Goal: Information Seeking & Learning: Learn about a topic

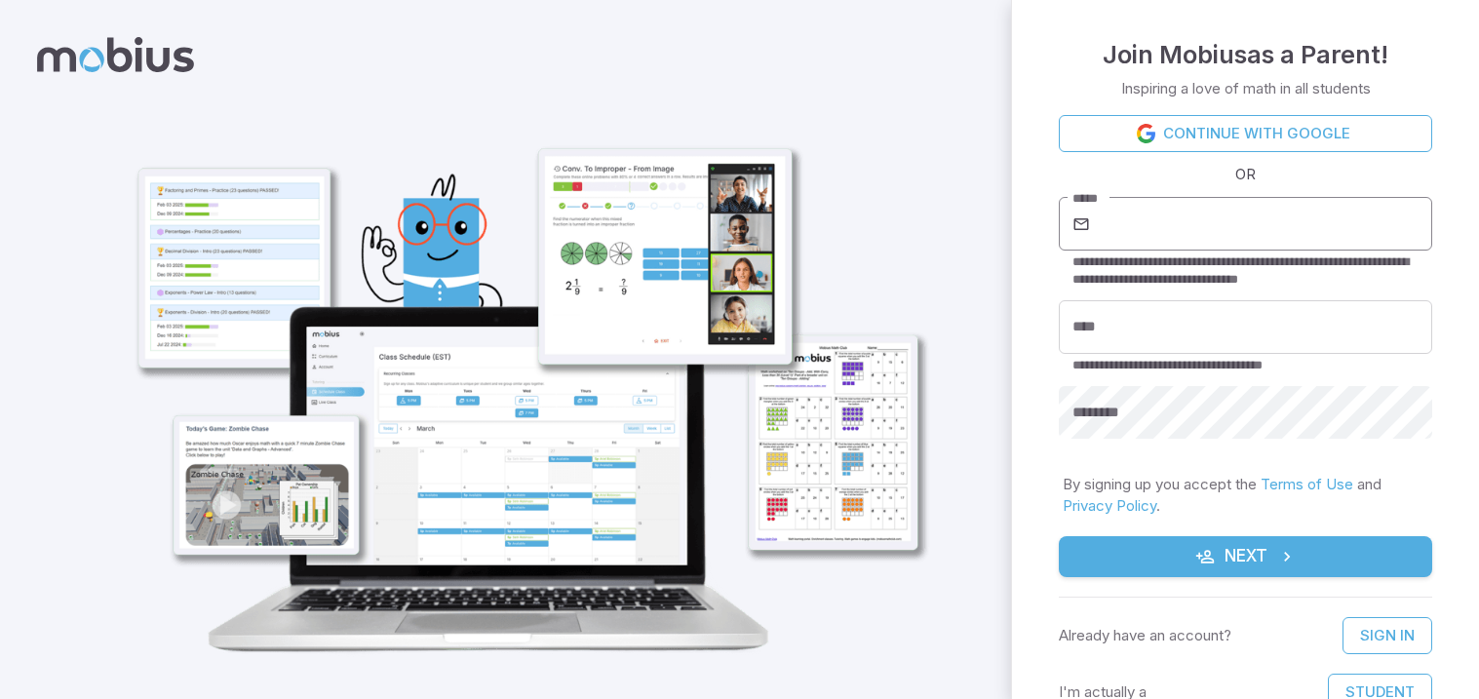
click at [1181, 240] on input "*****" at bounding box center [1263, 224] width 338 height 55
type input "**********"
click at [1147, 353] on input "****" at bounding box center [1245, 327] width 373 height 54
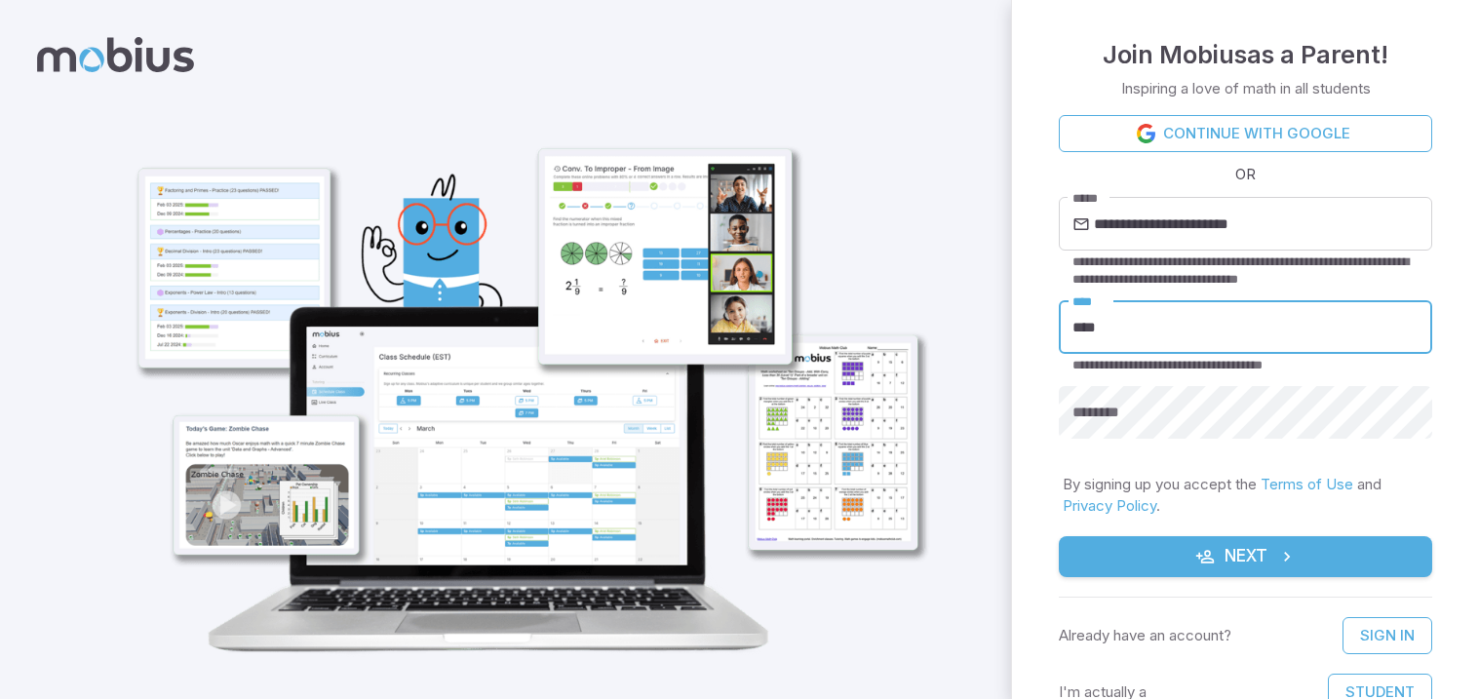
type input "********"
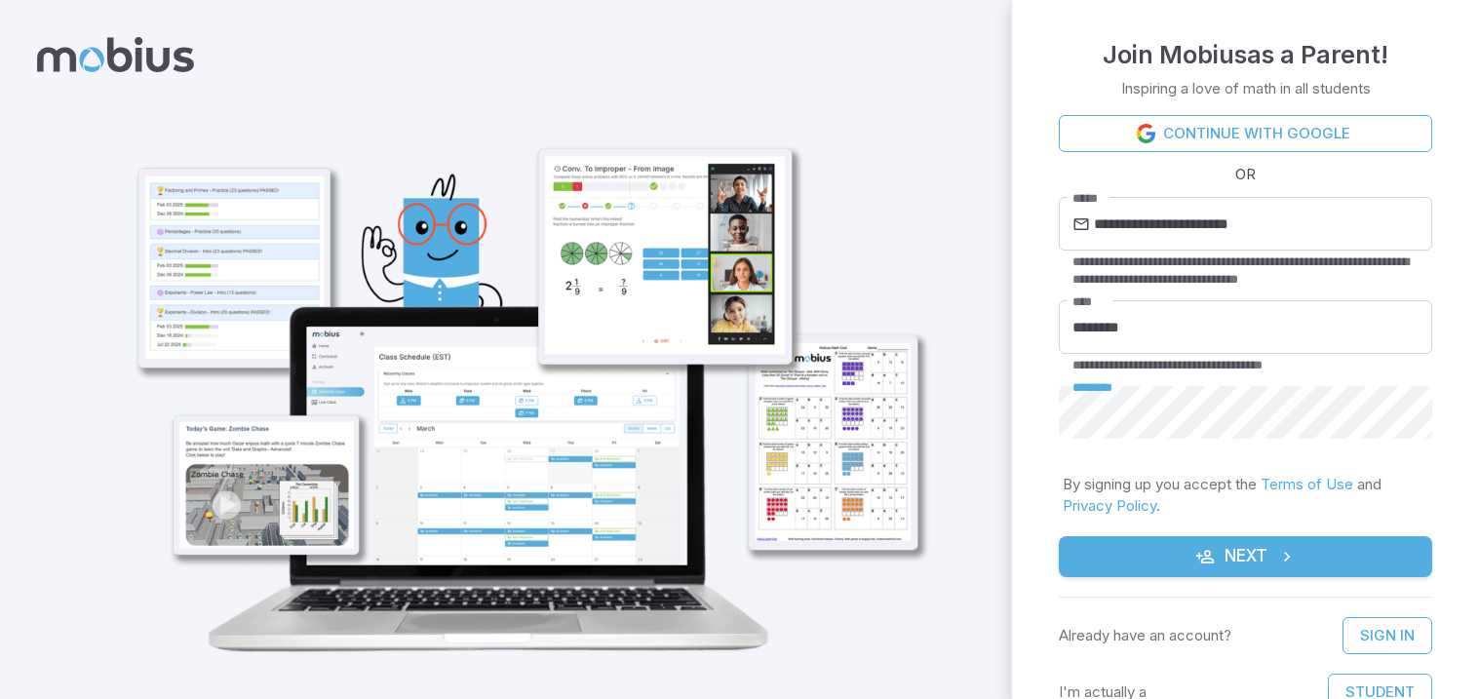
scroll to position [23, 0]
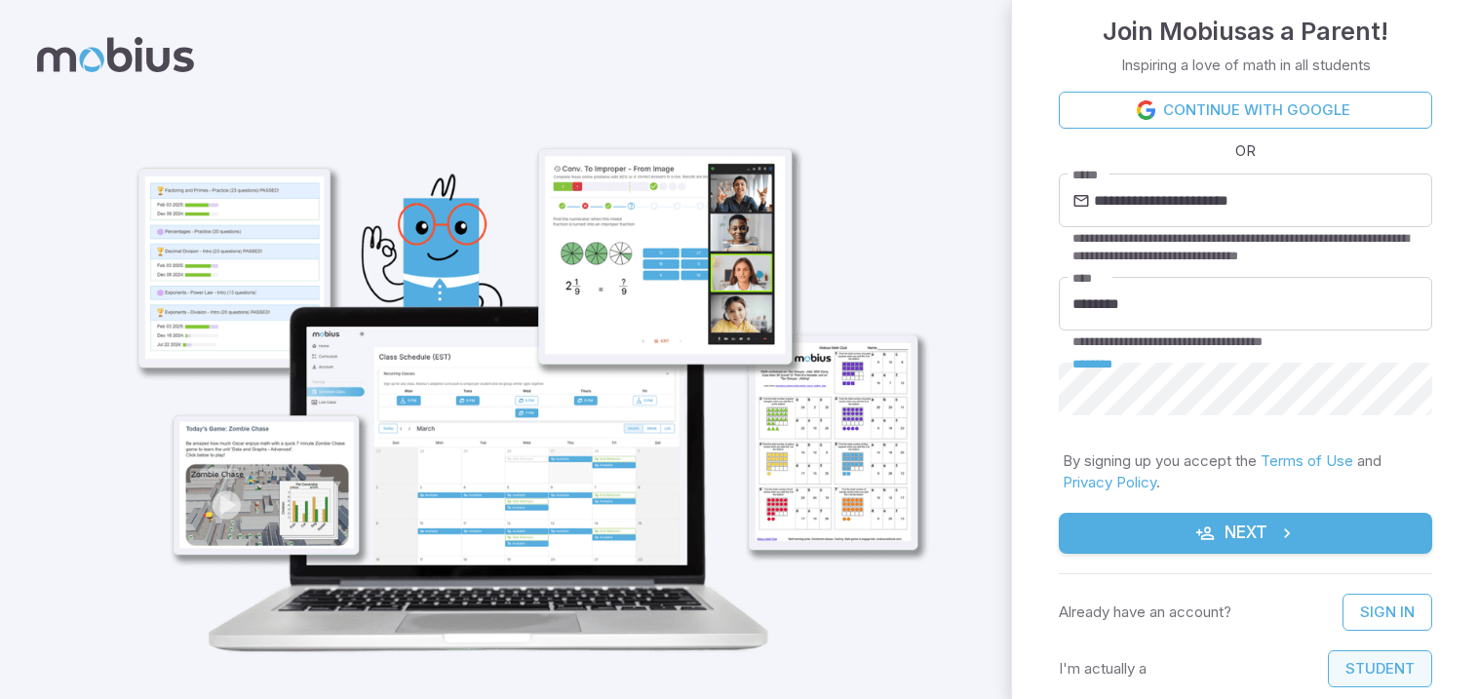
click at [1410, 671] on button "Student" at bounding box center [1380, 668] width 104 height 37
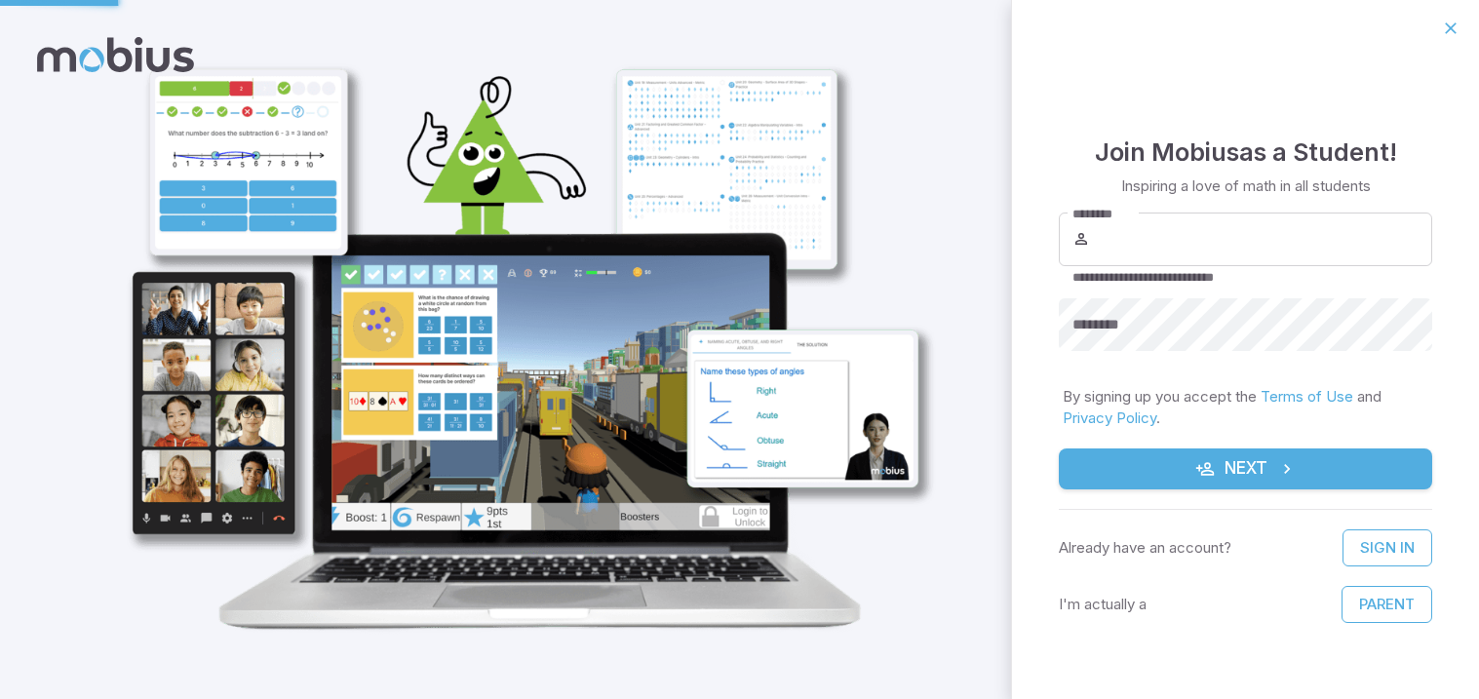
scroll to position [0, 0]
click at [1178, 237] on input "********" at bounding box center [1263, 239] width 338 height 55
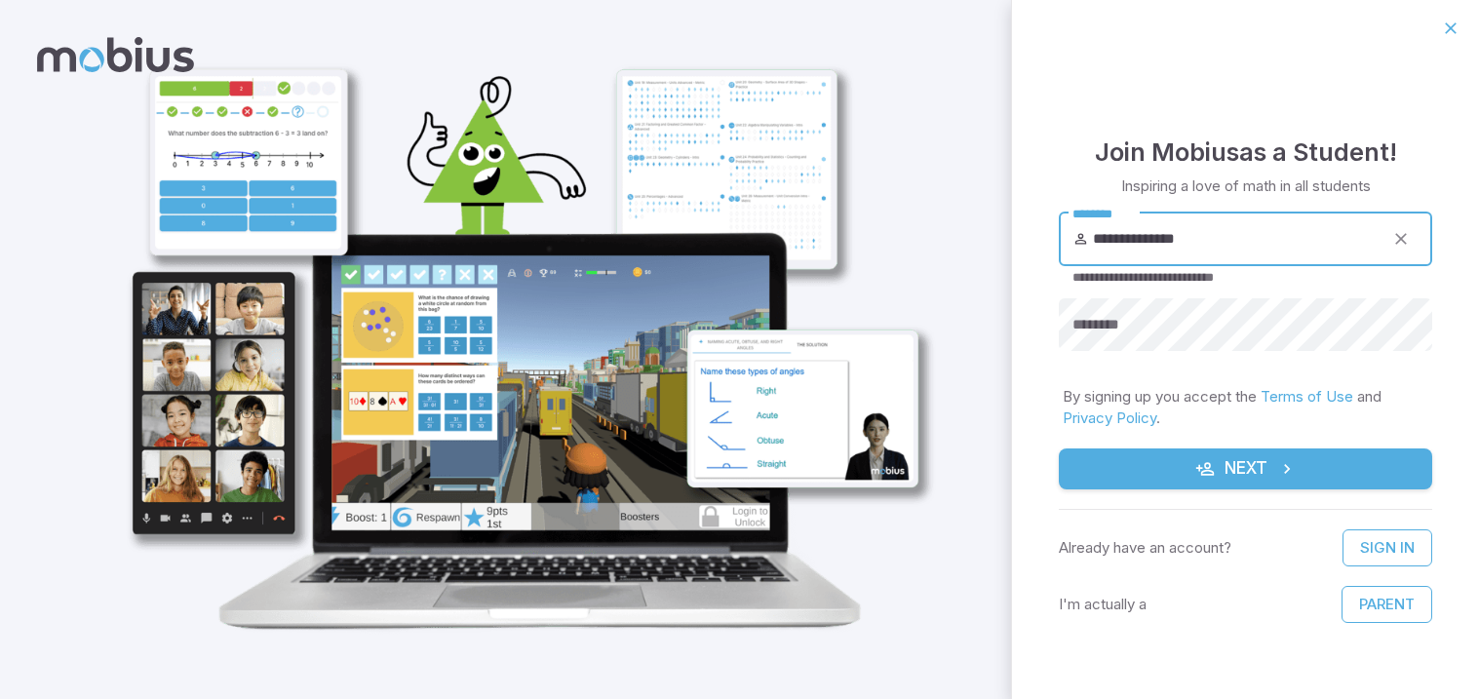
type input "**********"
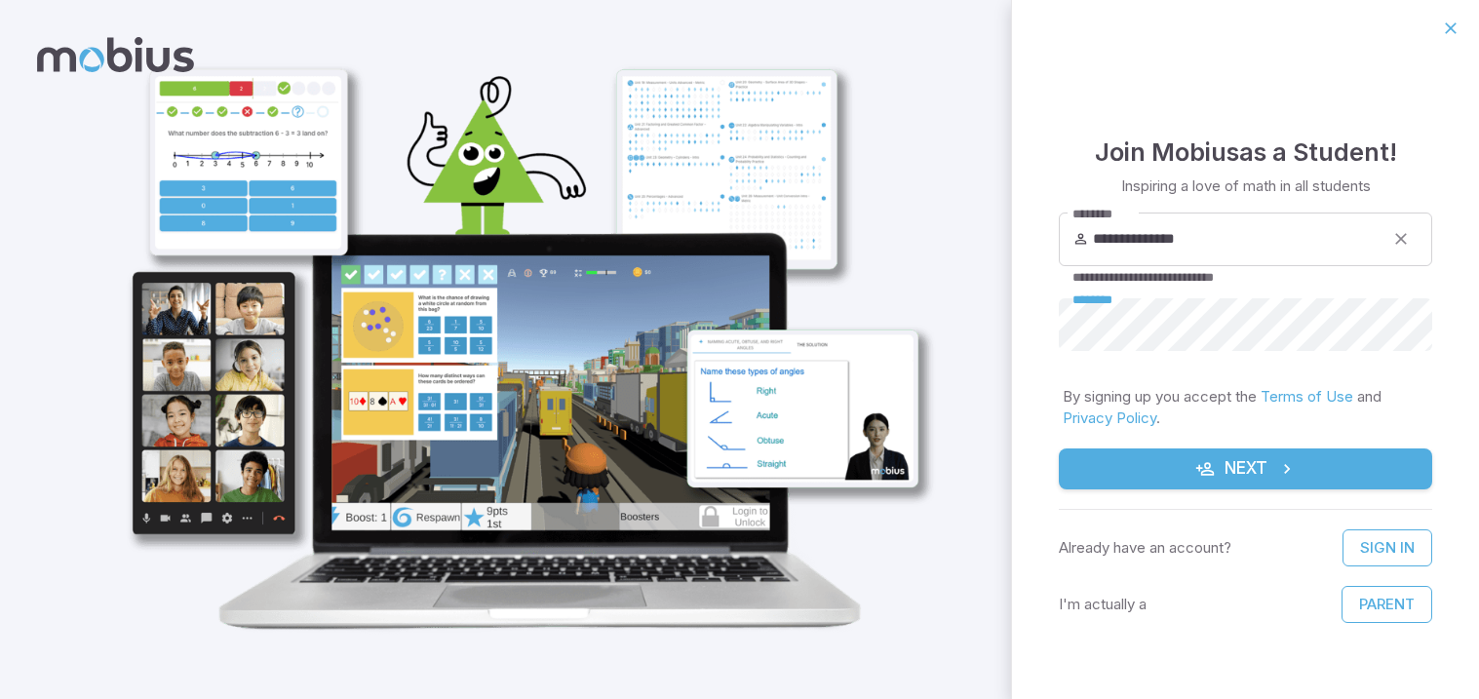
click at [1235, 463] on button "Next" at bounding box center [1245, 468] width 373 height 41
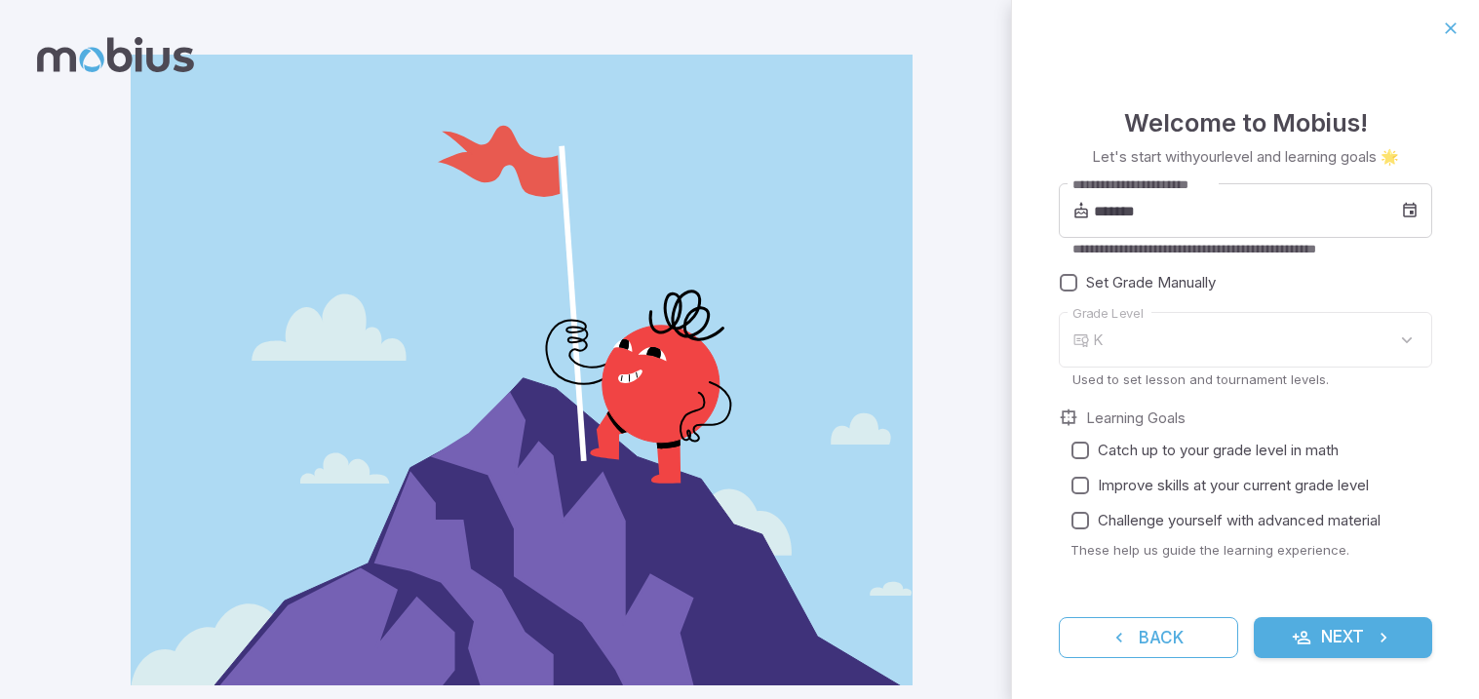
type input "*"
click at [1139, 214] on input "*******" at bounding box center [1247, 210] width 307 height 55
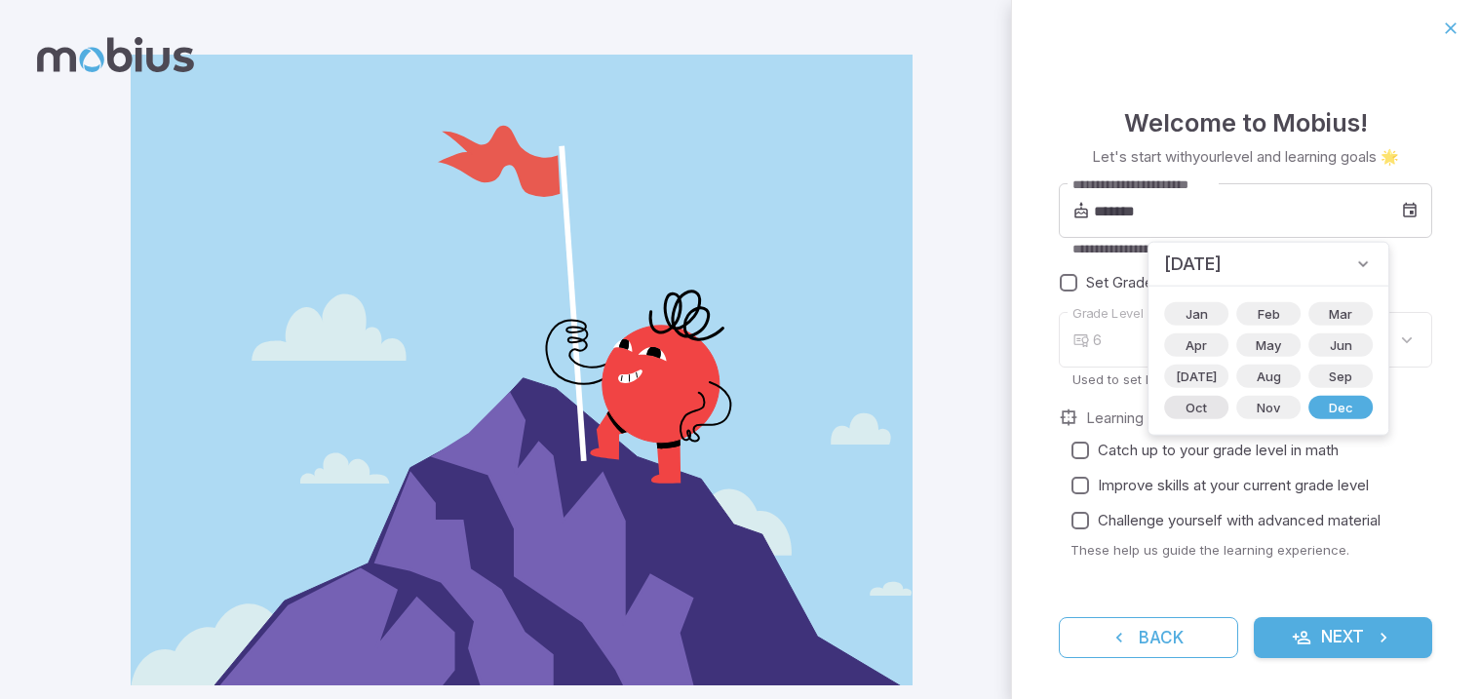
click at [1186, 403] on span "Oct" at bounding box center [1196, 407] width 45 height 19
type input "*******"
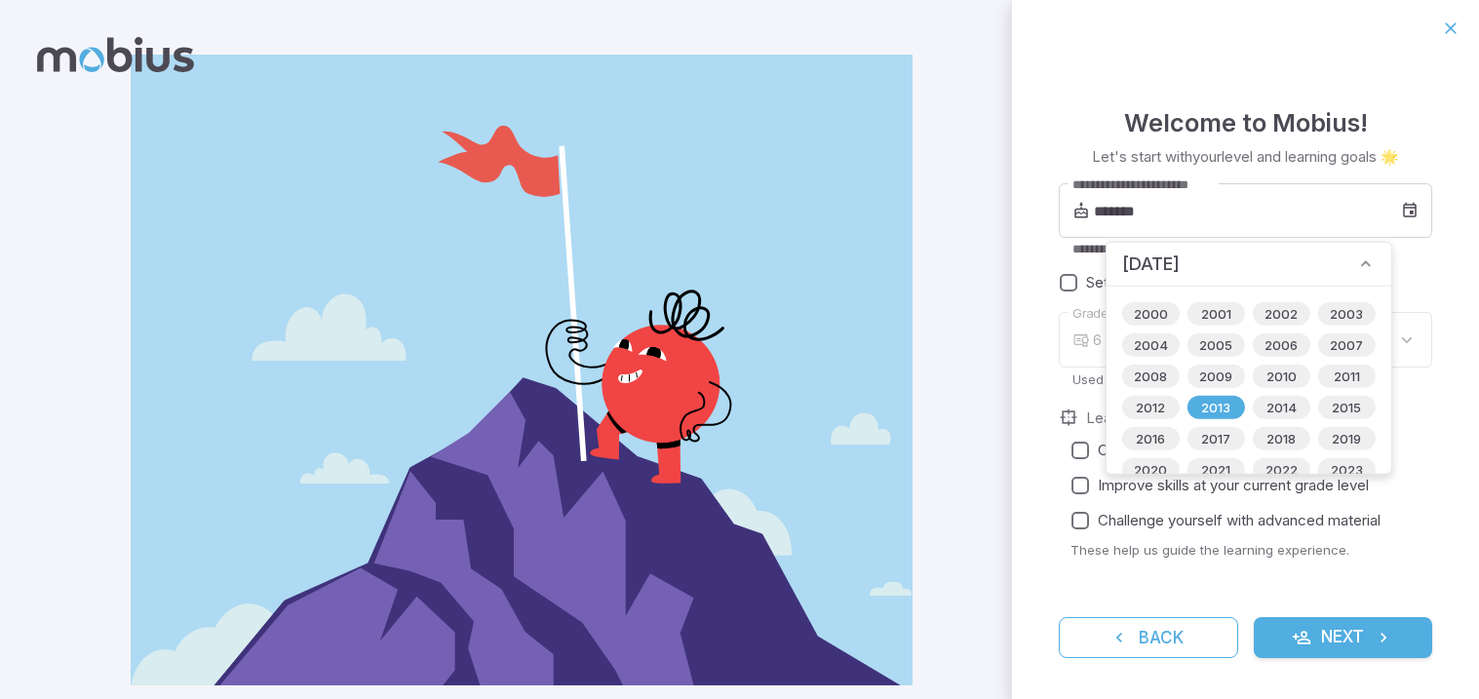
type input "*"
click at [1145, 309] on span "2000" at bounding box center [1151, 313] width 58 height 19
type input "*******"
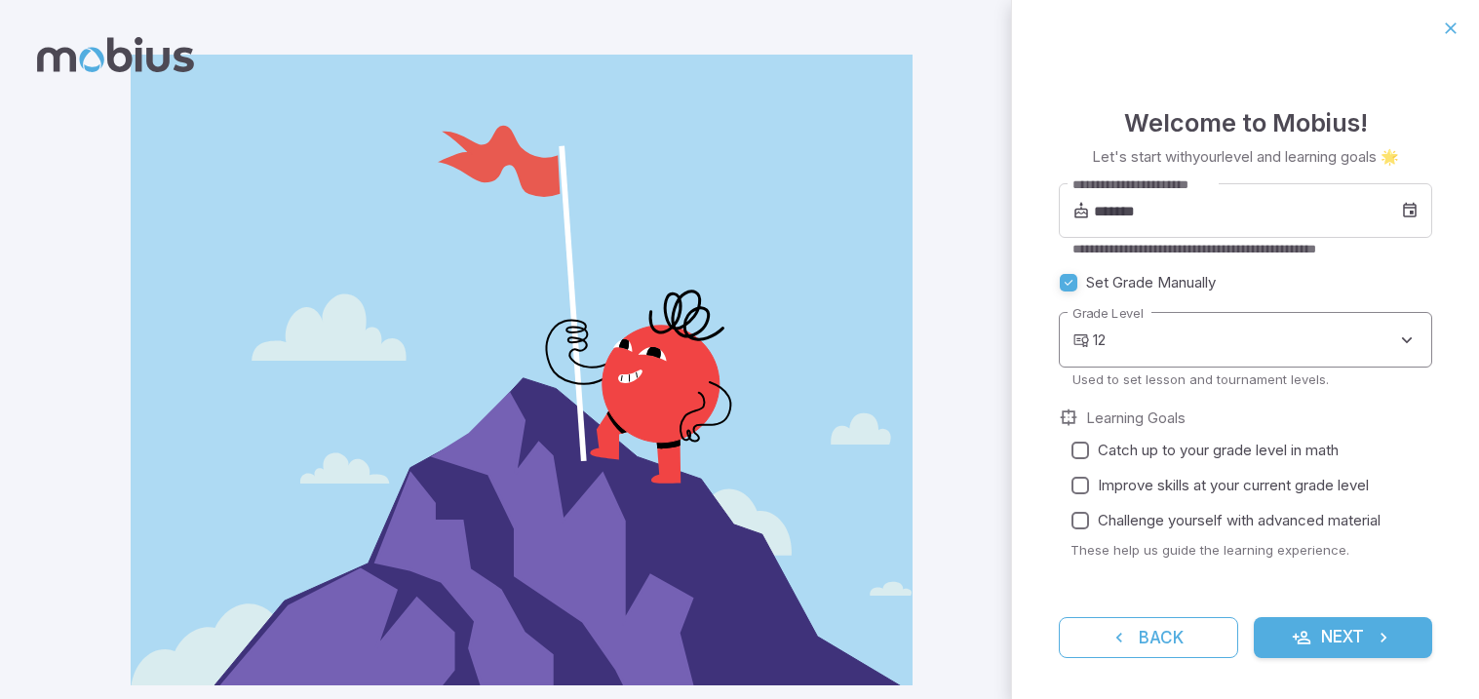
click at [1321, 341] on body "**********" at bounding box center [739, 373] width 1479 height 746
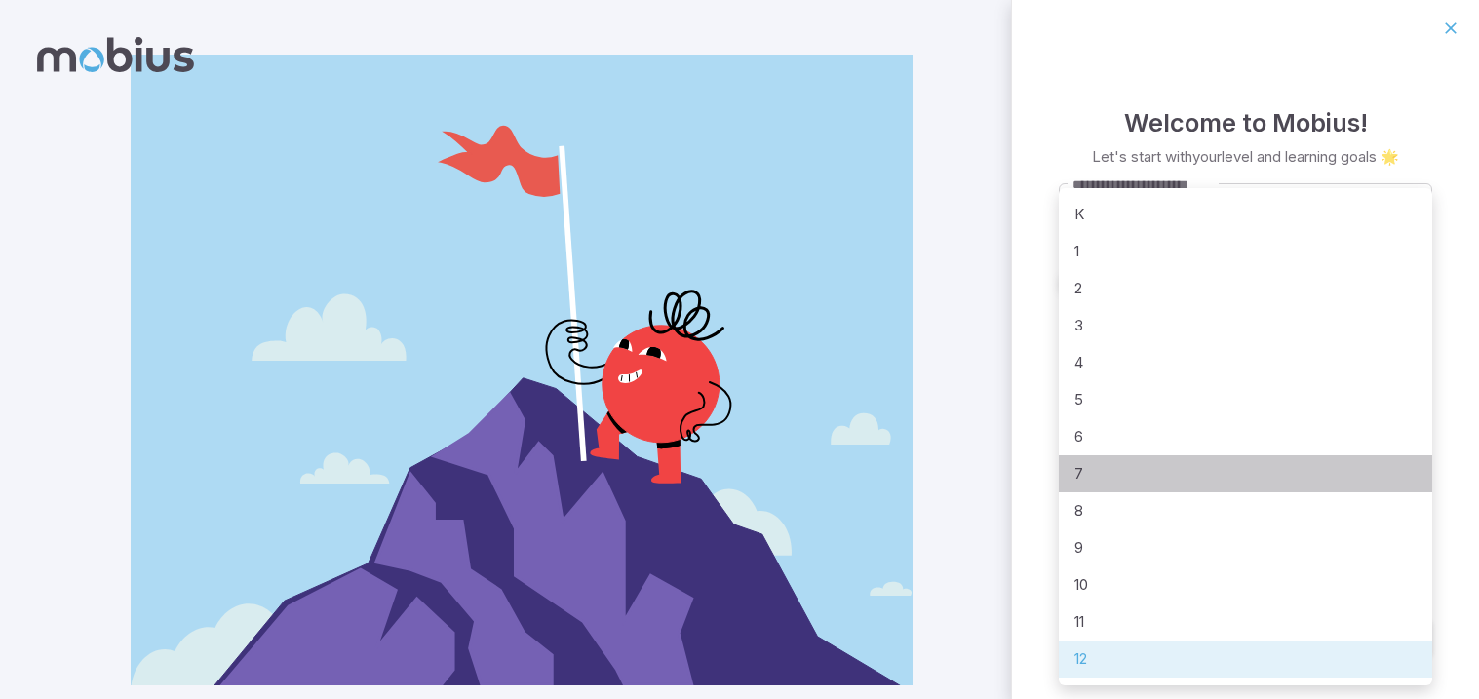
click at [1080, 456] on li "7" at bounding box center [1245, 473] width 373 height 37
type input "*"
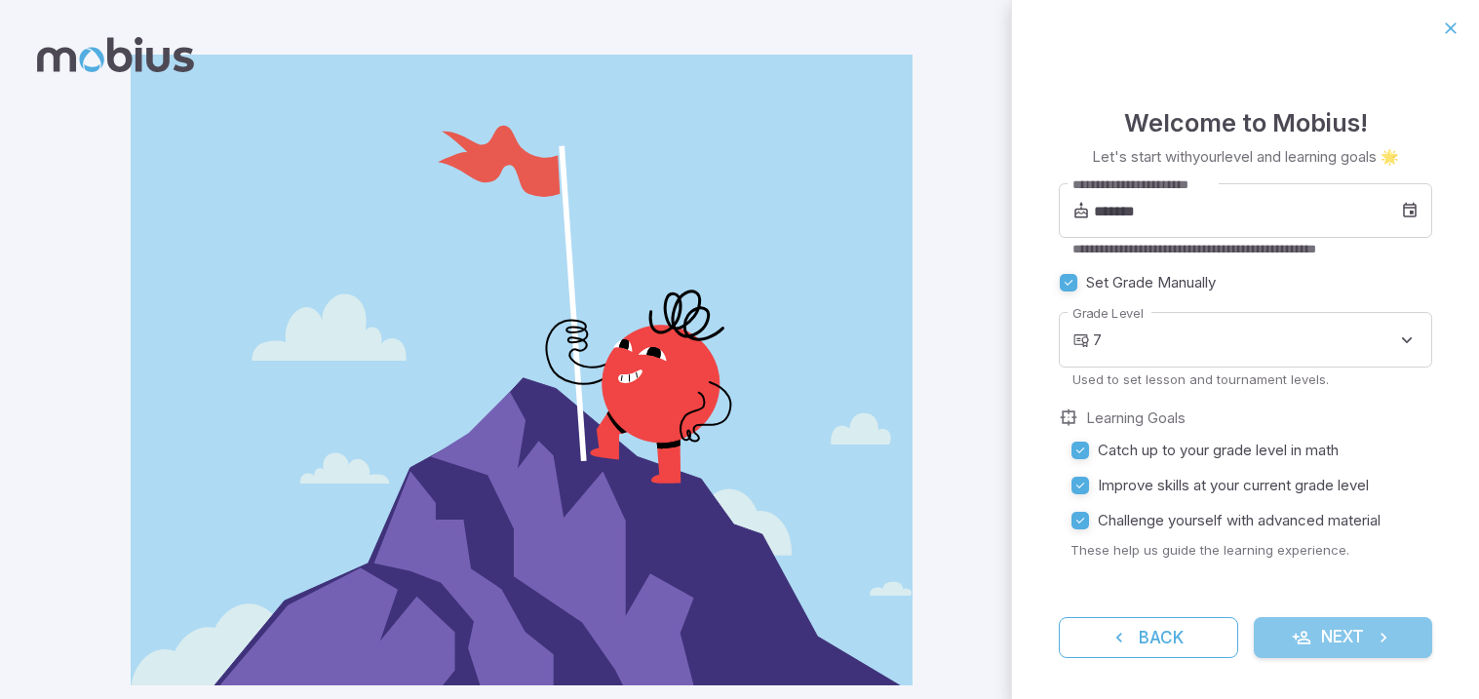
click at [1362, 626] on button "Next" at bounding box center [1343, 637] width 179 height 41
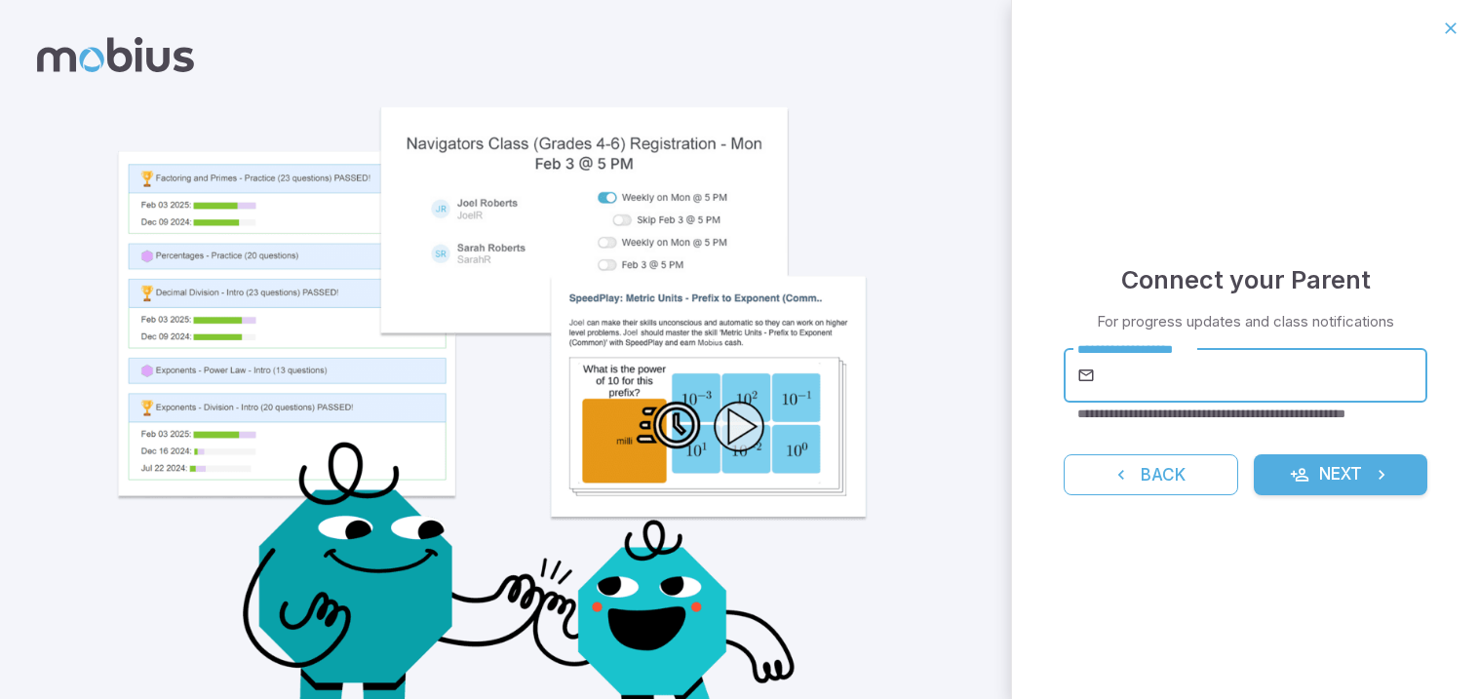
click at [1165, 391] on input "**********" at bounding box center [1263, 375] width 329 height 55
type input "**********"
click at [1296, 472] on icon "submit" at bounding box center [1299, 474] width 19 height 19
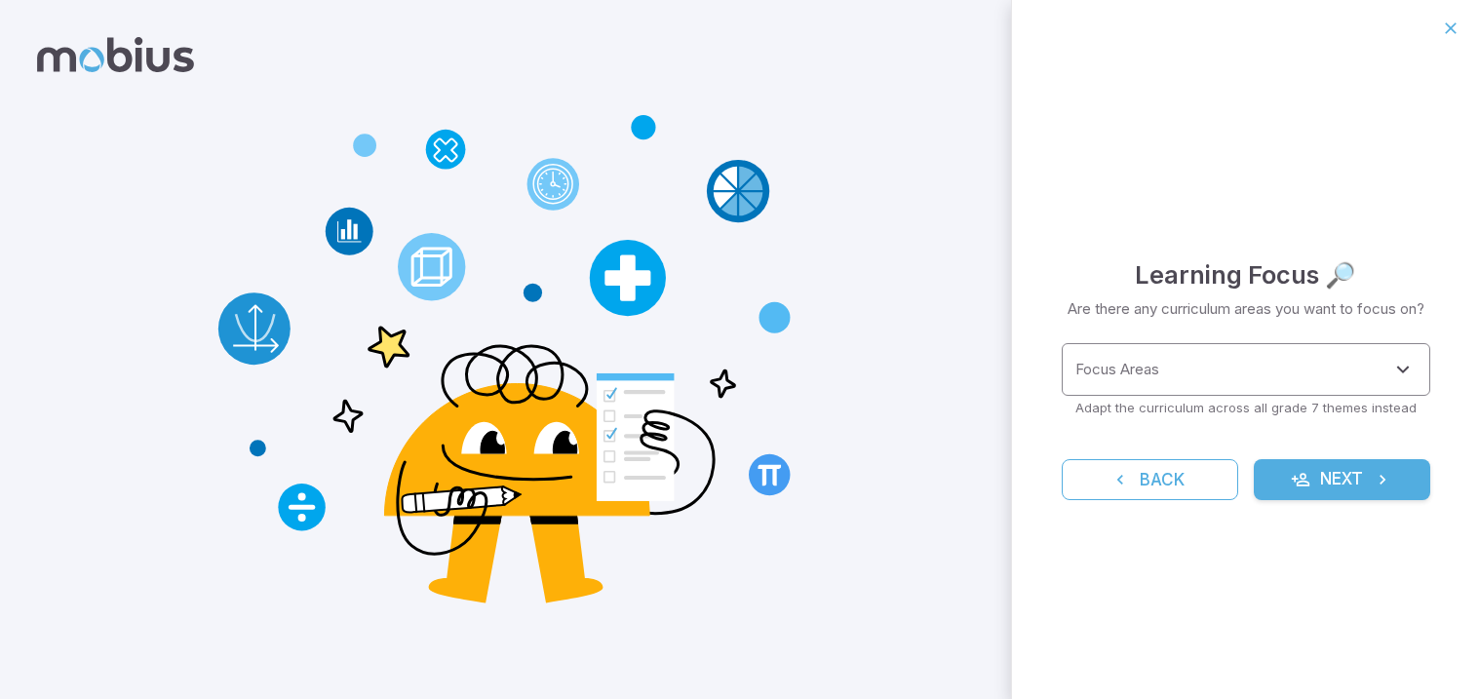
click at [1273, 363] on input "Focus Areas" at bounding box center [1231, 370] width 322 height 36
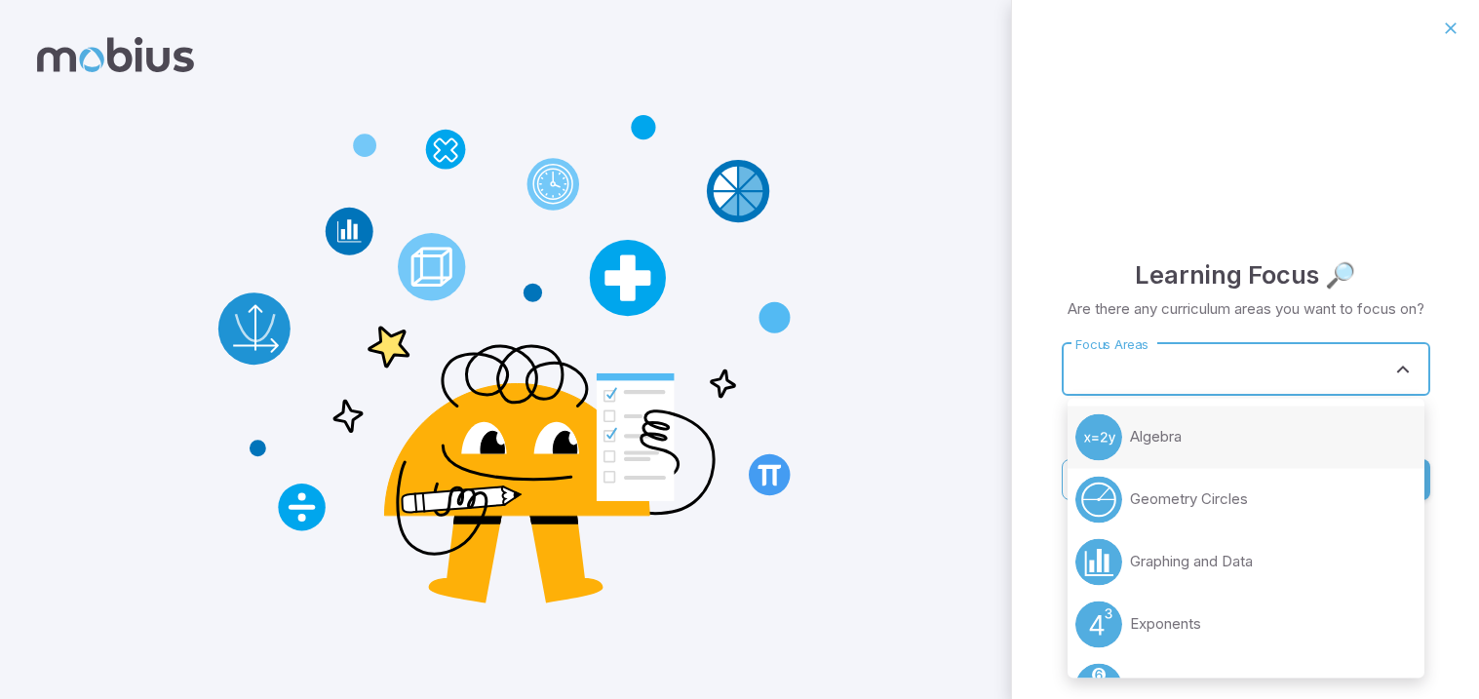
click at [1188, 451] on li "Algebra" at bounding box center [1245, 436] width 357 height 62
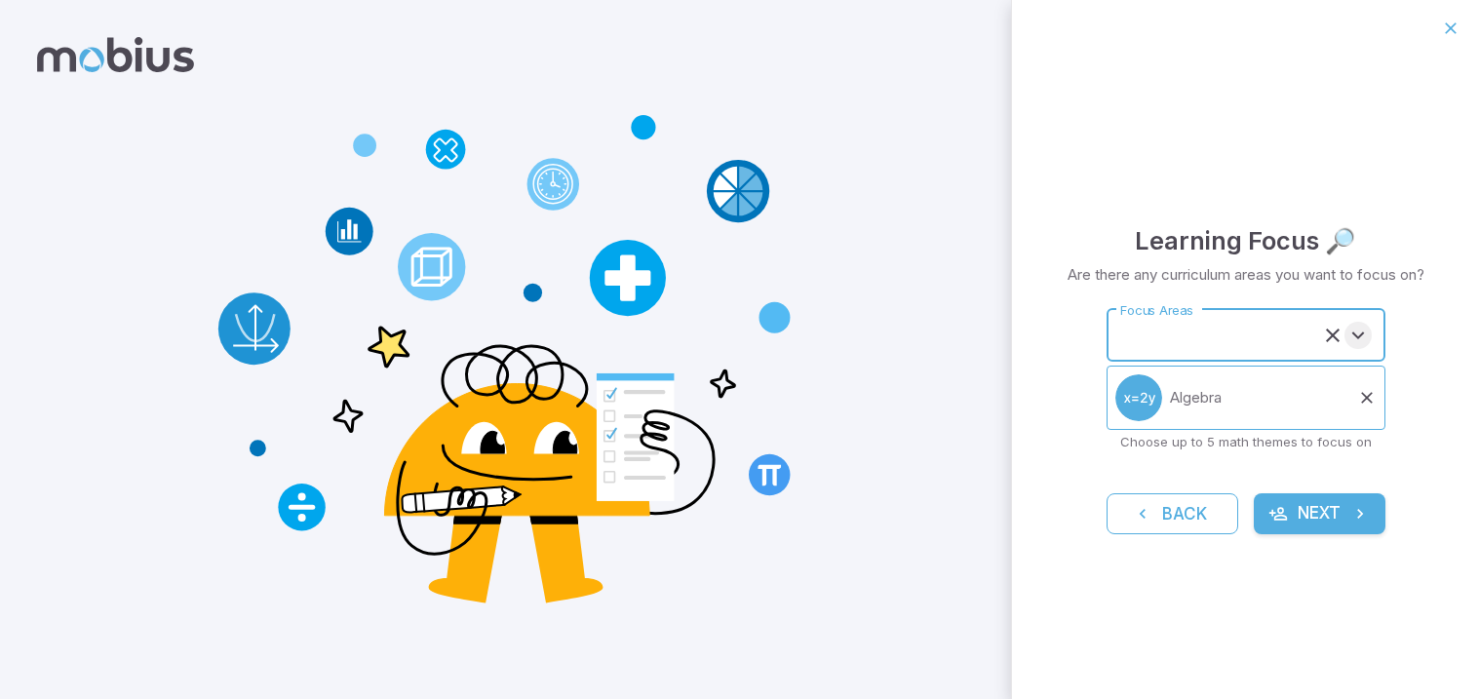
click at [1362, 337] on icon "Open" at bounding box center [1357, 335] width 23 height 23
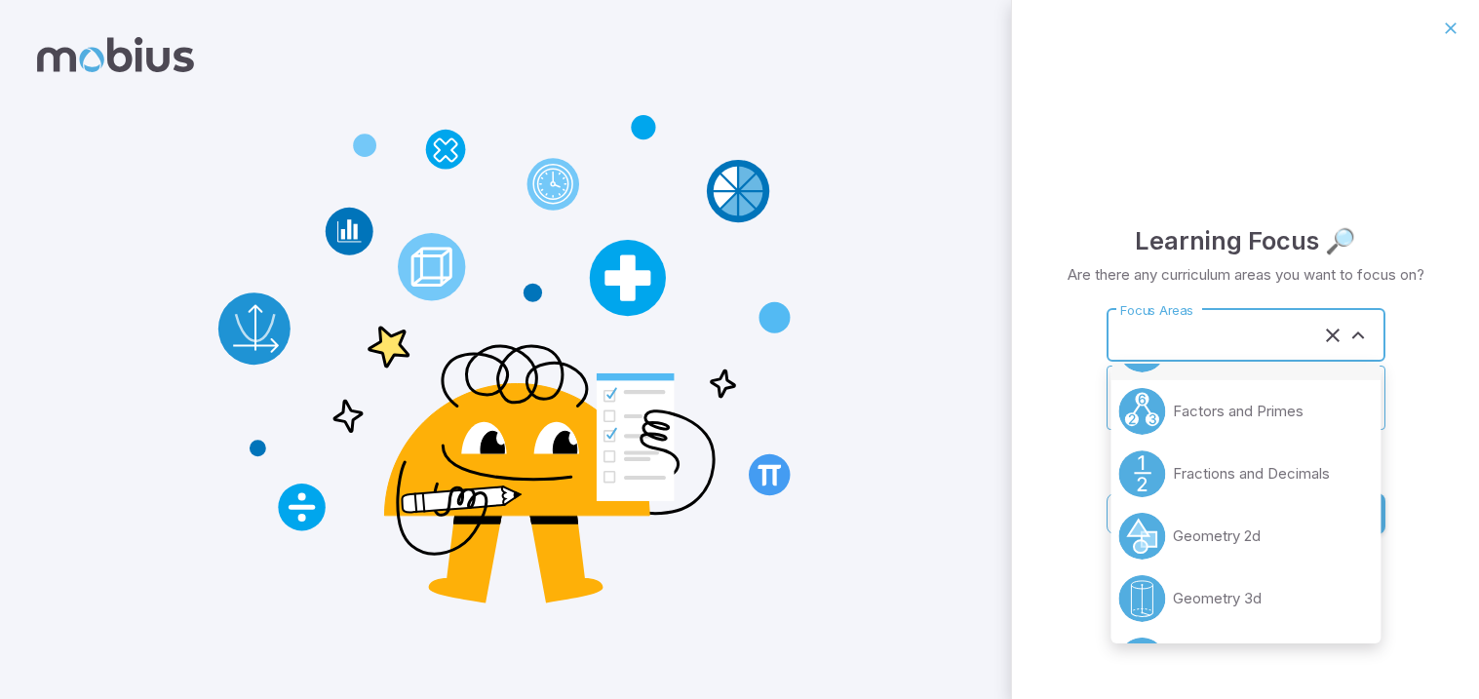
scroll to position [181, 0]
click at [1269, 489] on li "Fractions and Decimals" at bounding box center [1245, 471] width 270 height 62
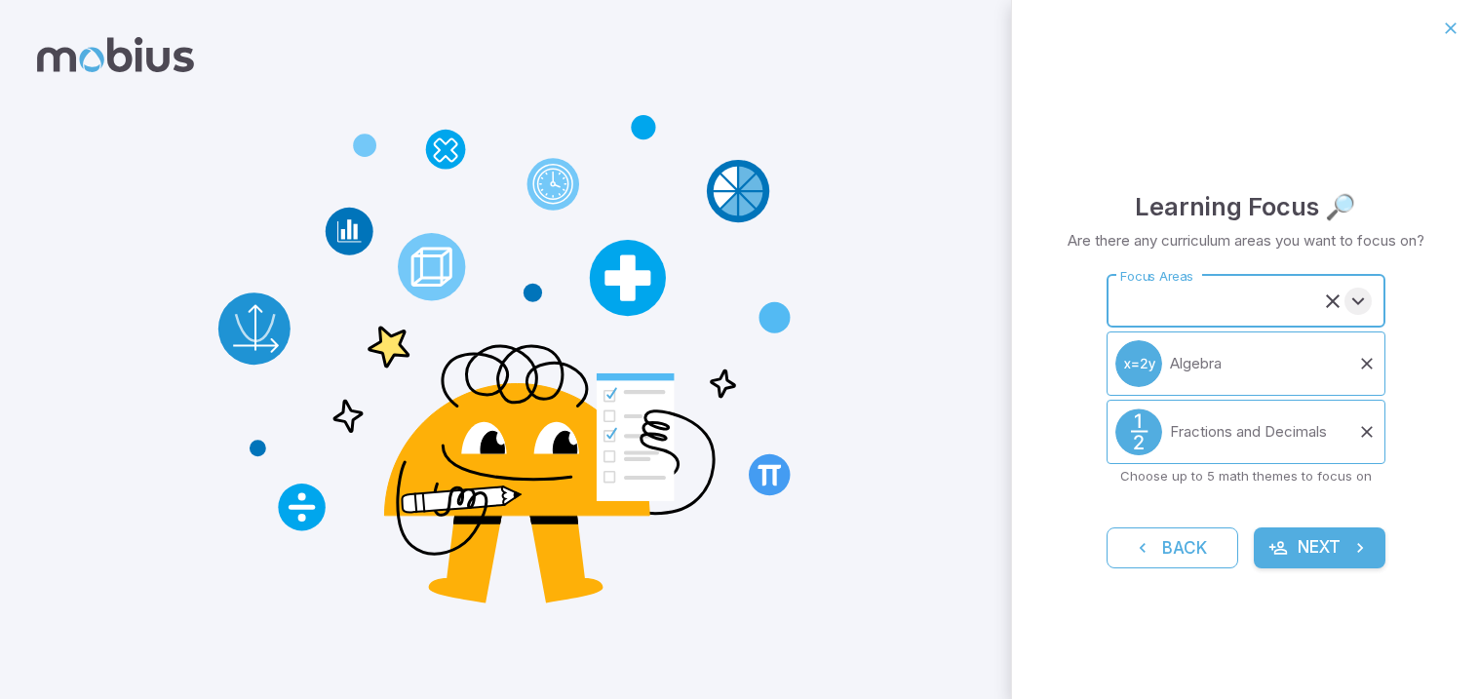
click at [1349, 306] on icon "Open" at bounding box center [1357, 301] width 23 height 23
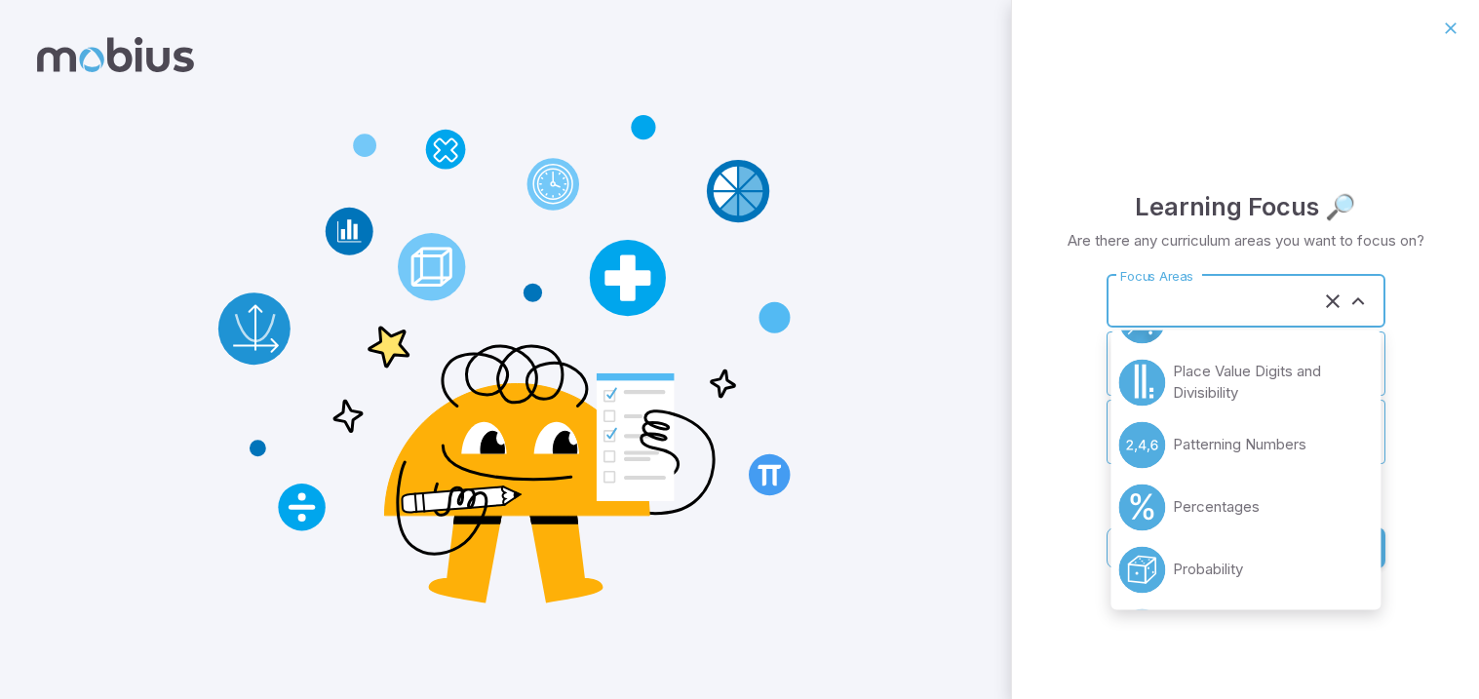
scroll to position [520, 0]
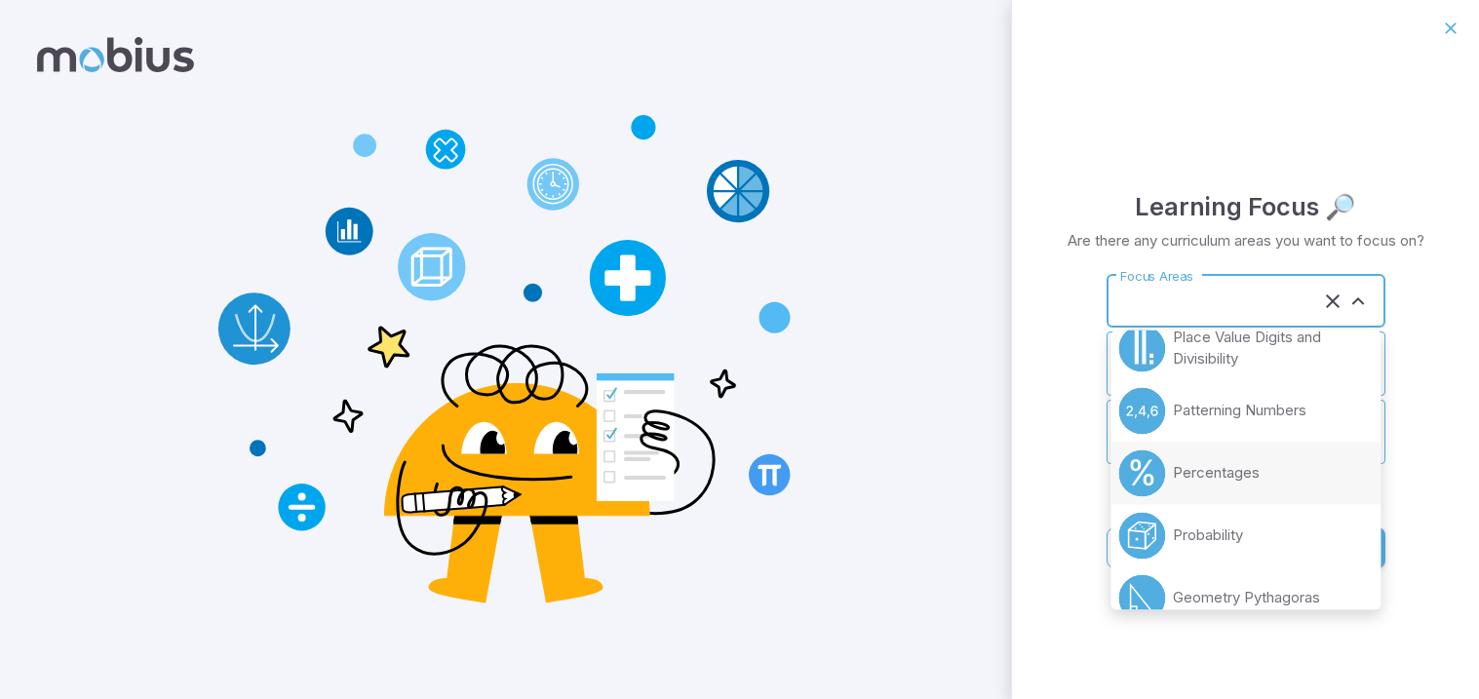
click at [1219, 494] on li "Percentages" at bounding box center [1245, 473] width 270 height 62
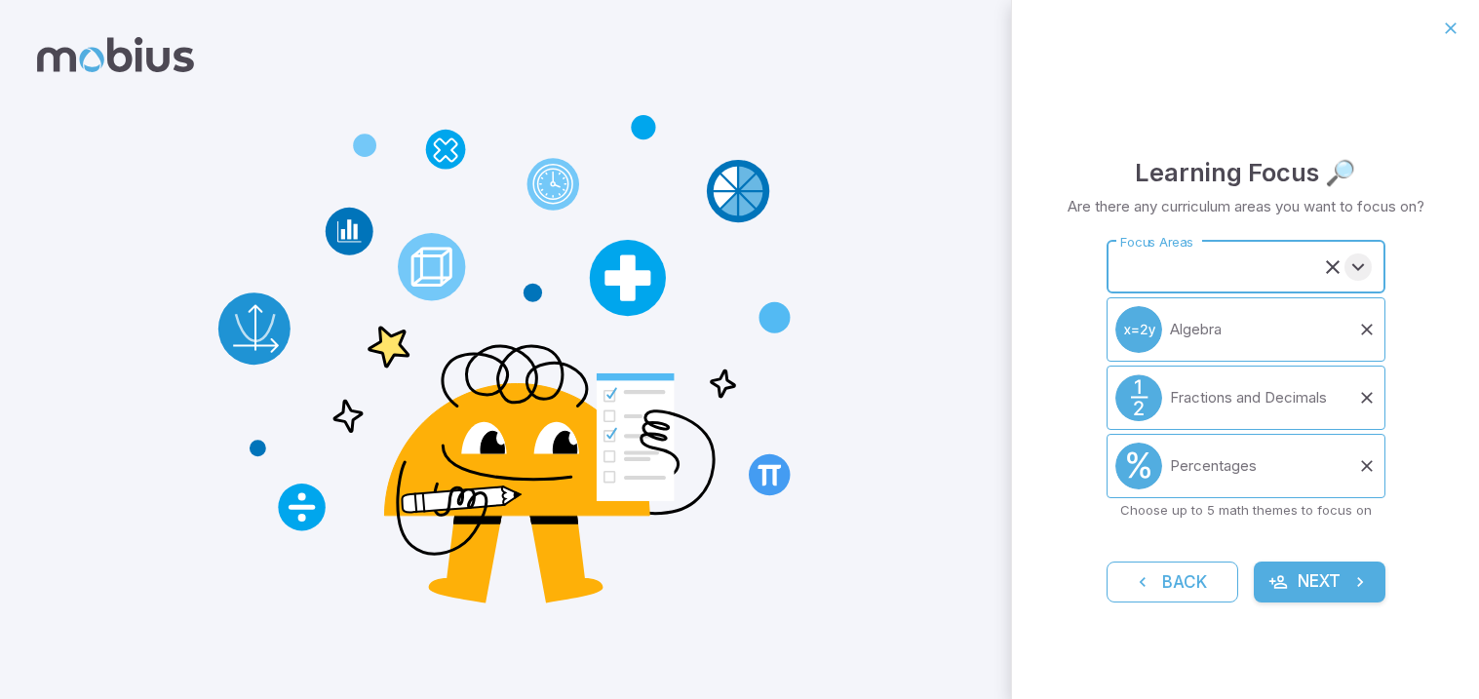
click at [1356, 262] on icon "Open" at bounding box center [1357, 266] width 23 height 23
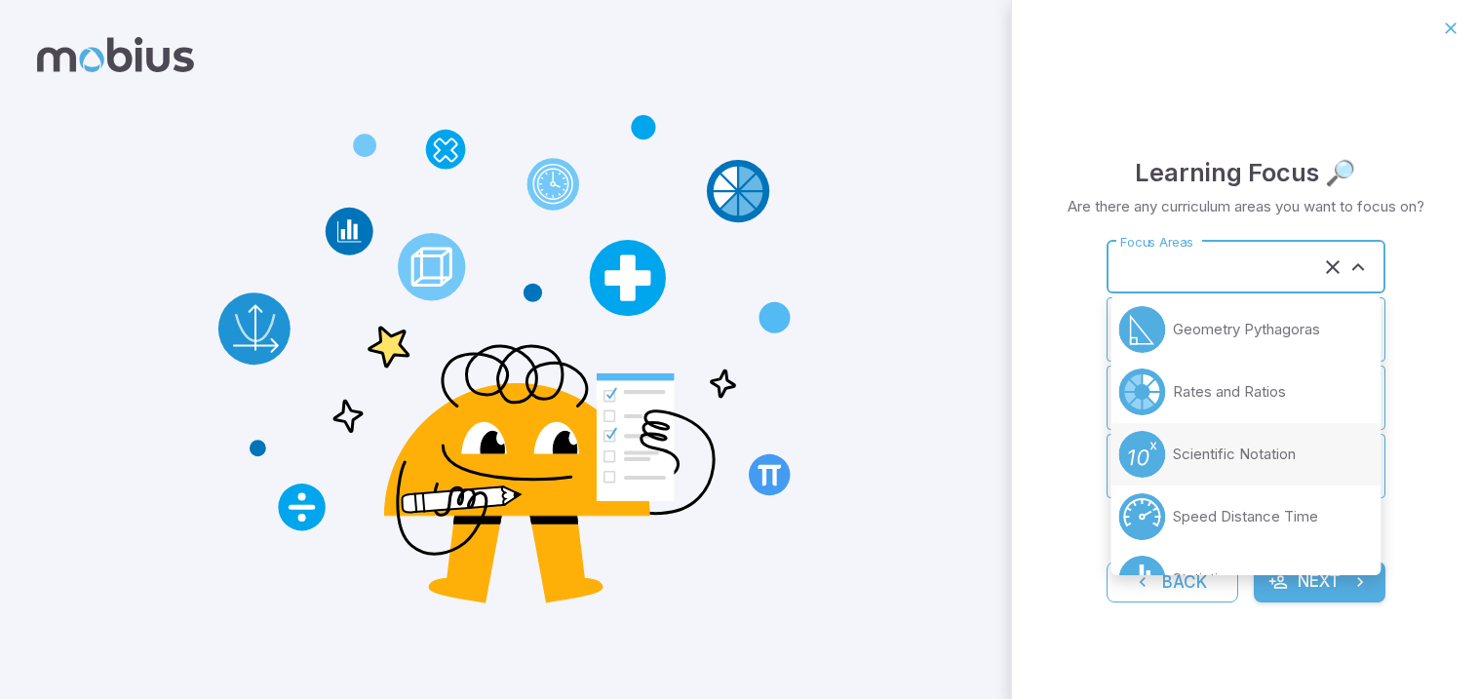
scroll to position [671, 0]
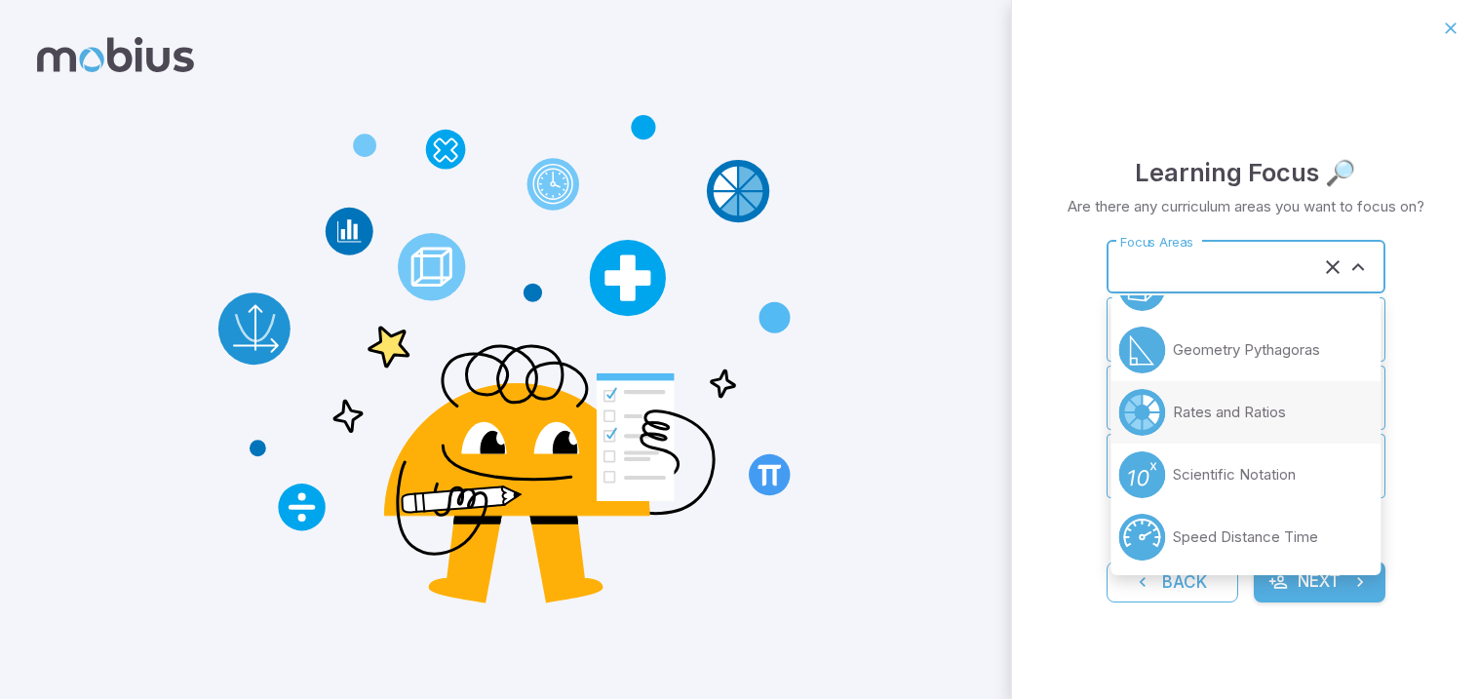
click at [1222, 423] on li "Rates and Ratios" at bounding box center [1245, 412] width 270 height 62
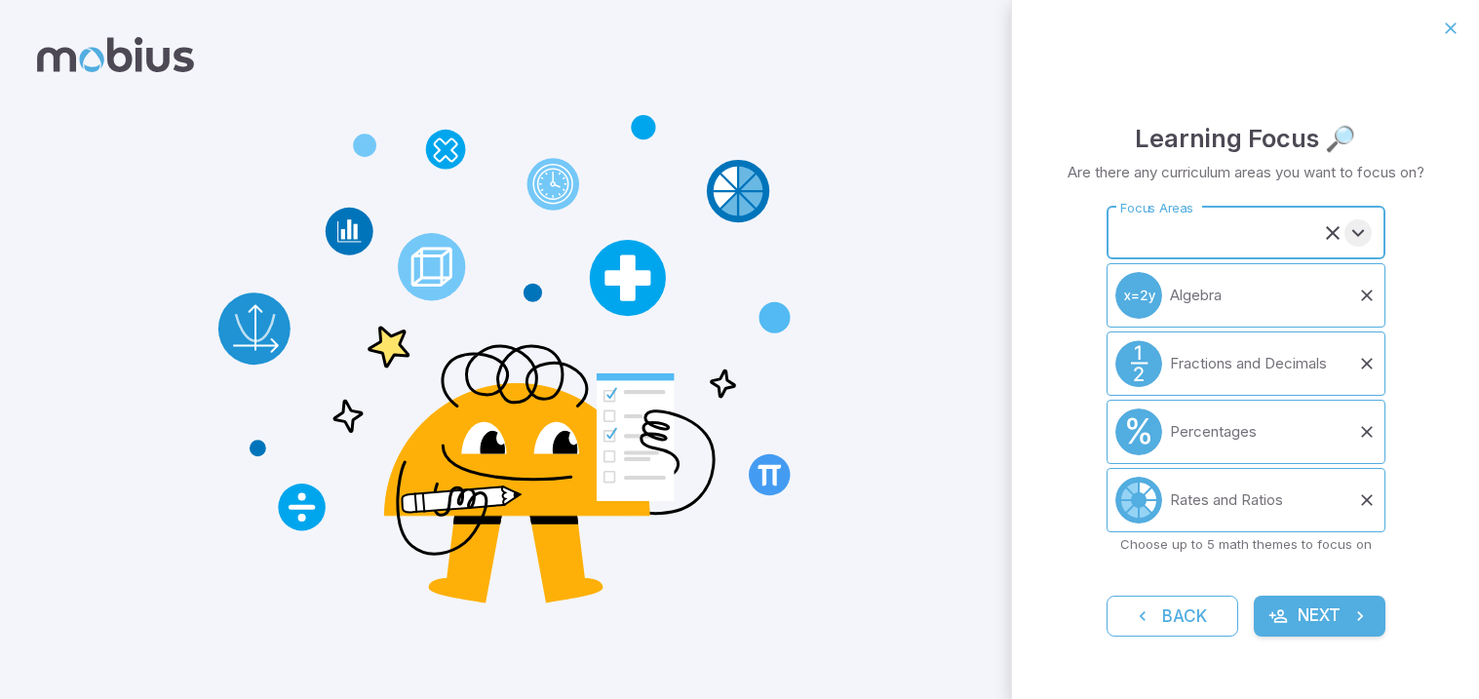
click at [1355, 238] on icon "Open" at bounding box center [1357, 232] width 23 height 23
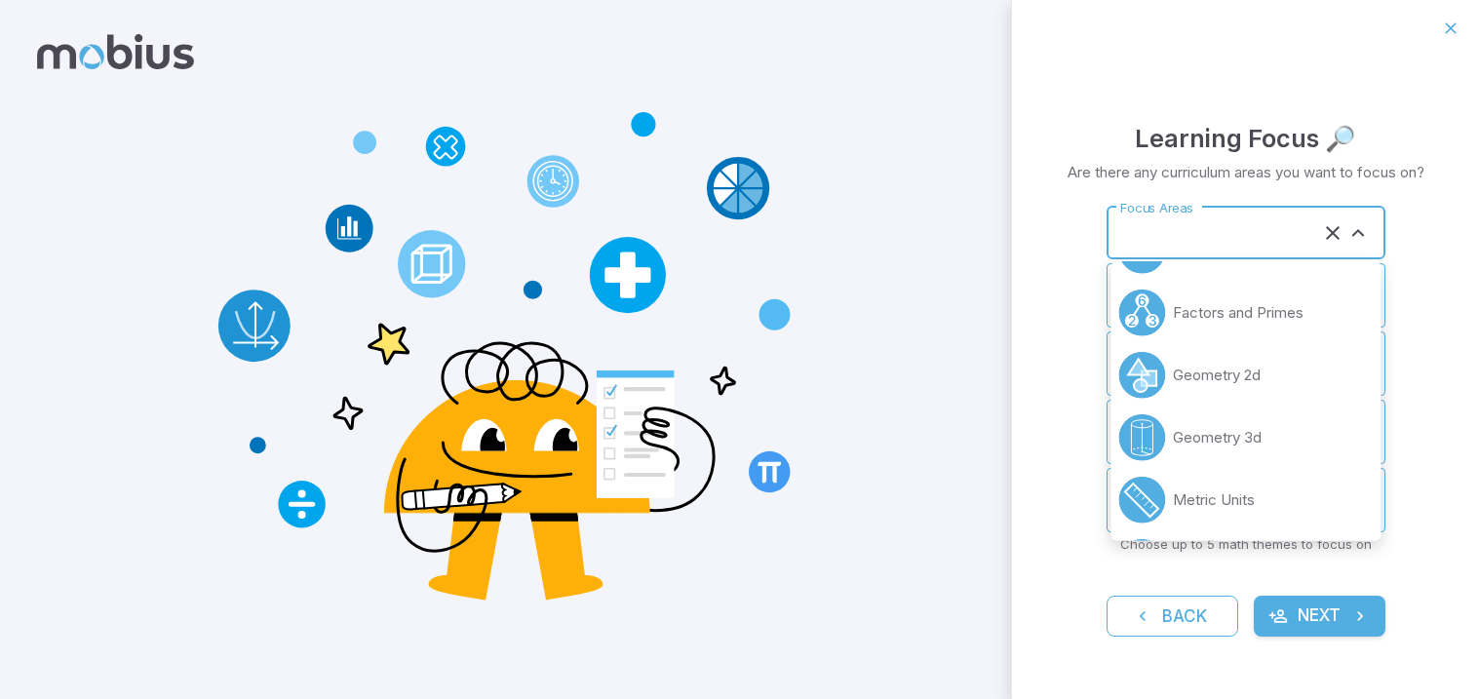
scroll to position [173, 0]
click at [1246, 445] on p "Geometry 3d" at bounding box center [1217, 439] width 89 height 21
type input "**********"
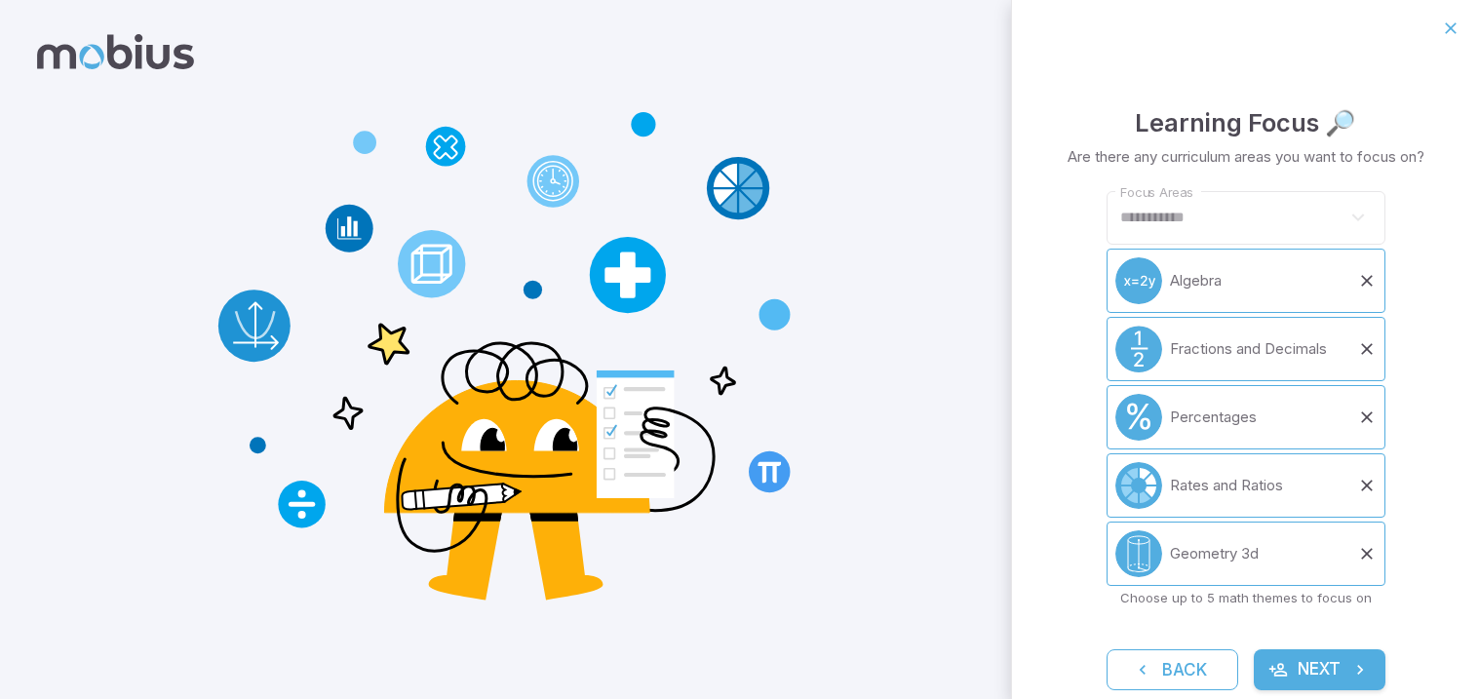
click at [1341, 672] on button "Next" at bounding box center [1320, 669] width 132 height 41
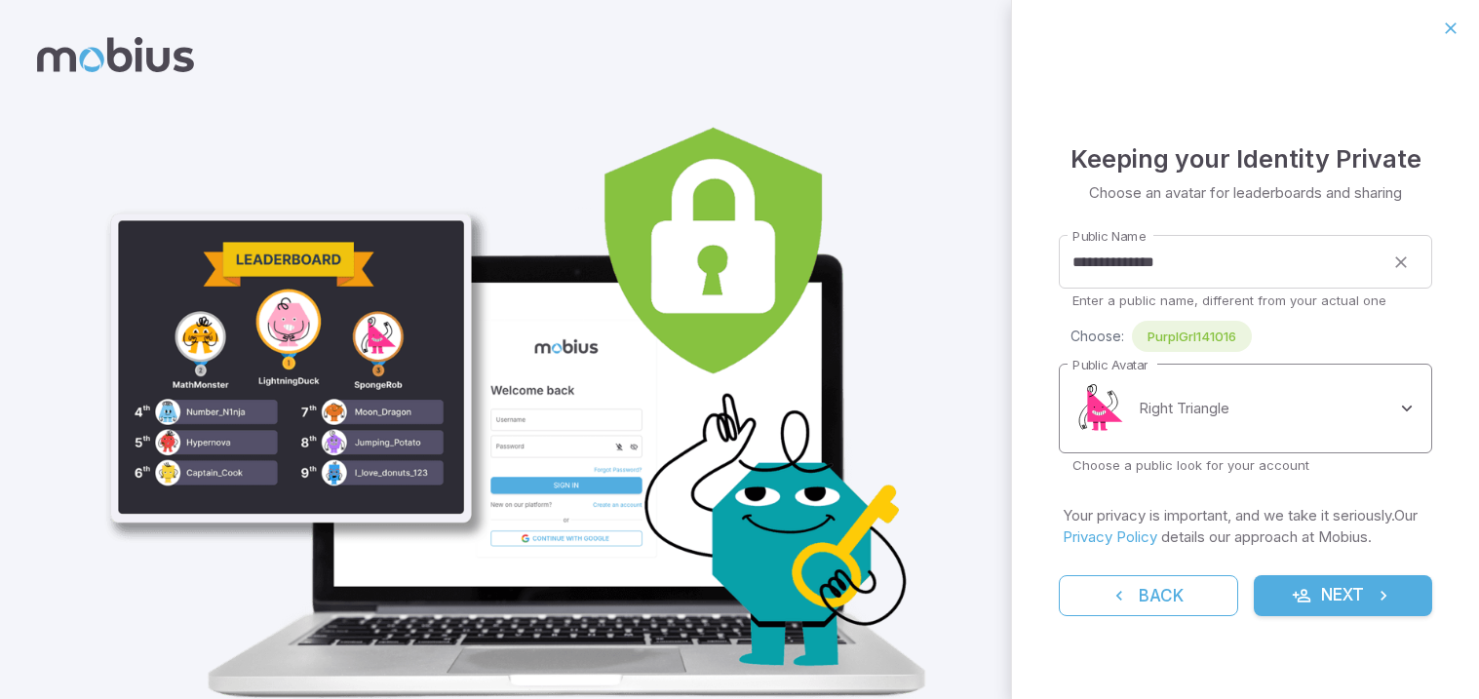
click at [1400, 383] on body "**********" at bounding box center [739, 388] width 1479 height 776
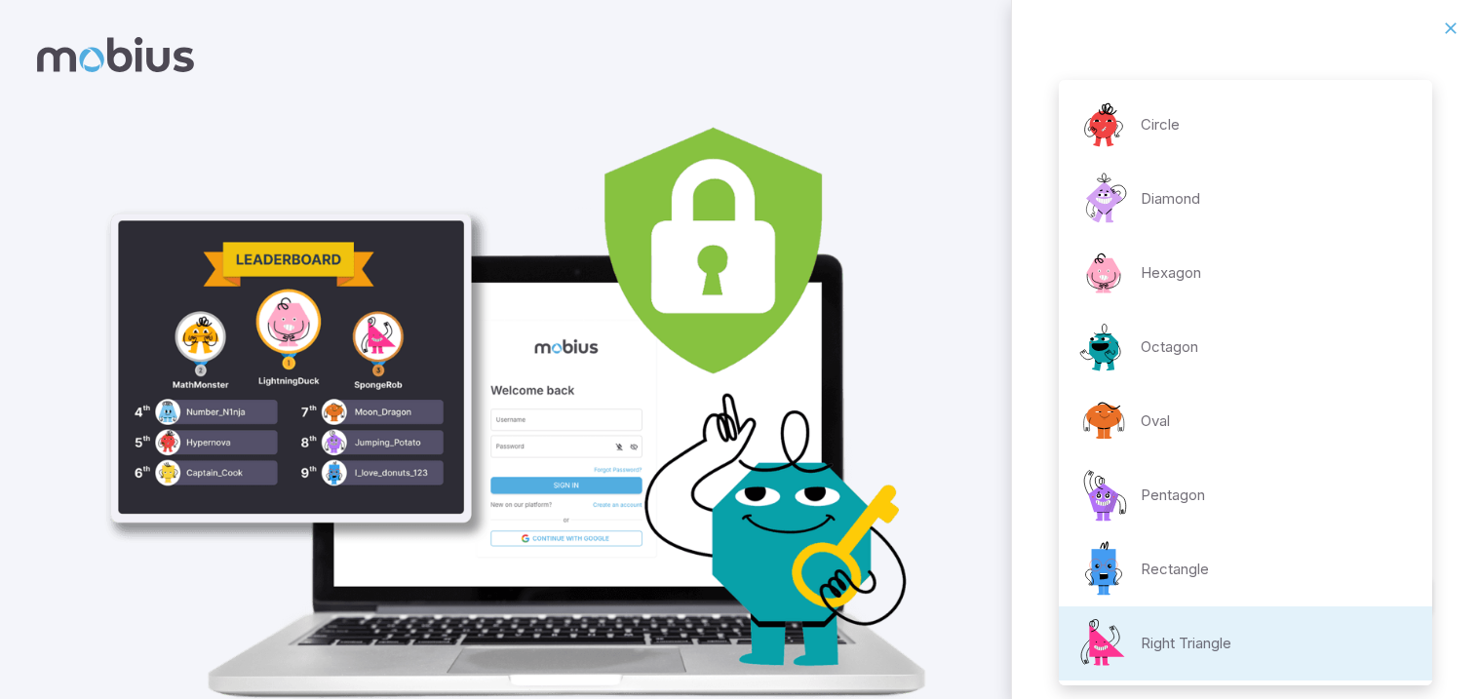
click at [1238, 505] on li "Pentagon" at bounding box center [1245, 495] width 373 height 74
type input "**********"
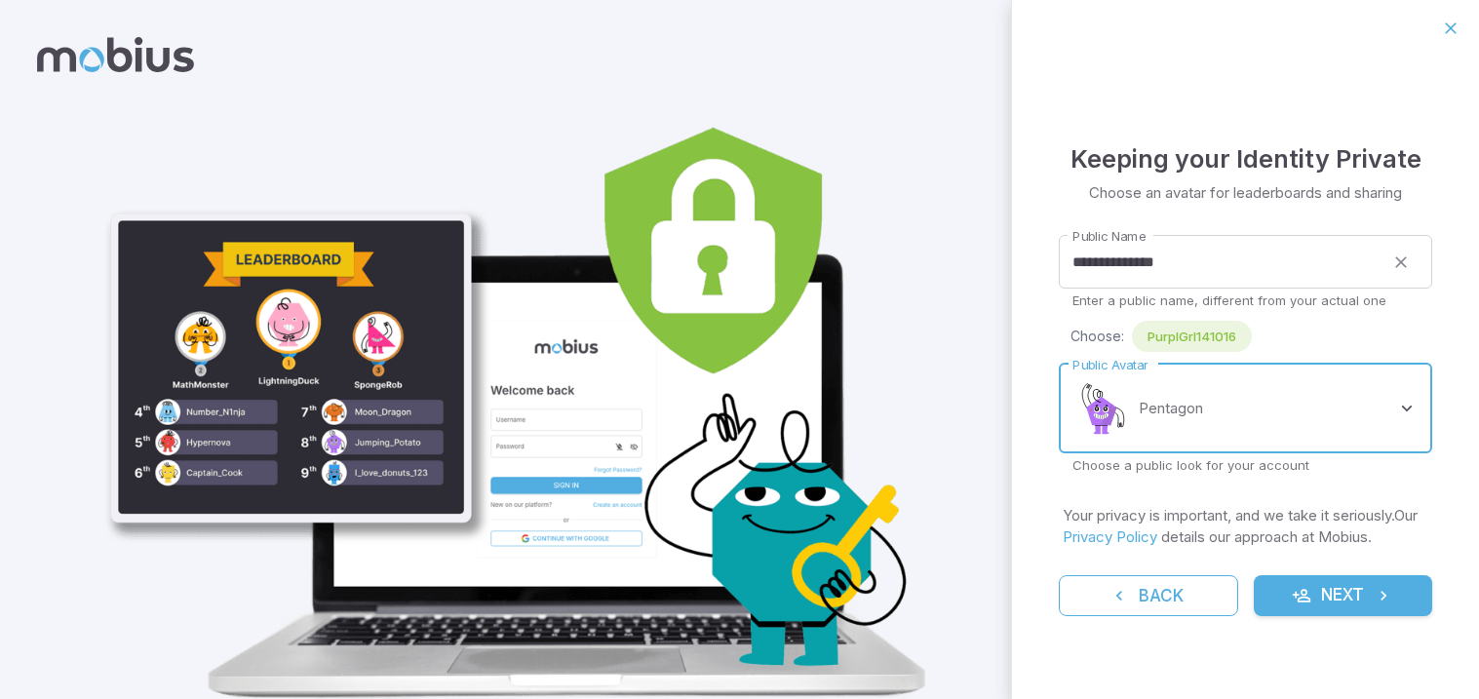
click at [1376, 596] on icon "submit" at bounding box center [1382, 595] width 19 height 19
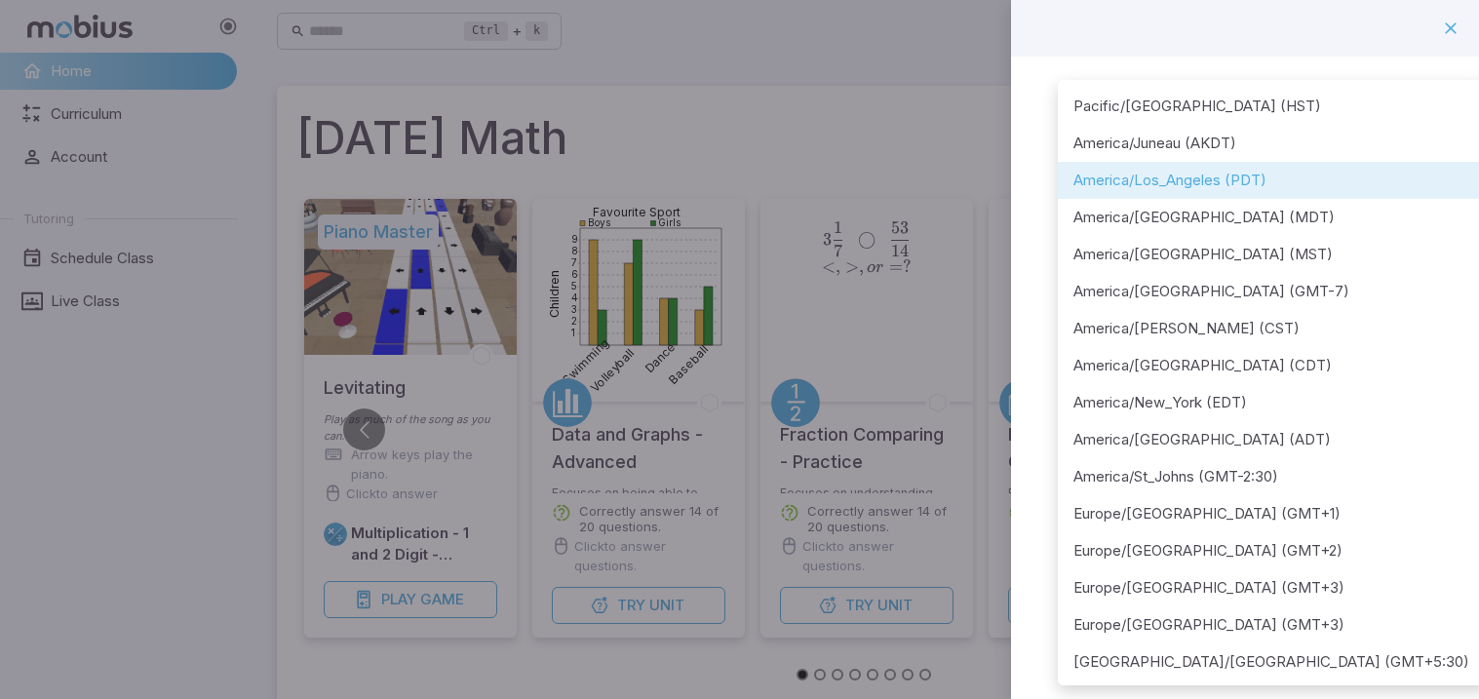
scroll to position [4, 0]
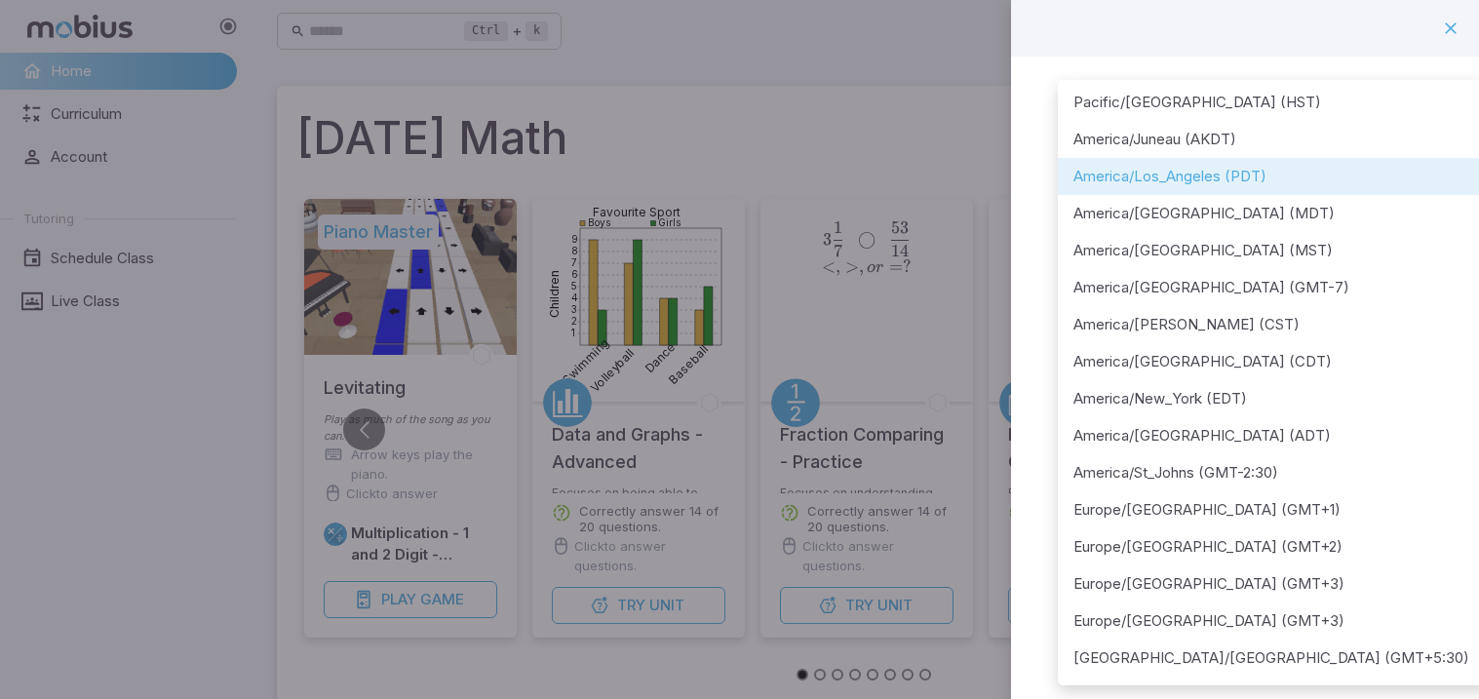
click at [1449, 26] on div at bounding box center [739, 349] width 1479 height 699
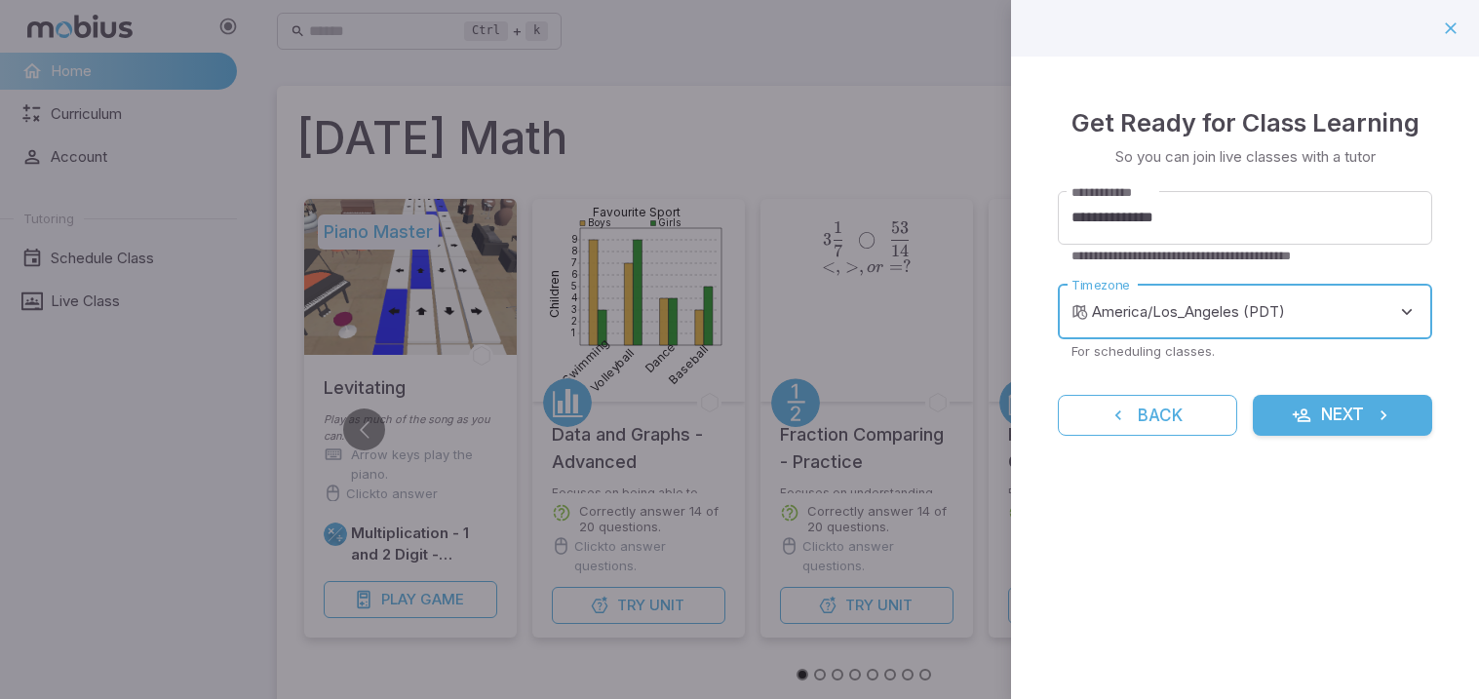
click at [1297, 408] on icon "submit" at bounding box center [1301, 414] width 19 height 19
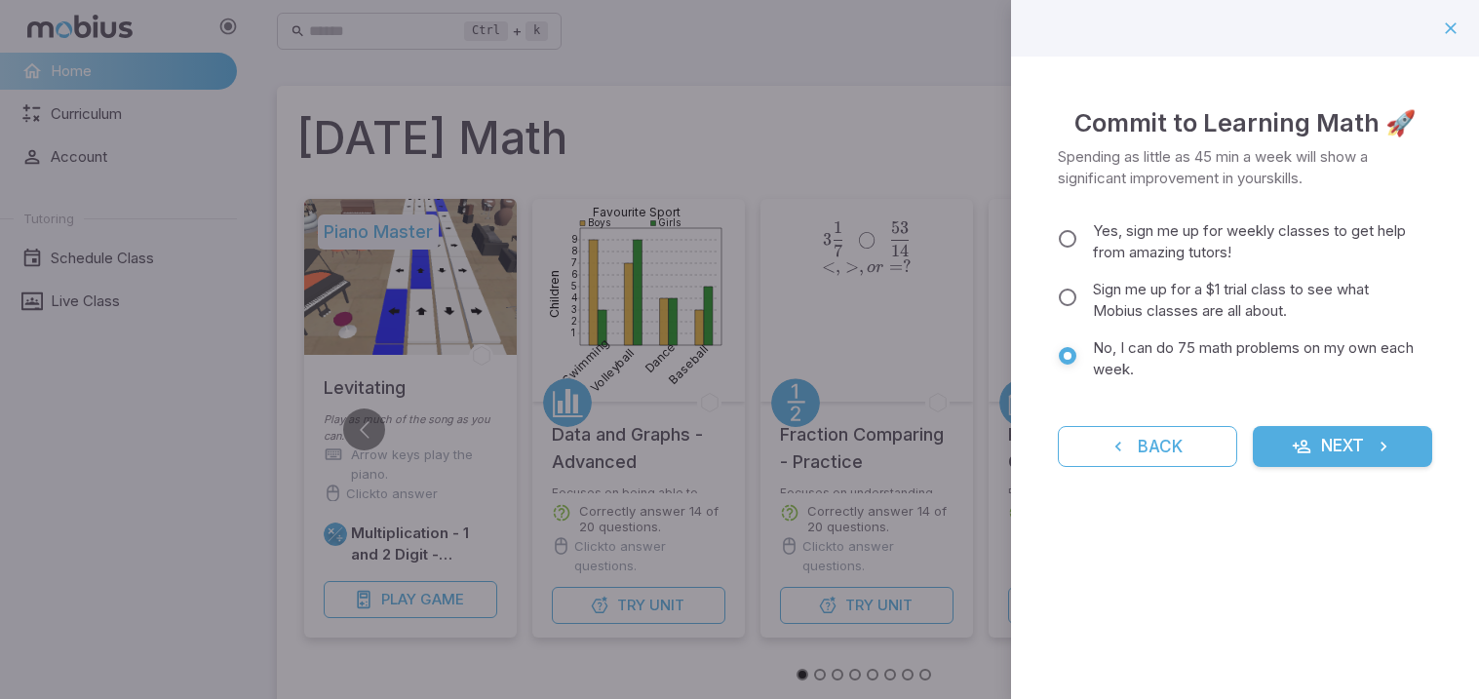
click at [1254, 432] on button "Next" at bounding box center [1342, 446] width 179 height 41
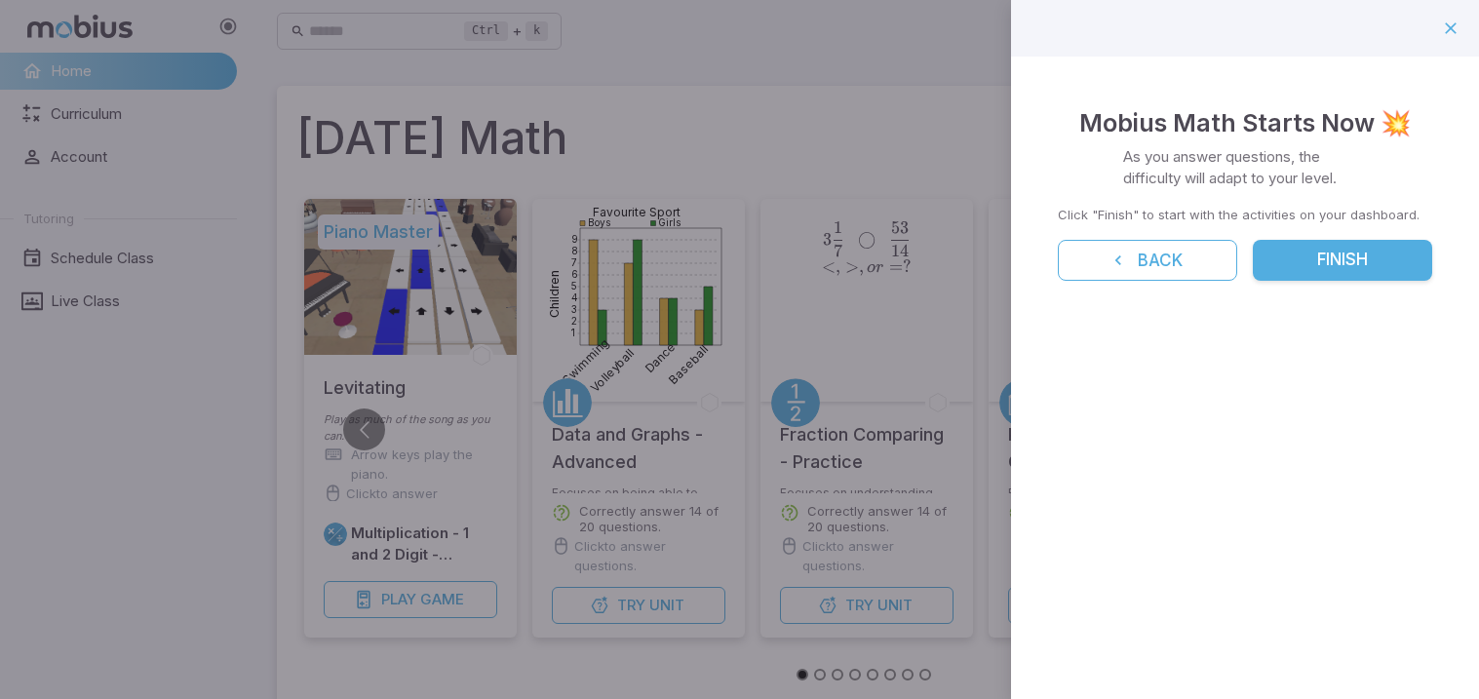
click at [1325, 266] on button "Finish" at bounding box center [1342, 260] width 179 height 41
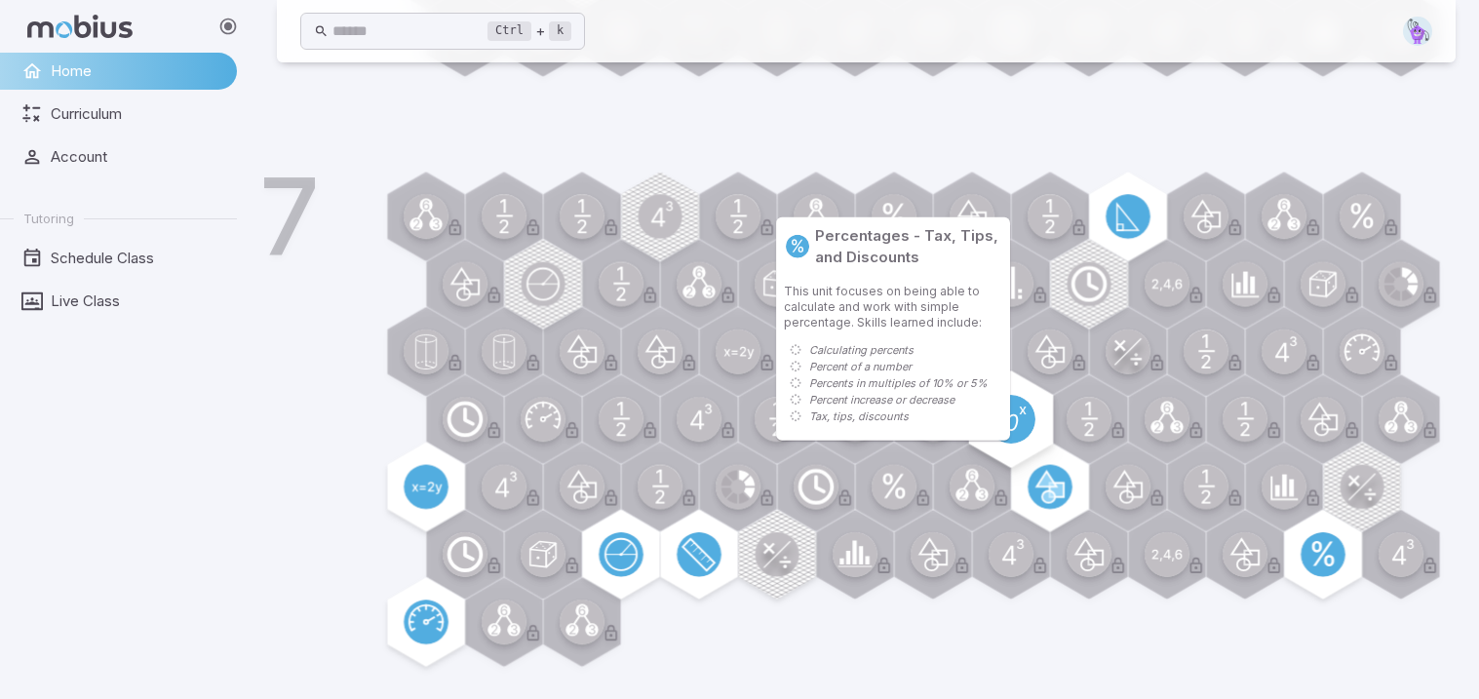
scroll to position [1275, 0]
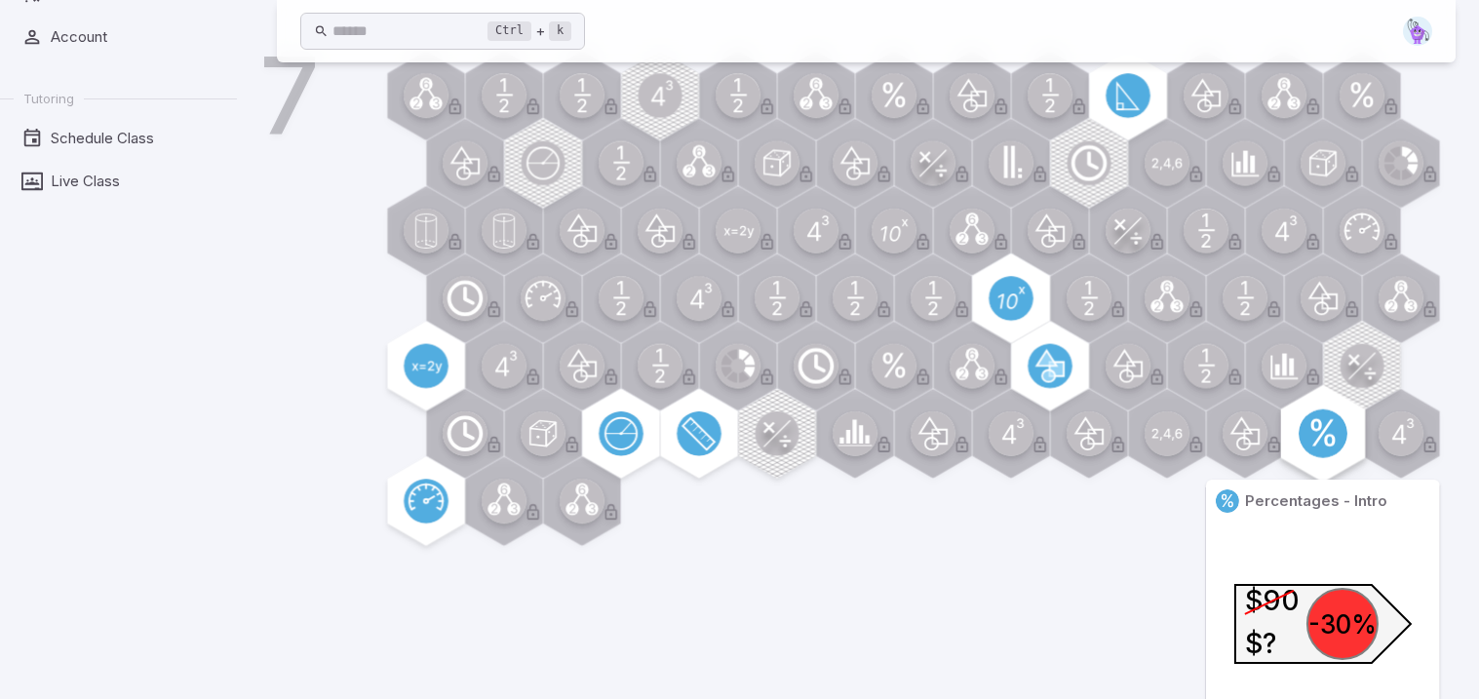
click at [1333, 440] on icon at bounding box center [1322, 432] width 24 height 27
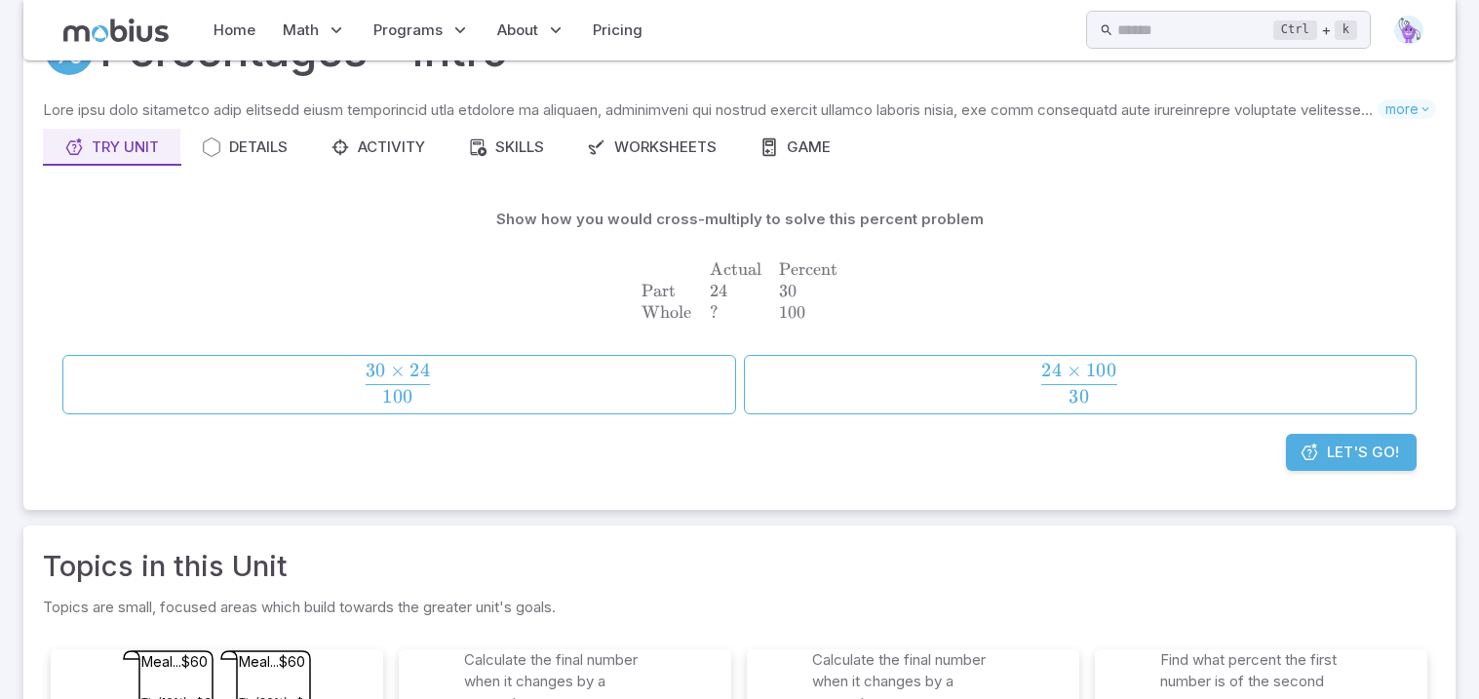
scroll to position [89, 0]
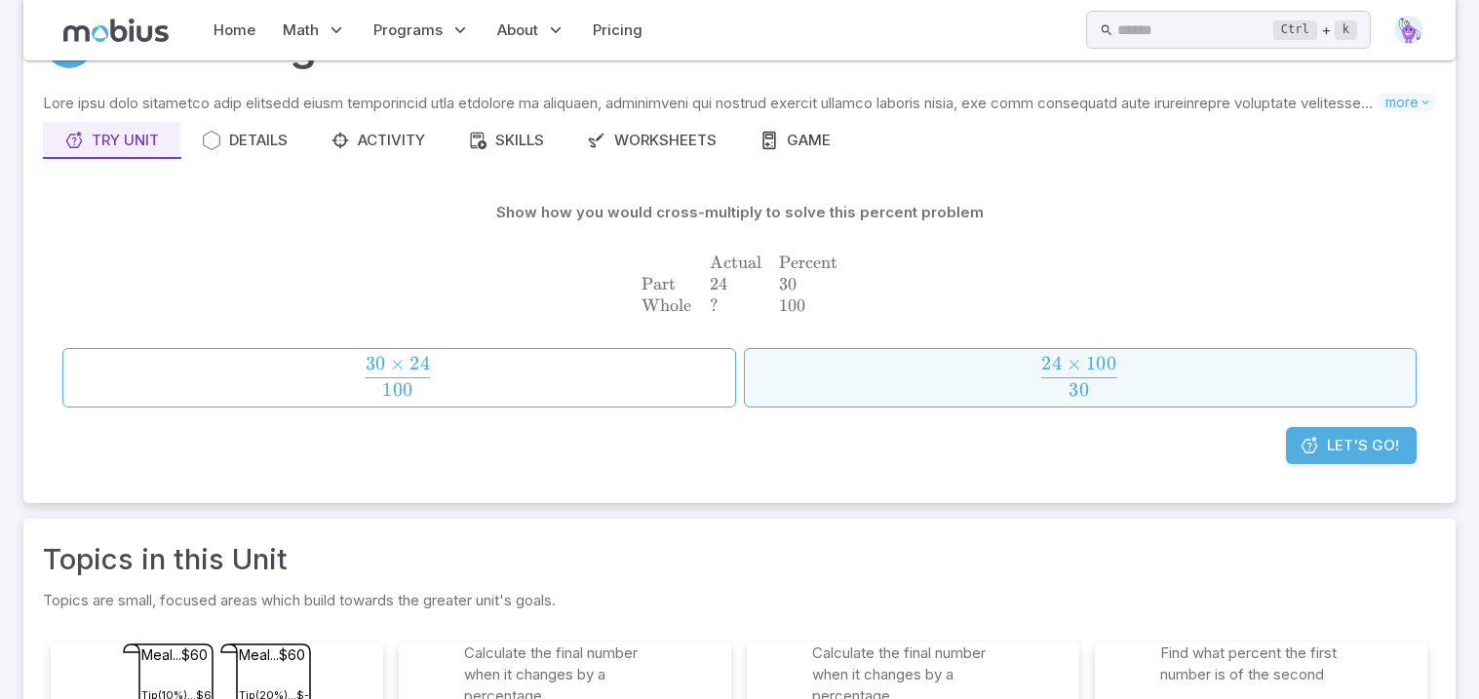
click at [1032, 359] on span "30 24 × 100 ​" at bounding box center [1079, 376] width 608 height 39
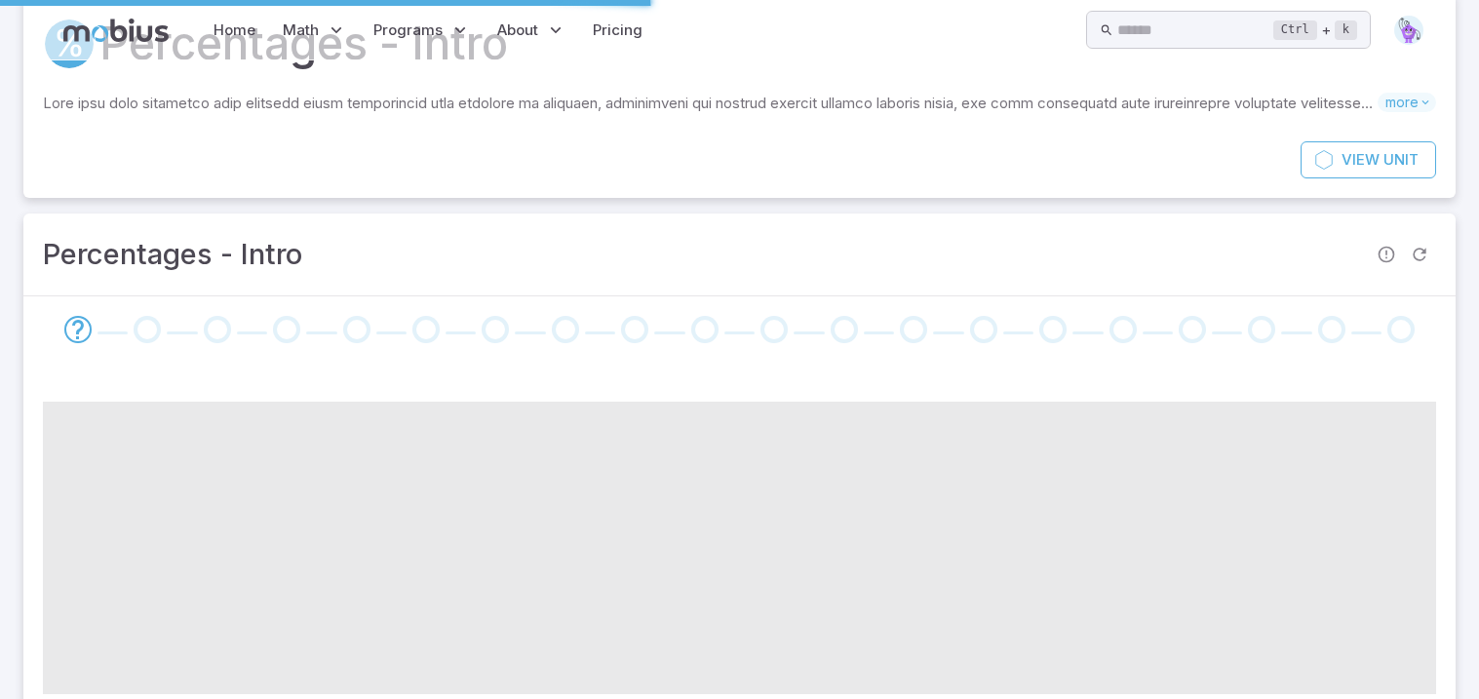
click at [664, 363] on div at bounding box center [739, 329] width 1432 height 66
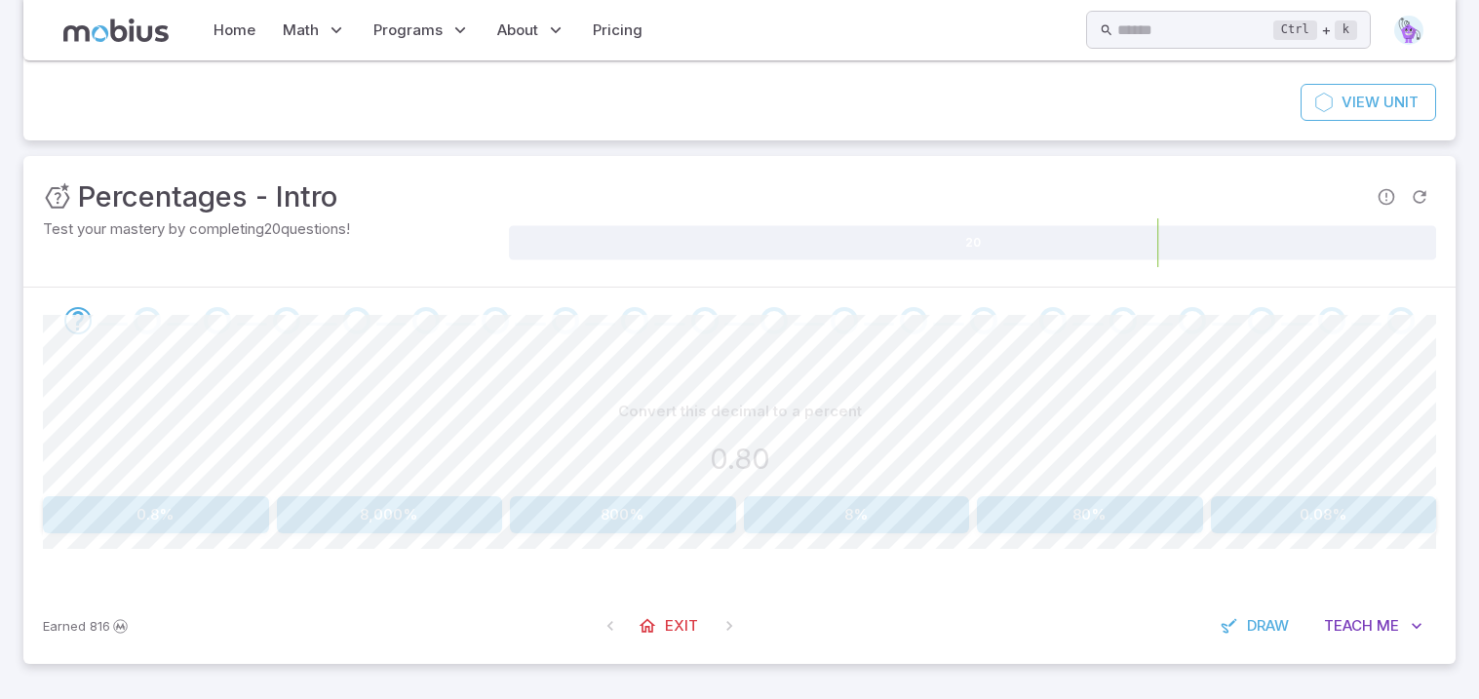
scroll to position [145, 0]
click at [1151, 521] on button "80%" at bounding box center [1090, 515] width 226 height 37
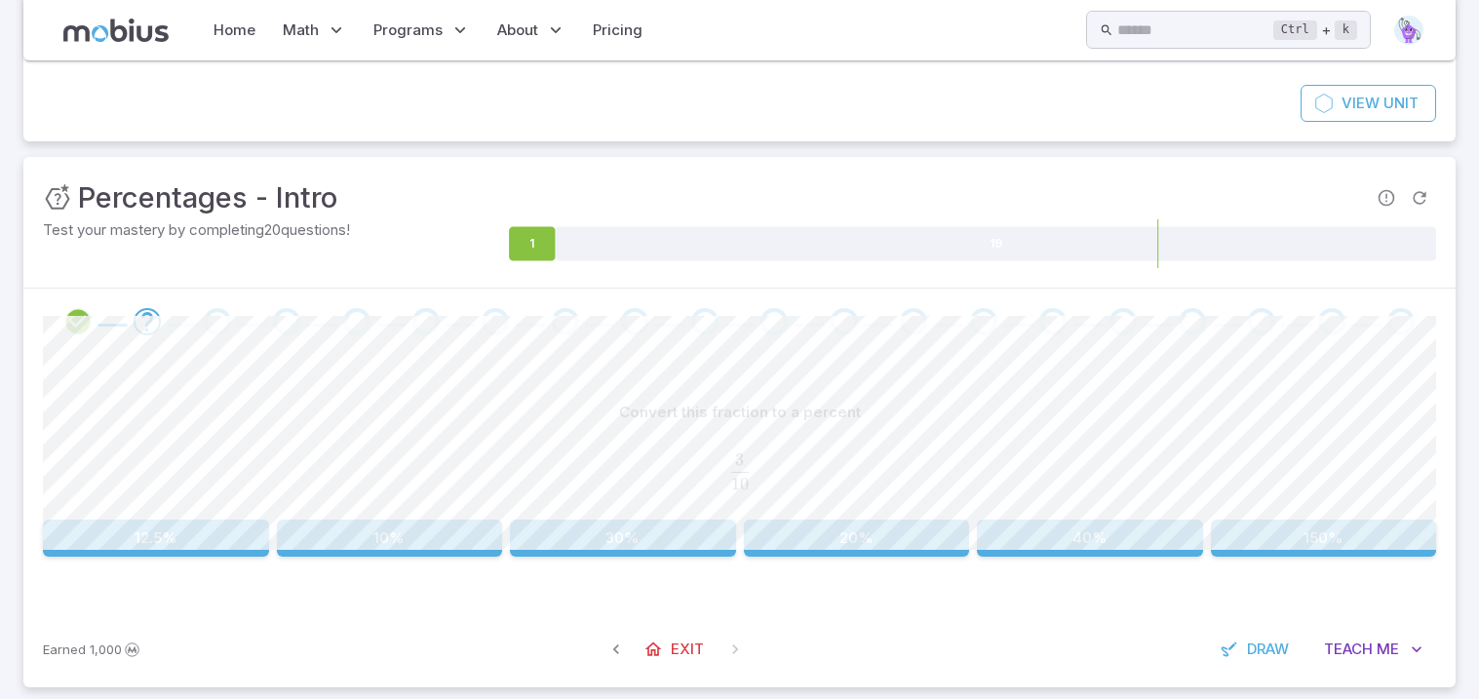
scroll to position [168, 0]
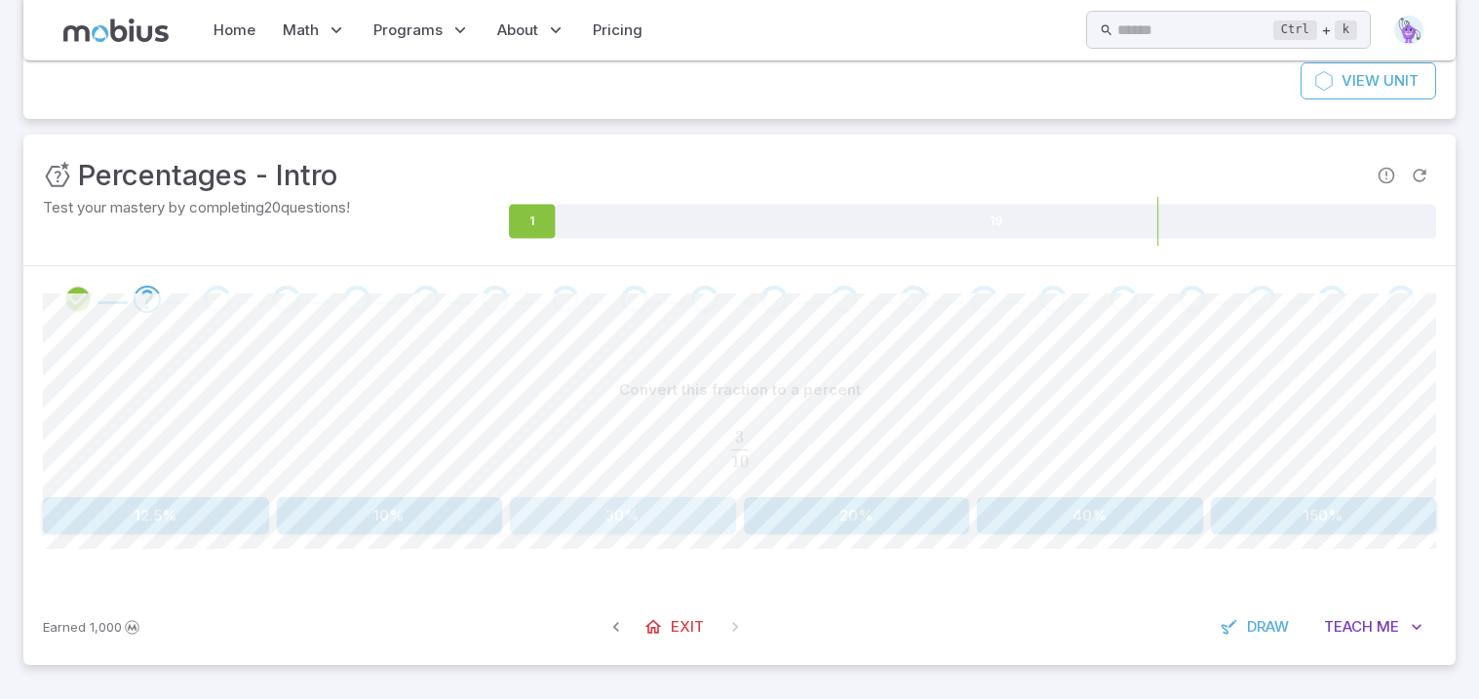
click at [676, 506] on button "30%" at bounding box center [623, 515] width 226 height 37
click at [418, 506] on button "12%" at bounding box center [390, 515] width 226 height 37
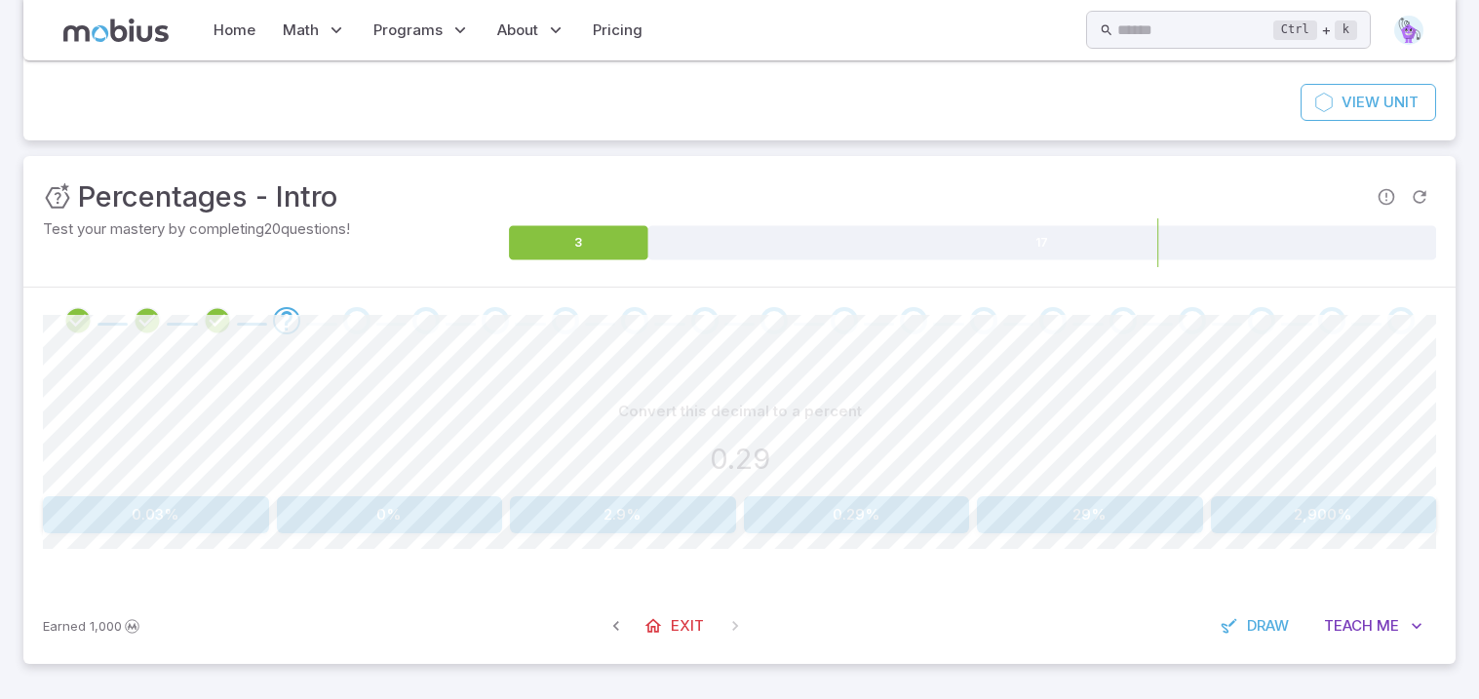
scroll to position [145, 0]
click at [1044, 516] on button "29%" at bounding box center [1090, 515] width 226 height 37
click at [1381, 639] on button "Teach Me" at bounding box center [1373, 626] width 126 height 37
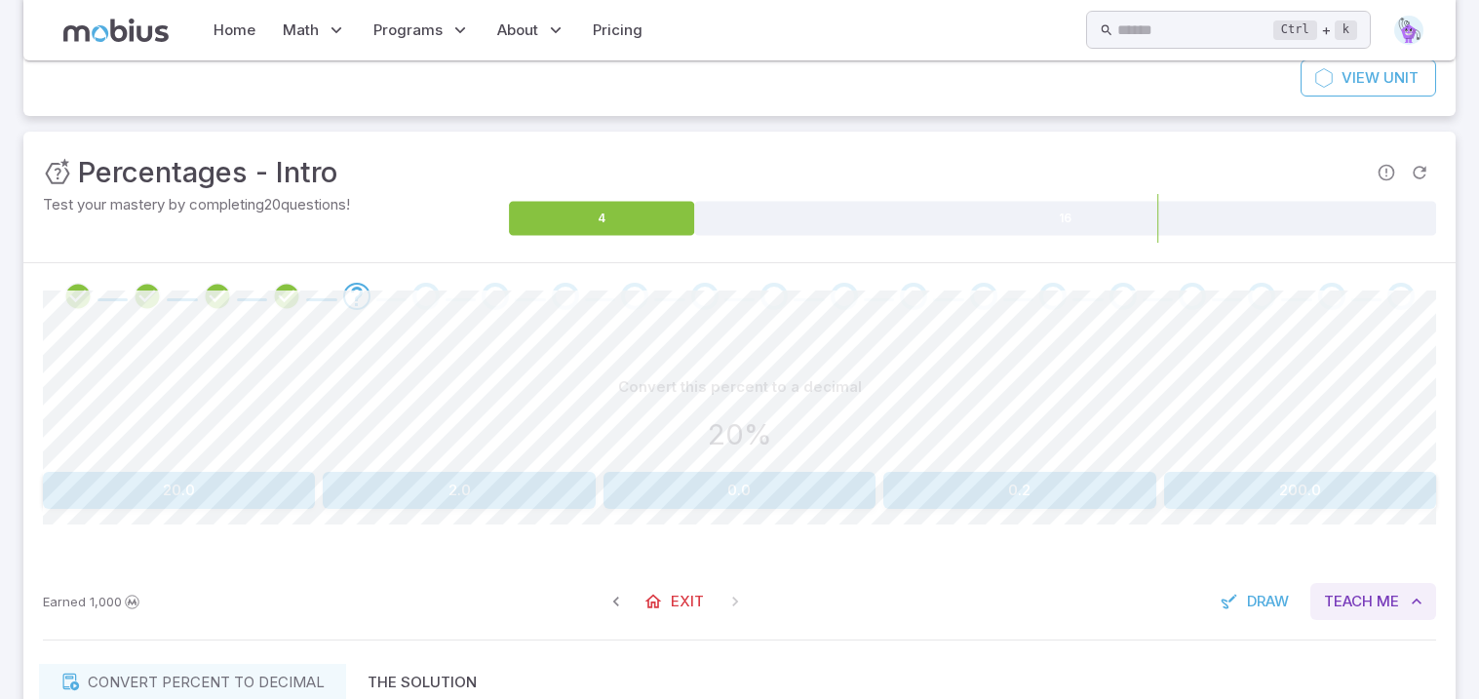
scroll to position [174, 0]
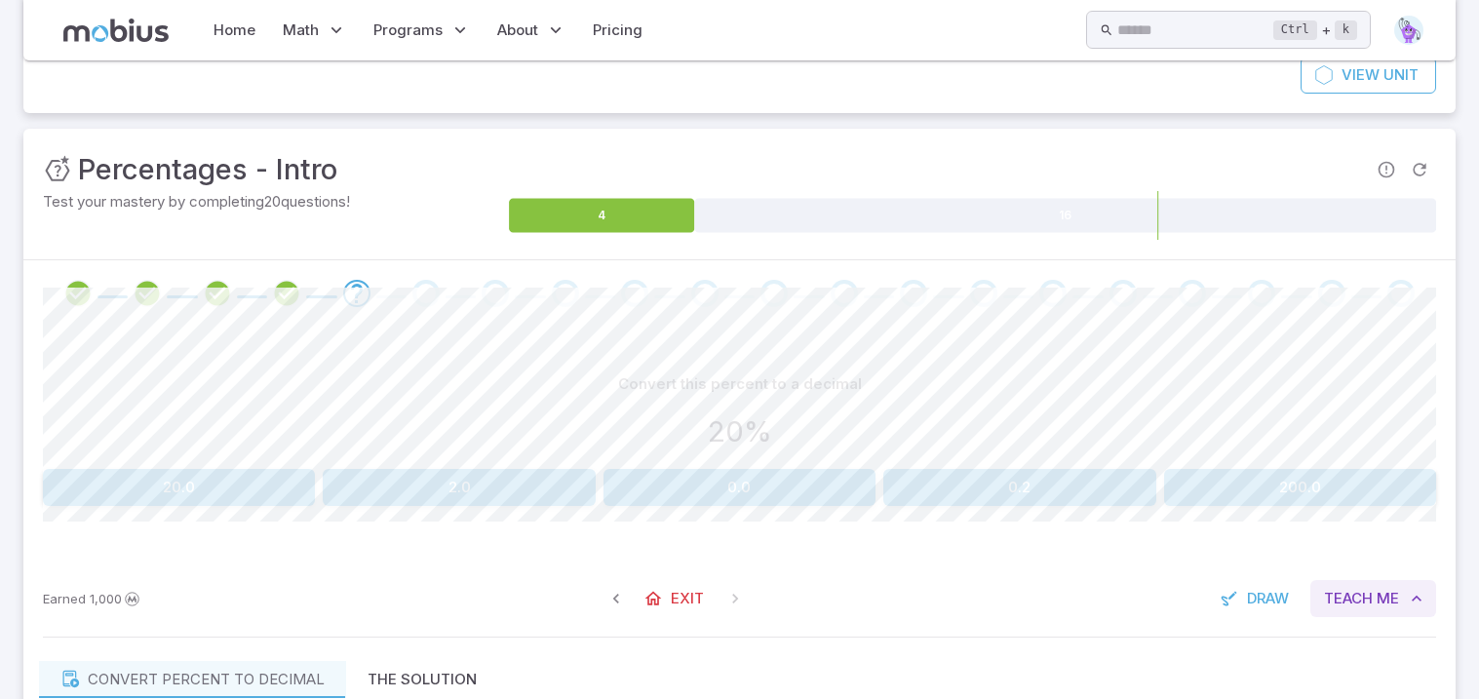
click at [1393, 605] on span "Me" at bounding box center [1387, 598] width 22 height 21
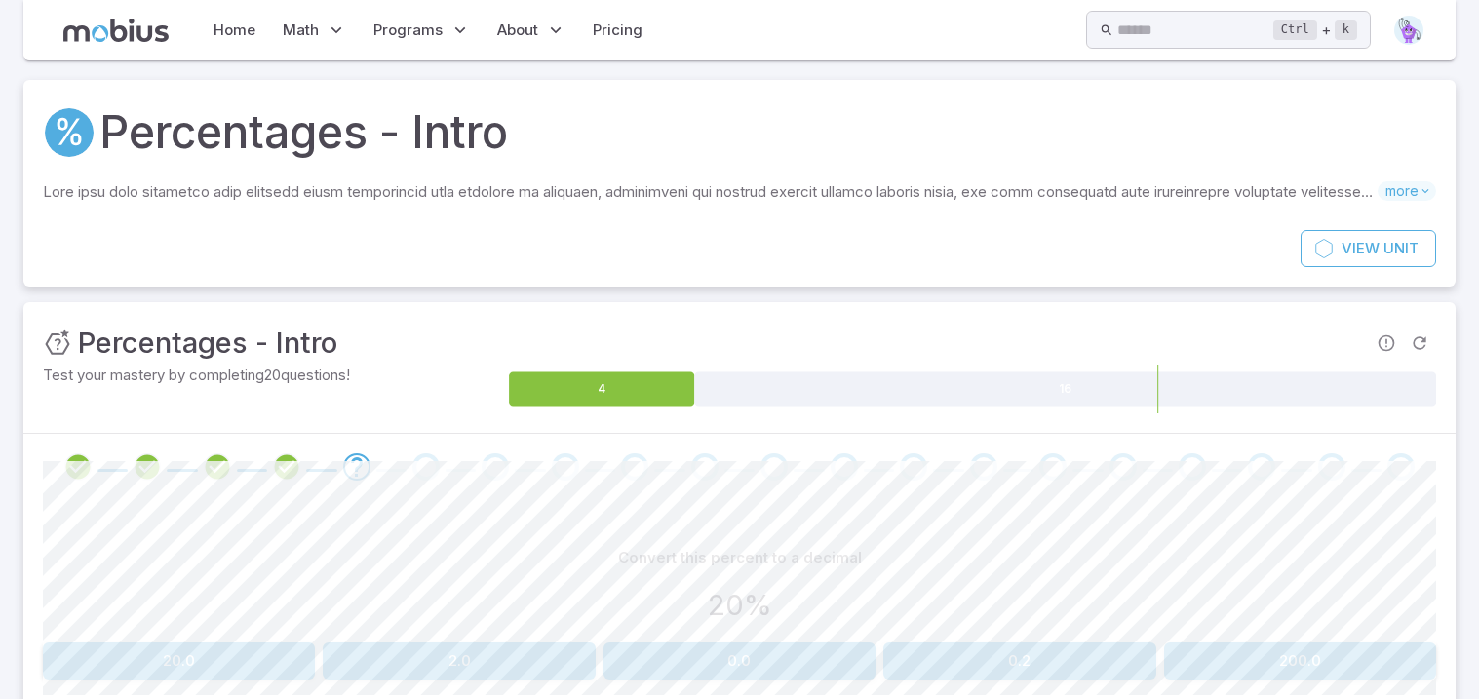
scroll to position [145, 0]
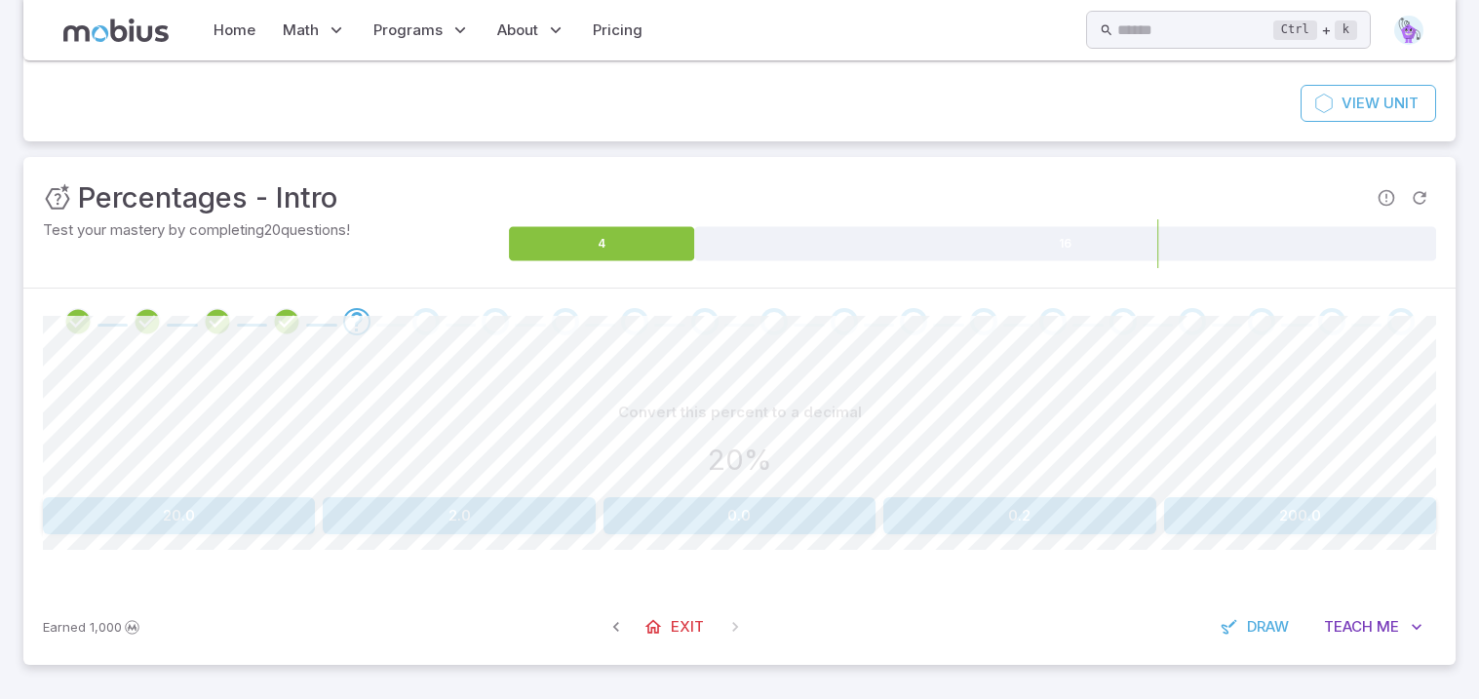
click at [858, 530] on button "0.0" at bounding box center [739, 515] width 272 height 37
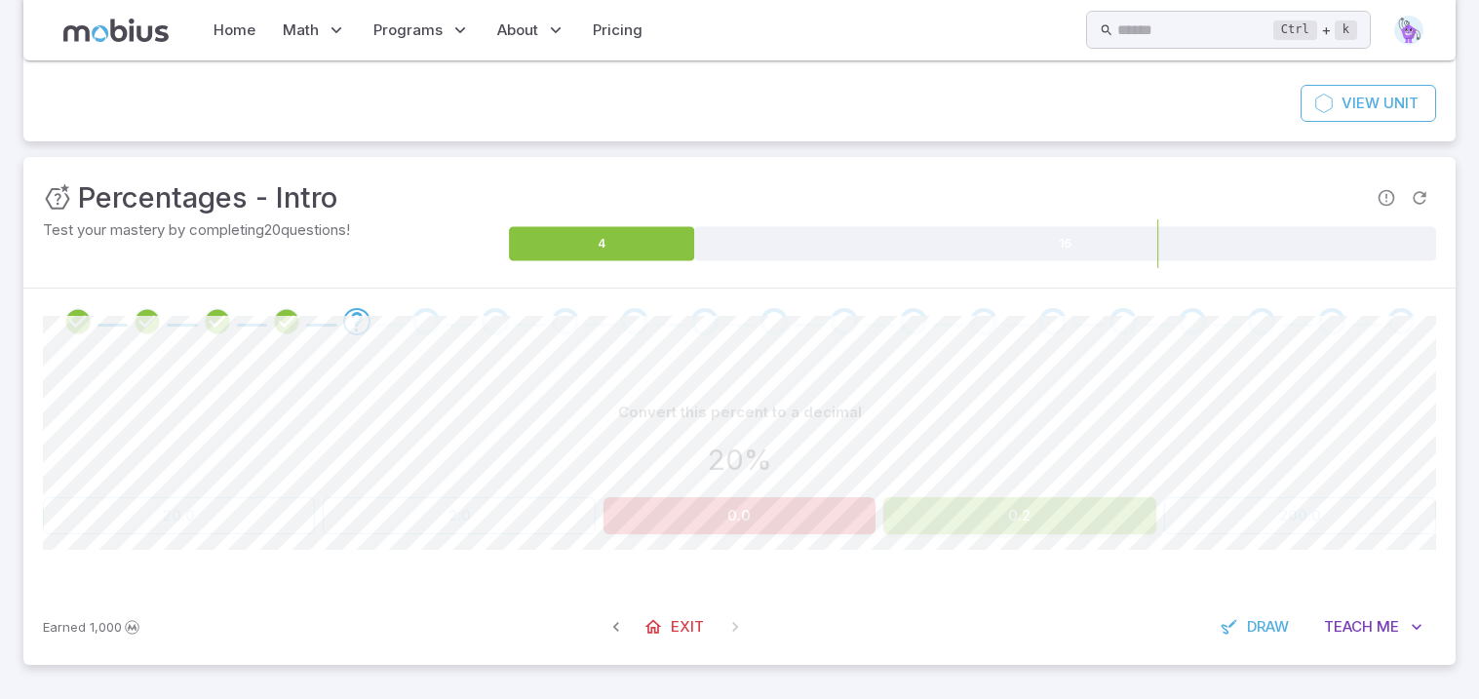
click at [942, 521] on button "0.2" at bounding box center [1019, 515] width 272 height 37
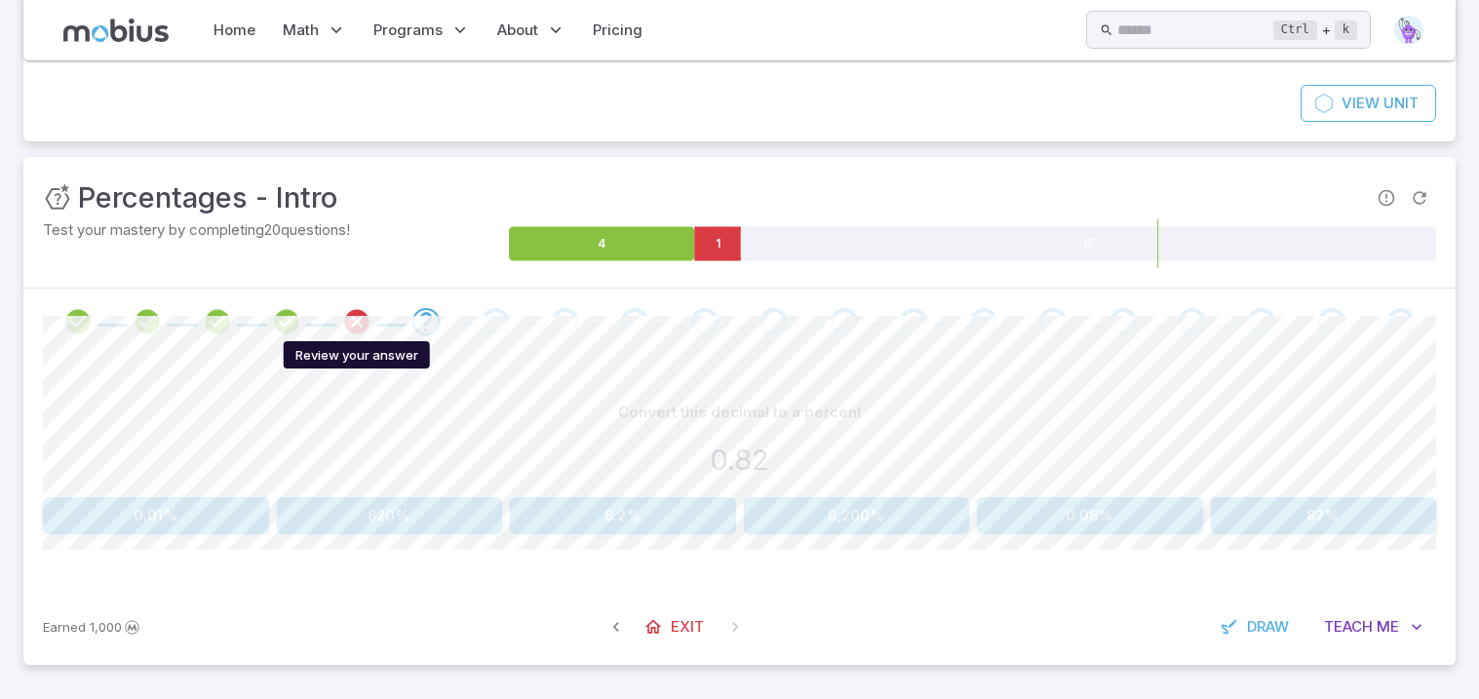
click at [353, 318] on icon "Review your answer" at bounding box center [356, 321] width 29 height 29
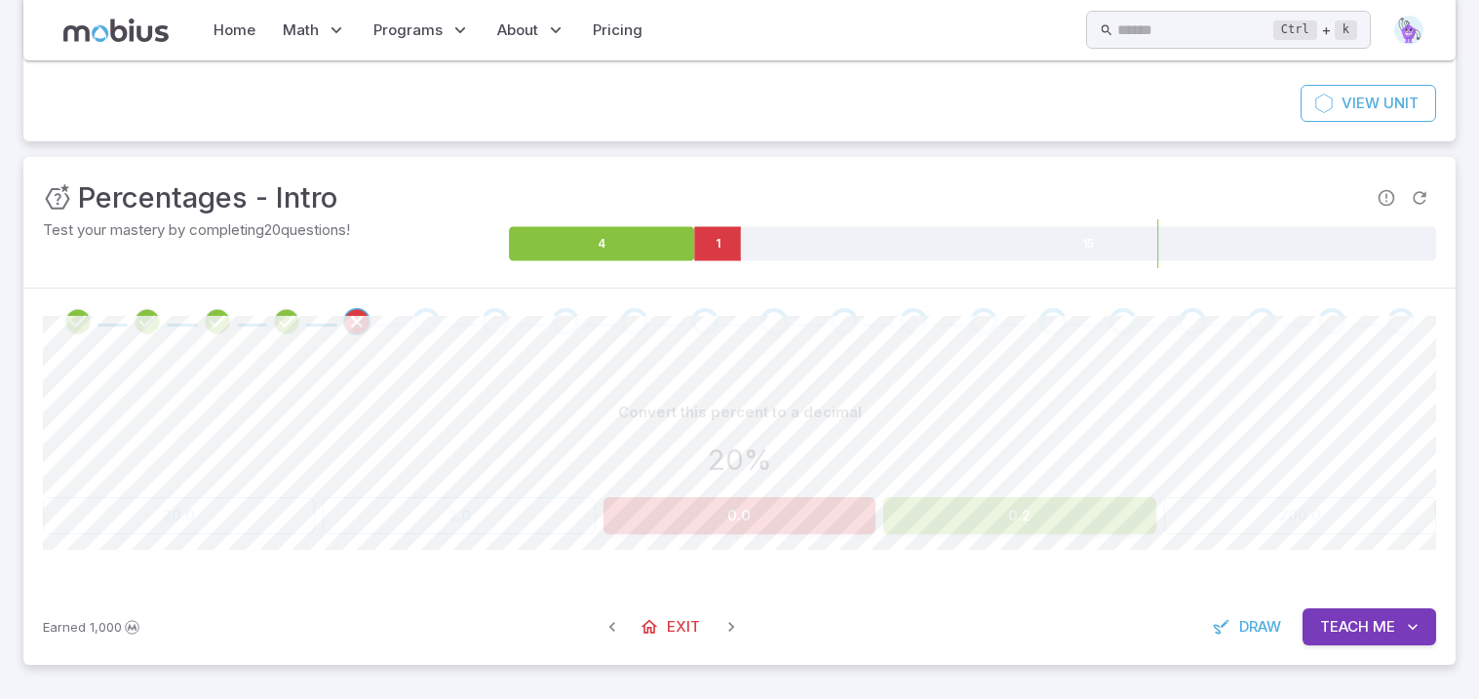
click at [945, 523] on button "0.2" at bounding box center [1019, 515] width 272 height 37
click at [1420, 201] on icon "Refresh Question" at bounding box center [1418, 197] width 19 height 19
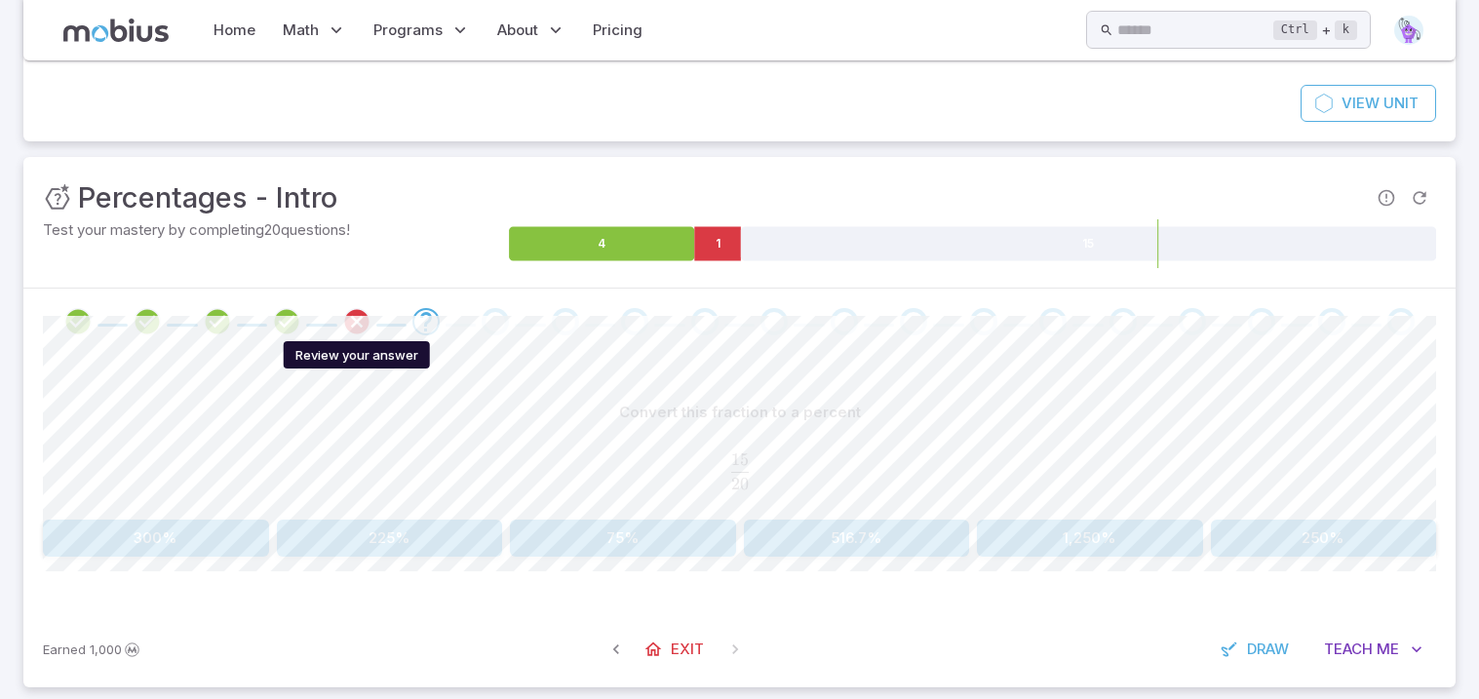
click at [343, 318] on icon "Review your answer" at bounding box center [356, 321] width 29 height 29
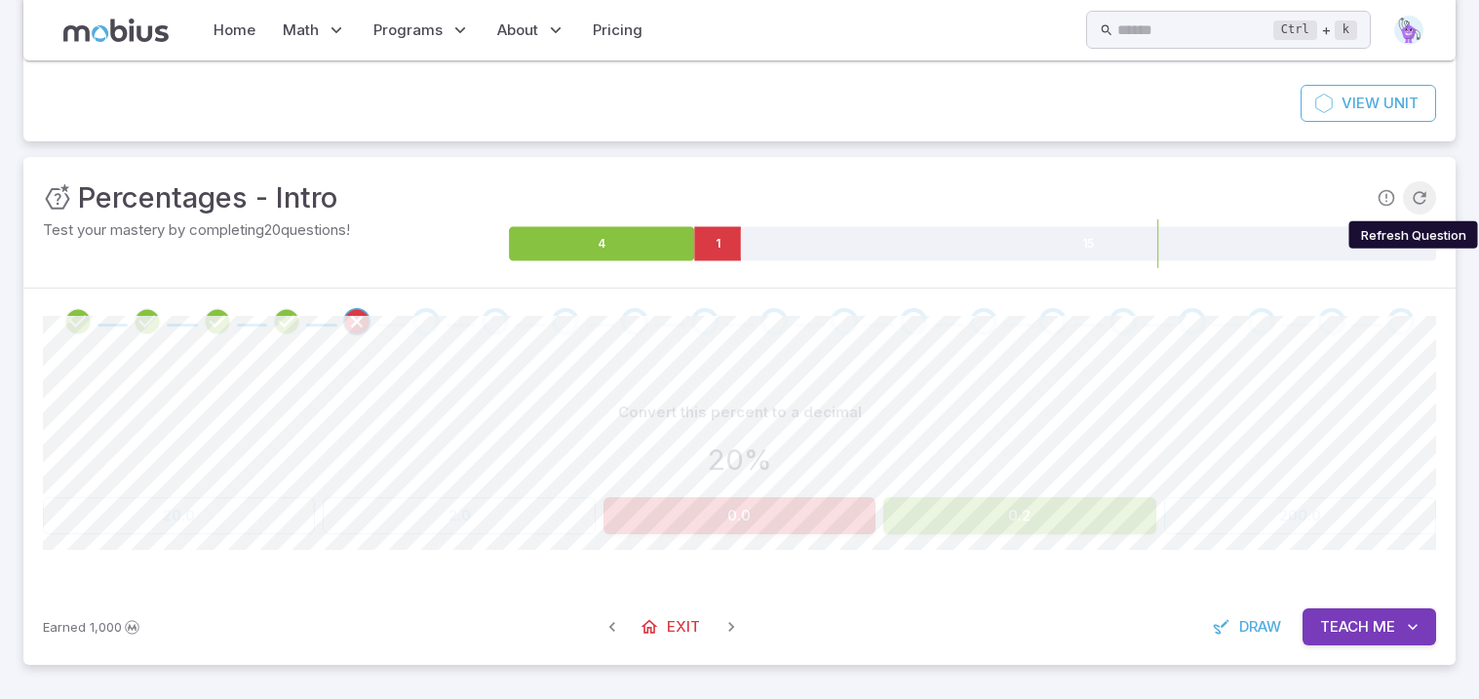
click at [1422, 197] on icon "Refresh Question" at bounding box center [1418, 197] width 19 height 19
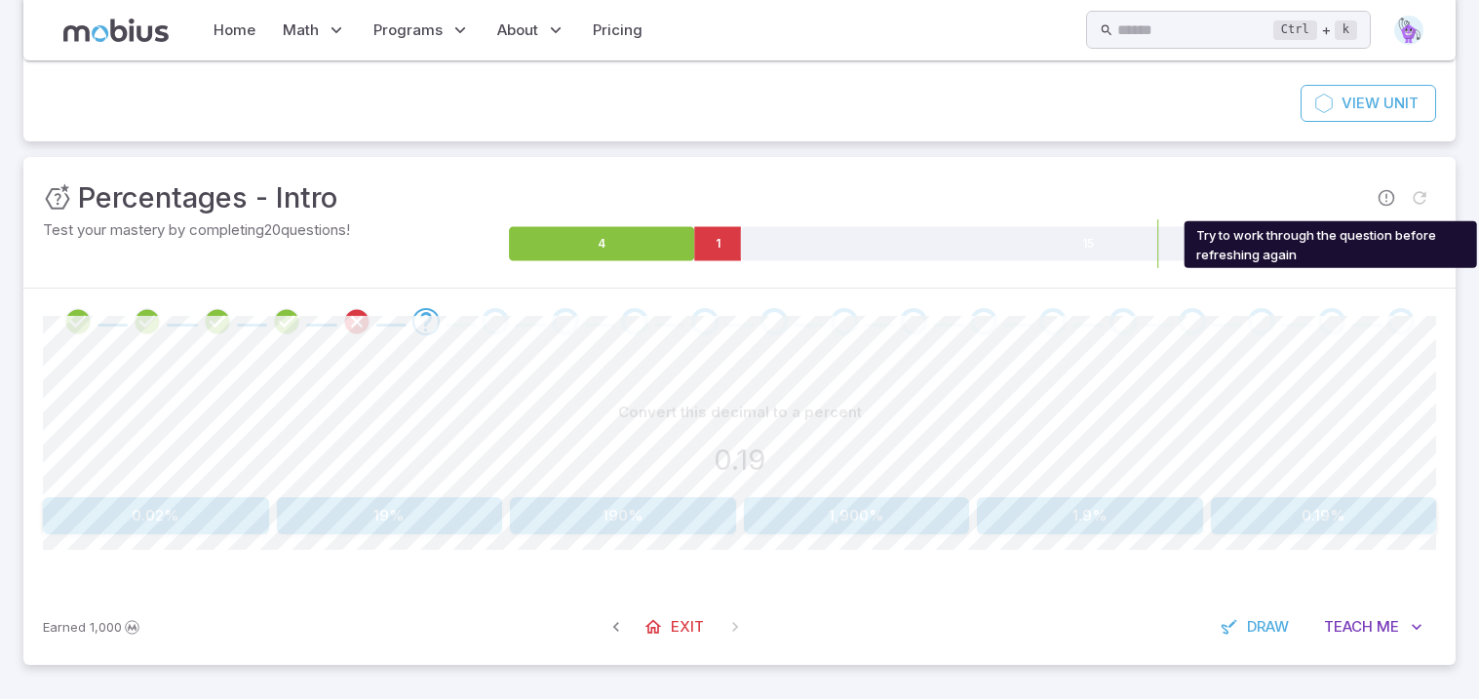
click at [1421, 199] on span "Try to work through the question before refreshing again" at bounding box center [1419, 197] width 33 height 33
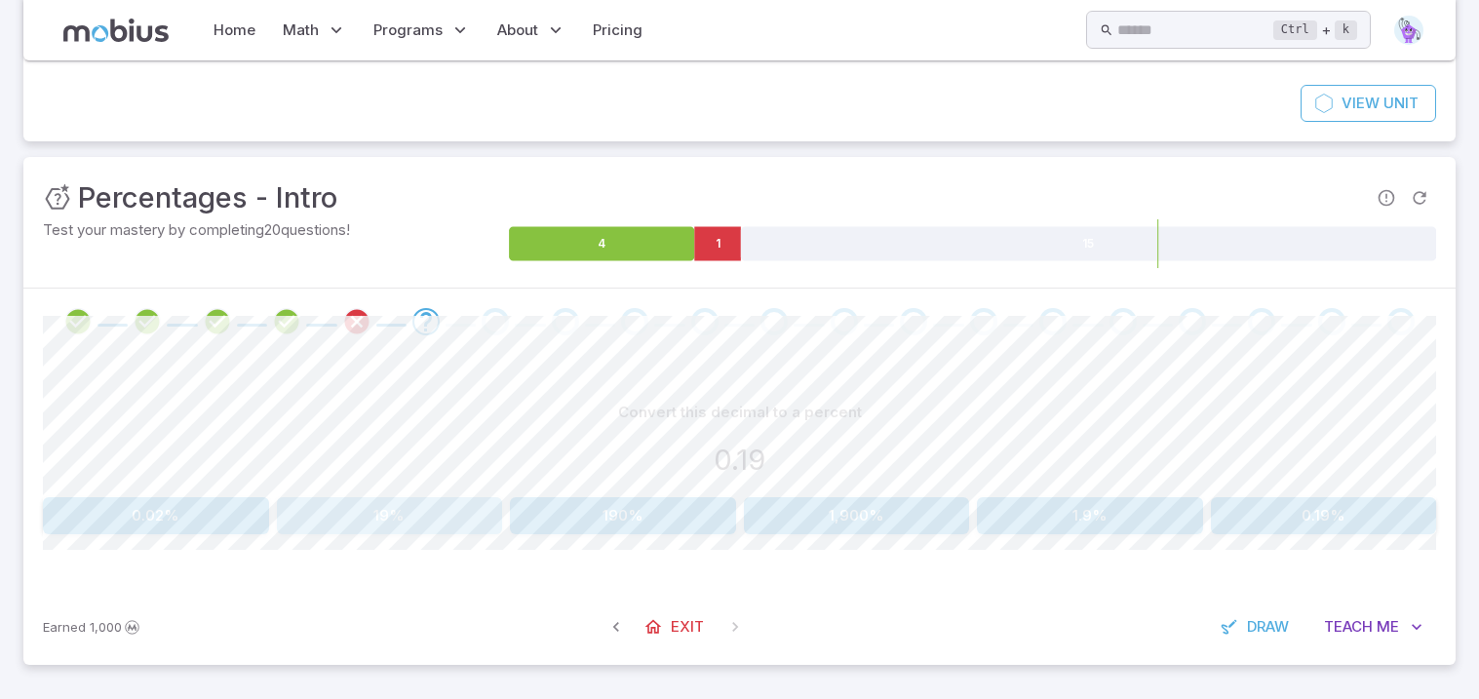
click at [446, 509] on button "19%" at bounding box center [390, 515] width 226 height 37
click at [659, 629] on icon at bounding box center [652, 626] width 19 height 19
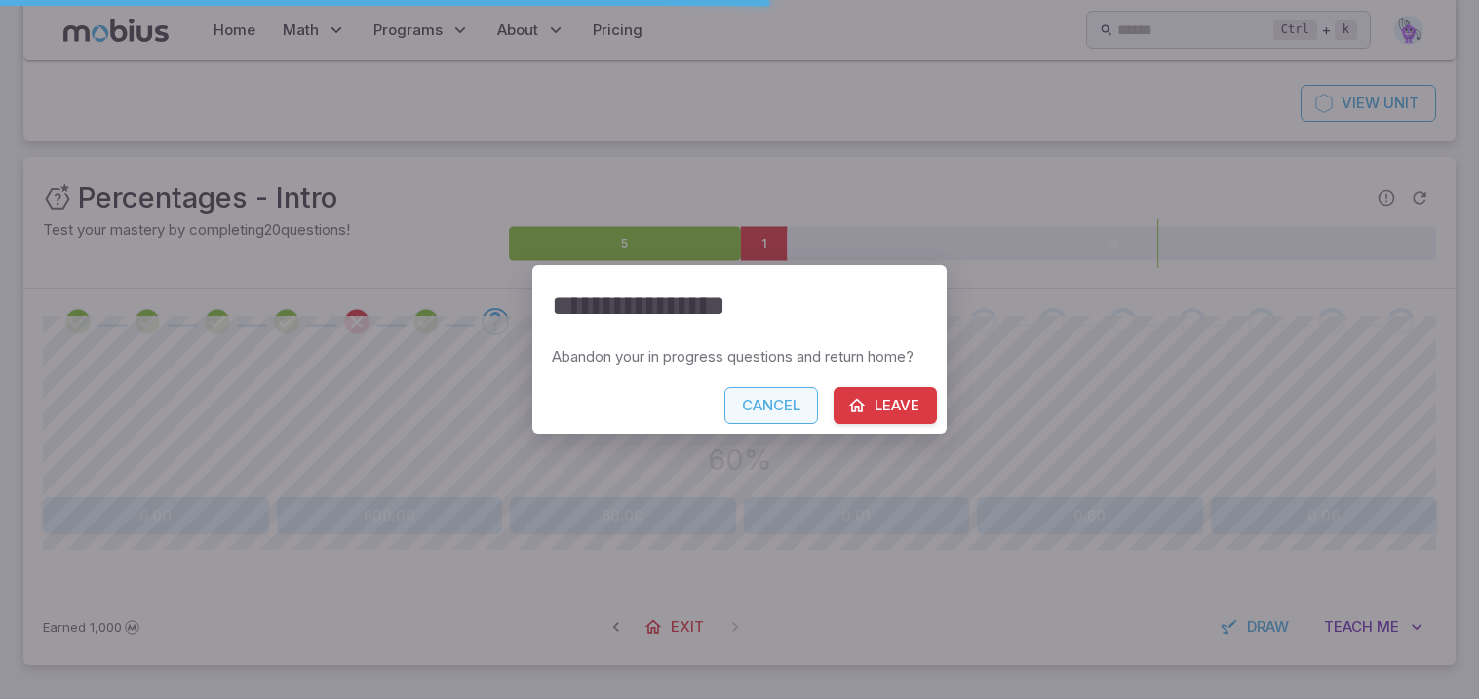
click at [768, 416] on button "Cancel" at bounding box center [771, 405] width 94 height 37
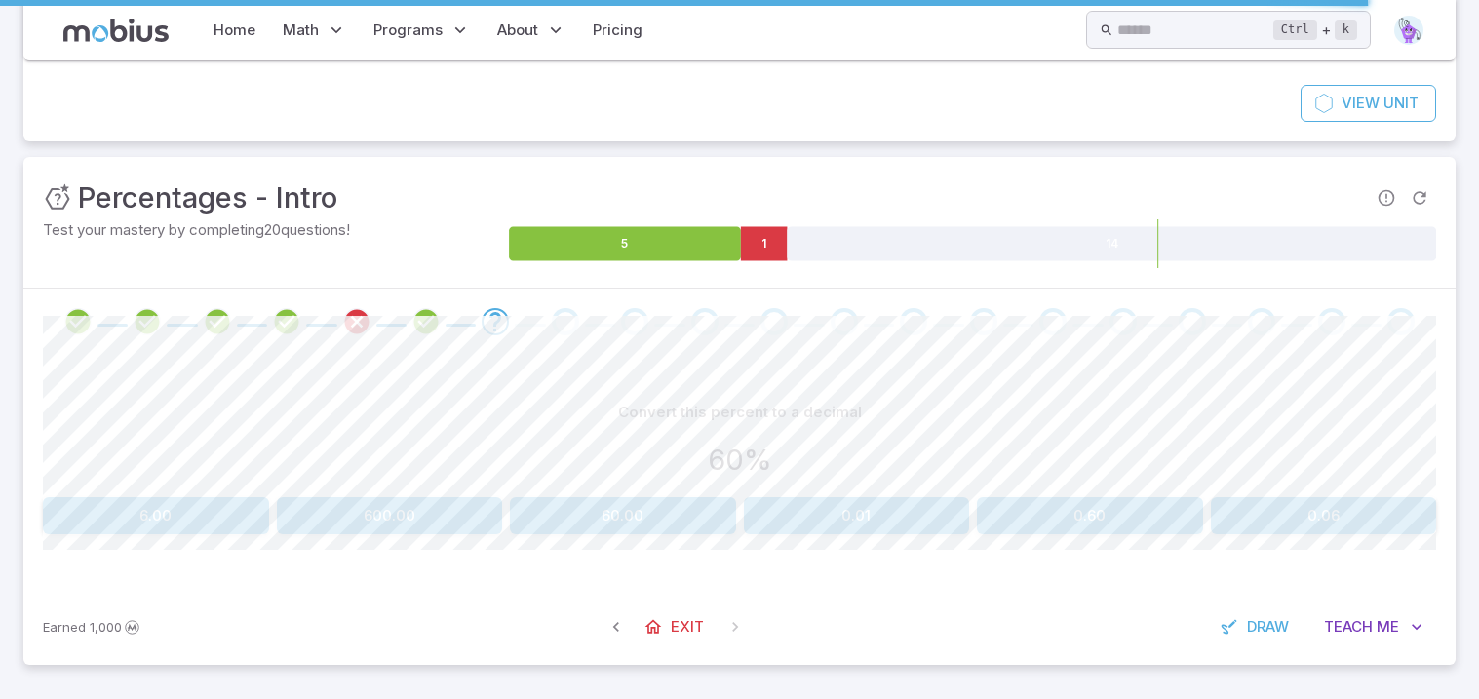
click at [1101, 512] on button "0.60" at bounding box center [1090, 515] width 226 height 37
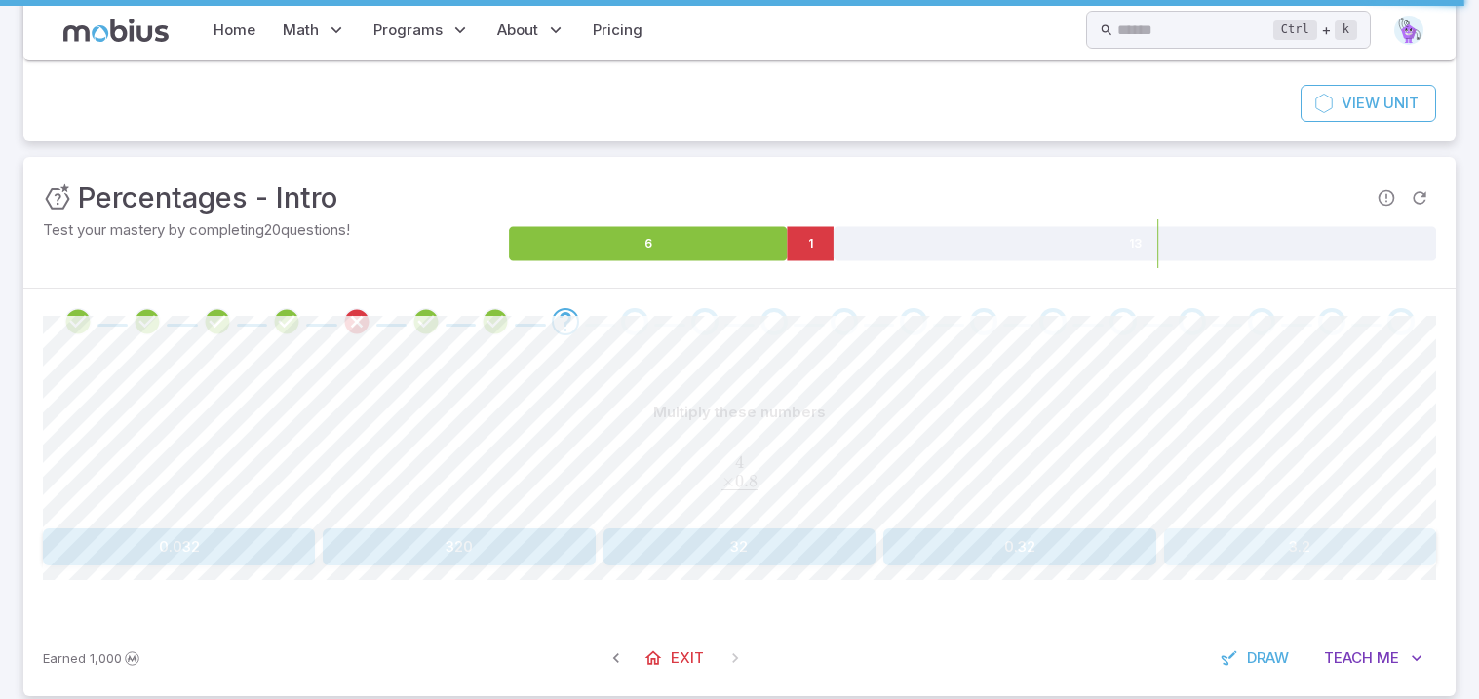
click at [1200, 549] on button "3.2" at bounding box center [1300, 546] width 272 height 37
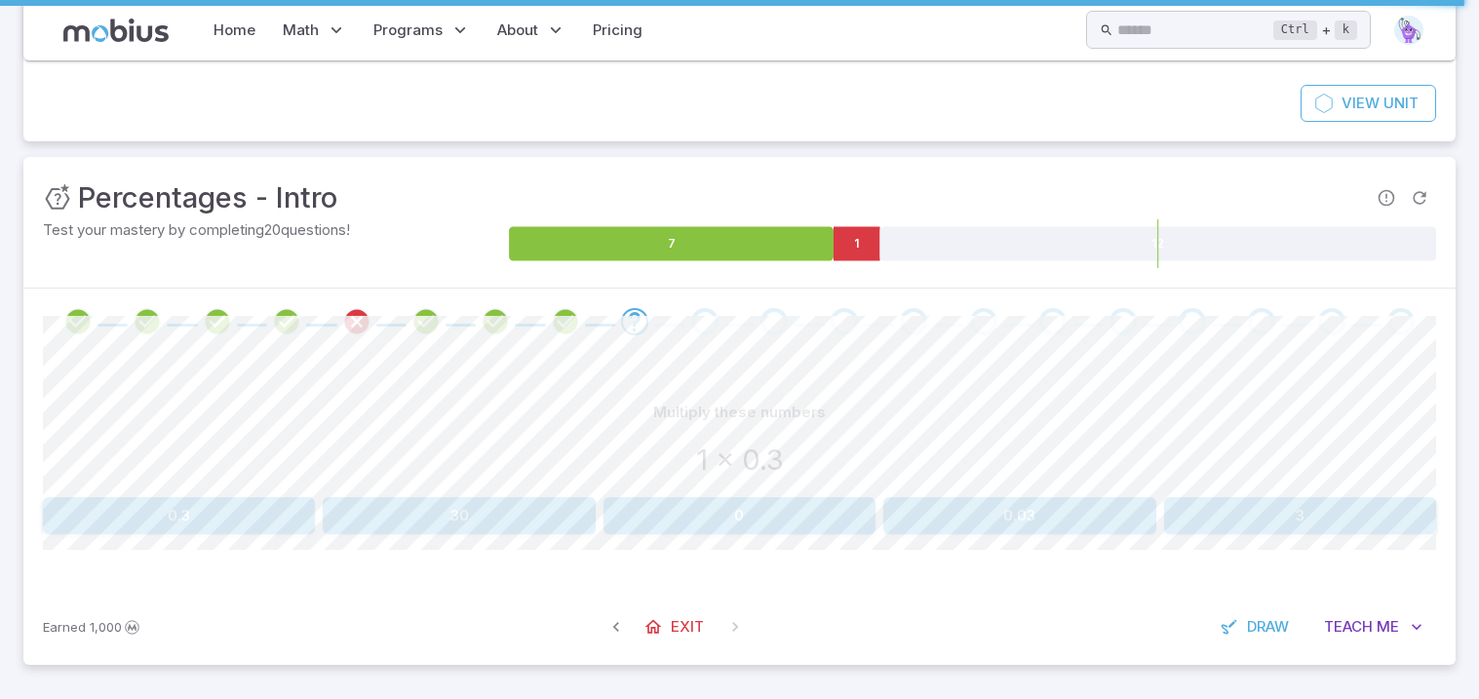
click at [234, 506] on button "0.3" at bounding box center [179, 515] width 272 height 37
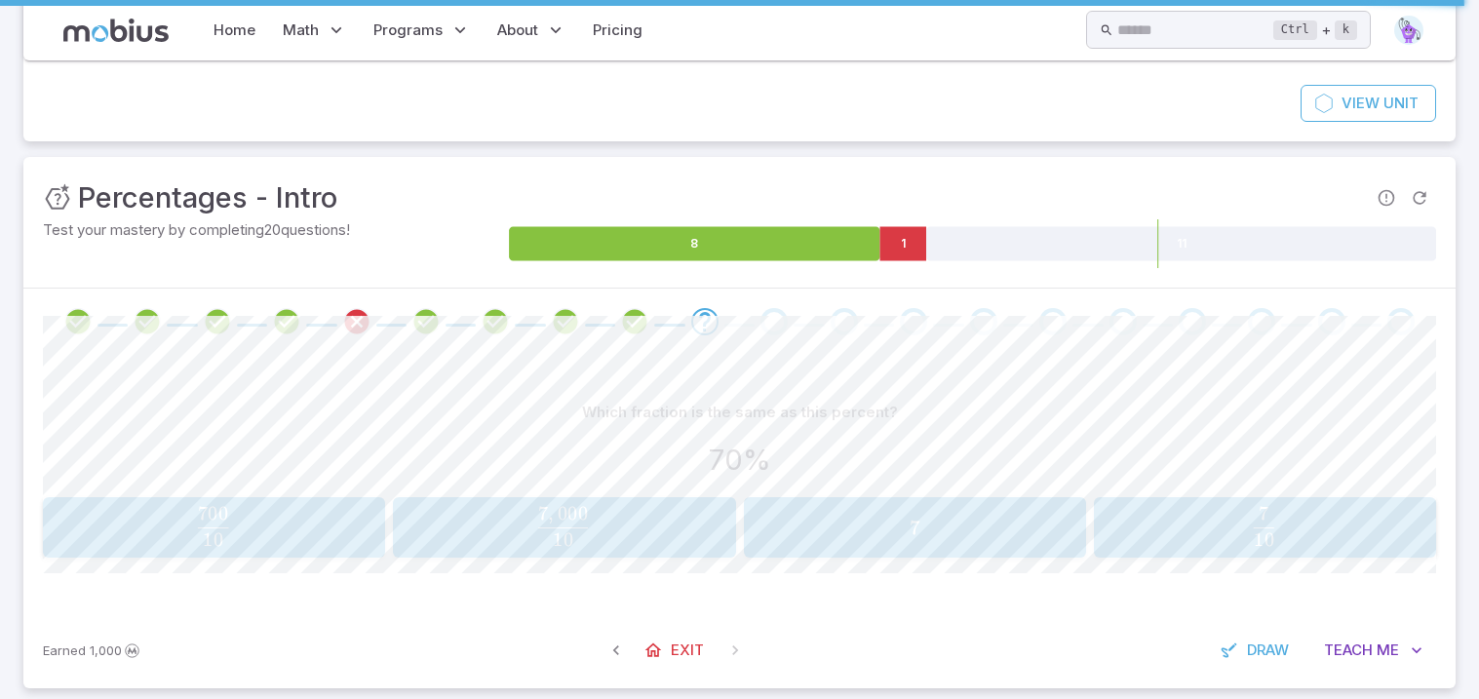
click at [1254, 515] on span "10 7" at bounding box center [1264, 520] width 20 height 26
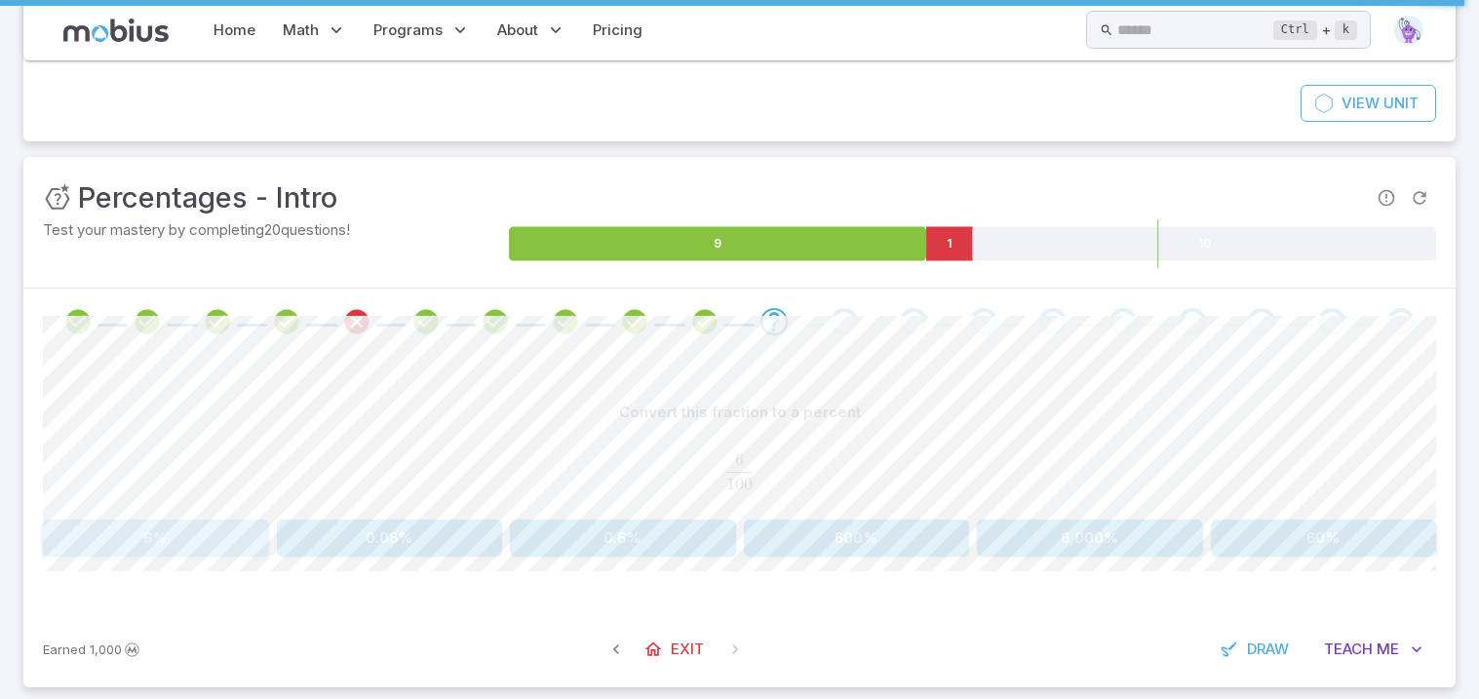
click at [226, 553] on button "6%" at bounding box center [156, 538] width 226 height 37
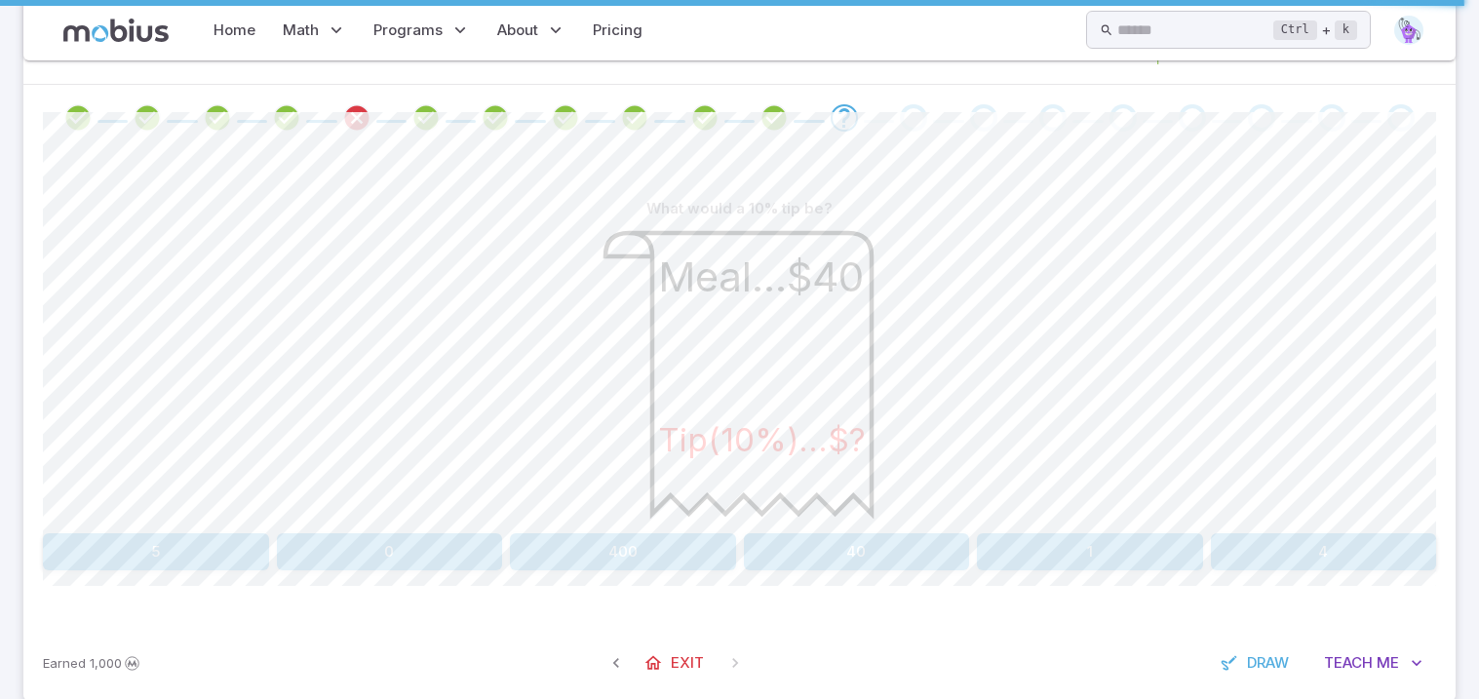
scroll to position [386, 0]
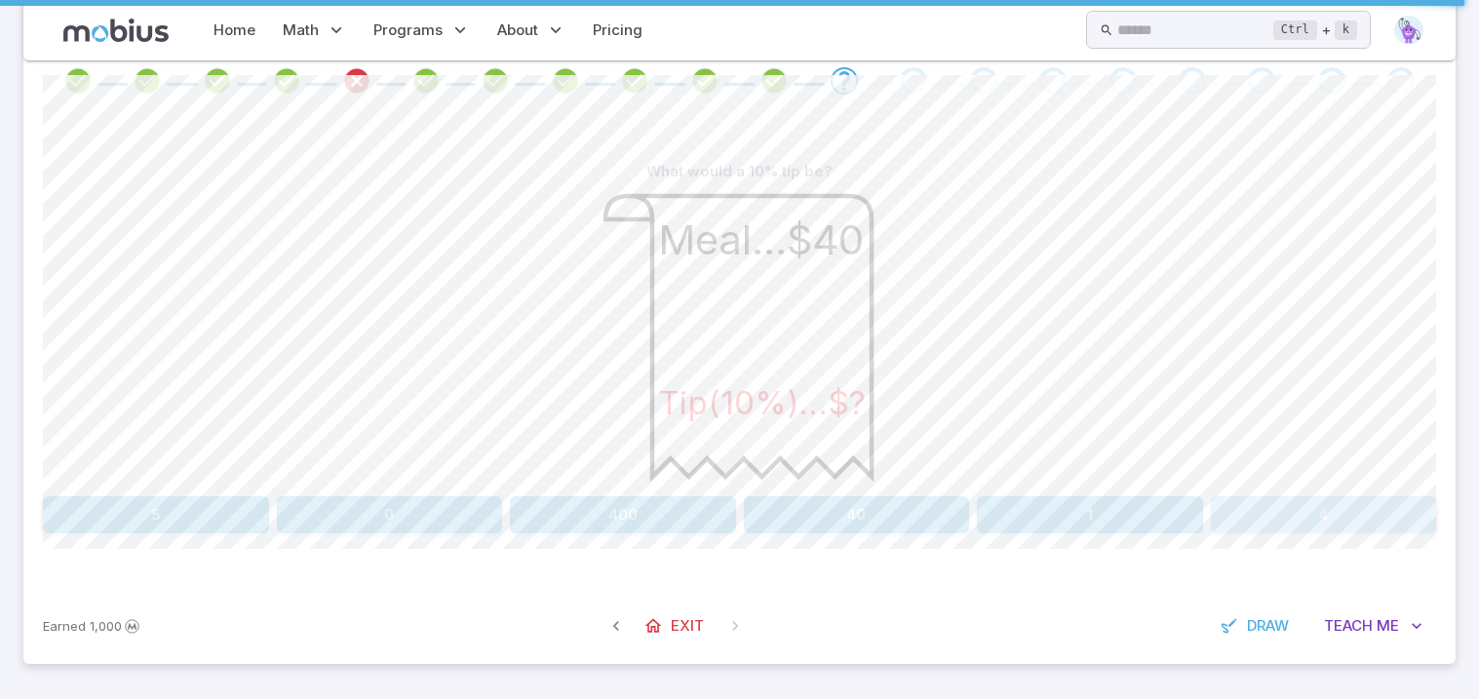
click at [1228, 512] on button "4" at bounding box center [1324, 514] width 226 height 37
click at [1384, 633] on span "Me" at bounding box center [1387, 625] width 22 height 21
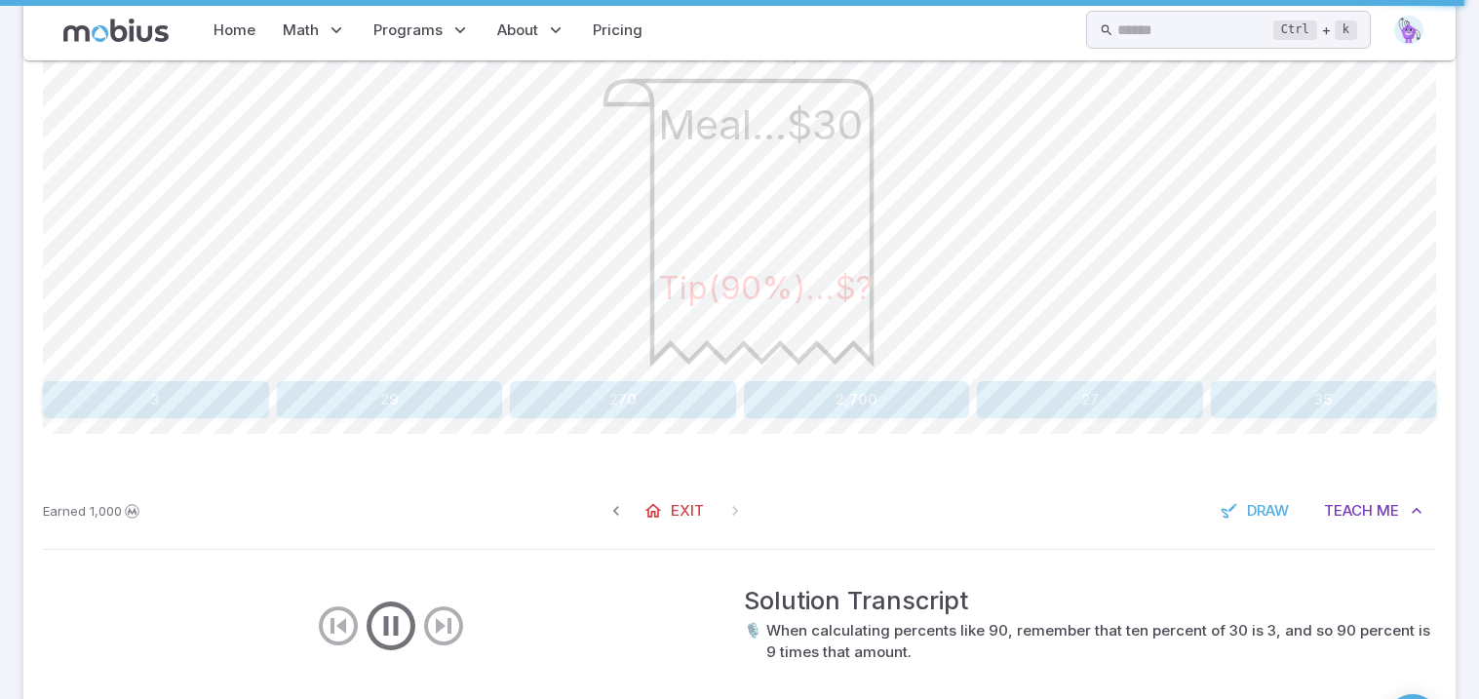
scroll to position [601, 0]
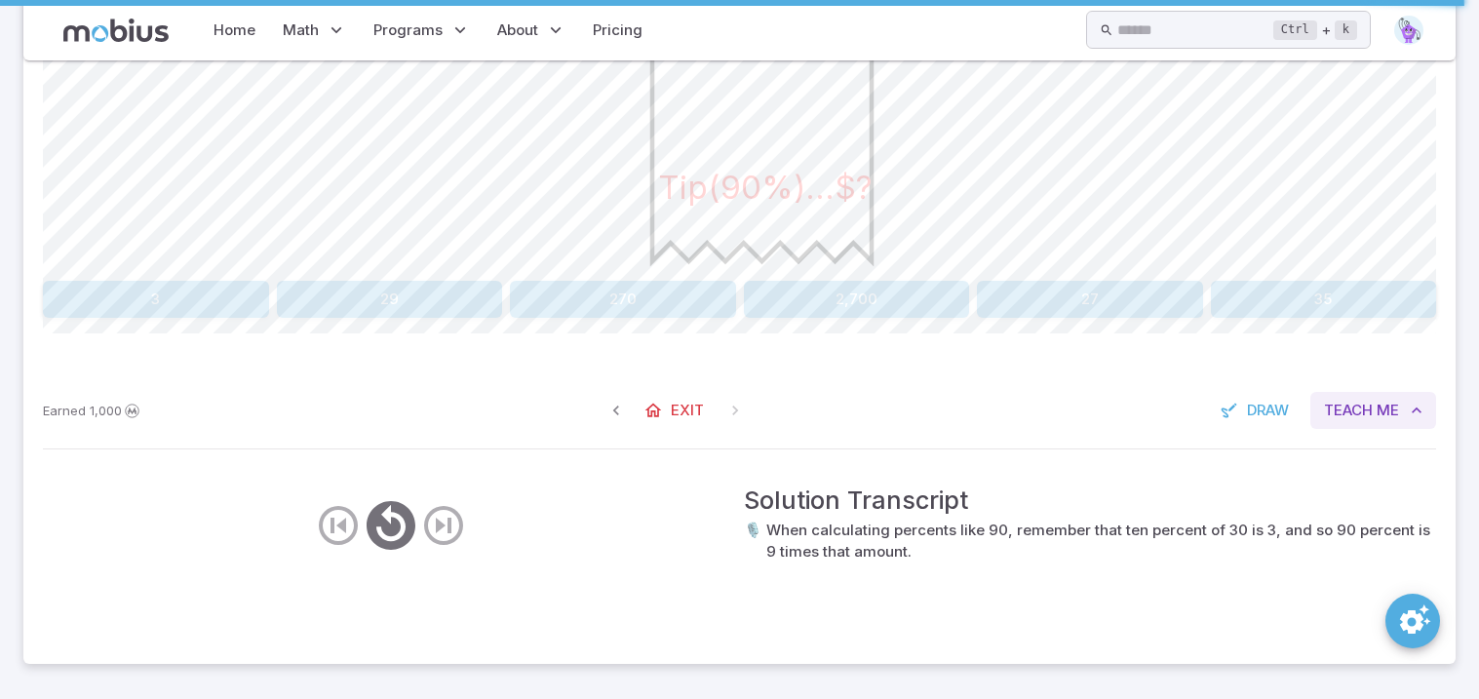
click at [1407, 412] on icon "button" at bounding box center [1416, 410] width 19 height 19
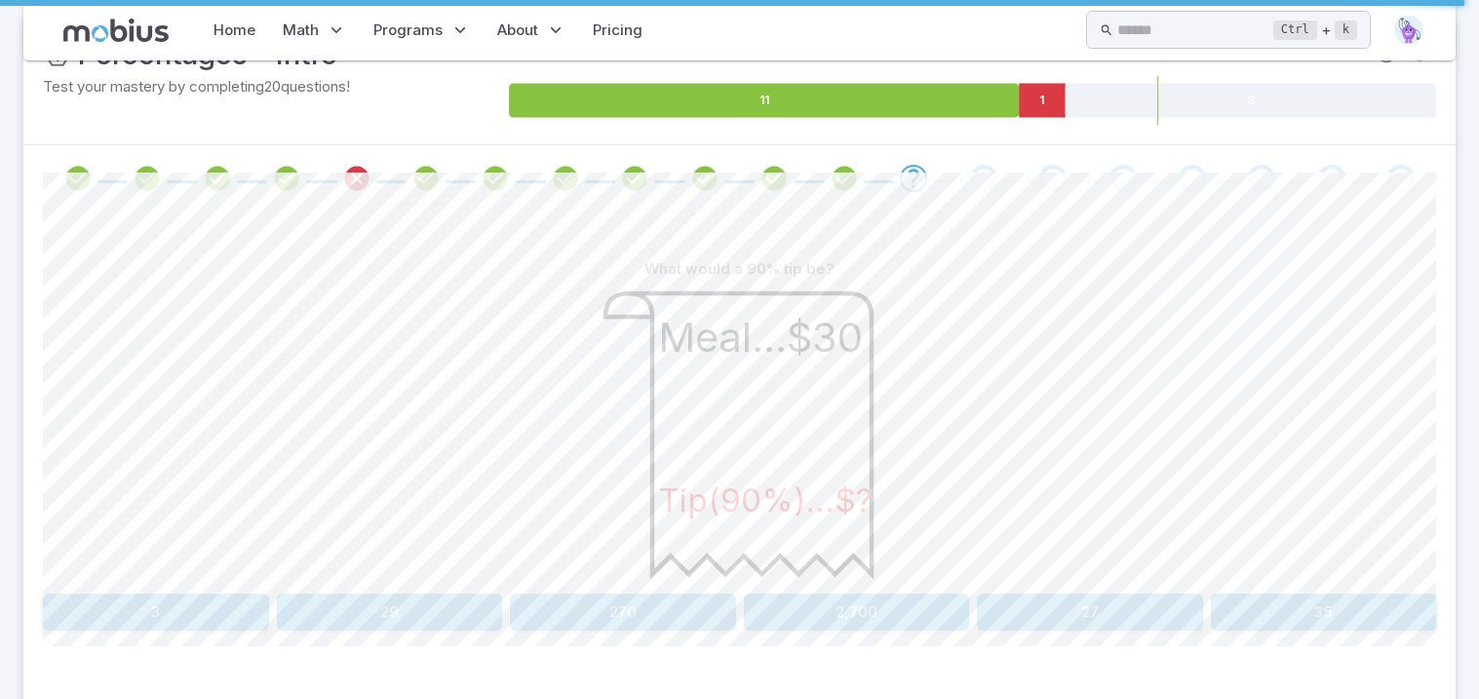
scroll to position [386, 0]
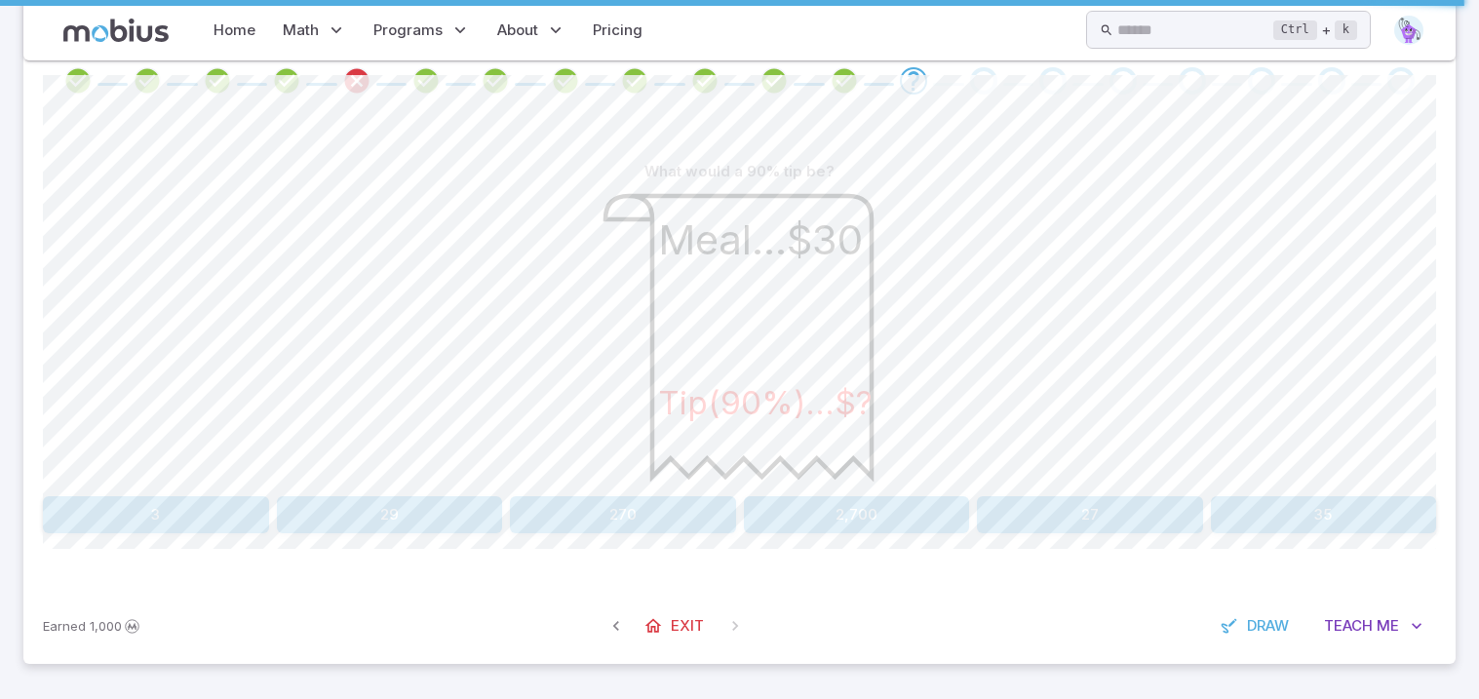
click at [1054, 519] on button "27" at bounding box center [1090, 514] width 226 height 37
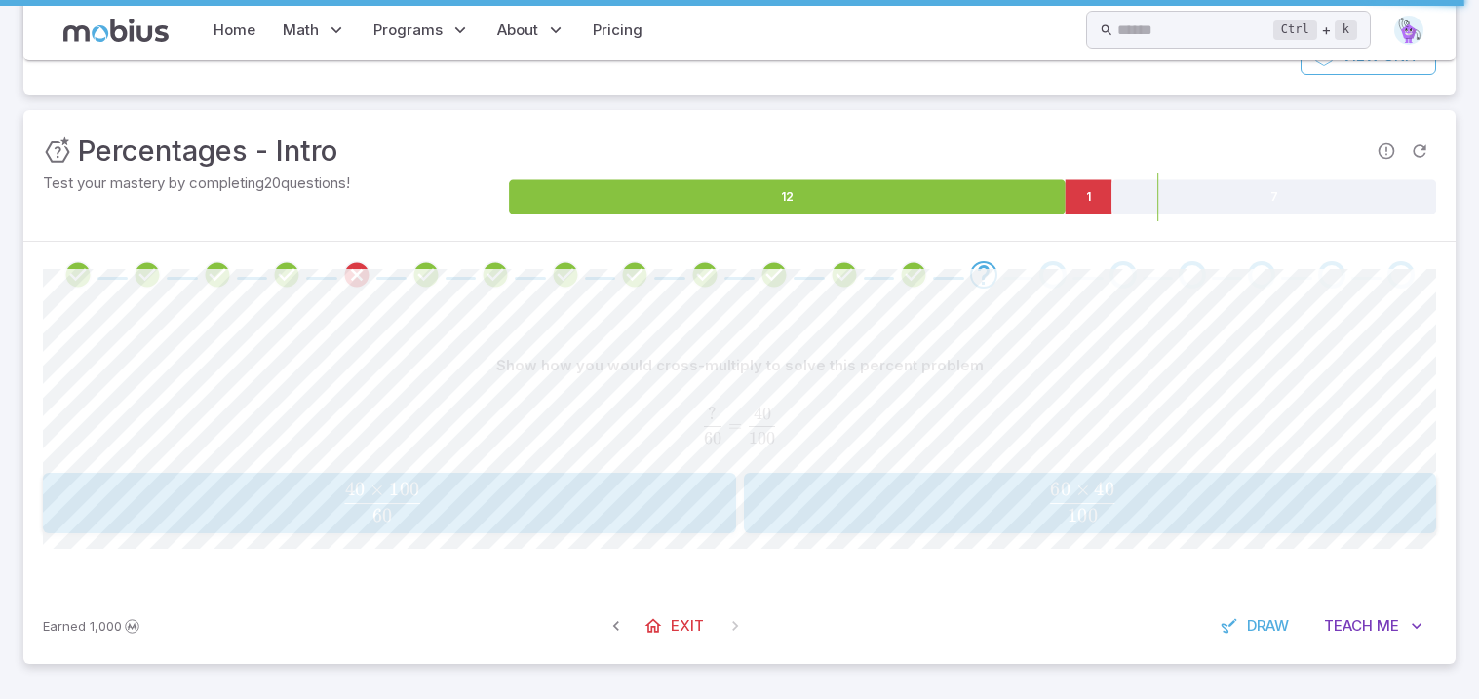
scroll to position [192, 0]
click at [634, 510] on span "60 40 × 100 ​" at bounding box center [386, 502] width 632 height 39
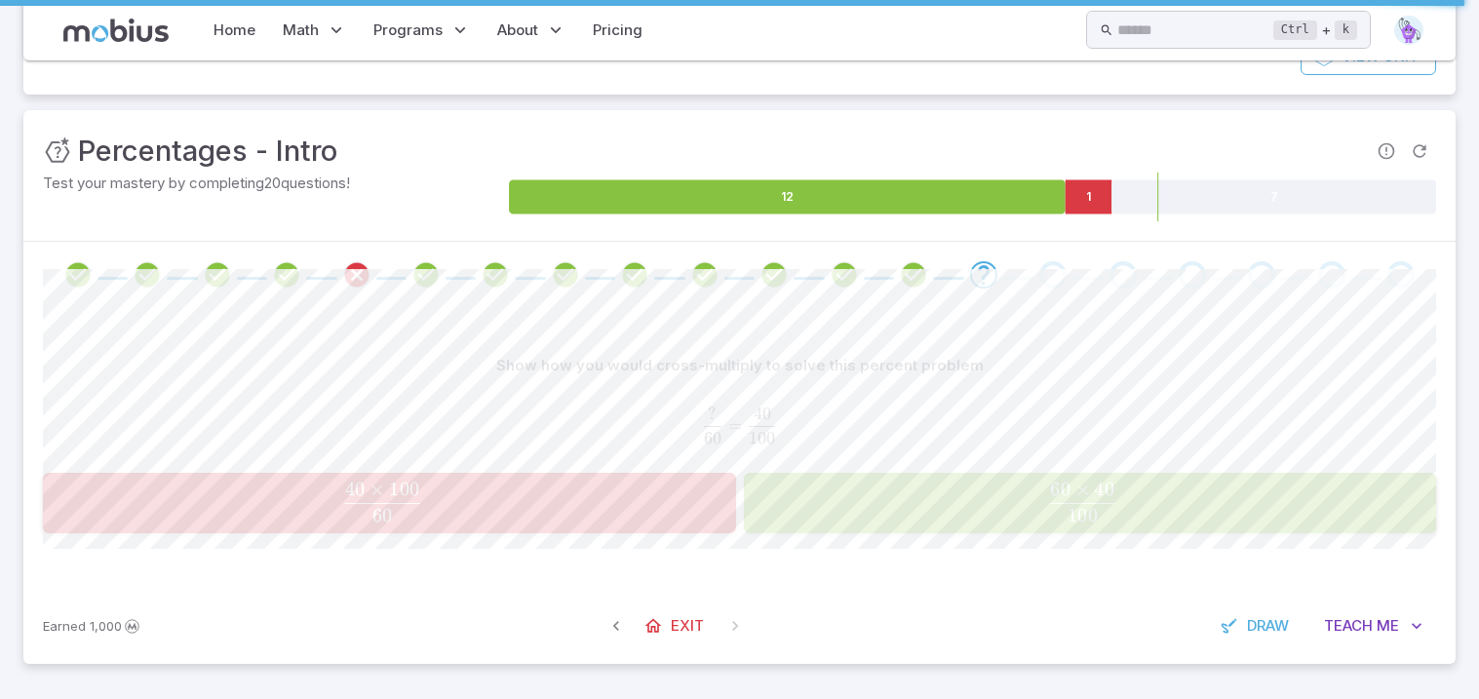
click at [837, 519] on span "100 60 × 40 ​" at bounding box center [1082, 502] width 638 height 39
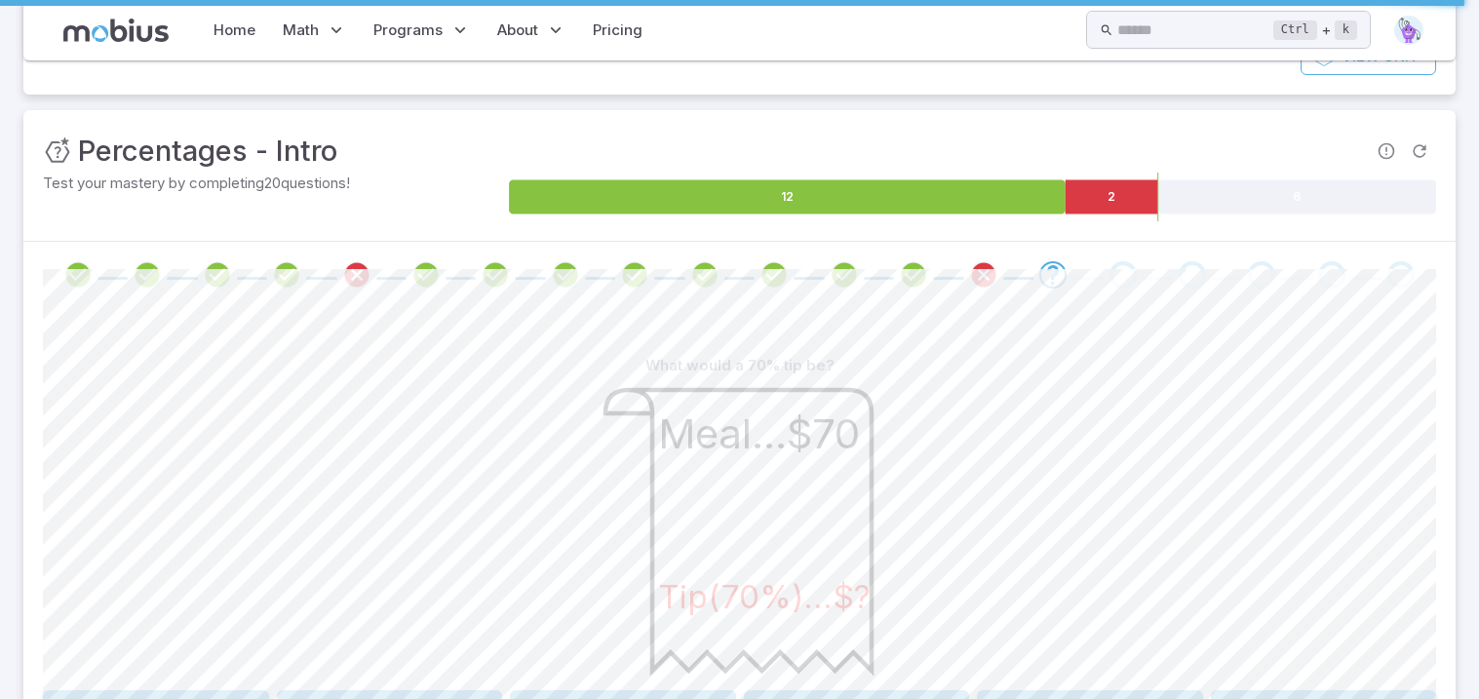
scroll to position [386, 0]
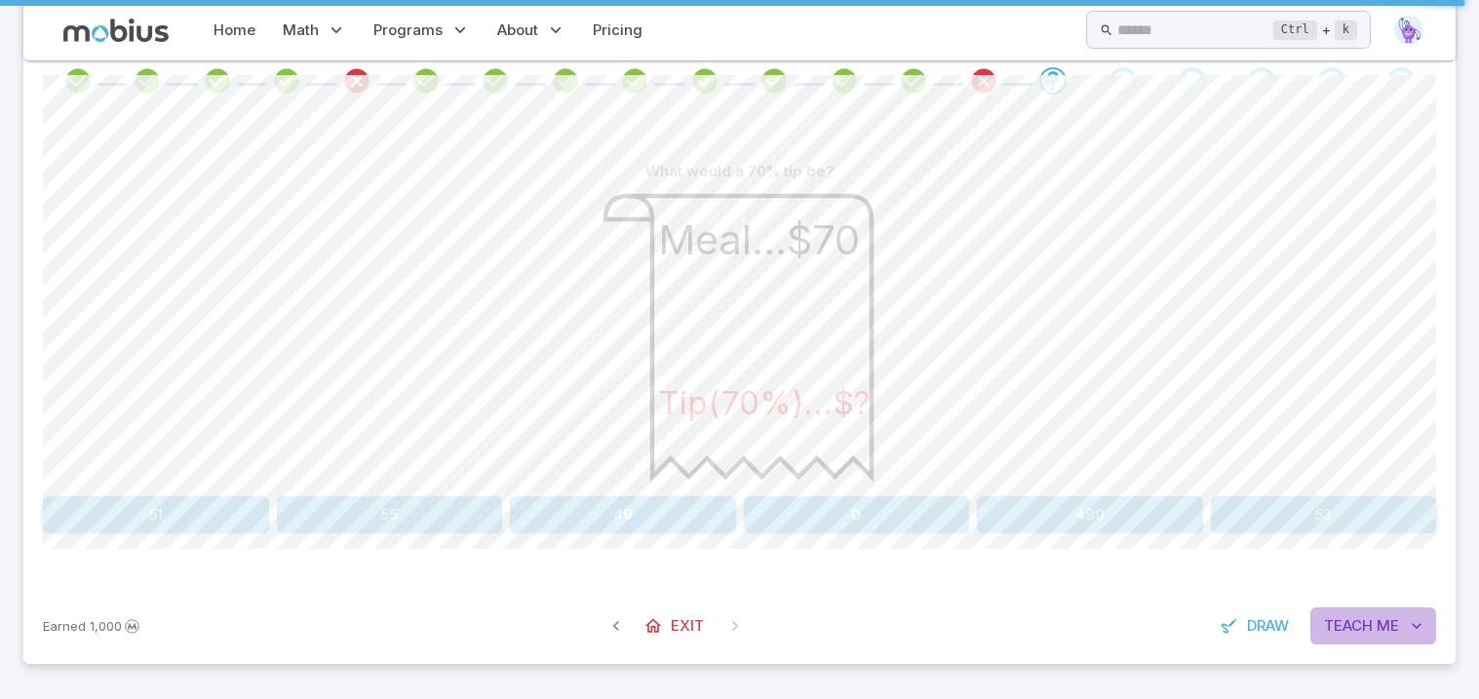
click at [1314, 623] on button "Teach Me" at bounding box center [1373, 625] width 126 height 37
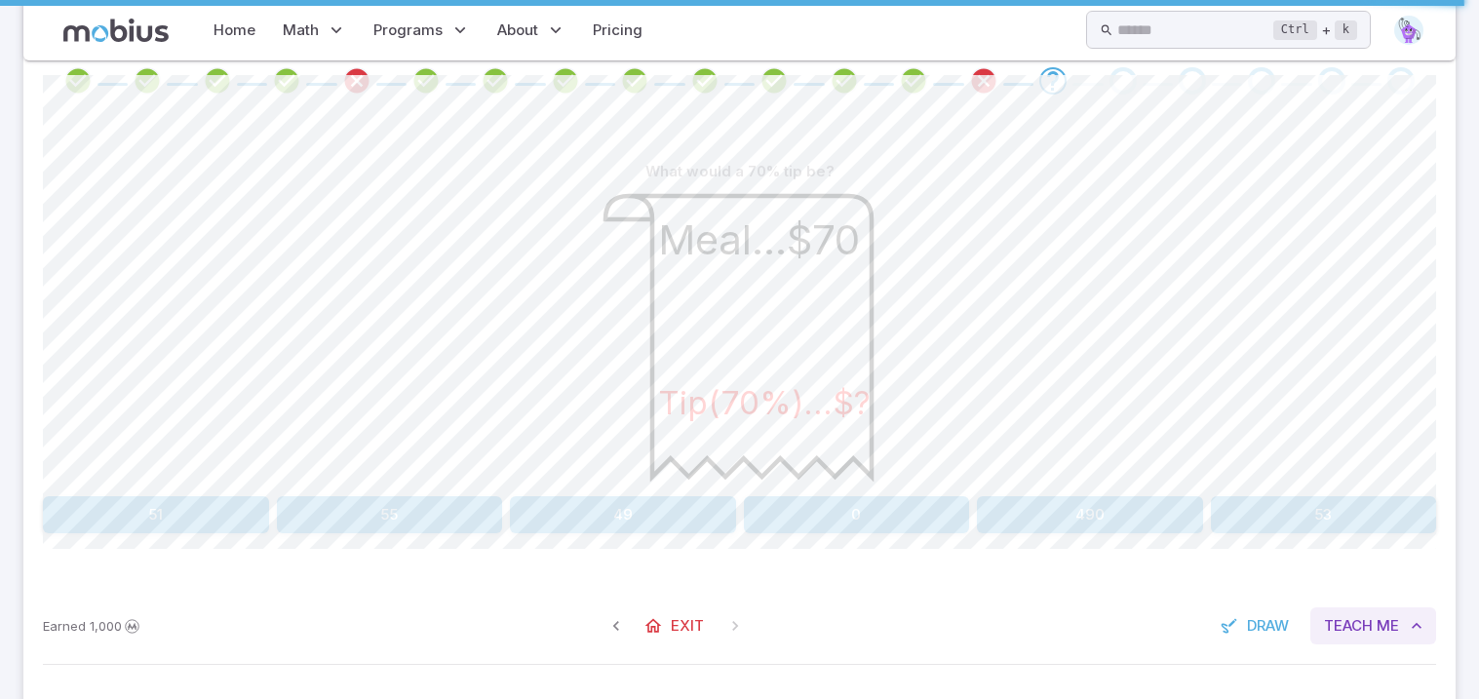
scroll to position [601, 0]
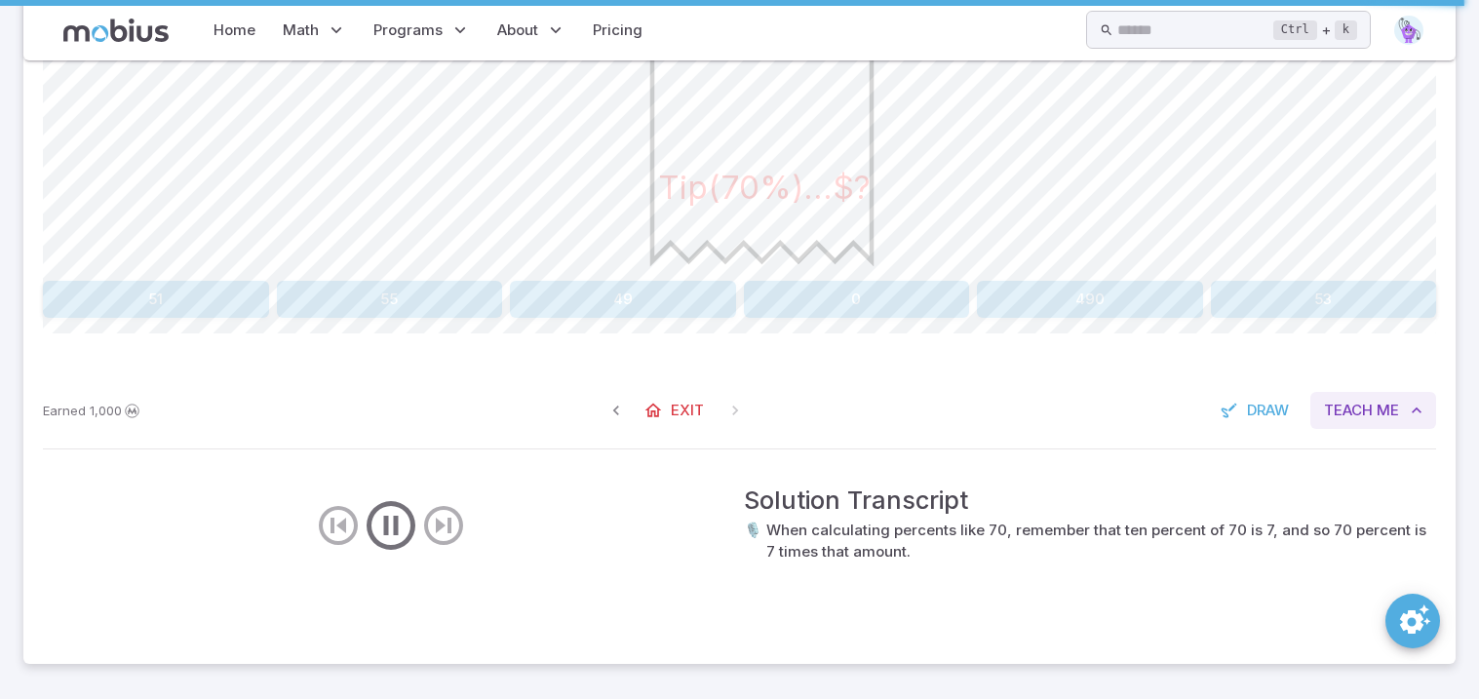
click at [1401, 410] on button "Teach Me" at bounding box center [1373, 410] width 126 height 37
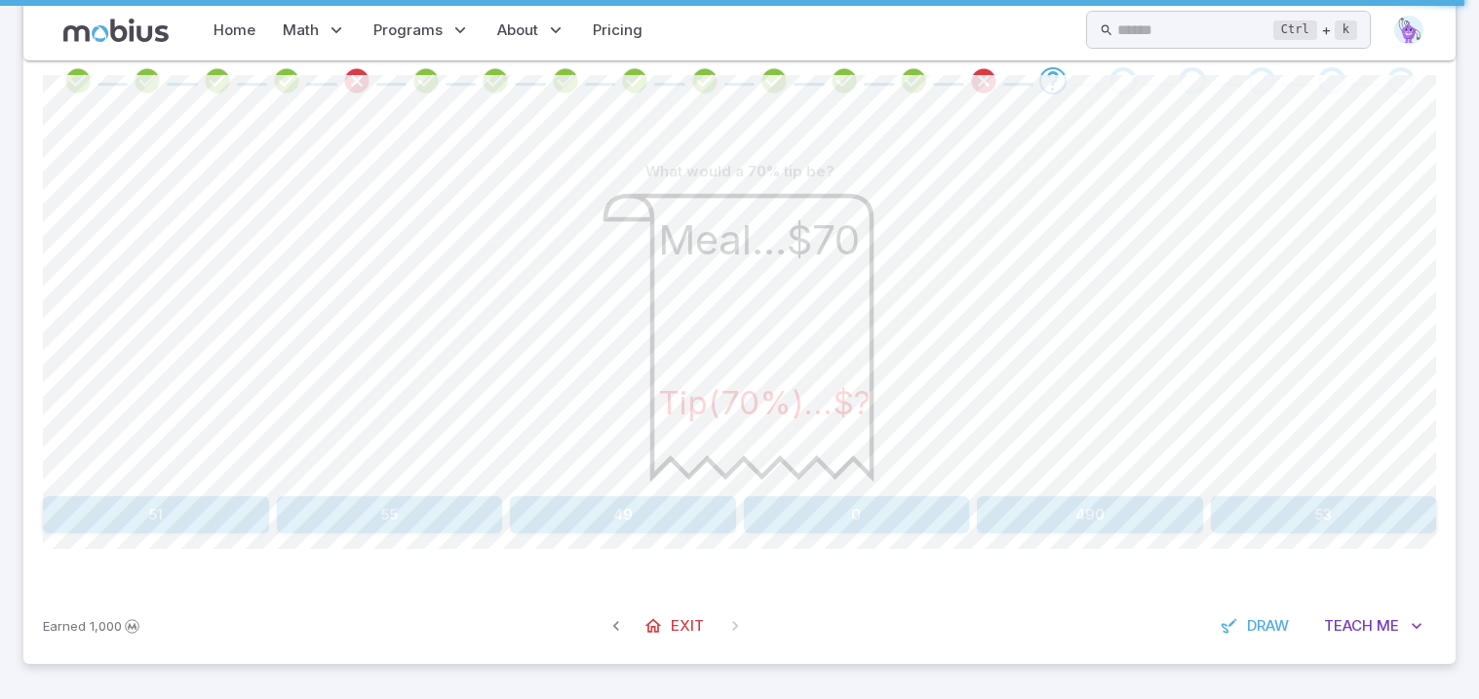
scroll to position [386, 0]
click at [625, 502] on button "49" at bounding box center [623, 514] width 226 height 37
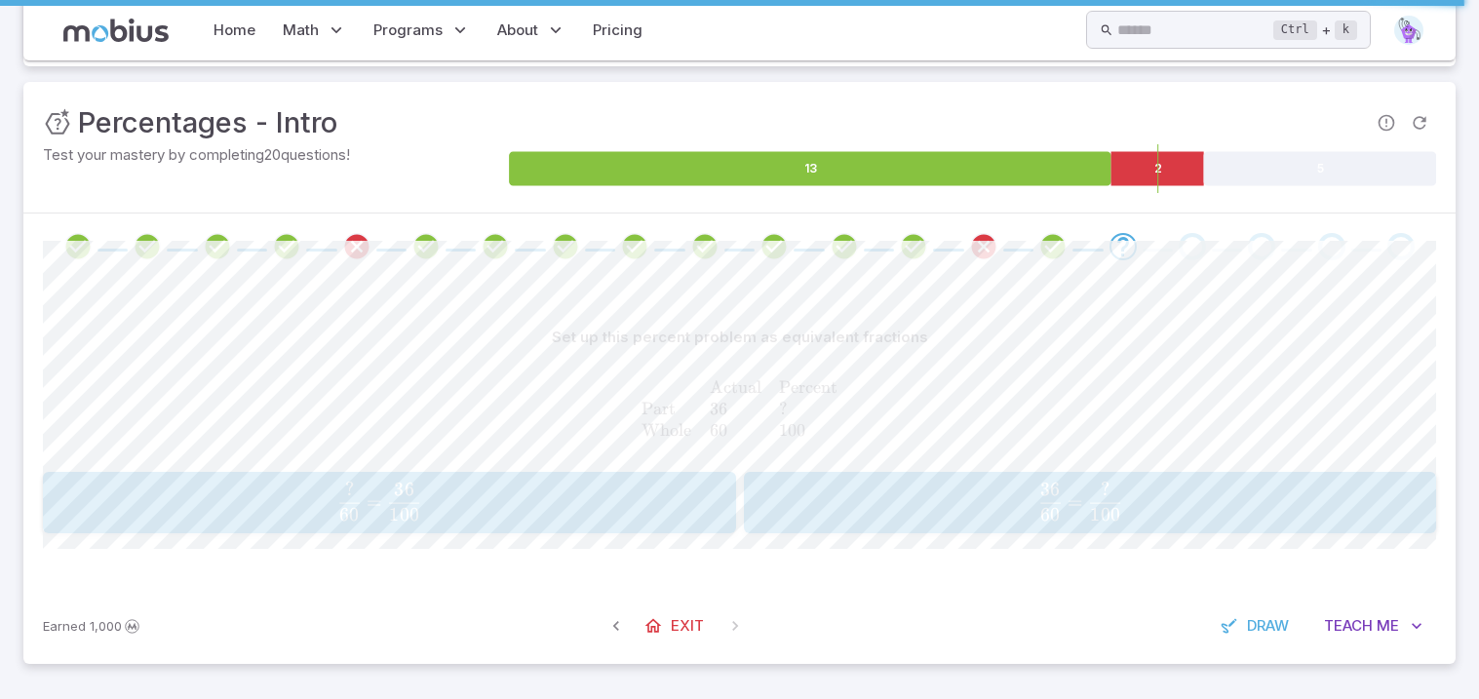
scroll to position [220, 0]
click at [963, 511] on span "60 36 ​ = 100 ? ​" at bounding box center [1085, 502] width 611 height 40
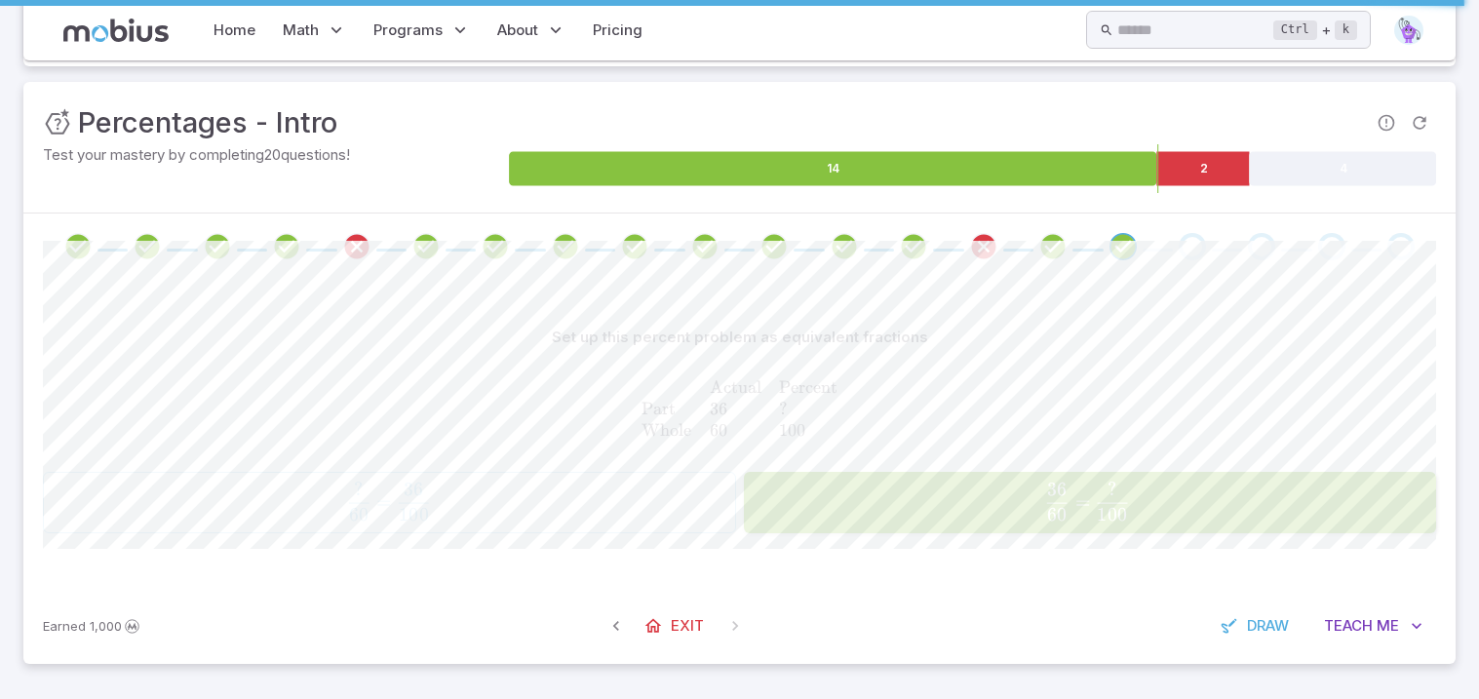
scroll to position [196, 0]
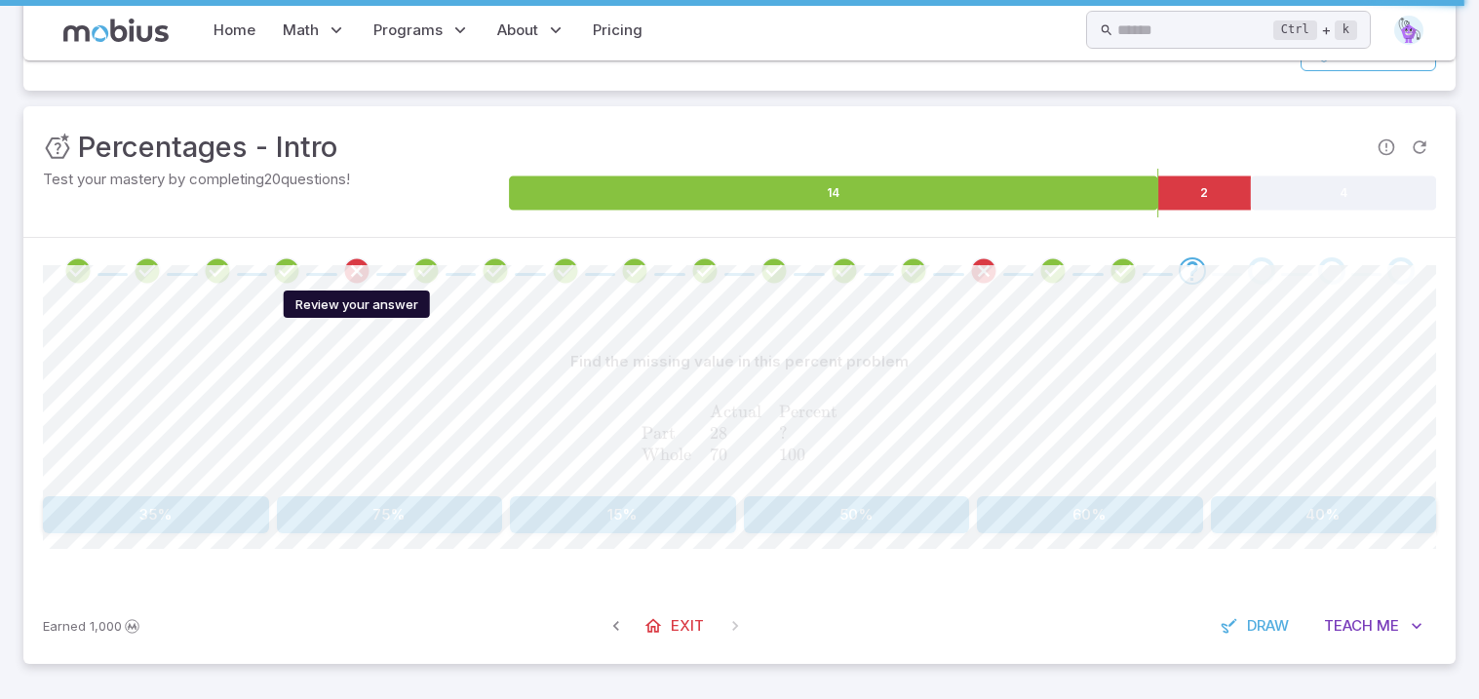
click at [354, 282] on icon "Review your answer" at bounding box center [356, 270] width 29 height 29
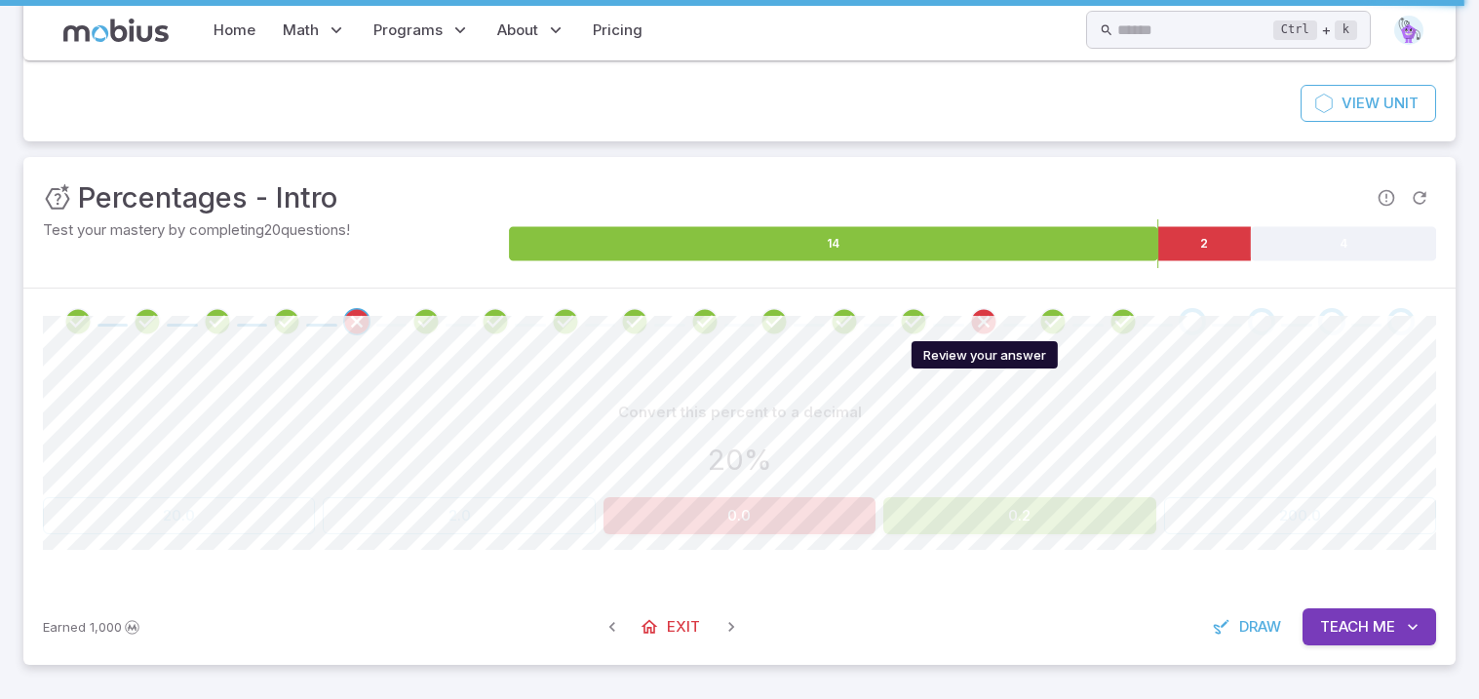
click at [976, 321] on icon "Review your answer" at bounding box center [983, 321] width 29 height 29
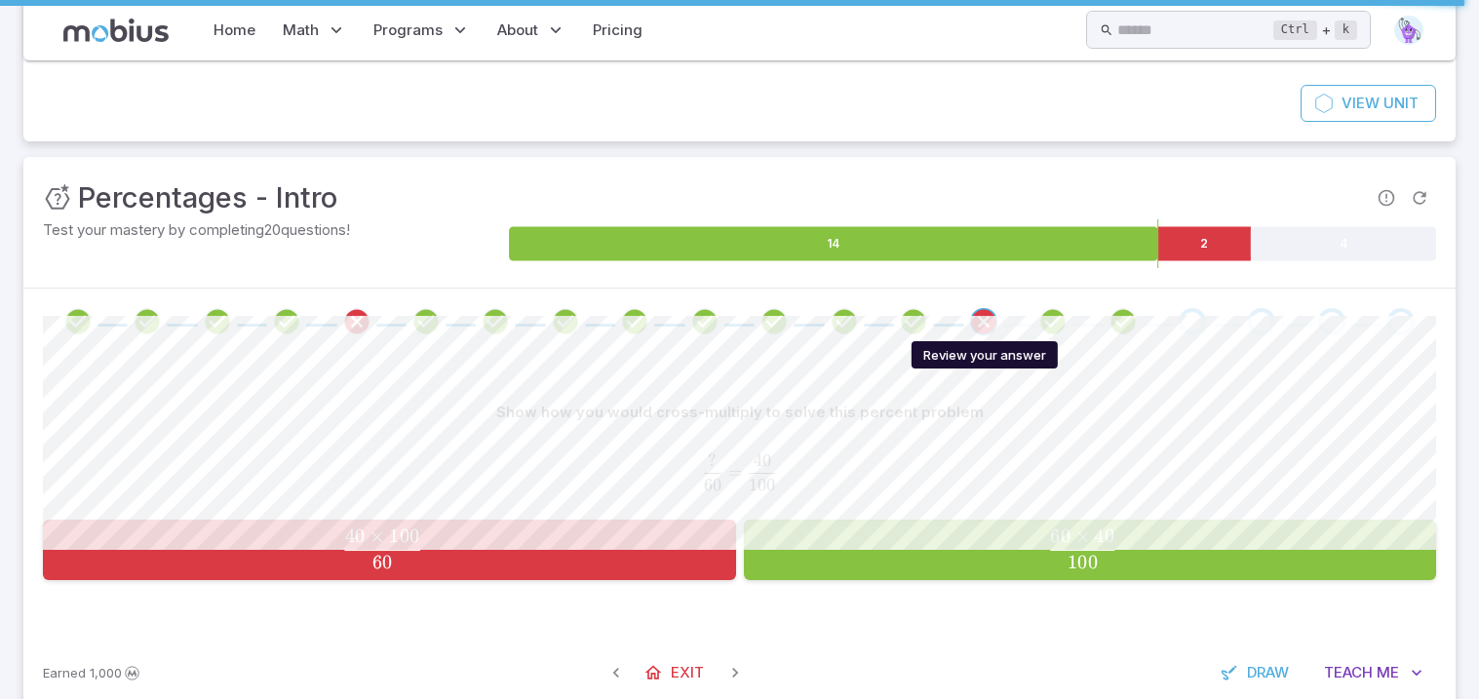
scroll to position [192, 0]
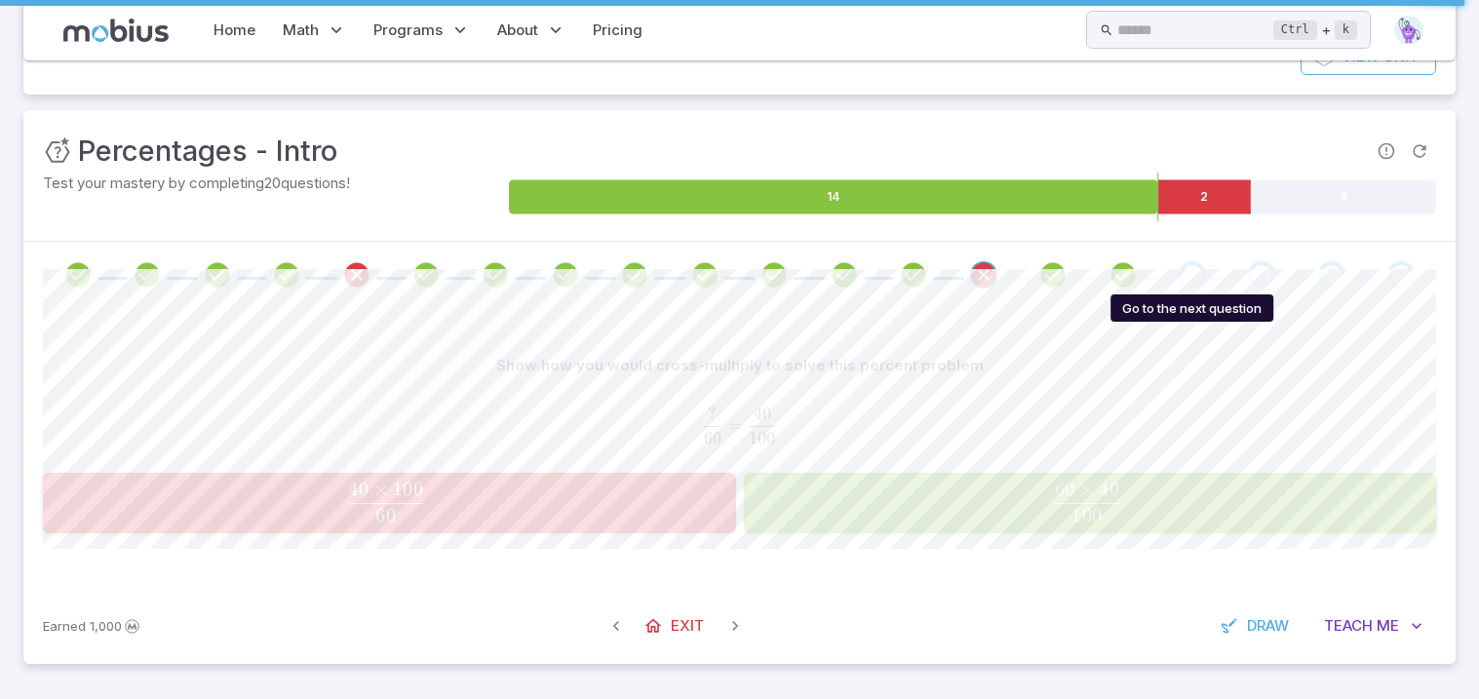
click at [1192, 285] on div "Go to the next question" at bounding box center [1191, 274] width 27 height 27
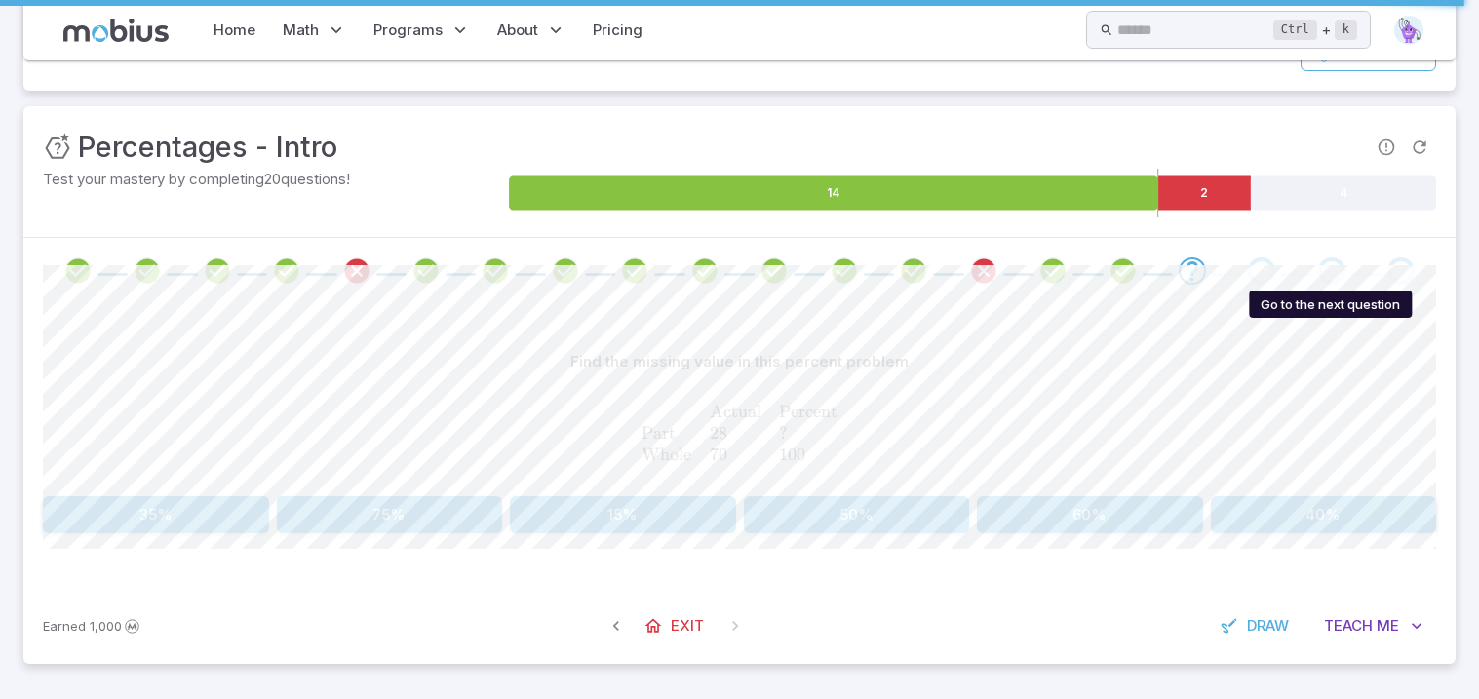
click at [1318, 271] on div "Go to the next question" at bounding box center [1331, 270] width 27 height 27
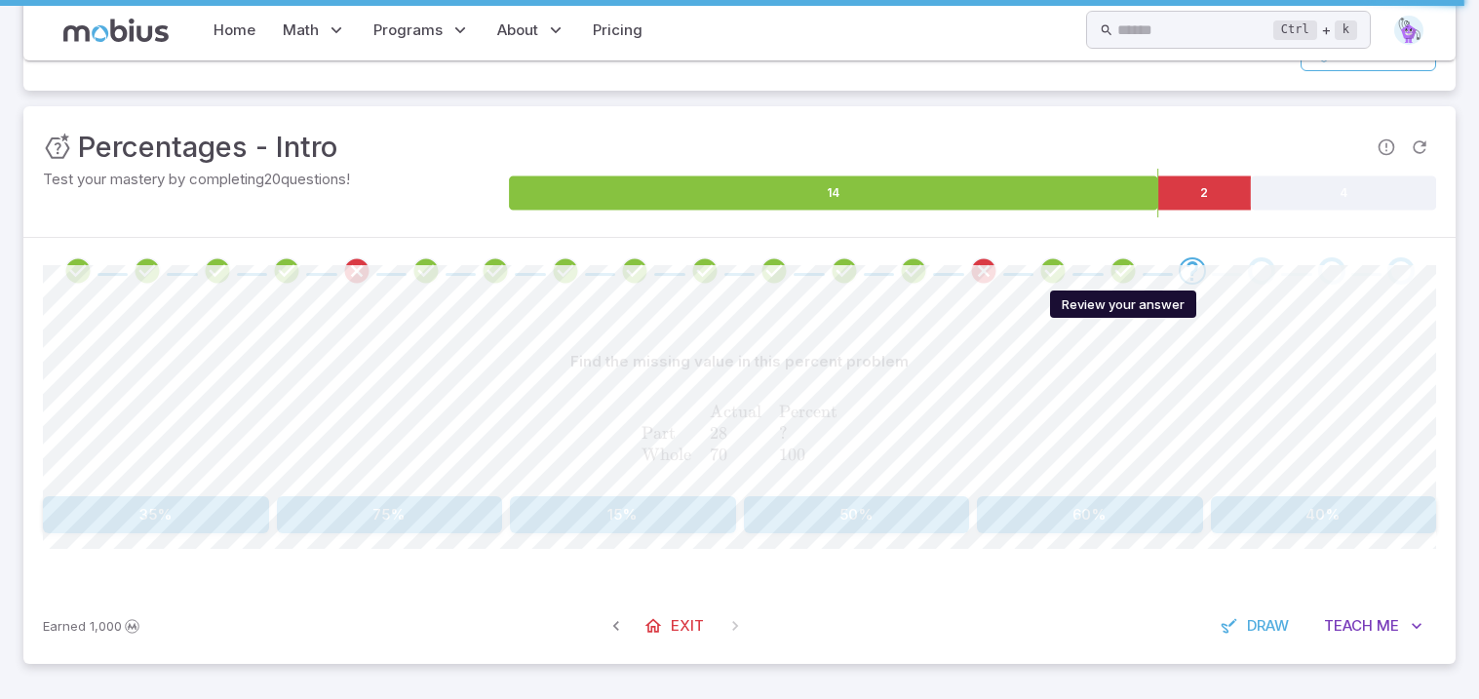
click at [1113, 268] on icon "Review your answer" at bounding box center [1122, 270] width 29 height 29
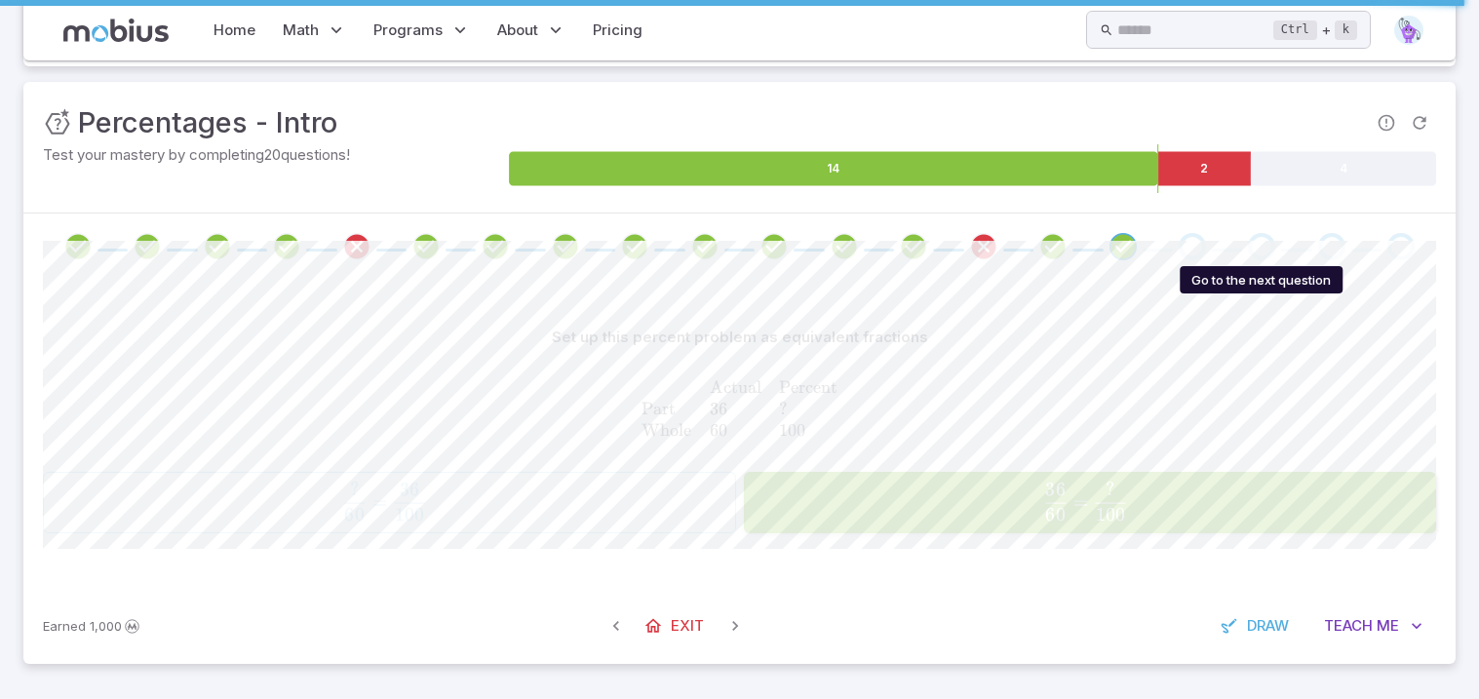
click at [1255, 249] on div "Go to the next question" at bounding box center [1261, 246] width 27 height 27
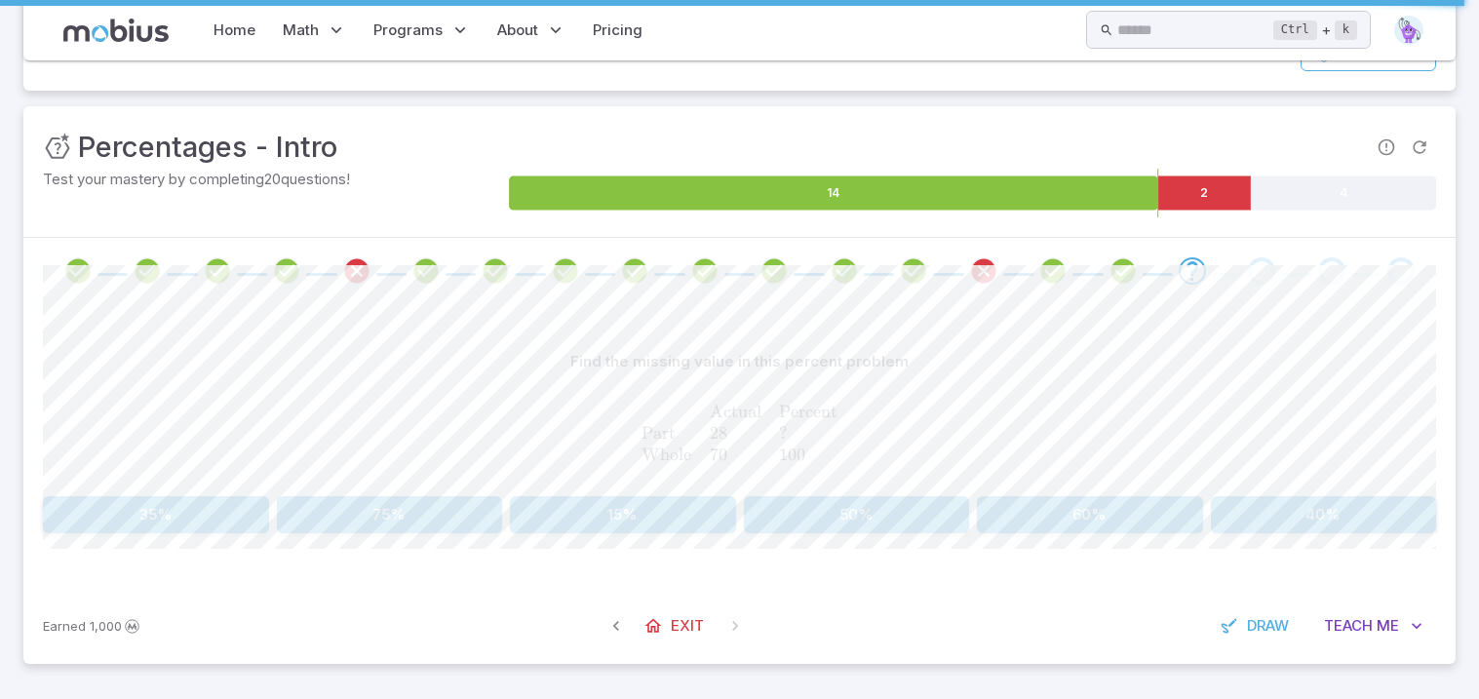
scroll to position [196, 0]
click at [1397, 632] on span "Me" at bounding box center [1387, 625] width 22 height 21
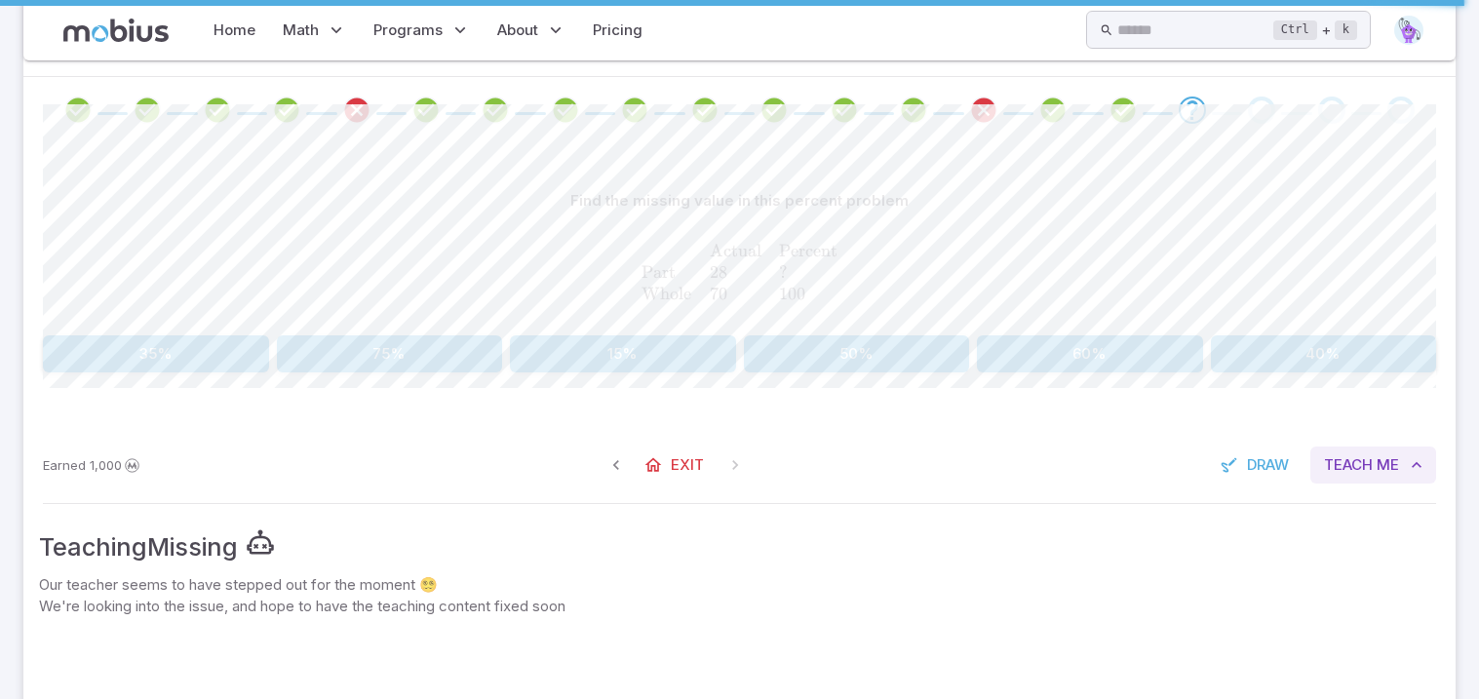
scroll to position [353, 0]
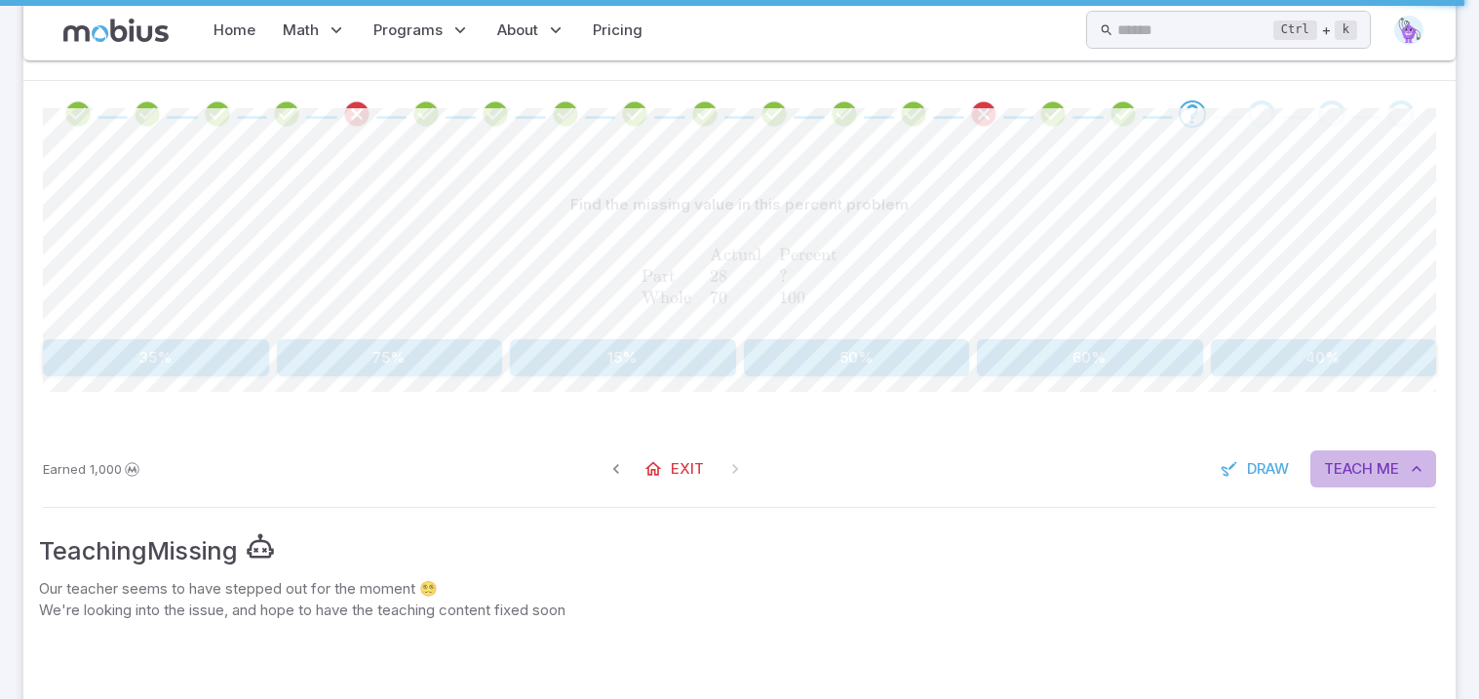
click at [1381, 481] on button "Teach Me" at bounding box center [1373, 468] width 126 height 37
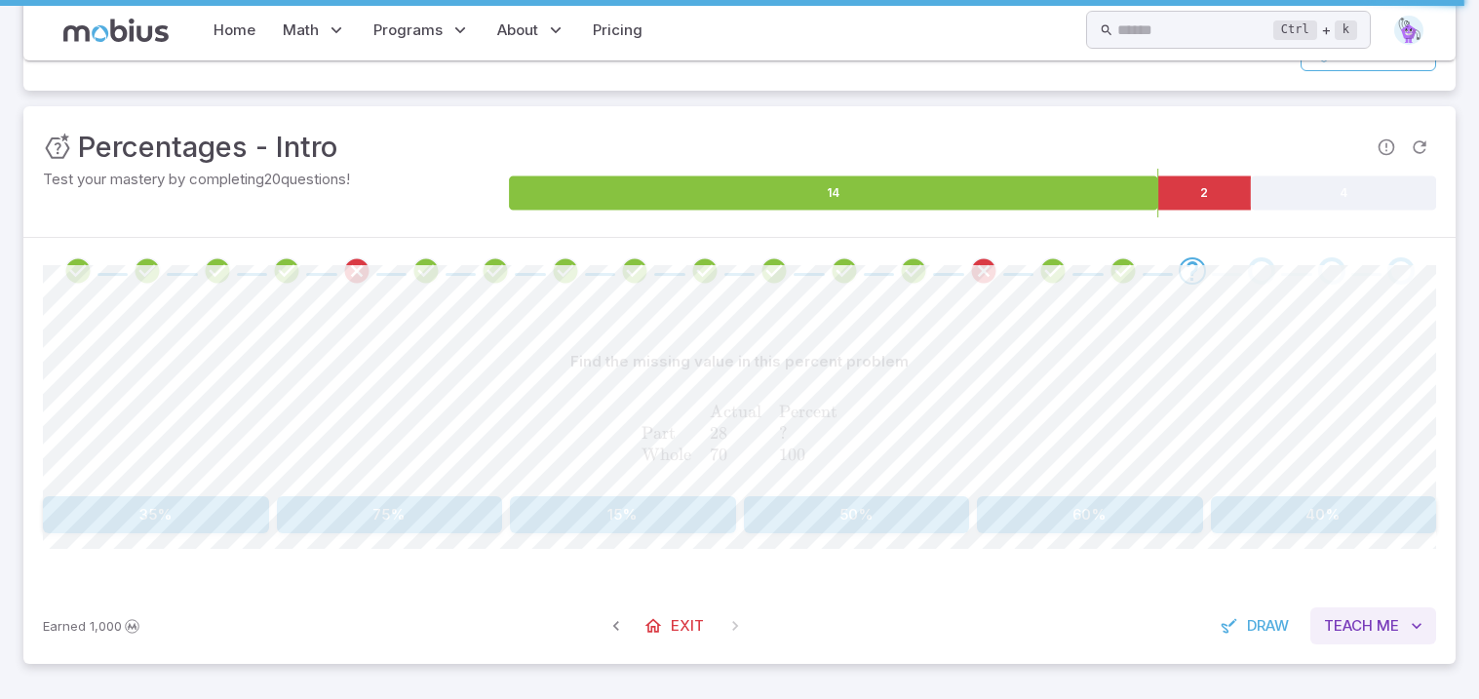
scroll to position [196, 0]
click at [1255, 614] on button "Draw" at bounding box center [1256, 625] width 93 height 37
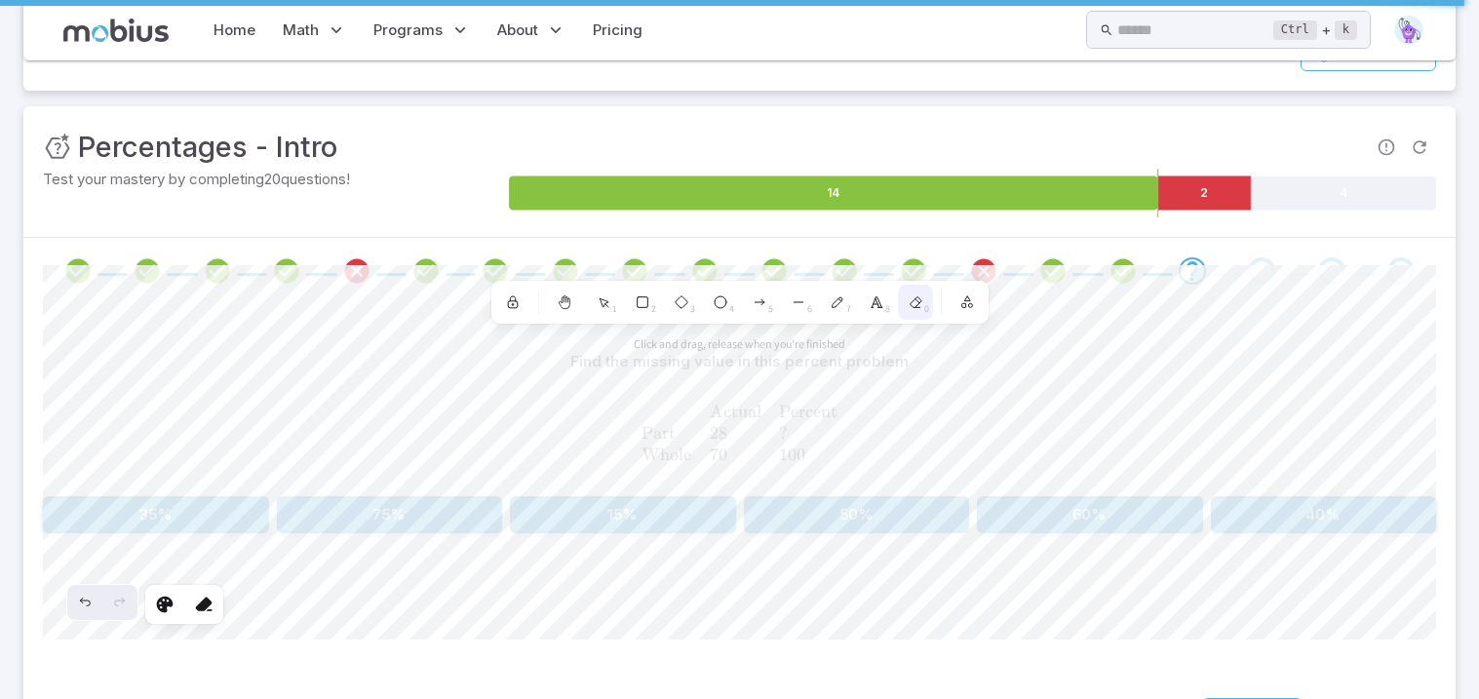
click at [908, 302] on icon at bounding box center [915, 302] width 16 height 16
click at [804, 312] on div "6" at bounding box center [798, 302] width 35 height 35
click at [864, 293] on div "8" at bounding box center [876, 302] width 35 height 35
click at [846, 300] on div "7" at bounding box center [837, 302] width 35 height 35
click at [508, 303] on icon at bounding box center [513, 304] width 10 height 7
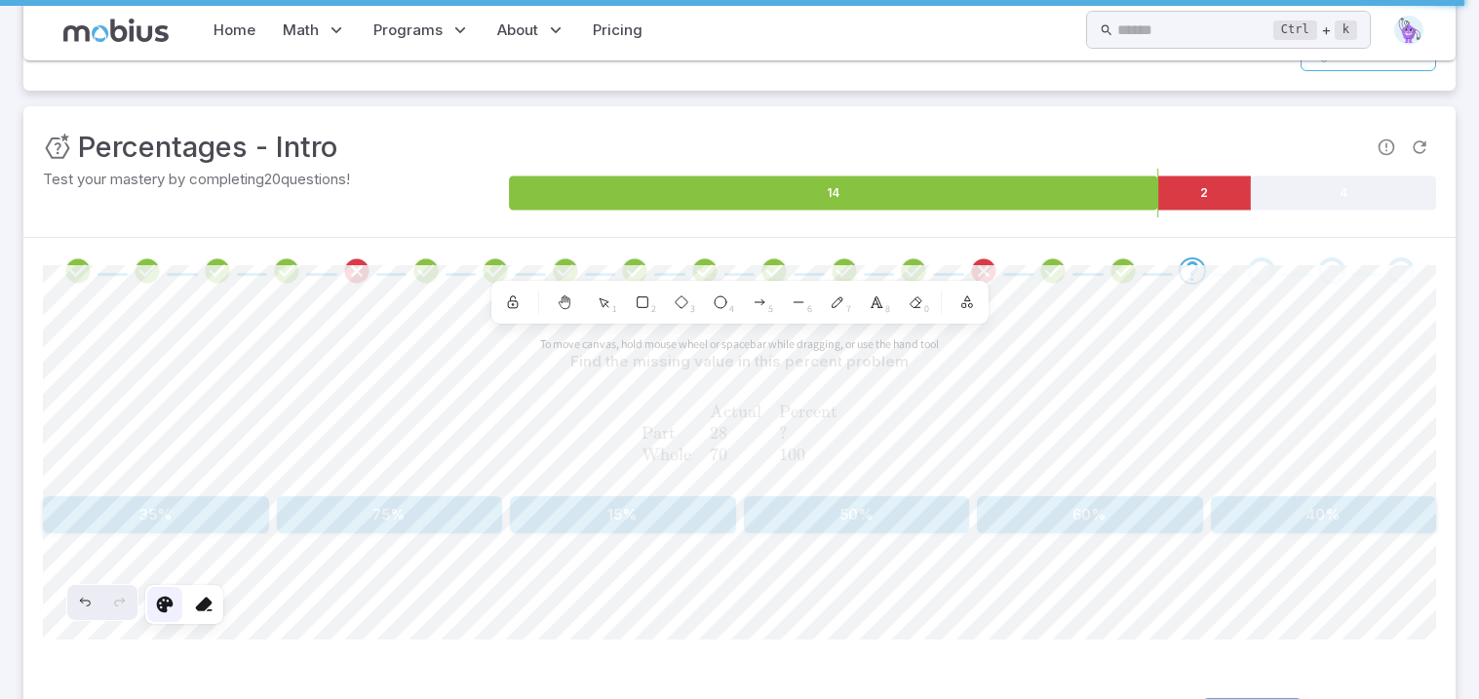
click at [160, 600] on icon at bounding box center [164, 604] width 19 height 19
click at [162, 604] on icon at bounding box center [164, 604] width 19 height 19
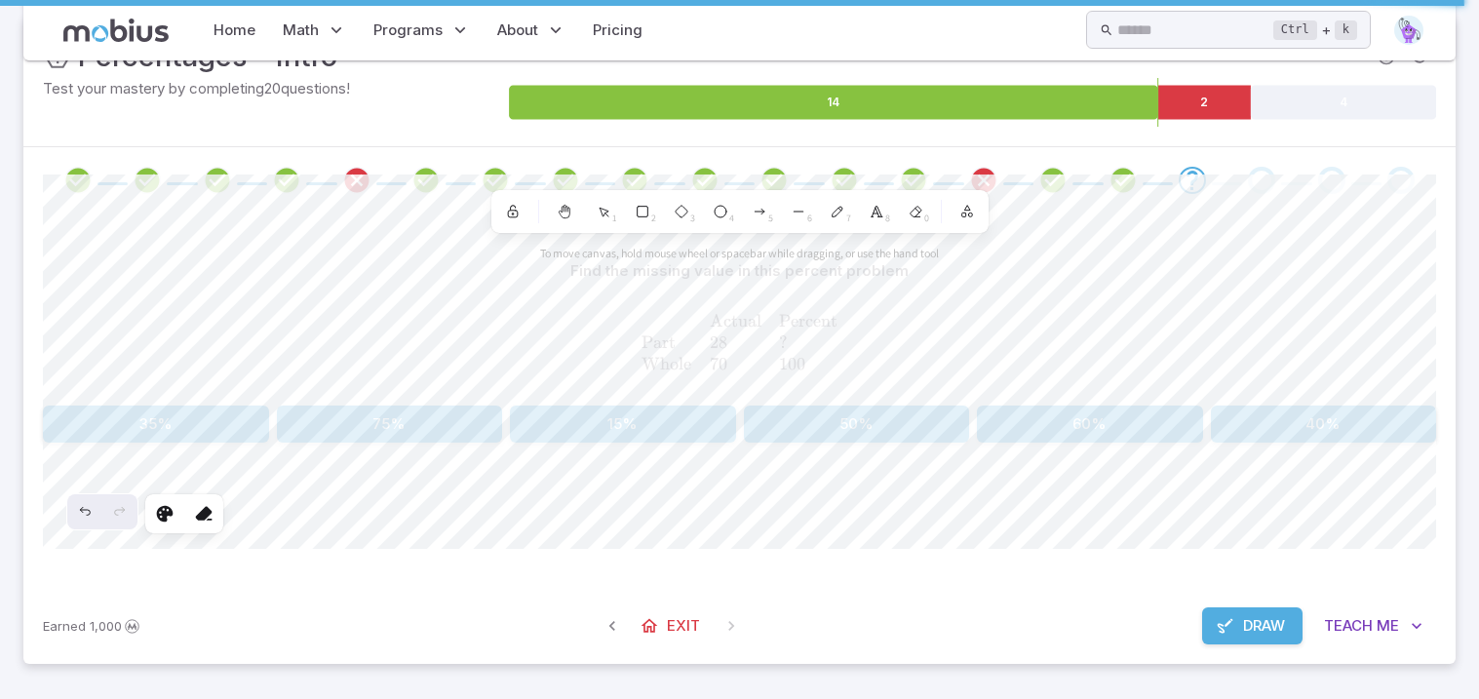
click at [1268, 647] on div "Earned 1,000 Exit Draw Teach Me" at bounding box center [739, 626] width 1432 height 76
click at [1246, 610] on button "Draw" at bounding box center [1252, 625] width 100 height 37
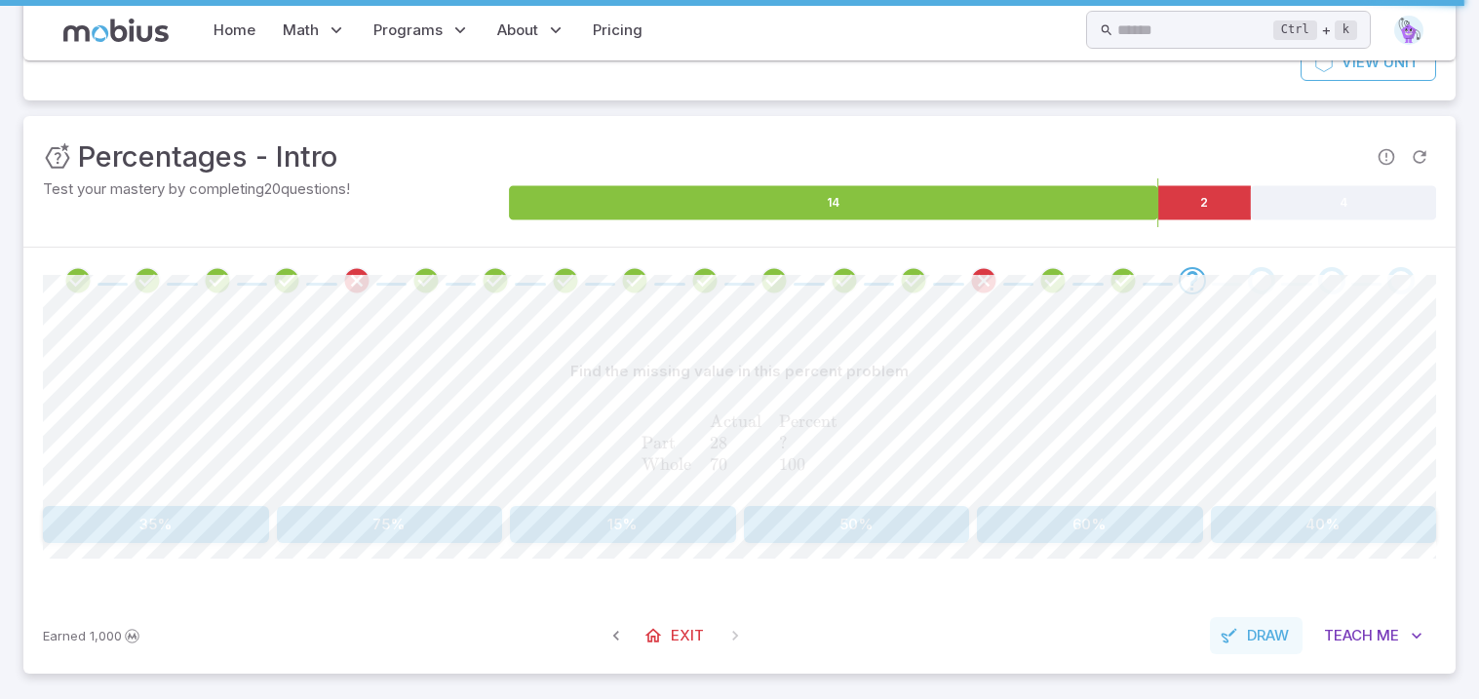
scroll to position [196, 0]
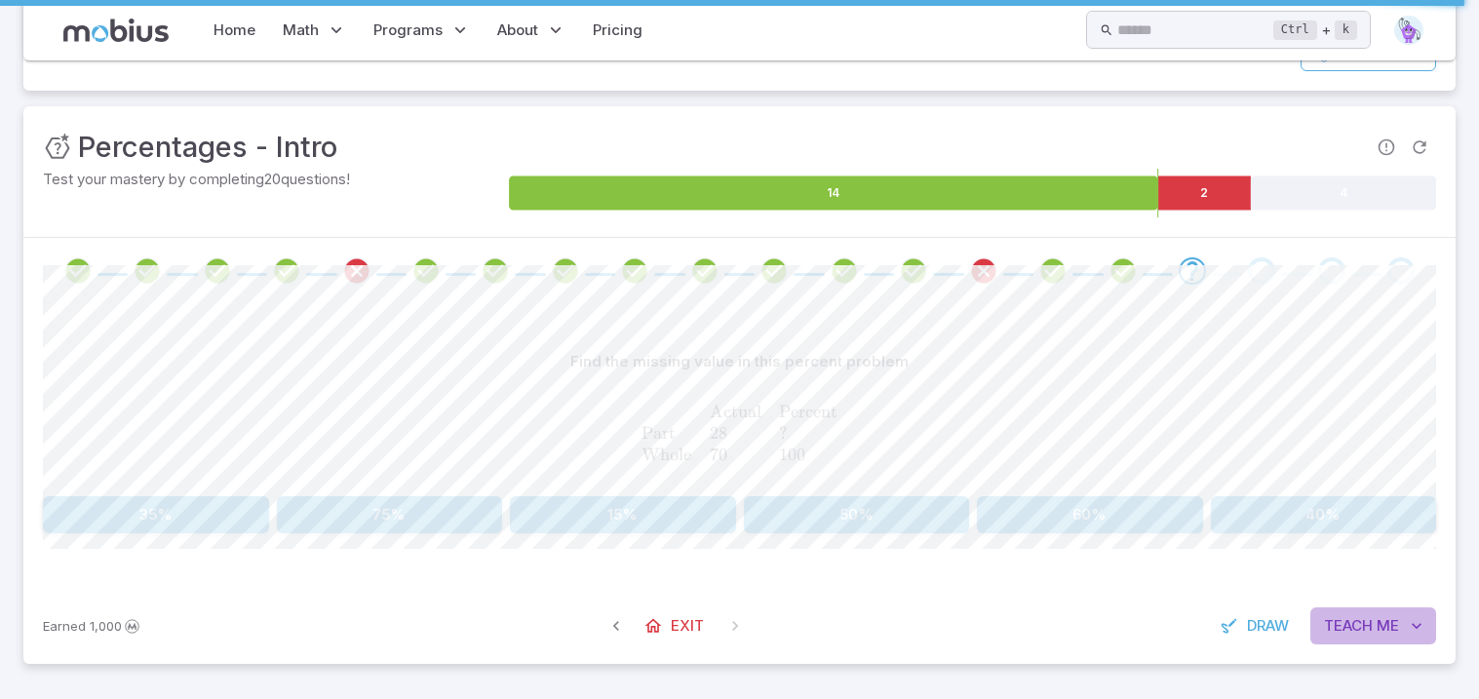
click at [1345, 608] on button "Teach Me" at bounding box center [1373, 625] width 126 height 37
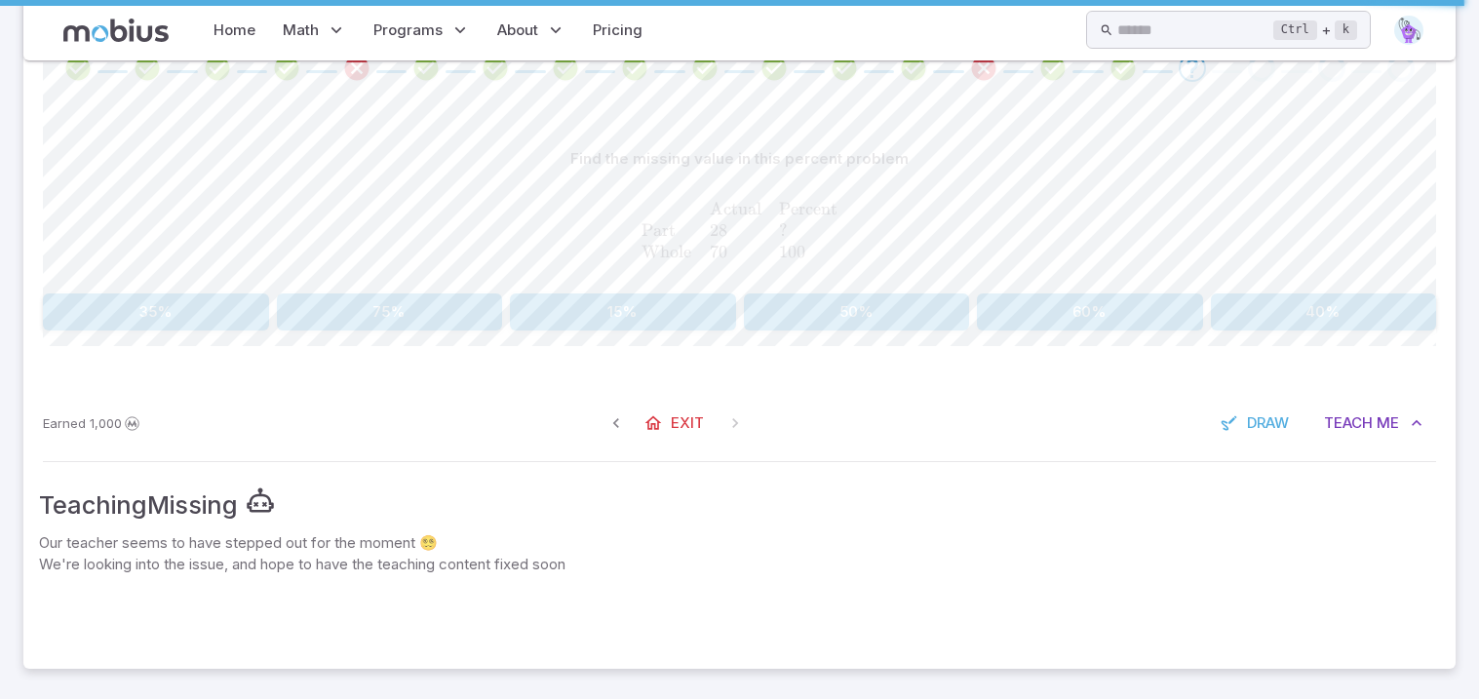
scroll to position [397, 0]
click at [1343, 428] on span "Teach" at bounding box center [1348, 424] width 49 height 21
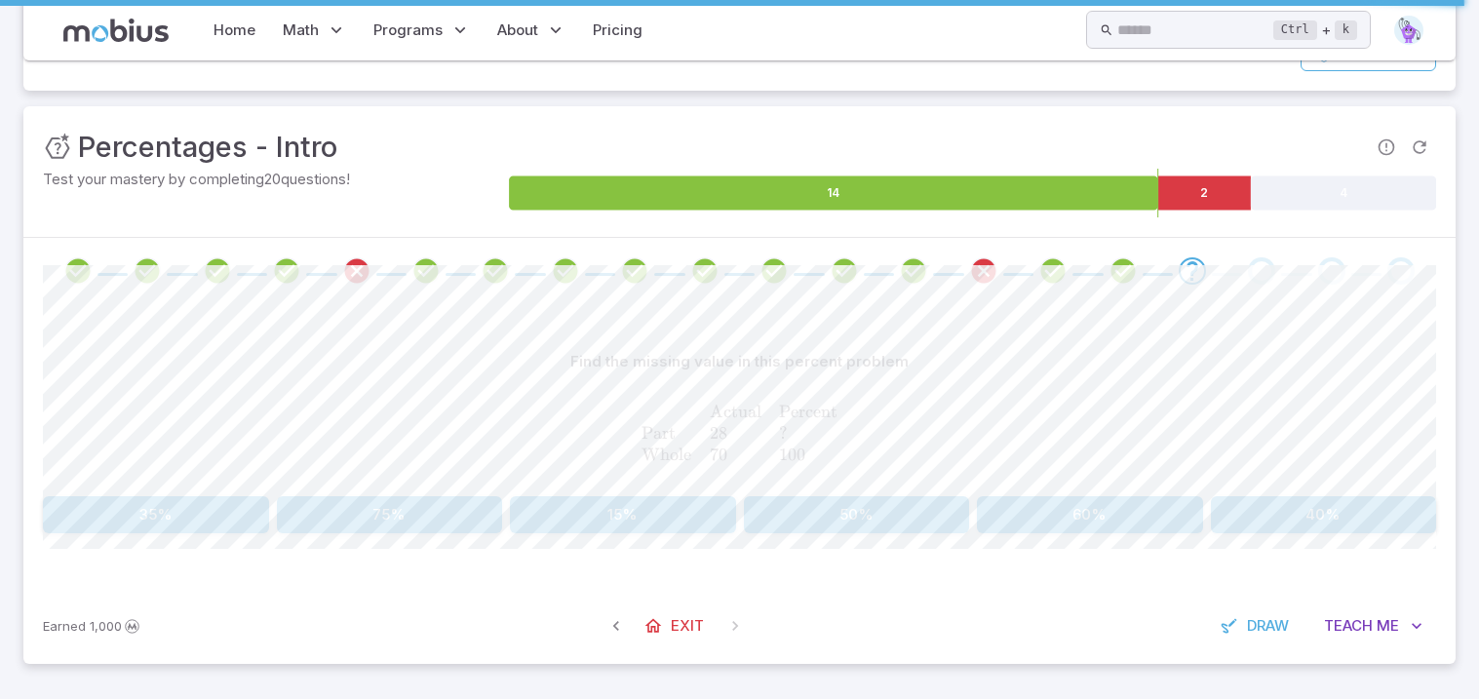
scroll to position [196, 0]
click at [190, 495] on div "Find the missing value in this percent problem Actual Percent Part 28 ? Whole 7…" at bounding box center [739, 438] width 1393 height 190
click at [190, 502] on button "35%" at bounding box center [156, 514] width 226 height 37
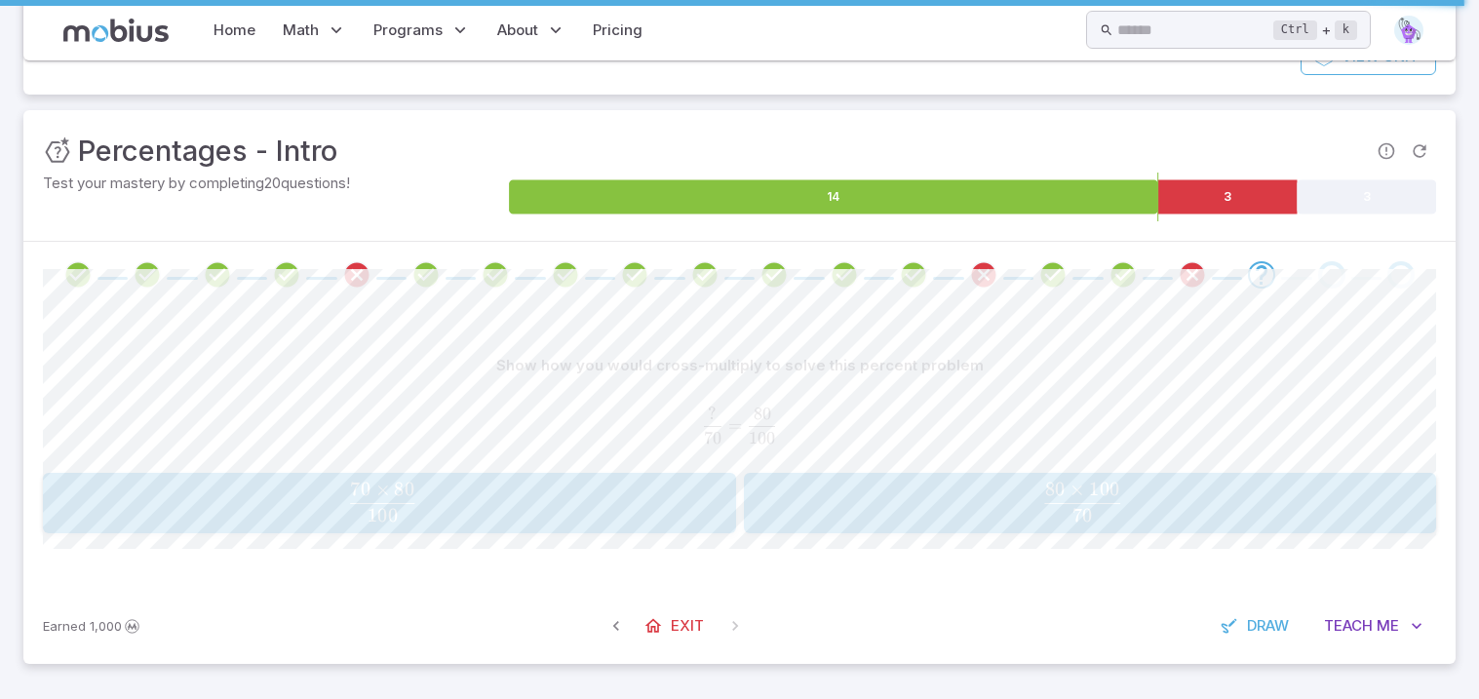
scroll to position [192, 0]
click at [996, 284] on icon "Review your answer" at bounding box center [983, 274] width 29 height 29
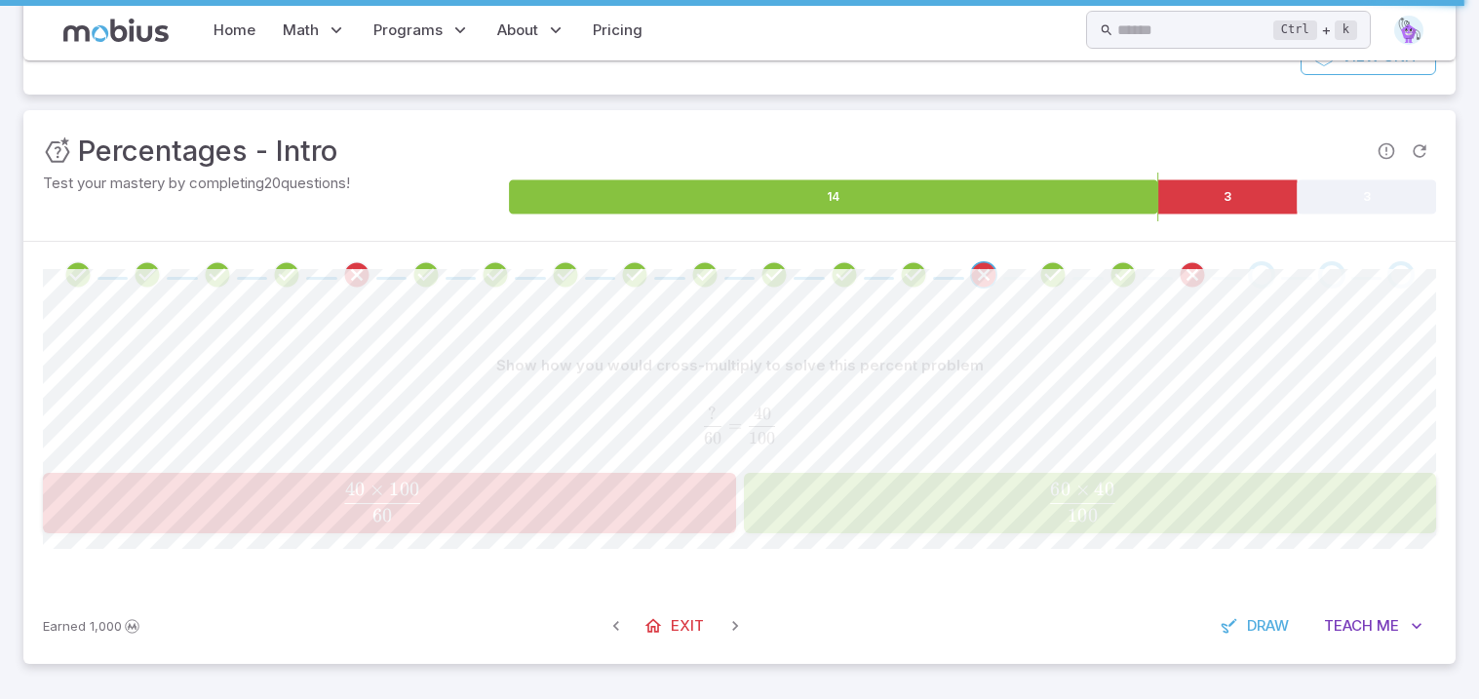
click at [1248, 281] on span at bounding box center [1261, 274] width 27 height 27
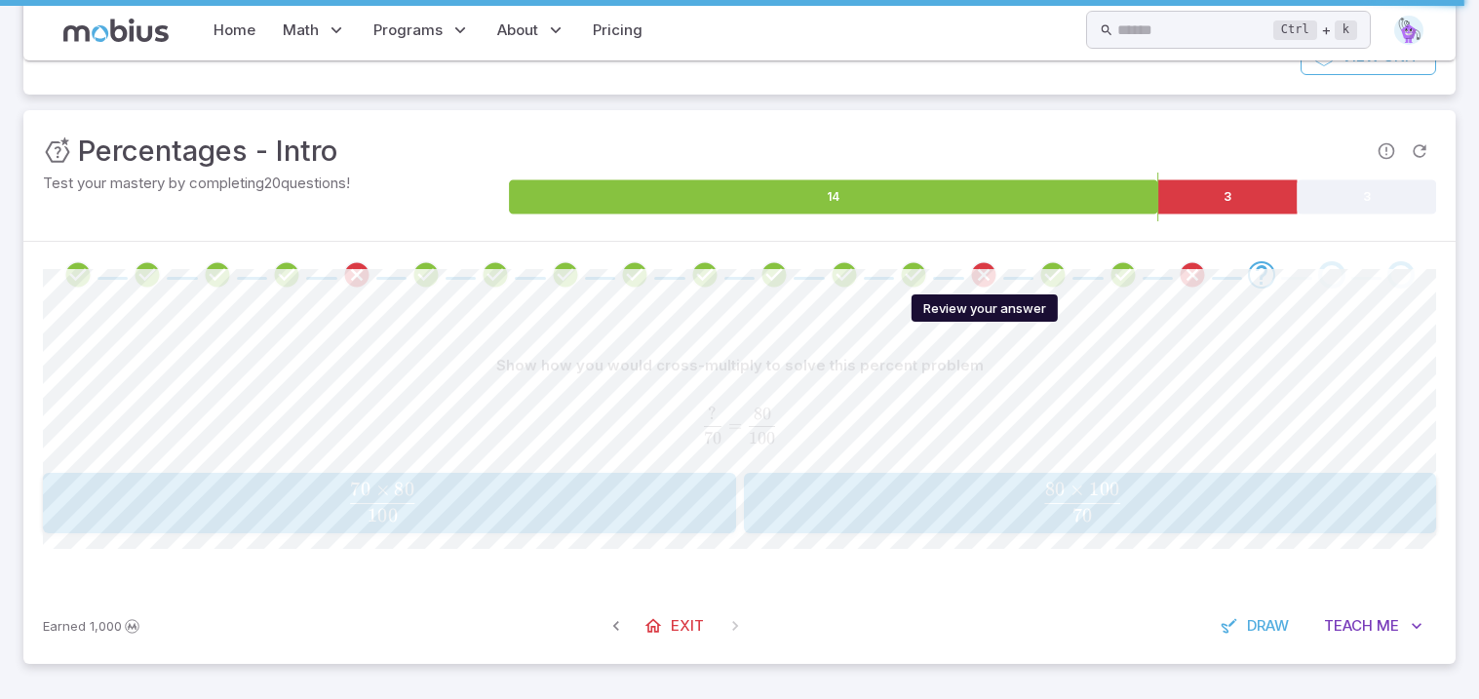
click at [980, 269] on icon "Review your answer" at bounding box center [983, 274] width 29 height 29
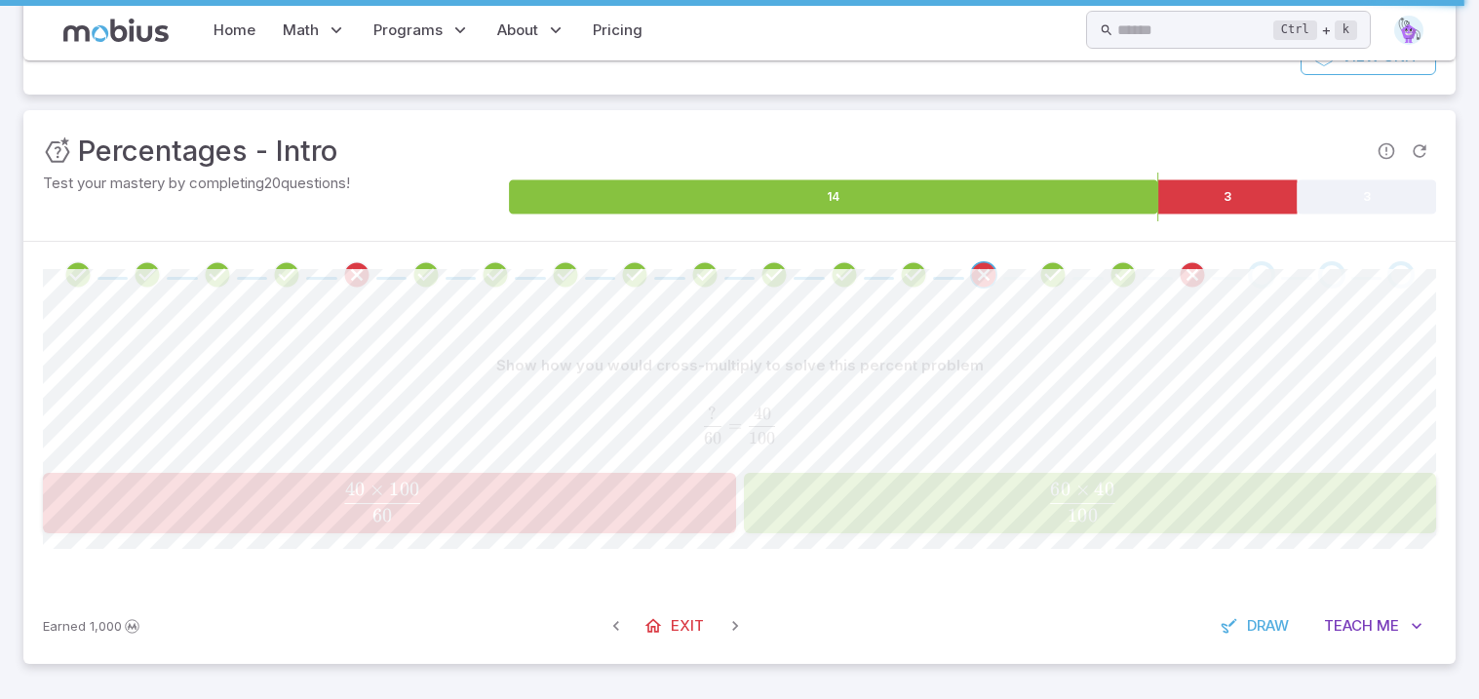
click at [1246, 279] on span at bounding box center [1262, 274] width 54 height 27
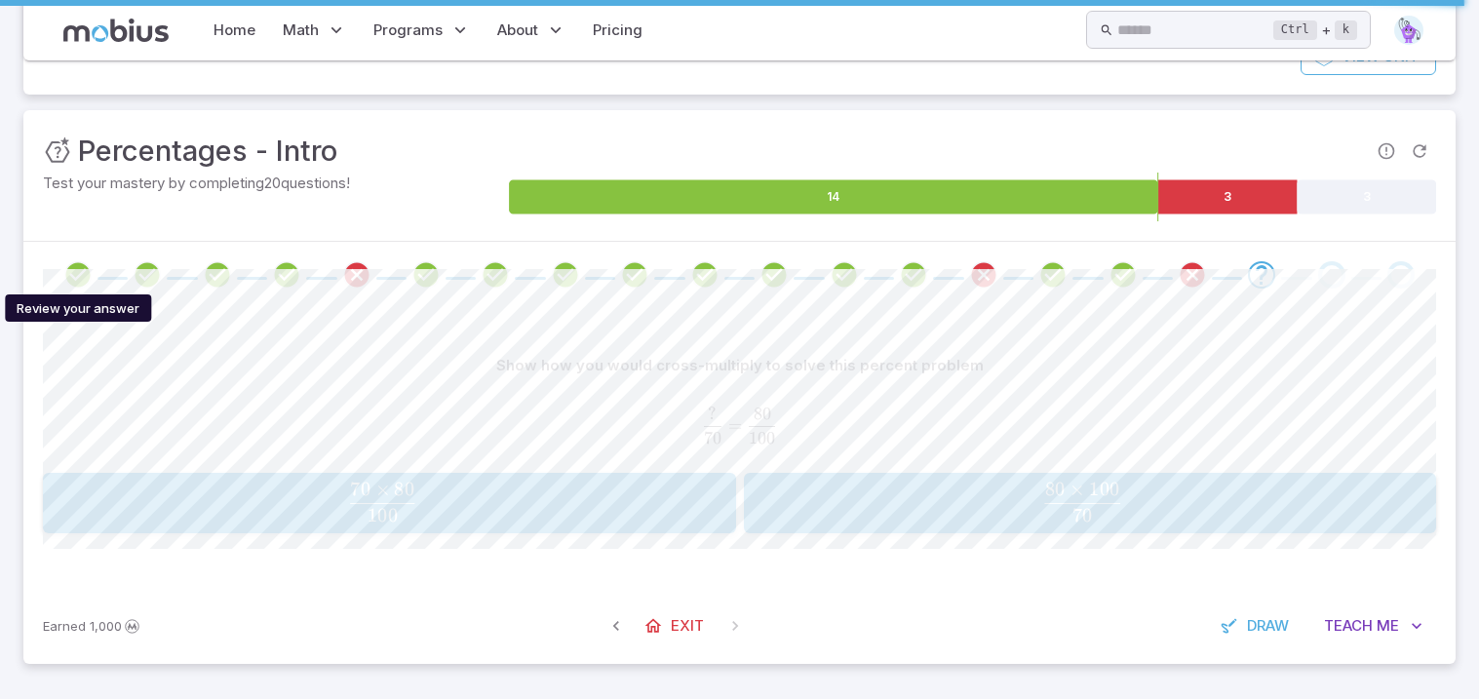
click at [75, 272] on icon "Review your answer" at bounding box center [77, 274] width 29 height 29
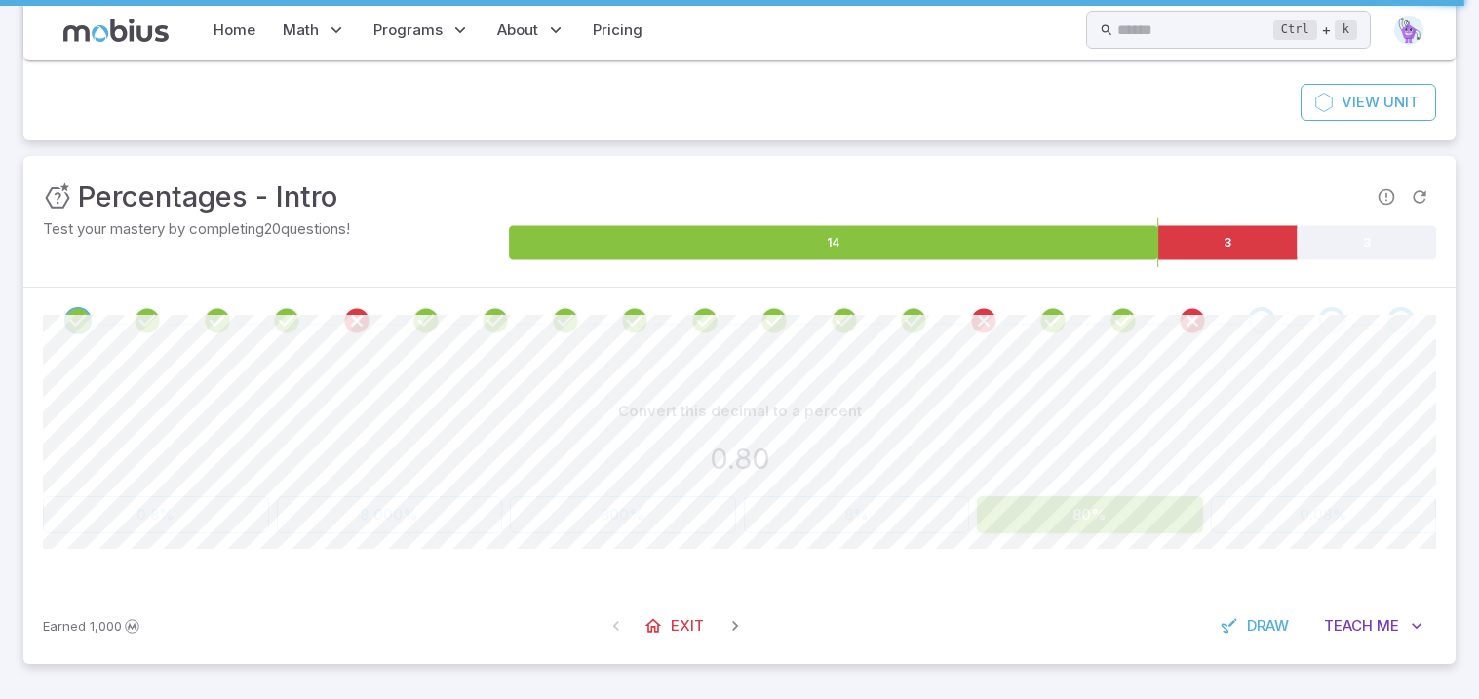
scroll to position [145, 0]
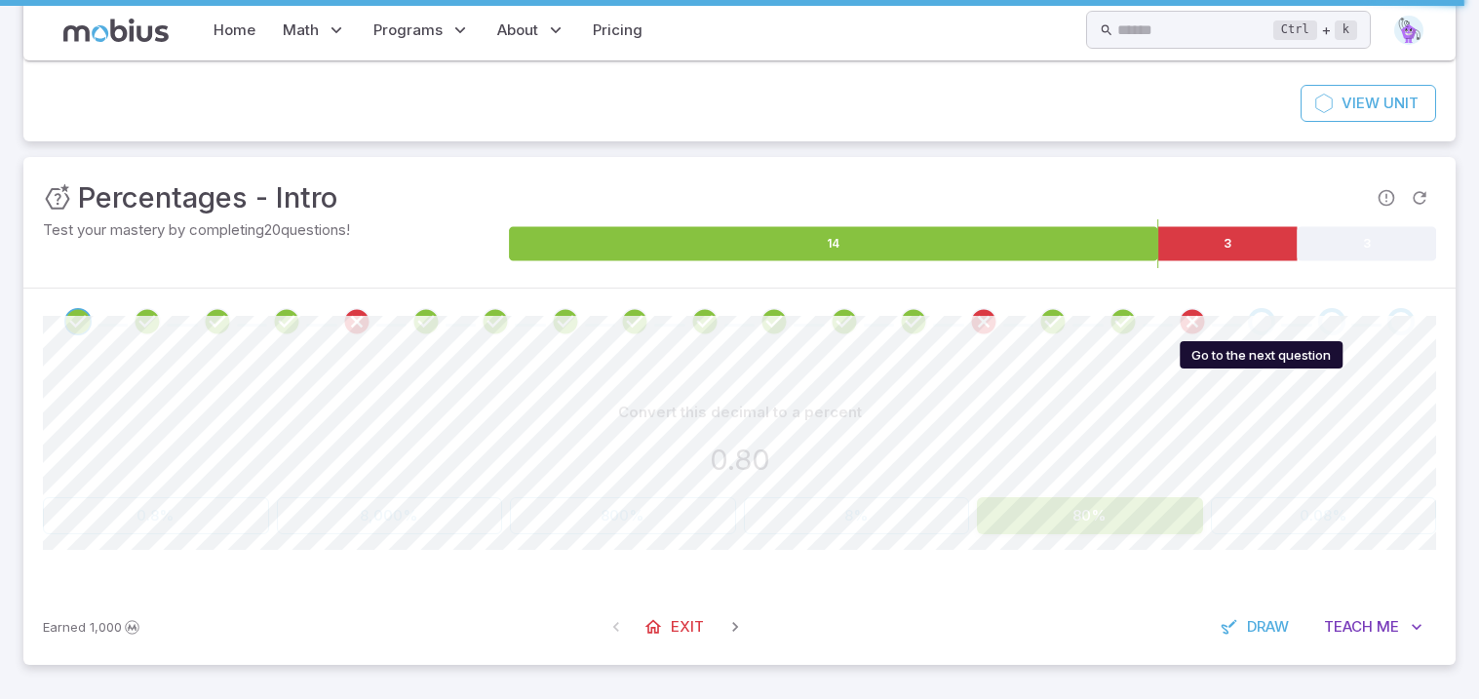
click at [1260, 326] on div "Go to the next question" at bounding box center [1261, 321] width 27 height 27
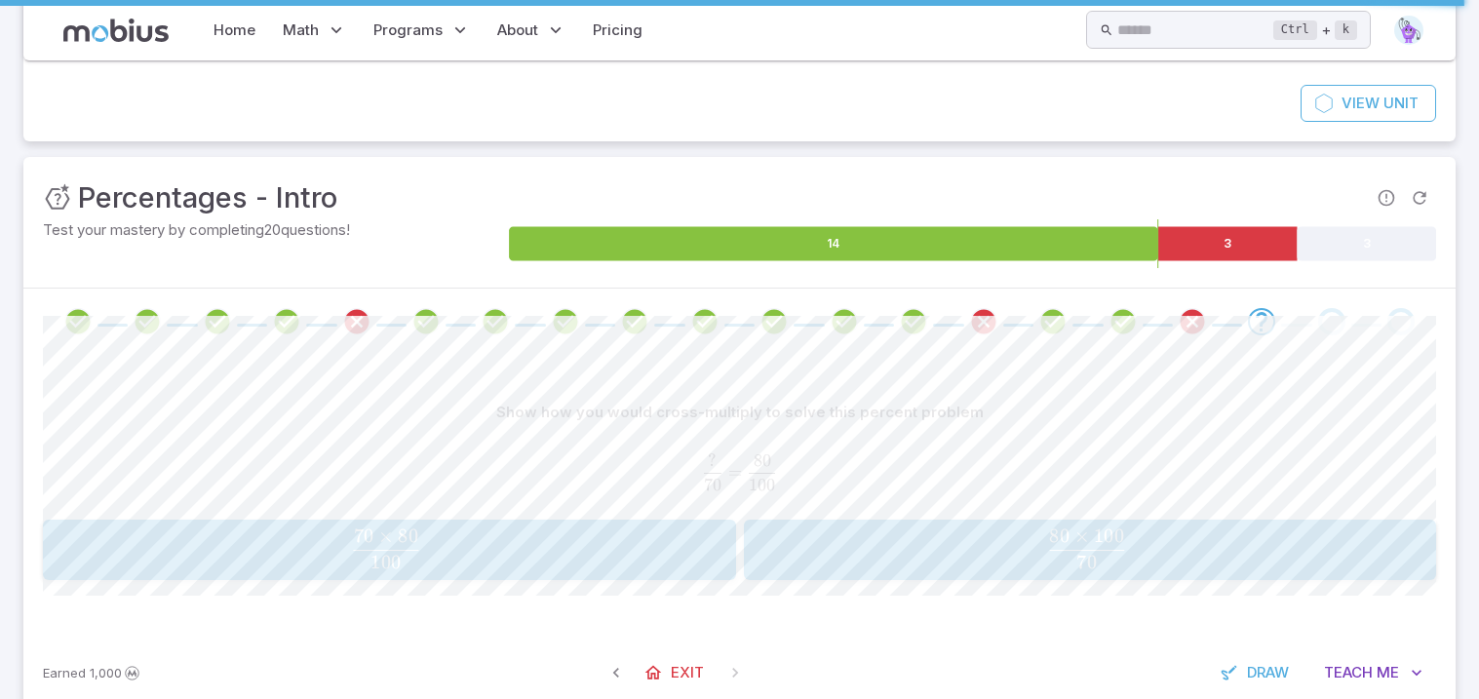
scroll to position [192, 0]
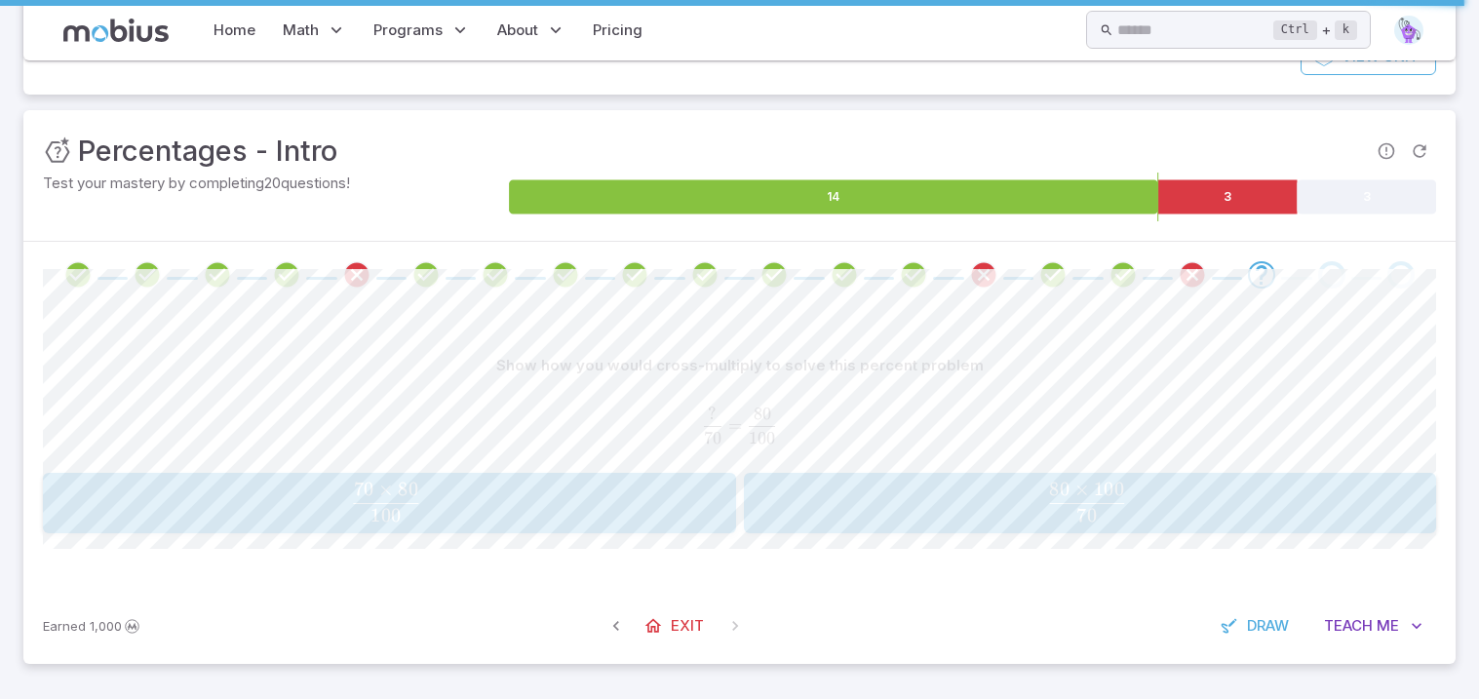
click at [635, 491] on span "100 70 × 80 ​" at bounding box center [386, 502] width 632 height 39
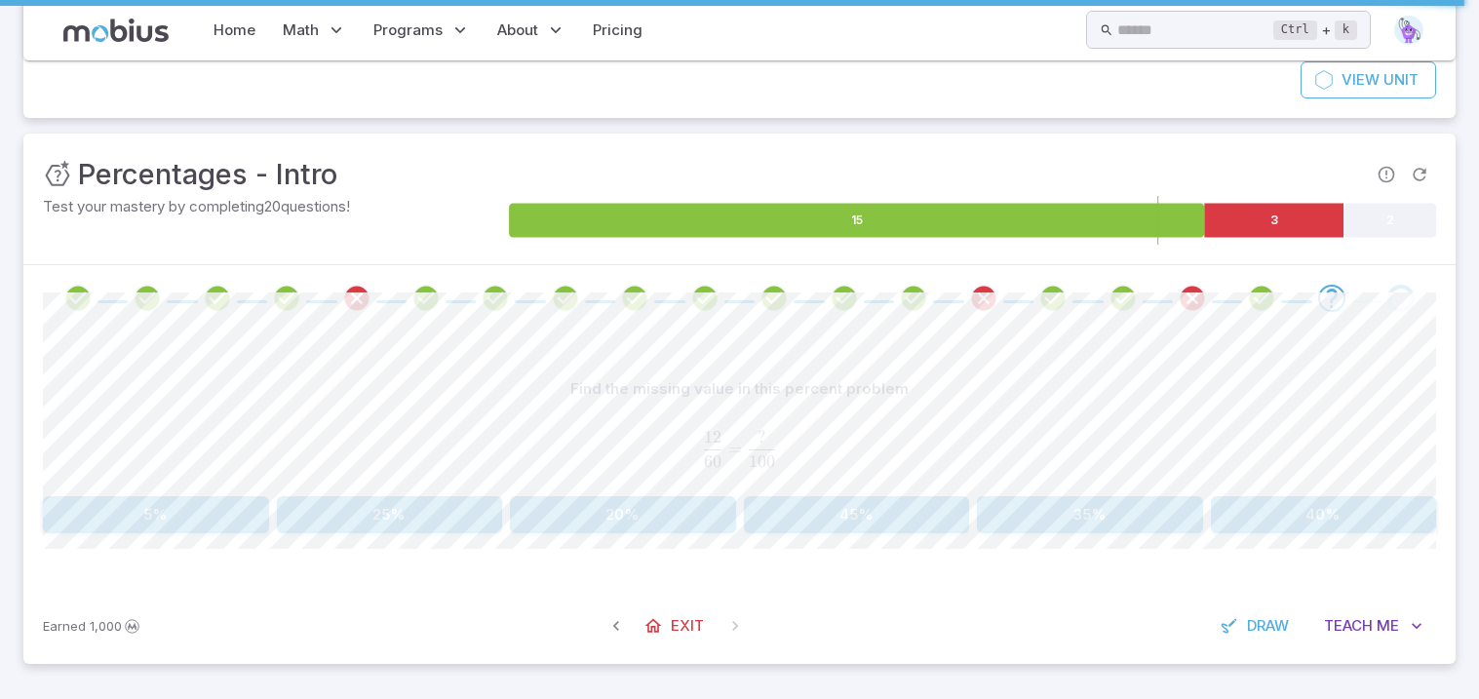
scroll to position [169, 0]
click at [1360, 632] on span "Teach" at bounding box center [1348, 625] width 49 height 21
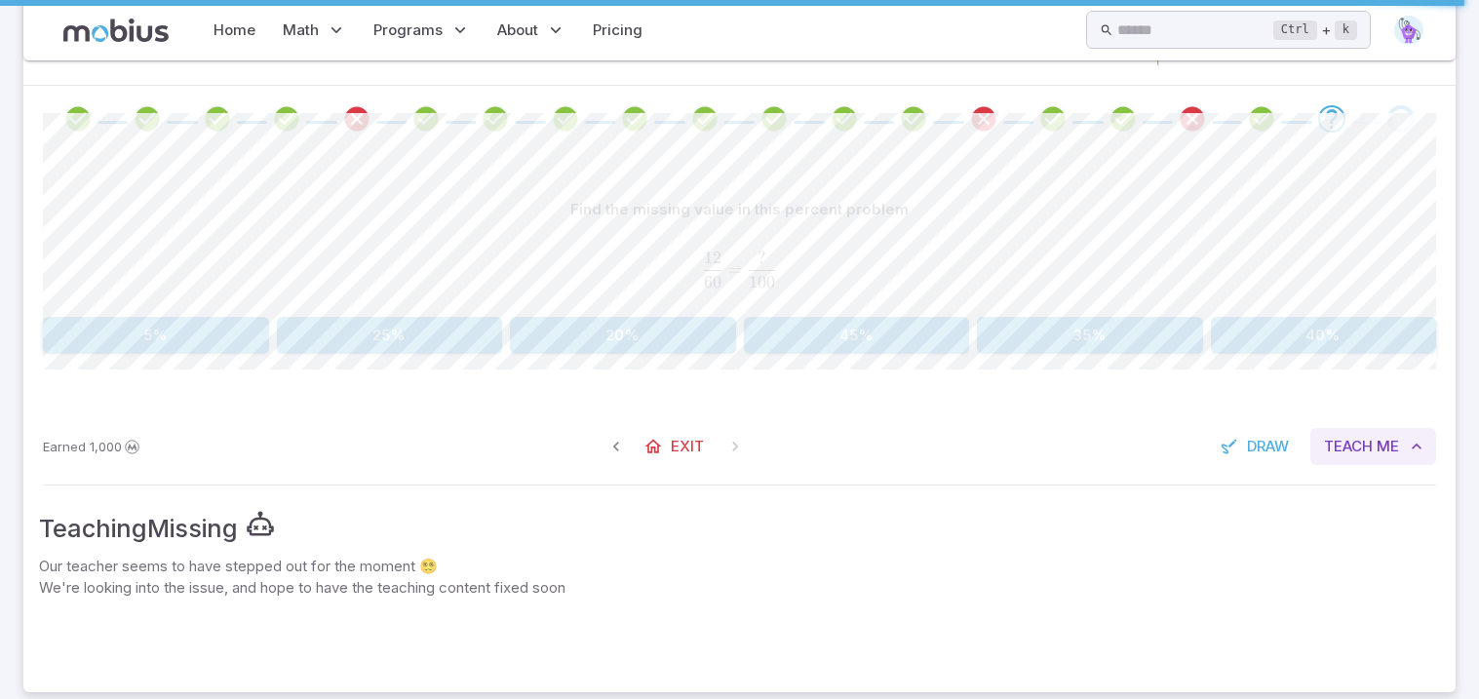
scroll to position [376, 0]
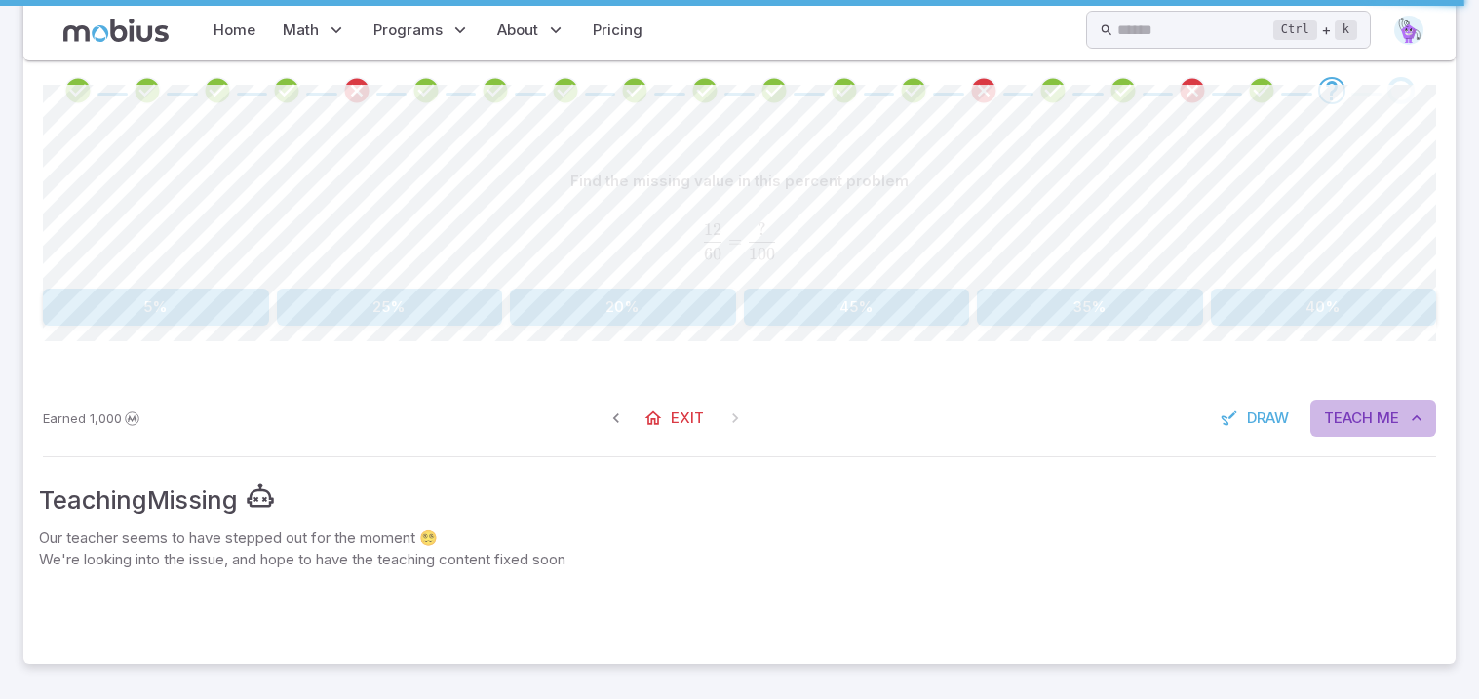
click at [1367, 416] on span "Teach" at bounding box center [1348, 417] width 49 height 21
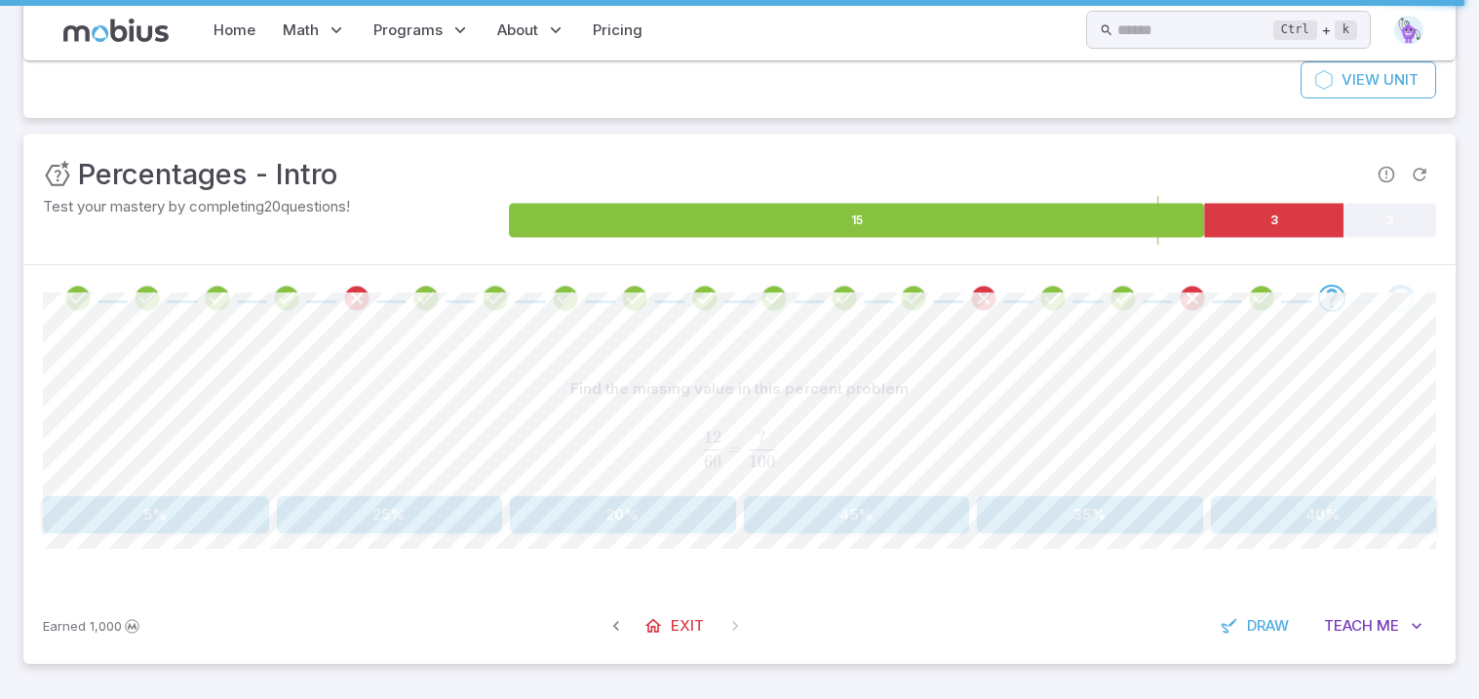
scroll to position [169, 0]
click at [576, 516] on button "20%" at bounding box center [623, 514] width 226 height 37
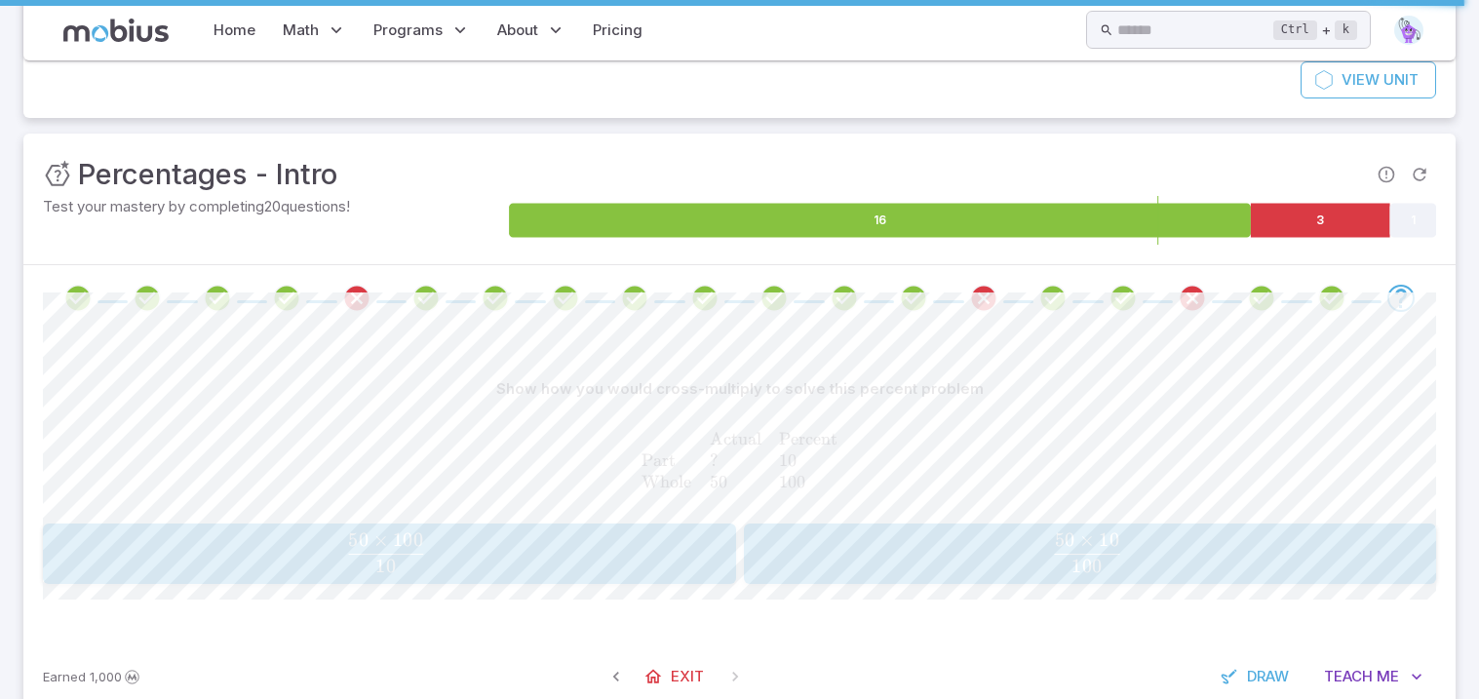
click at [988, 558] on span "100 50 × 10 ​" at bounding box center [1087, 552] width 632 height 39
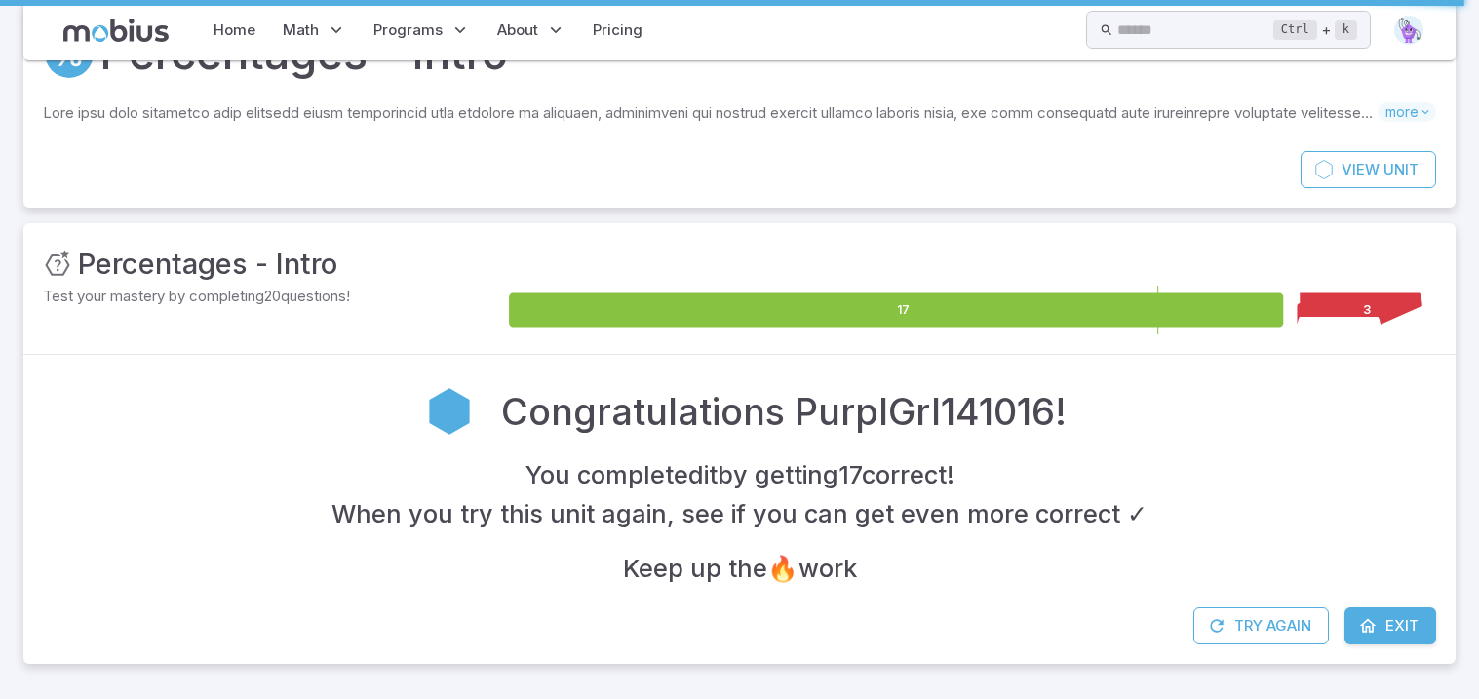
scroll to position [79, 0]
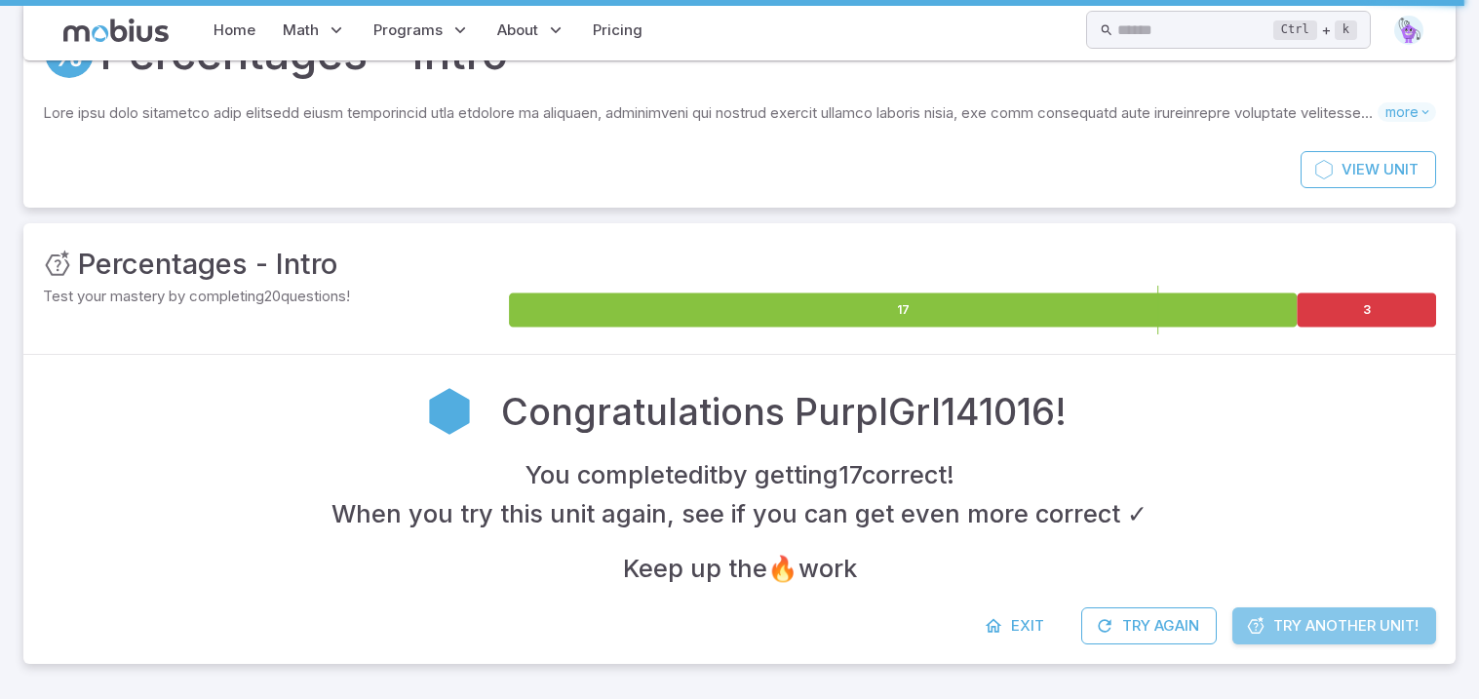
click at [1285, 613] on link "Try Another Unit!" at bounding box center [1334, 625] width 204 height 37
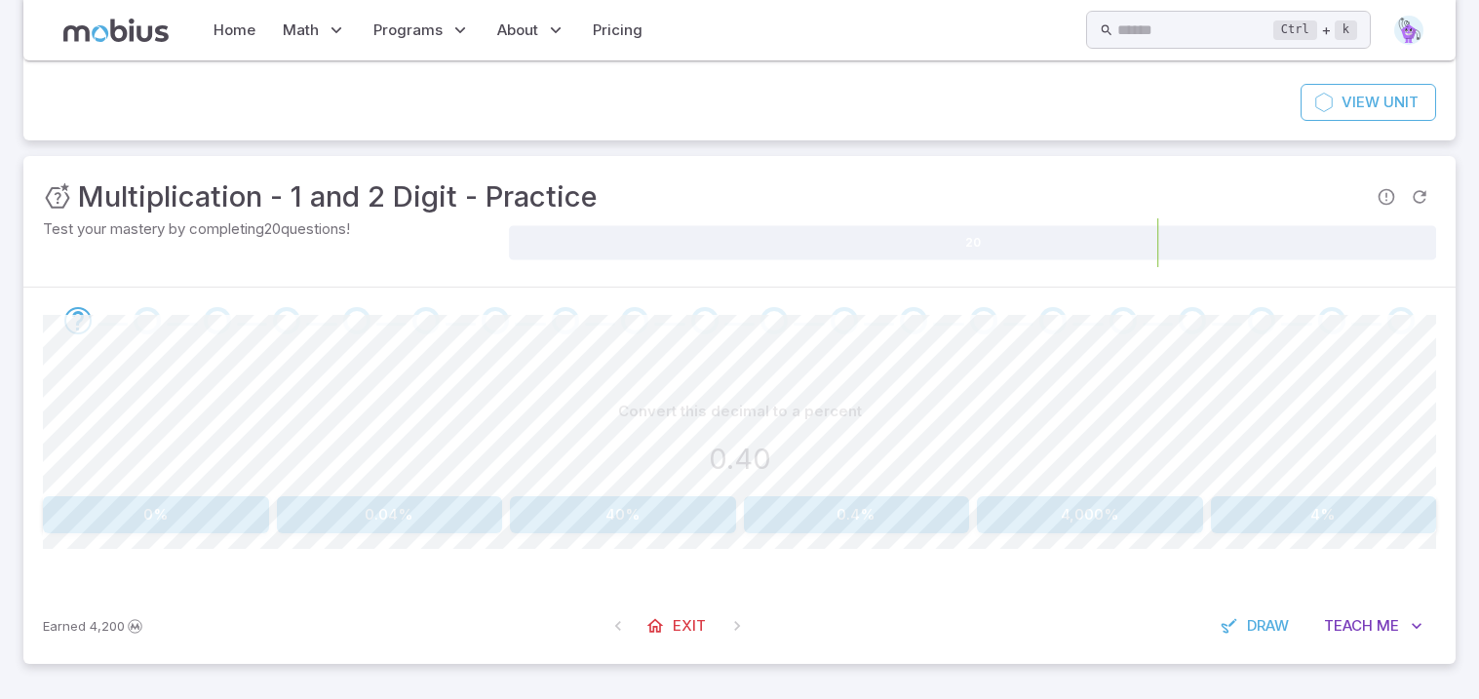
scroll to position [145, 0]
click at [652, 503] on button "40%" at bounding box center [623, 515] width 226 height 37
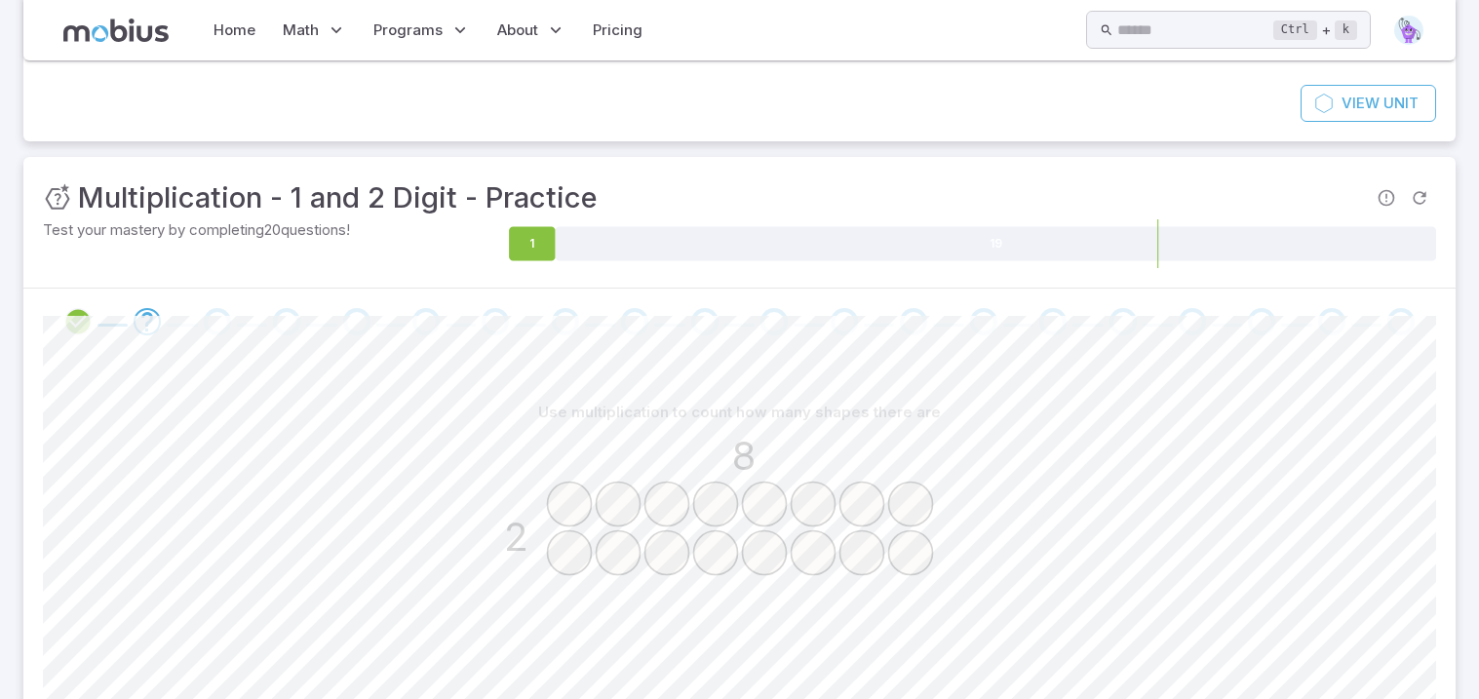
click at [261, 25] on div "Home Math Grade 1 Grade 2 Grade 3 Grade 4 Grade 5 Grade 6 Grade 7 Grade 8 Grade…" at bounding box center [428, 30] width 441 height 45
click at [248, 25] on link "Home" at bounding box center [235, 30] width 54 height 45
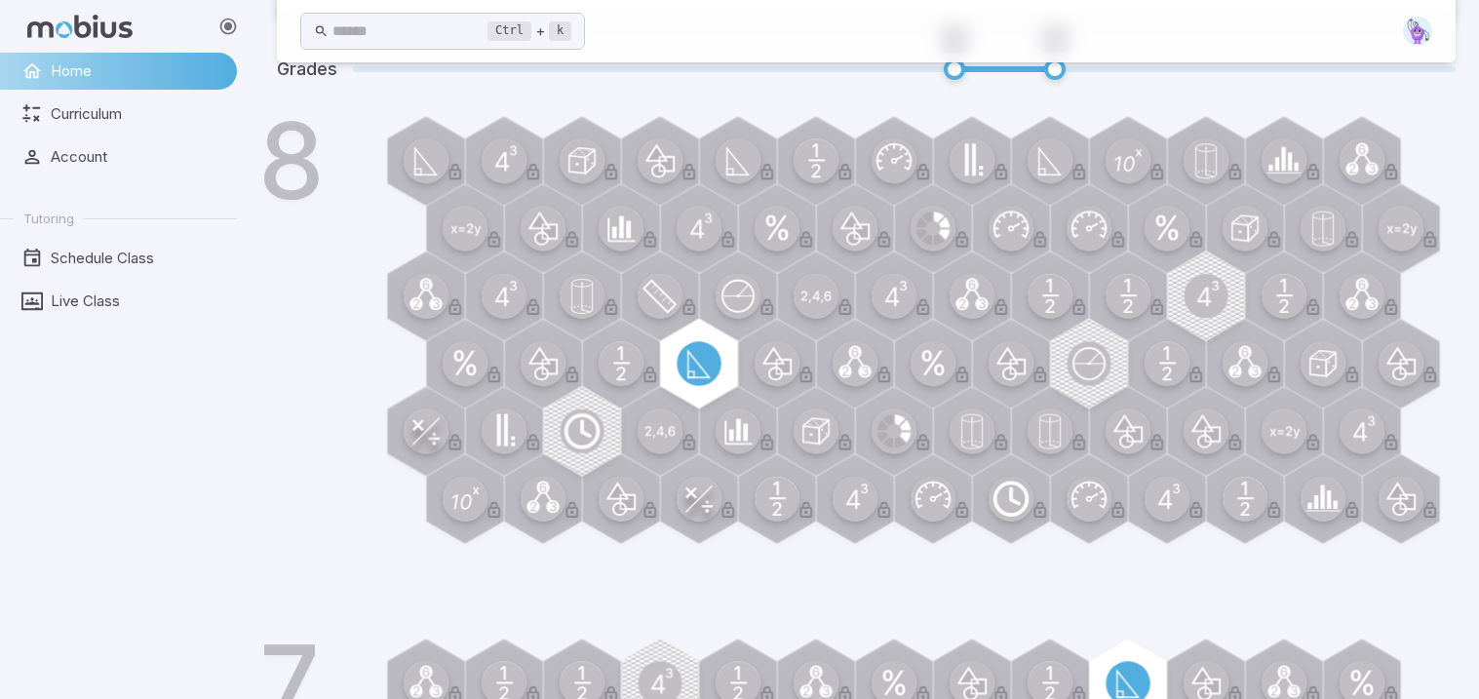
scroll to position [1154, 0]
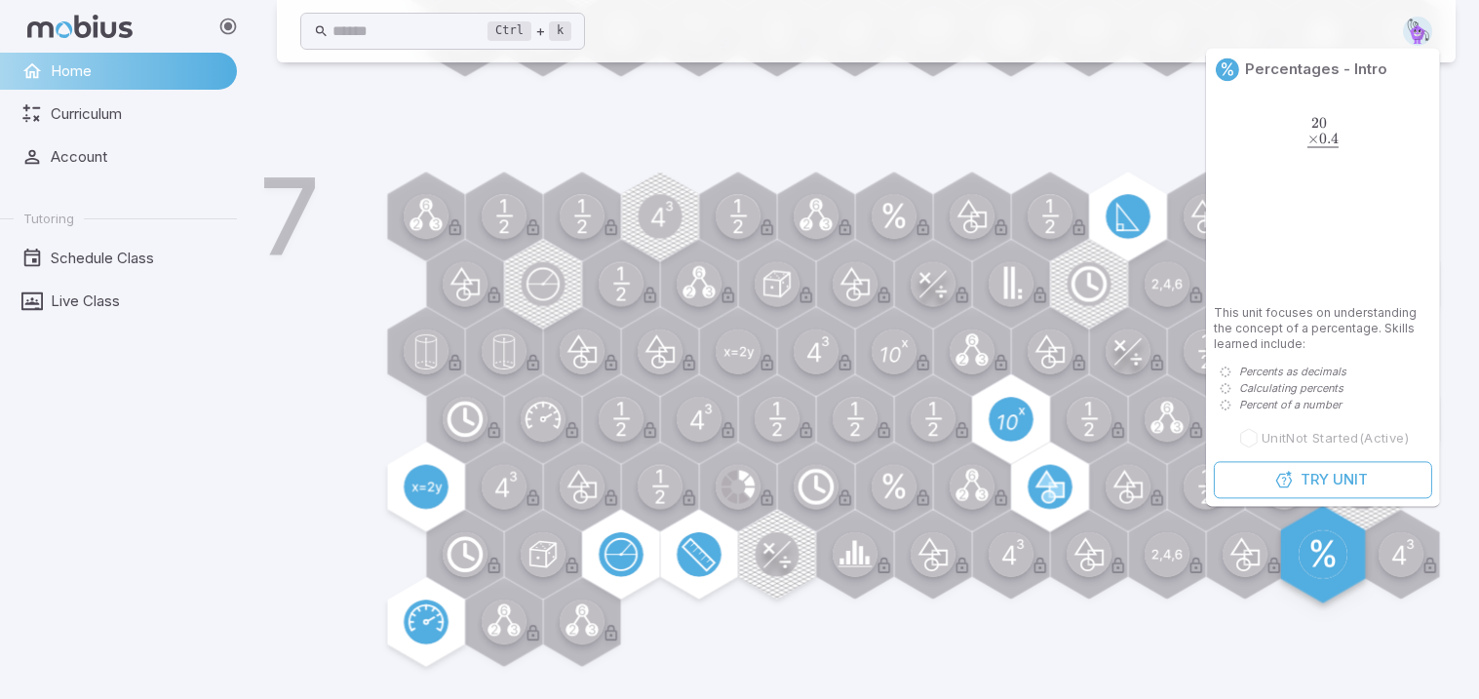
click at [1333, 553] on circle at bounding box center [1322, 554] width 49 height 49
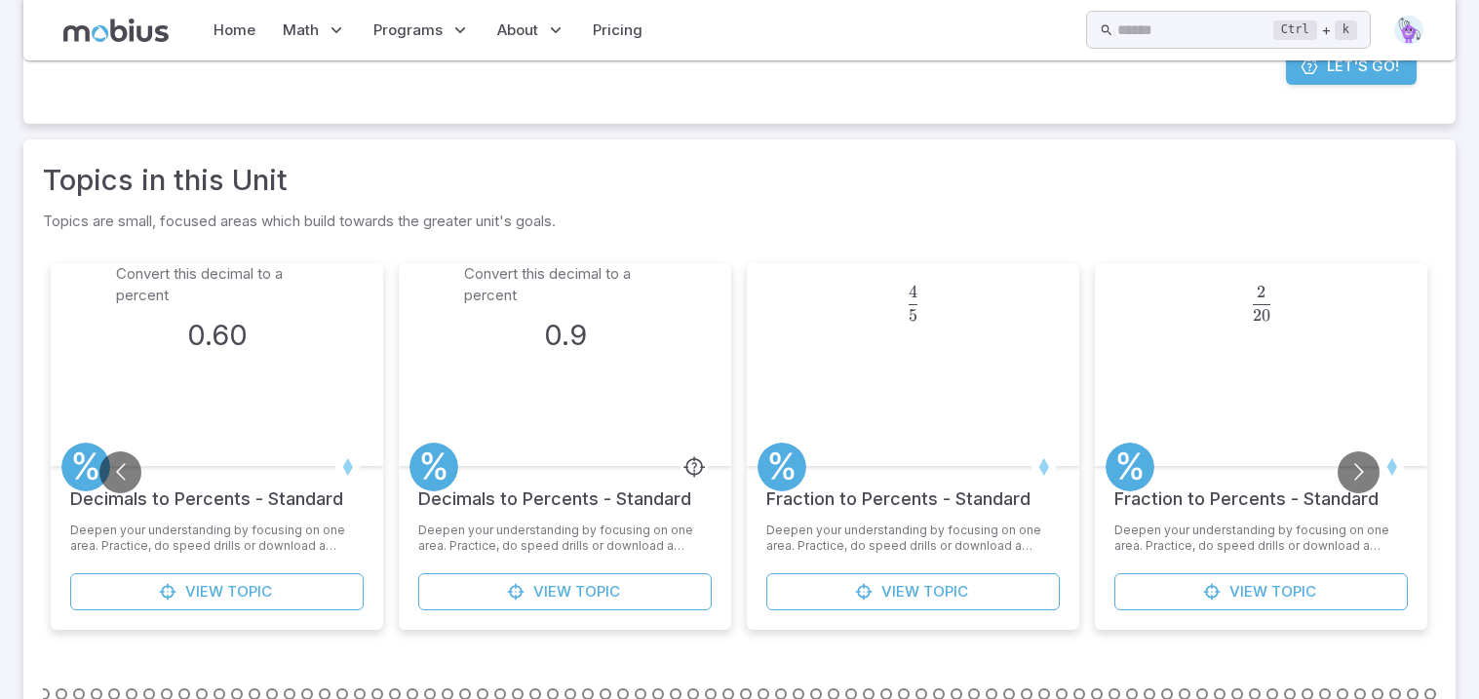
scroll to position [512, 0]
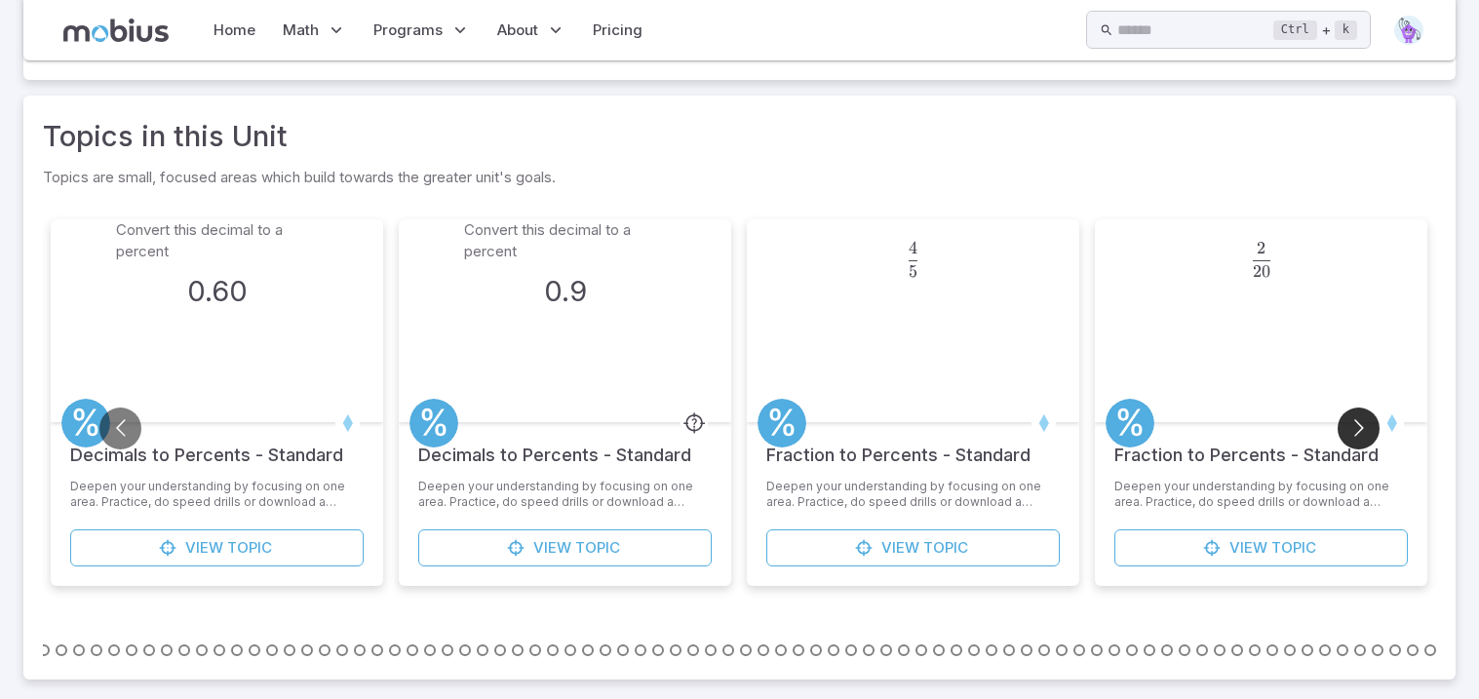
click at [1350, 434] on button "Go to next slide" at bounding box center [1358, 428] width 42 height 42
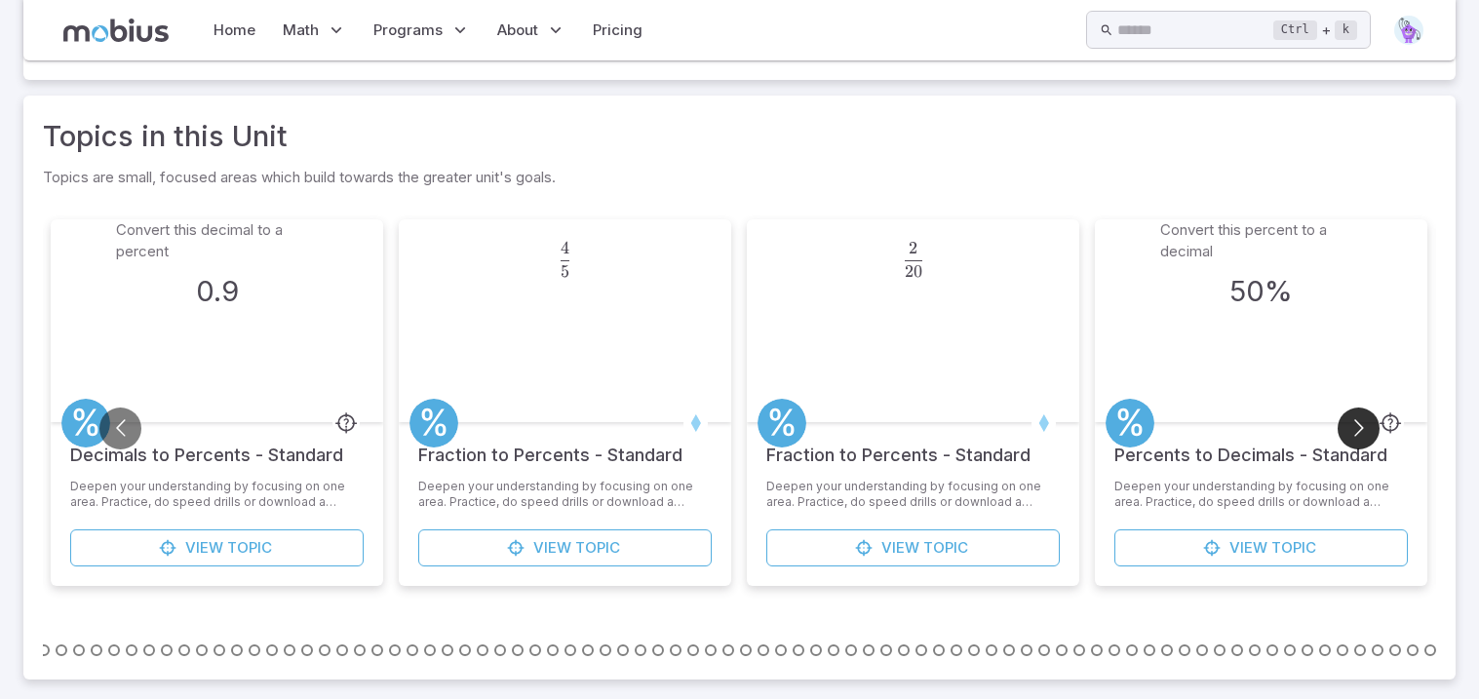
click at [1355, 425] on button "Go to next slide" at bounding box center [1358, 428] width 42 height 42
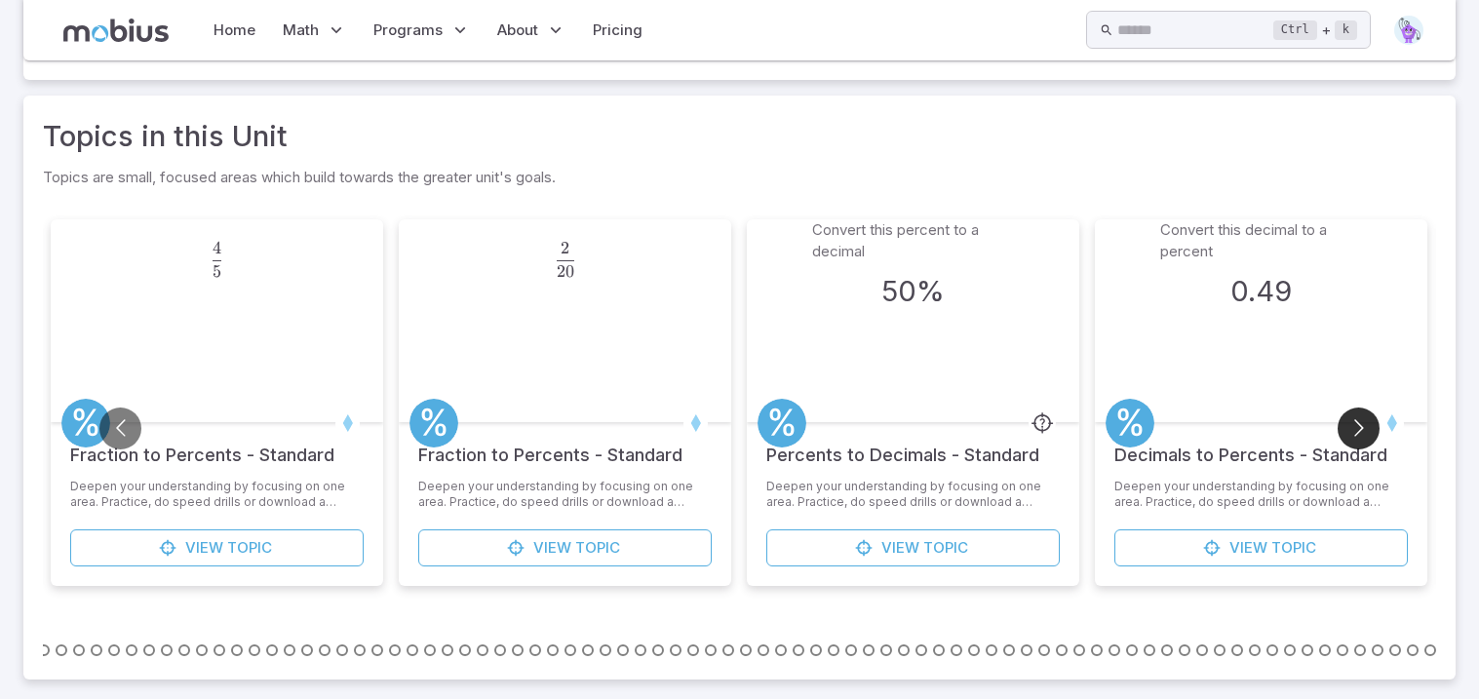
click at [1355, 425] on button "Go to next slide" at bounding box center [1358, 428] width 42 height 42
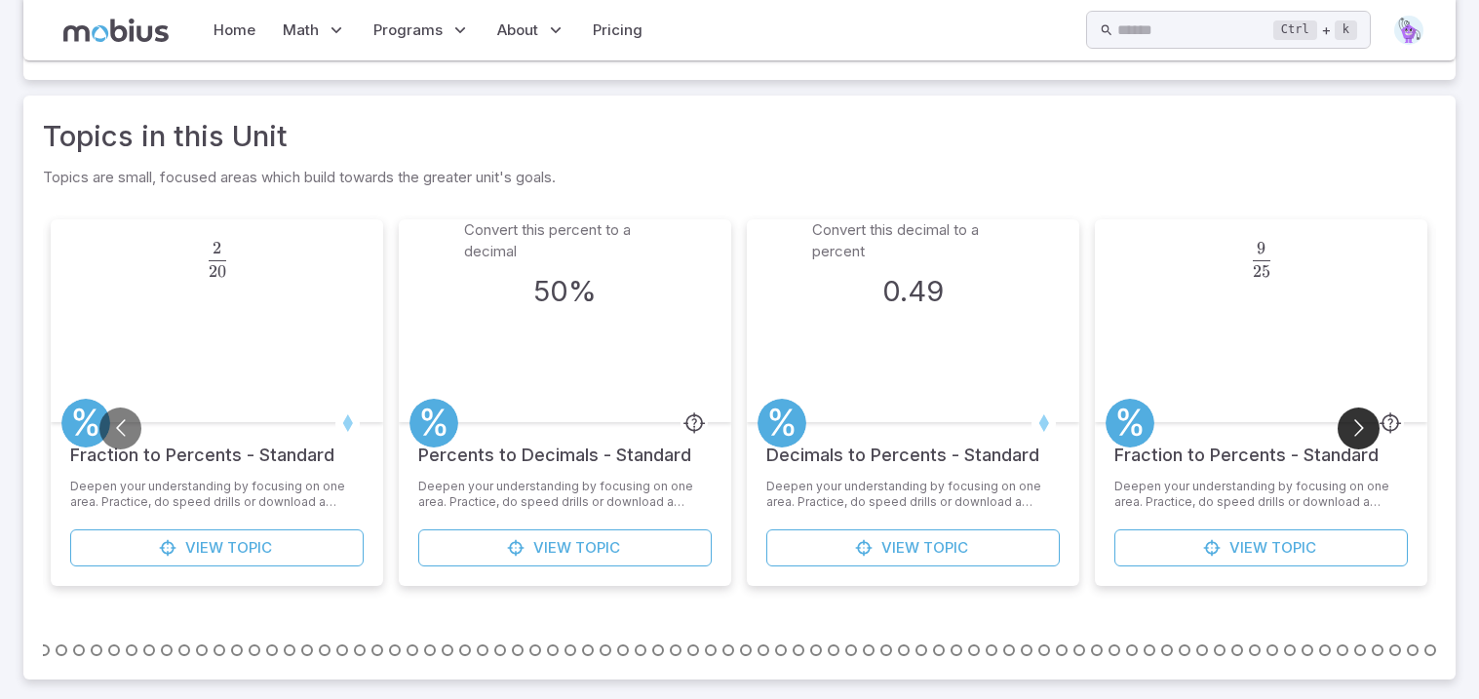
click at [1355, 425] on button "Go to next slide" at bounding box center [1358, 428] width 42 height 42
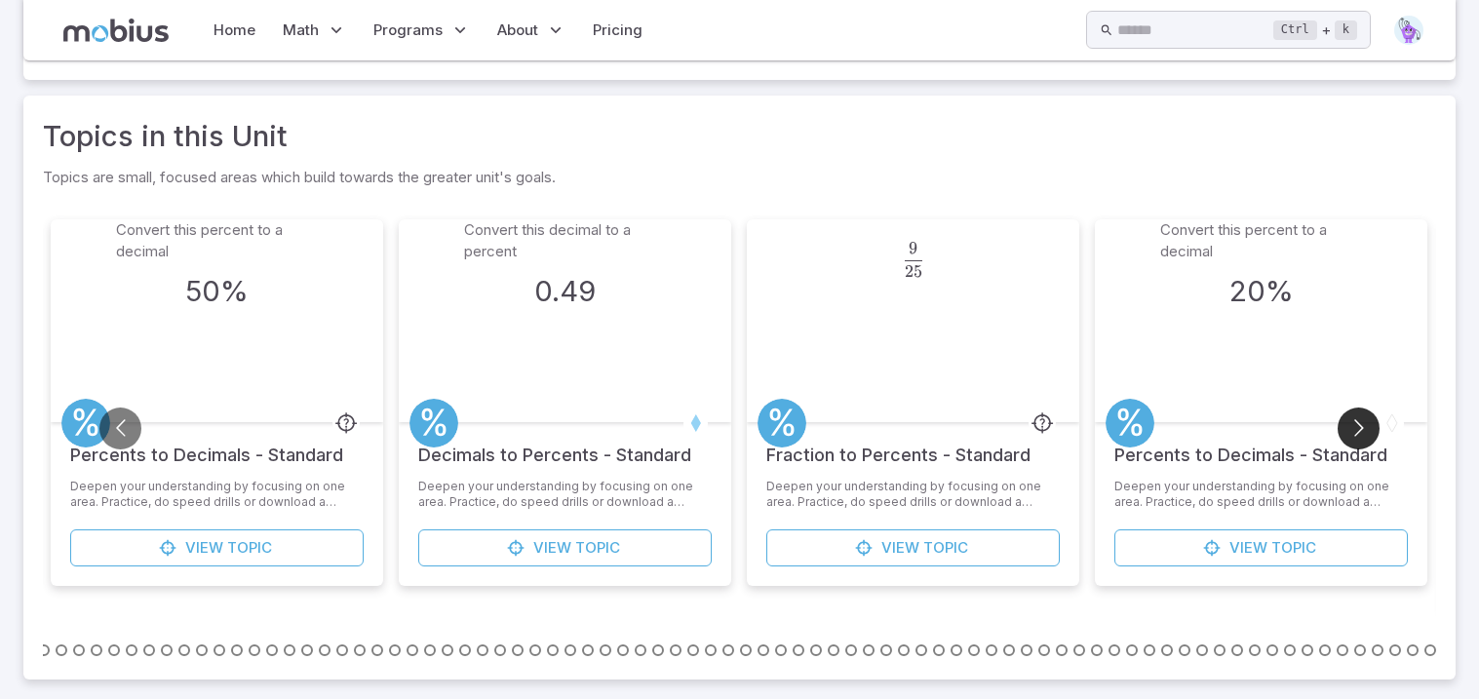
click at [1355, 425] on button "Go to next slide" at bounding box center [1358, 428] width 42 height 42
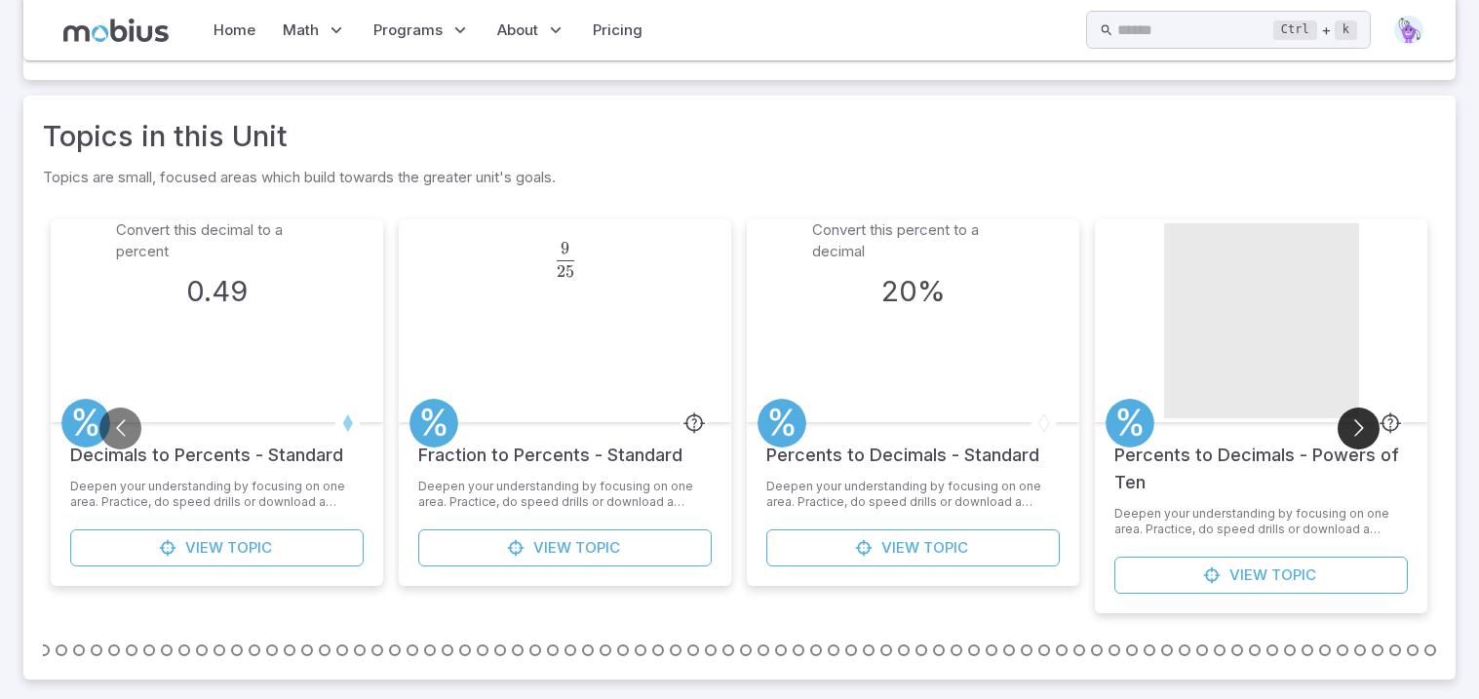
click at [1355, 425] on button "Go to next slide" at bounding box center [1358, 428] width 42 height 42
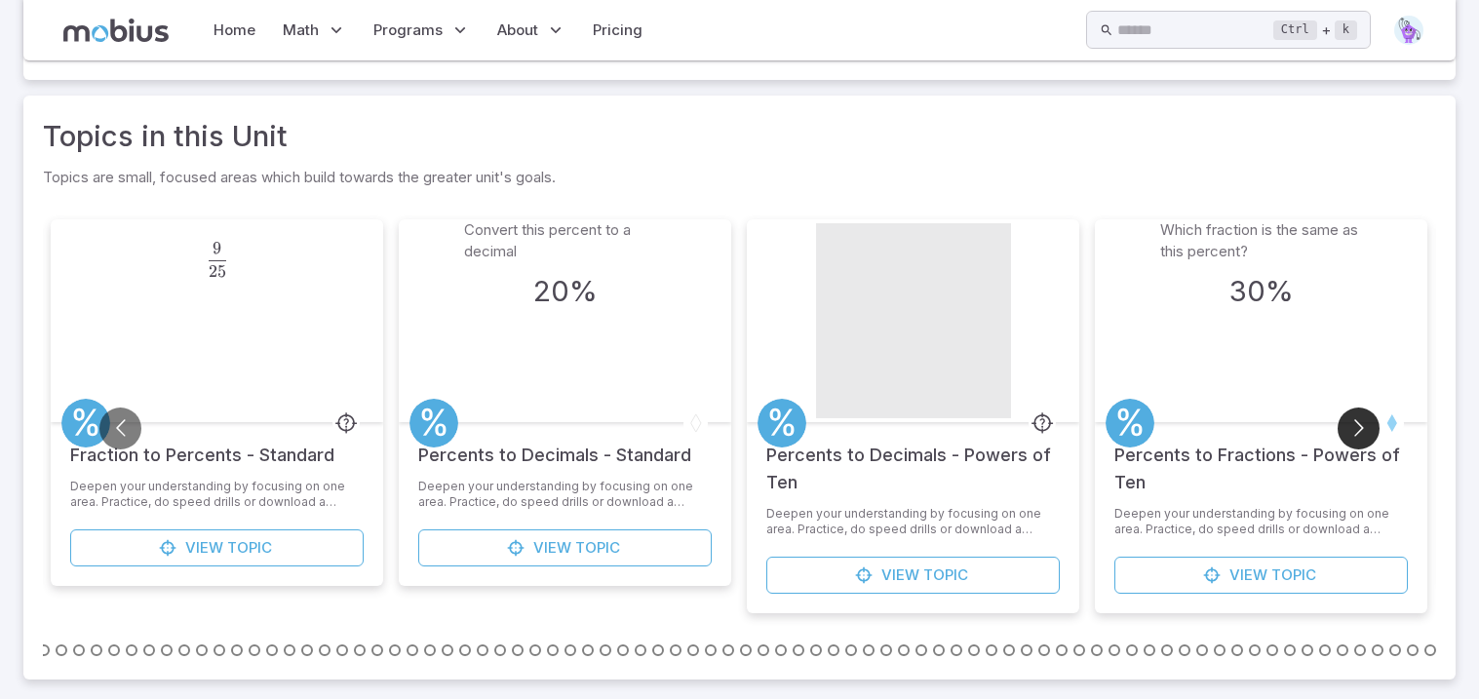
click at [1355, 425] on button "Go to next slide" at bounding box center [1358, 428] width 42 height 42
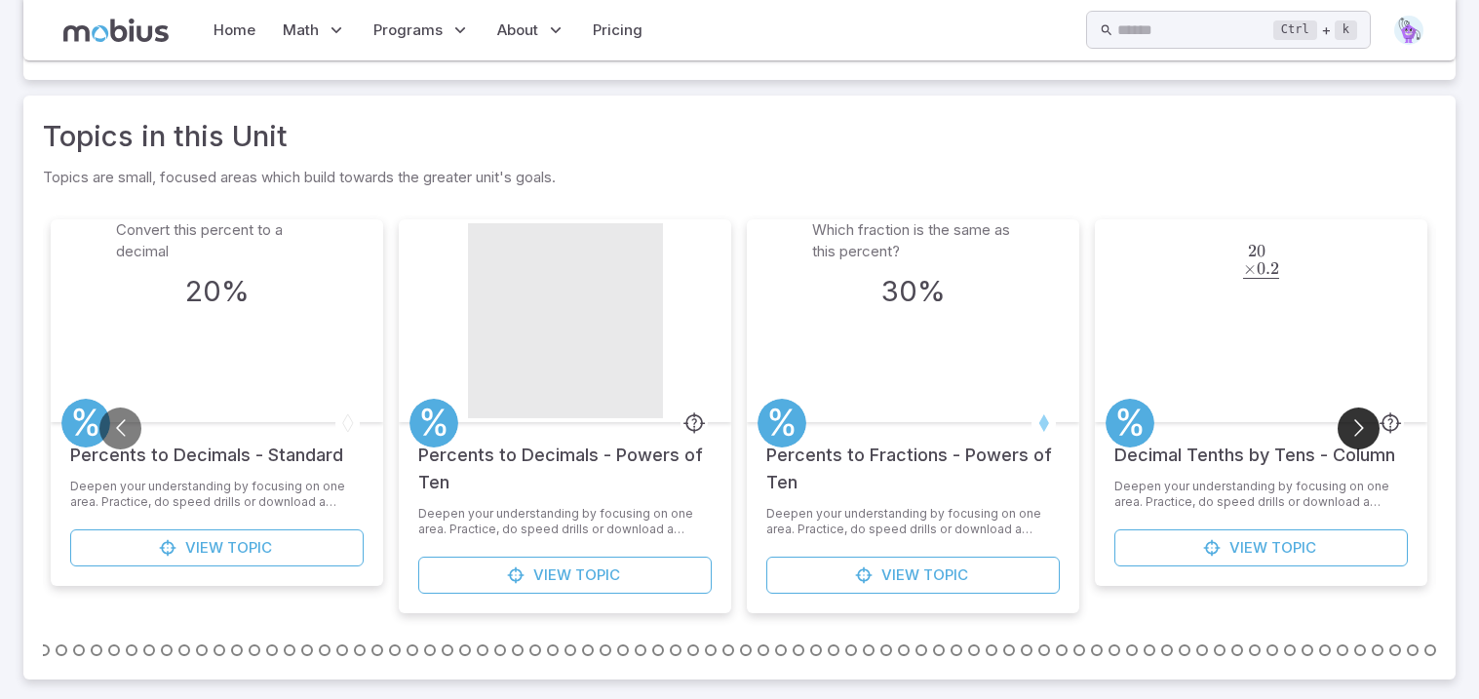
click at [1355, 425] on button "Go to next slide" at bounding box center [1358, 428] width 42 height 42
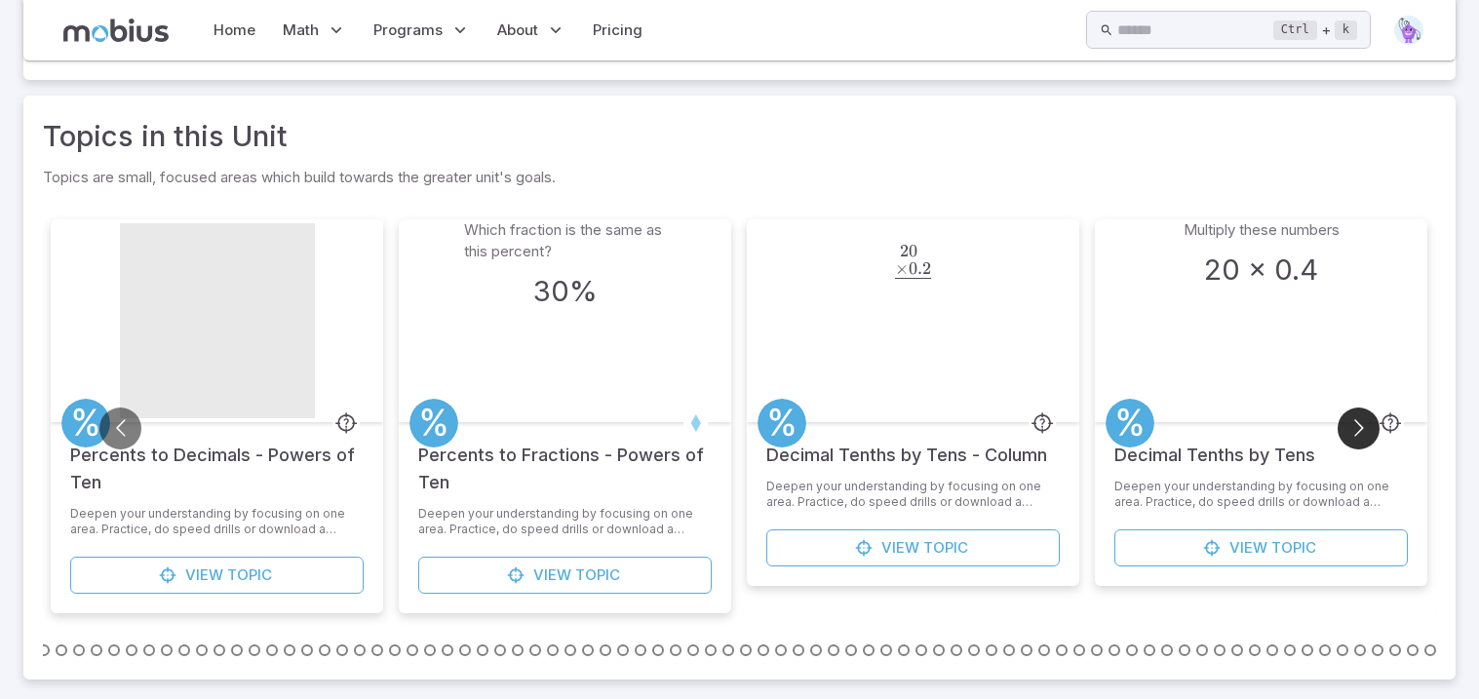
click at [1355, 425] on button "Go to next slide" at bounding box center [1358, 428] width 42 height 42
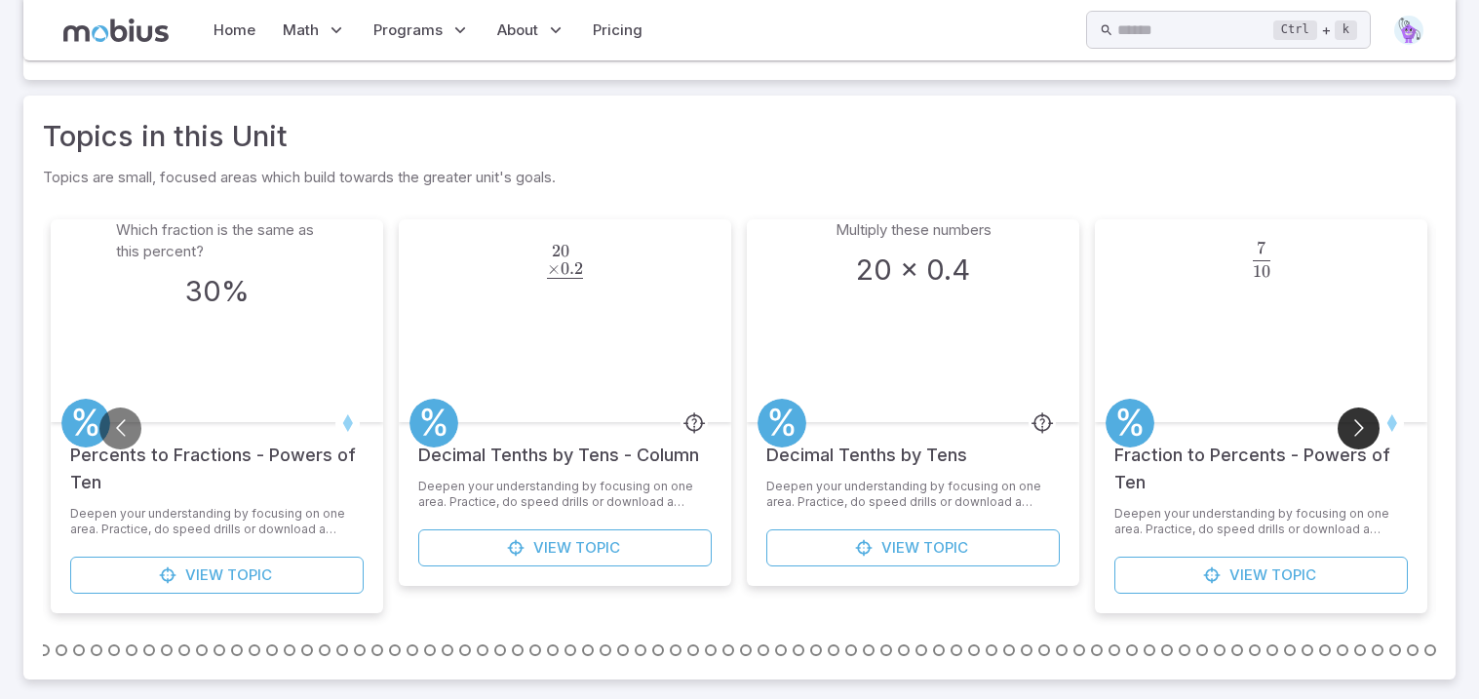
click at [1355, 425] on button "Go to next slide" at bounding box center [1358, 428] width 42 height 42
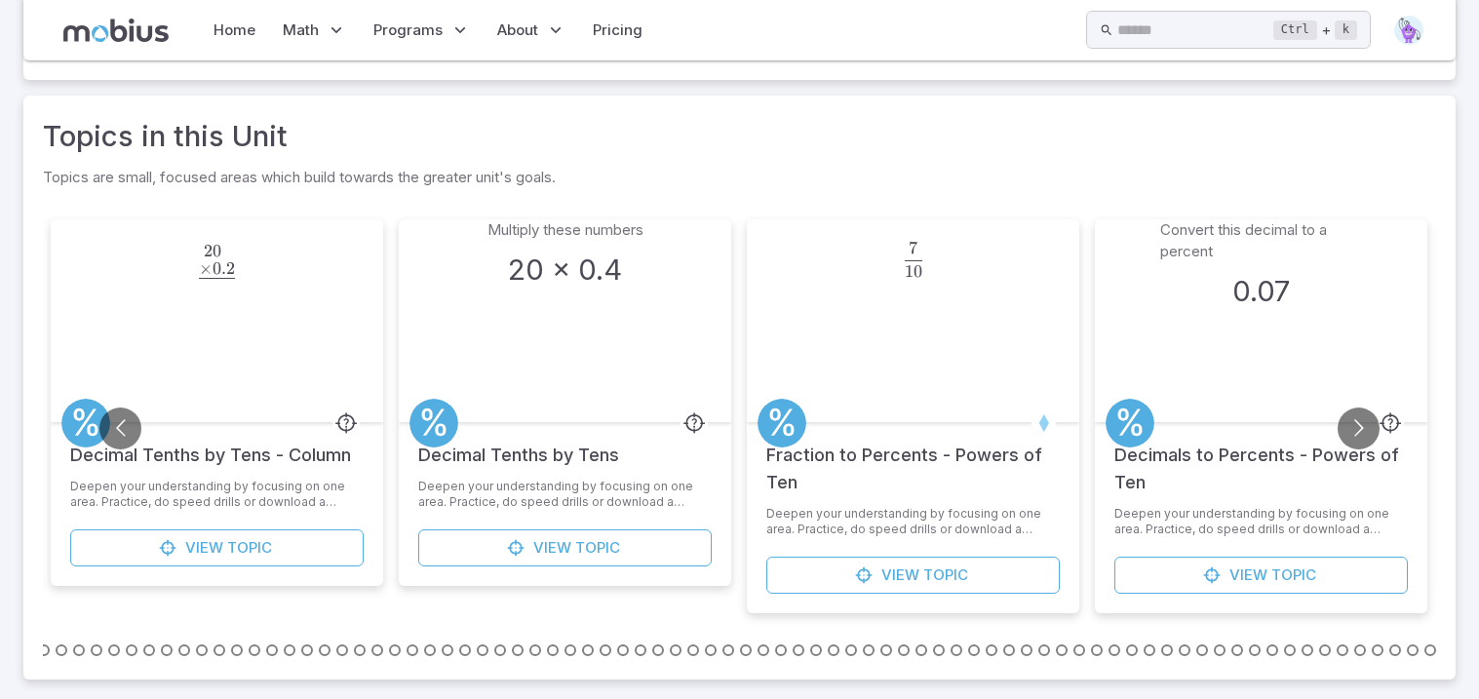
click at [899, 161] on div "Topics in this Unit Topics are small, focused areas which build towards the gre…" at bounding box center [739, 155] width 1393 height 81
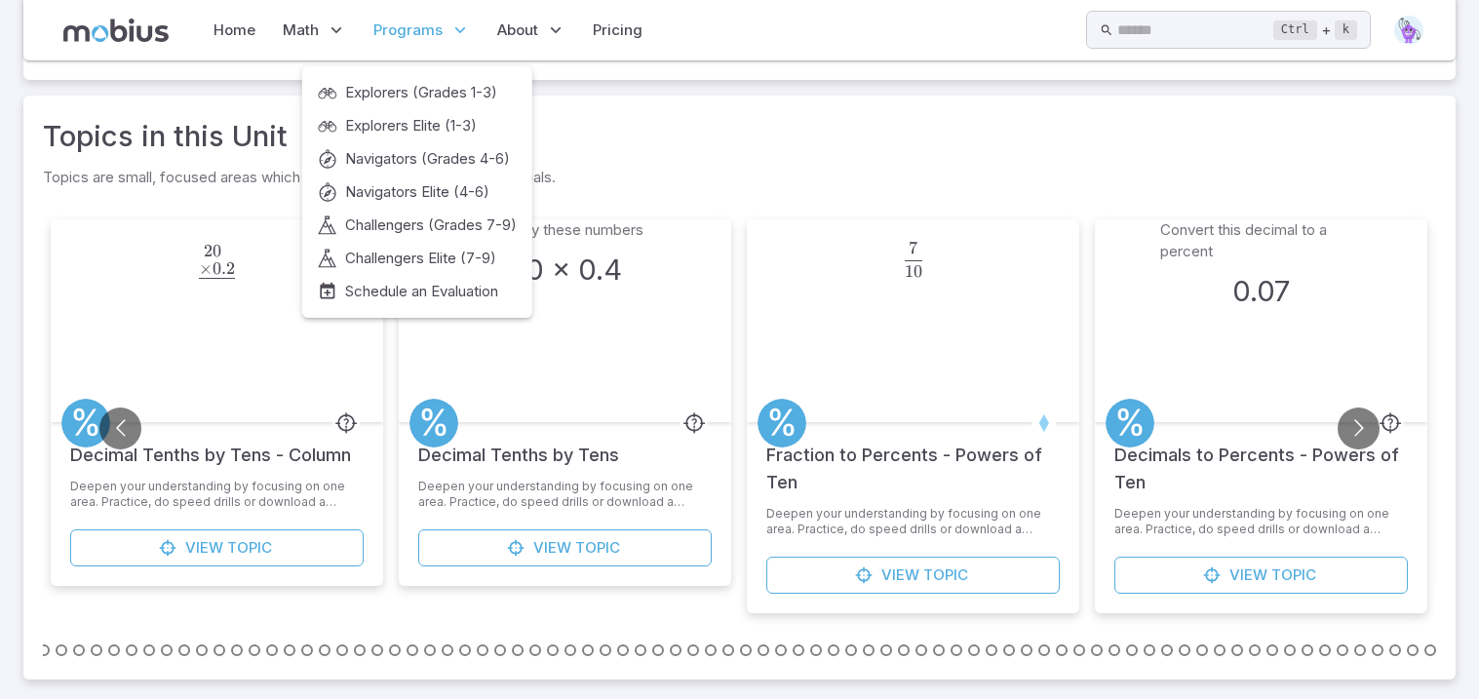
click at [456, 31] on icon at bounding box center [459, 29] width 19 height 19
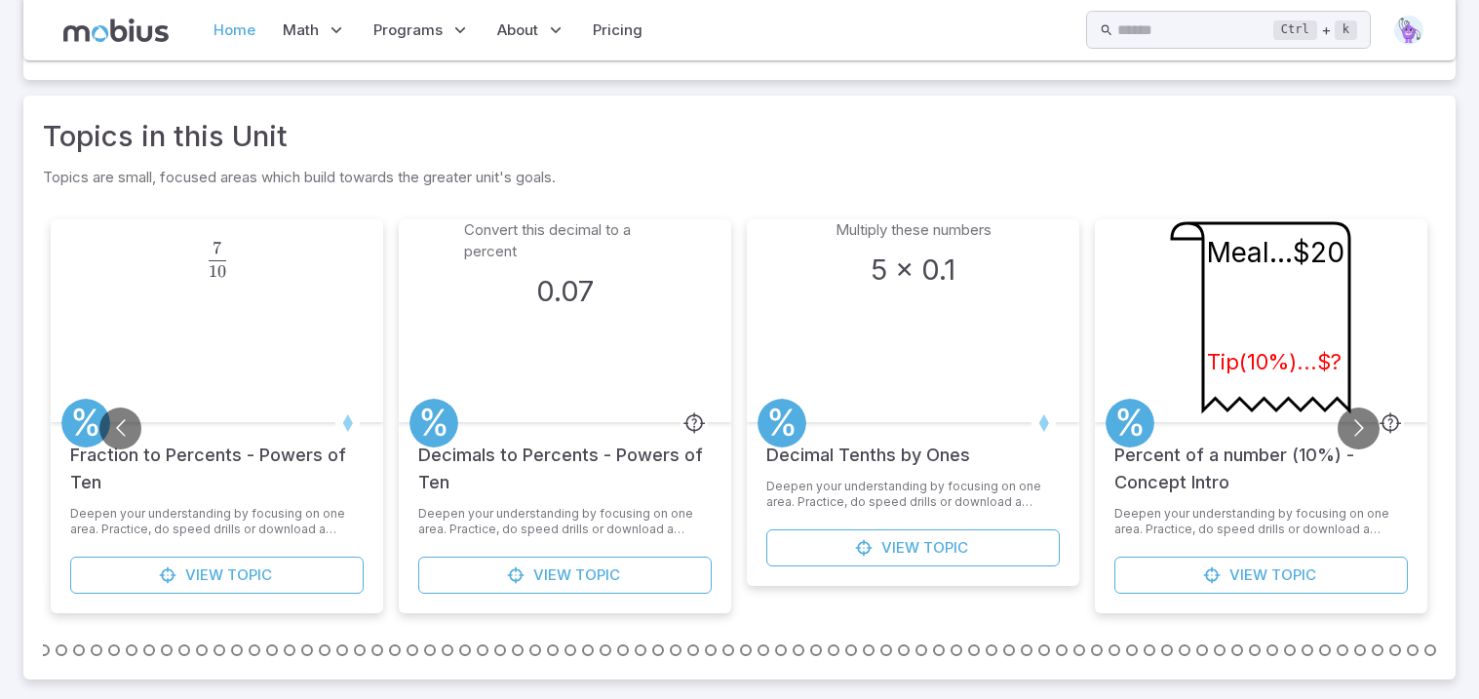
click at [226, 31] on link "Home" at bounding box center [235, 30] width 54 height 45
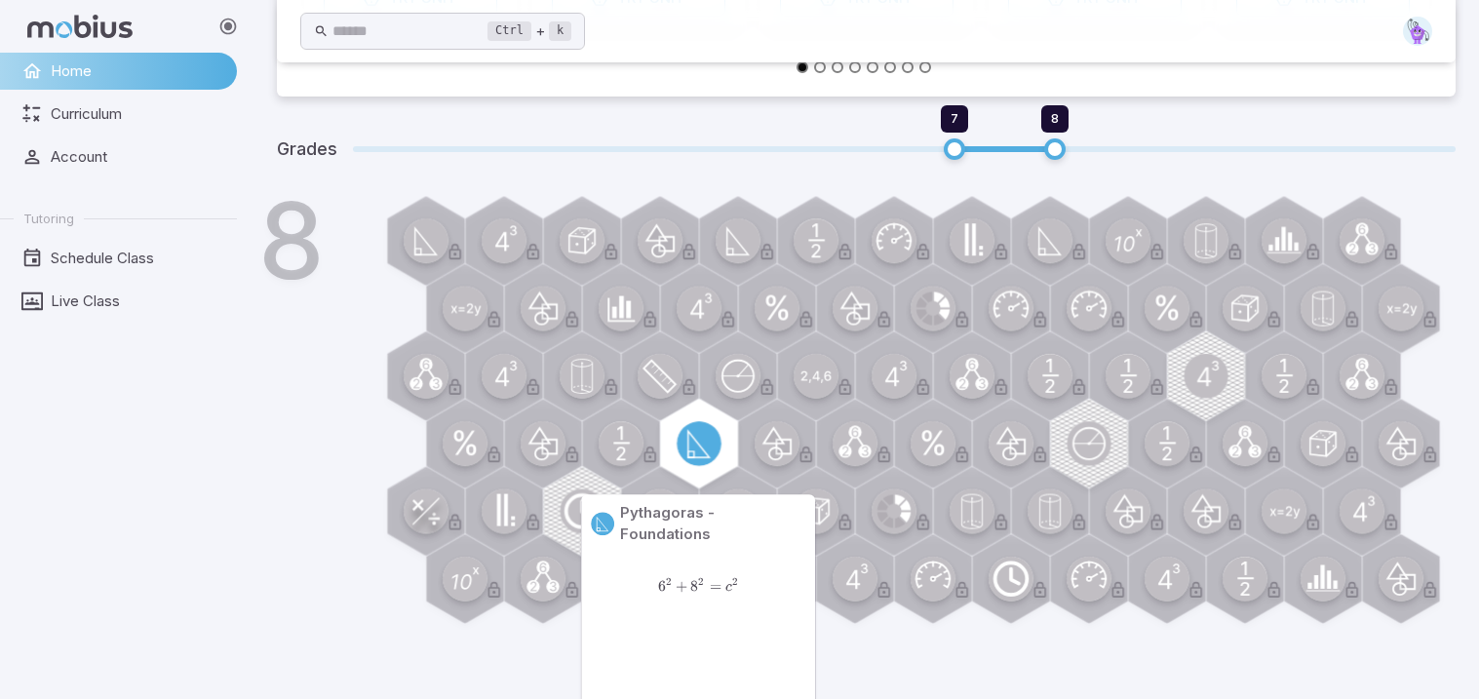
scroll to position [990, 0]
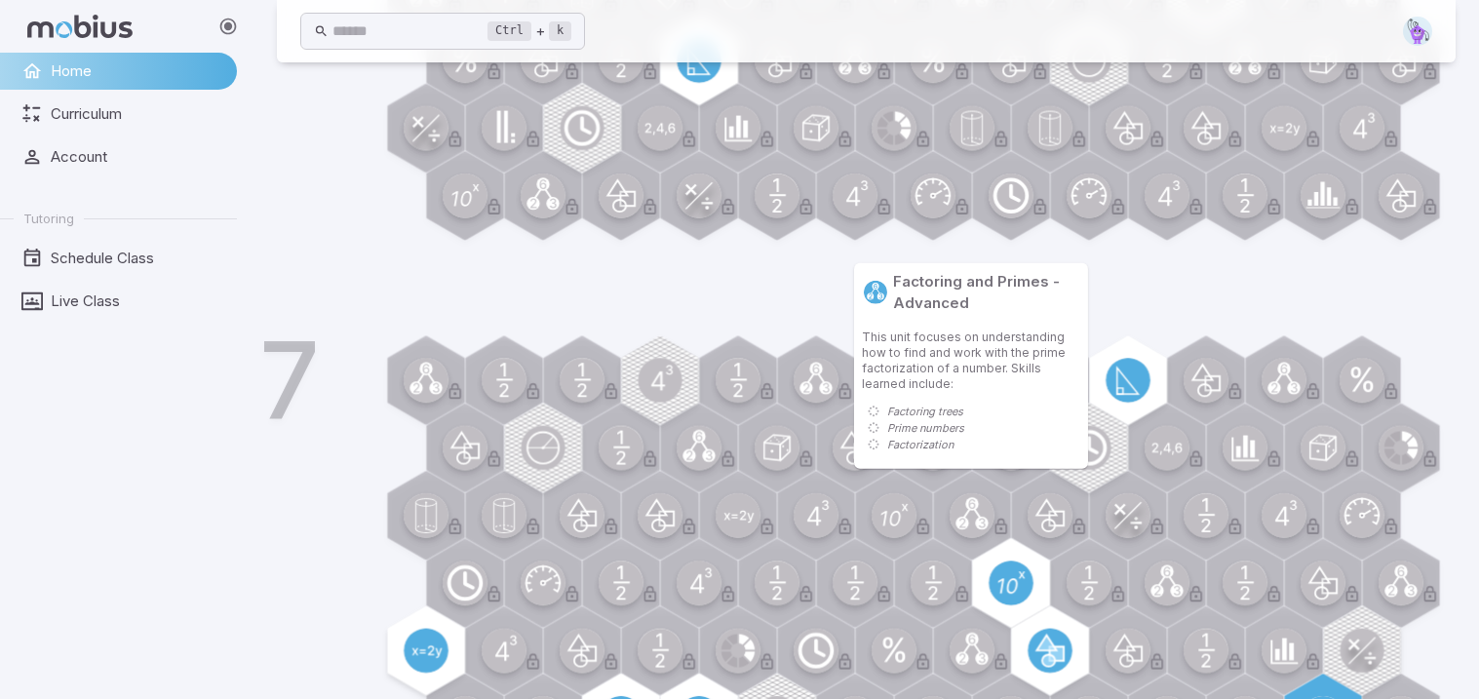
click at [974, 547] on div at bounding box center [972, 516] width 90 height 90
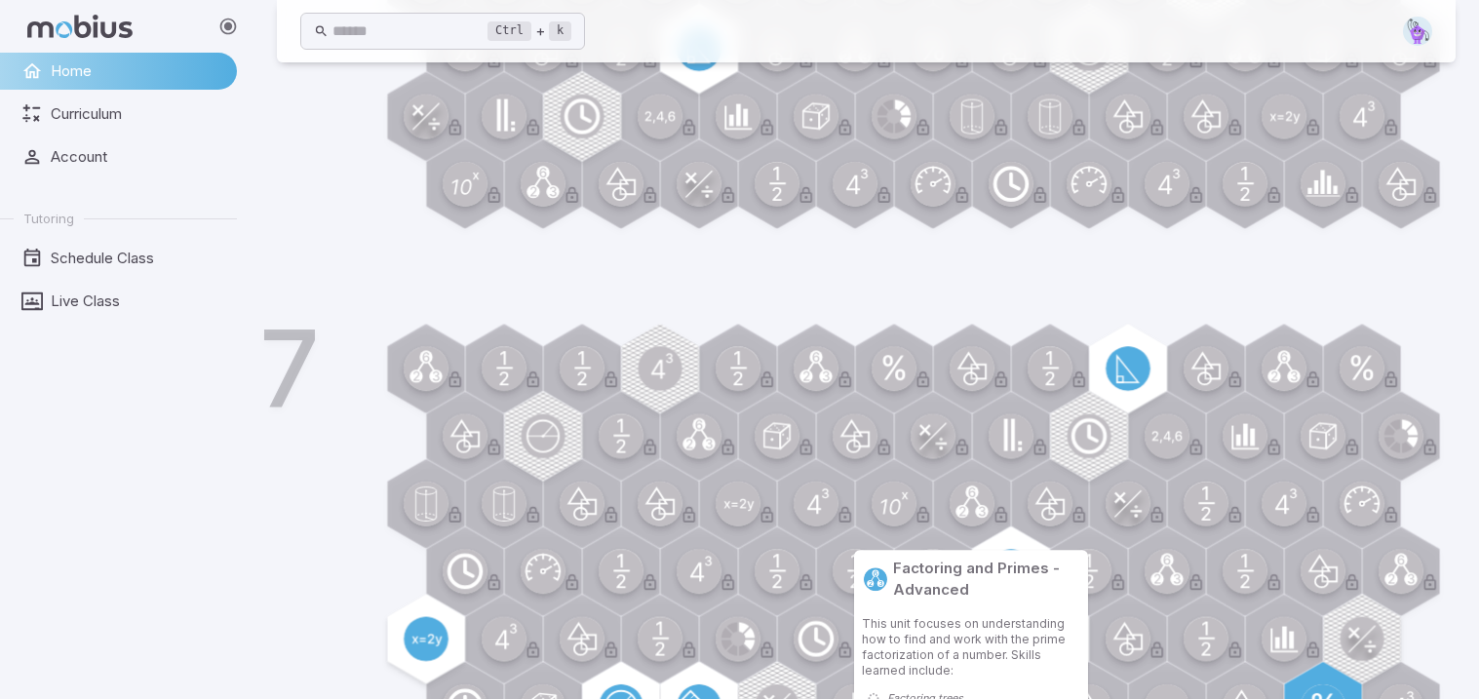
scroll to position [1113, 0]
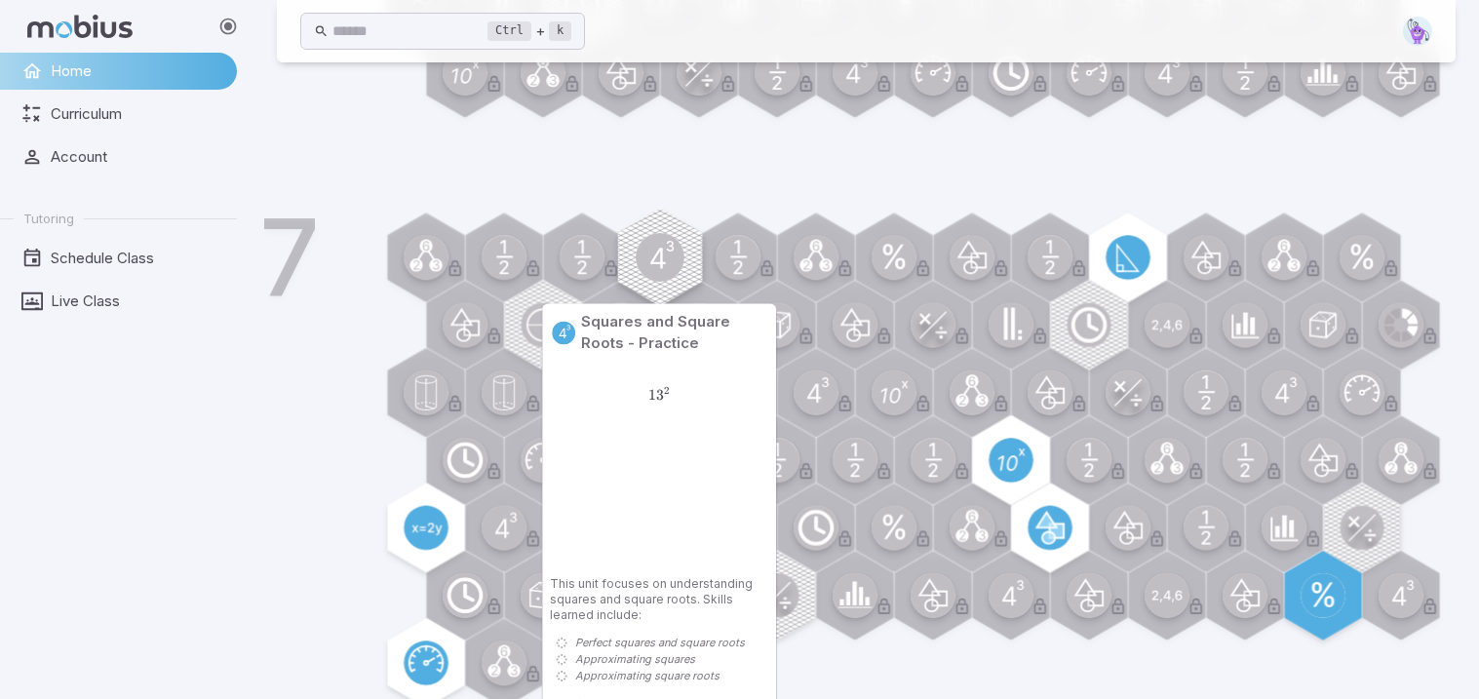
click at [665, 252] on circle at bounding box center [660, 257] width 49 height 49
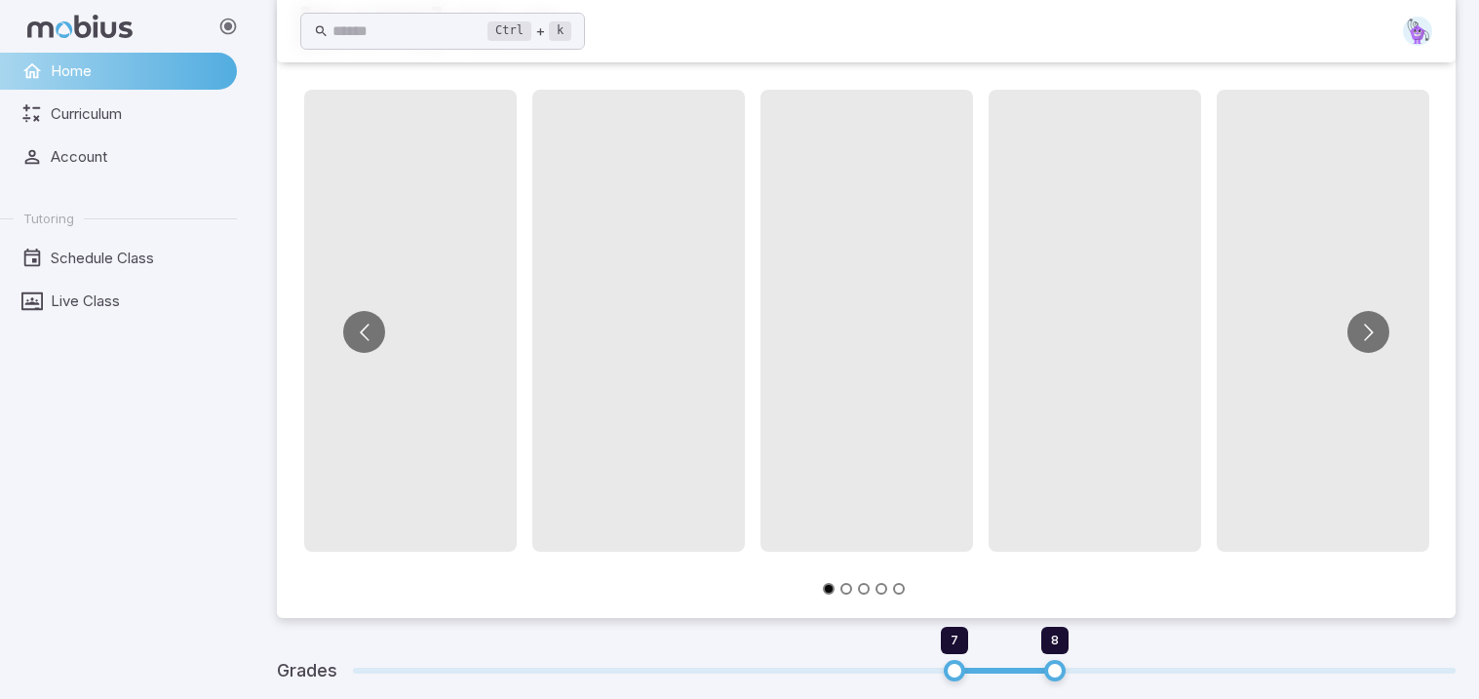
scroll to position [453, 0]
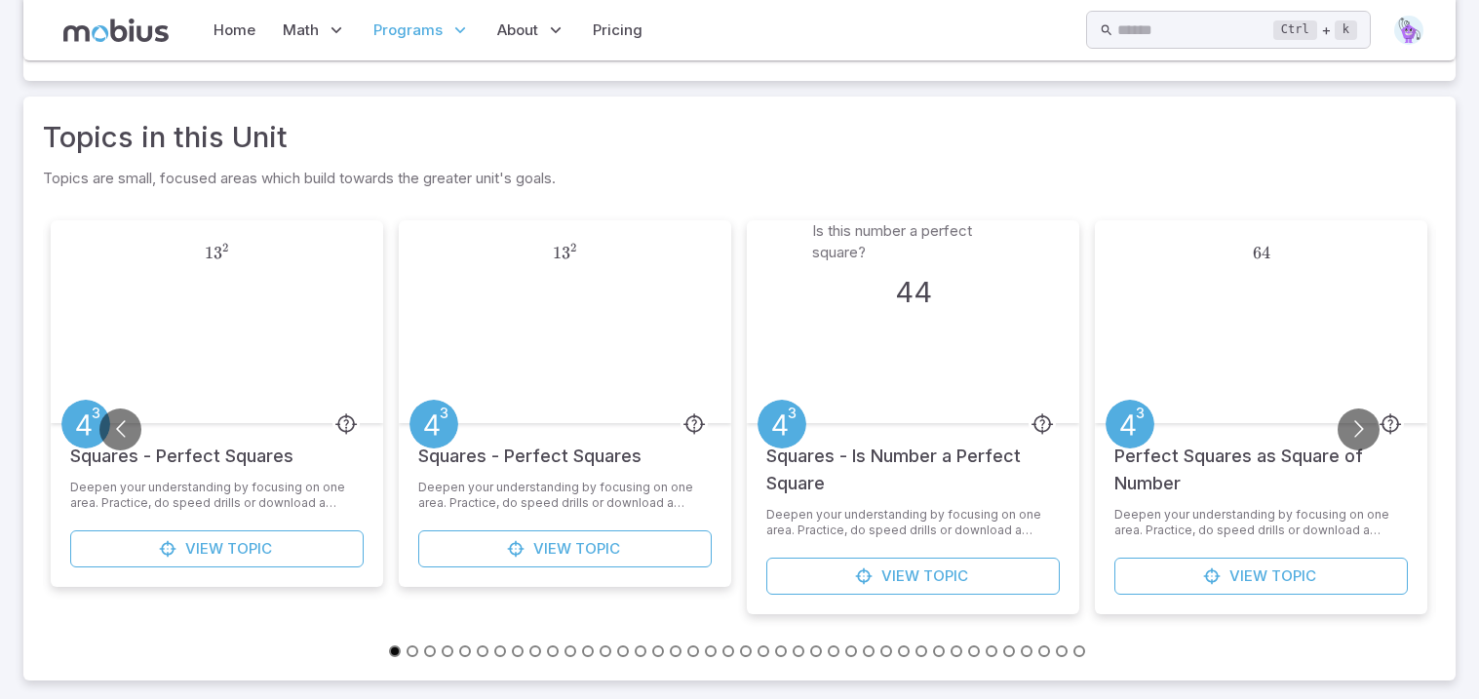
scroll to position [453, 0]
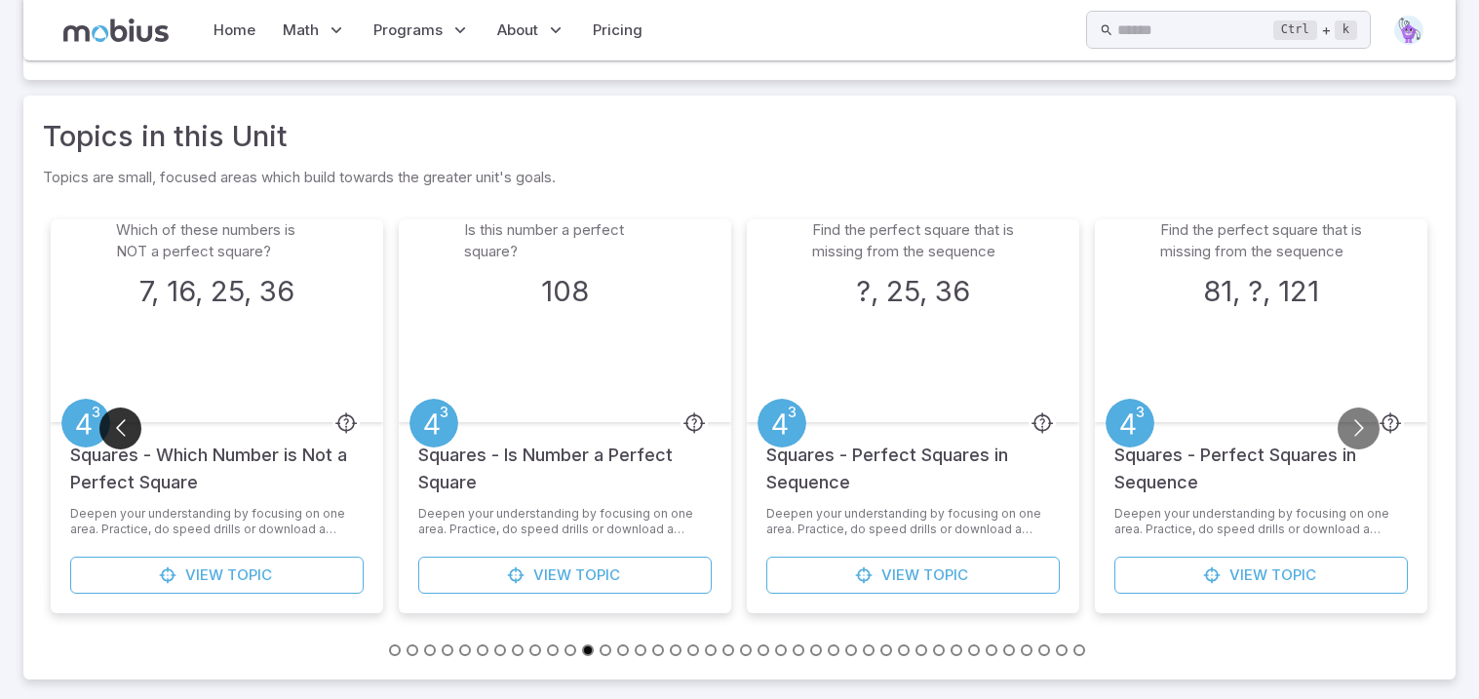
click at [128, 424] on button "Go to previous slide" at bounding box center [120, 428] width 42 height 42
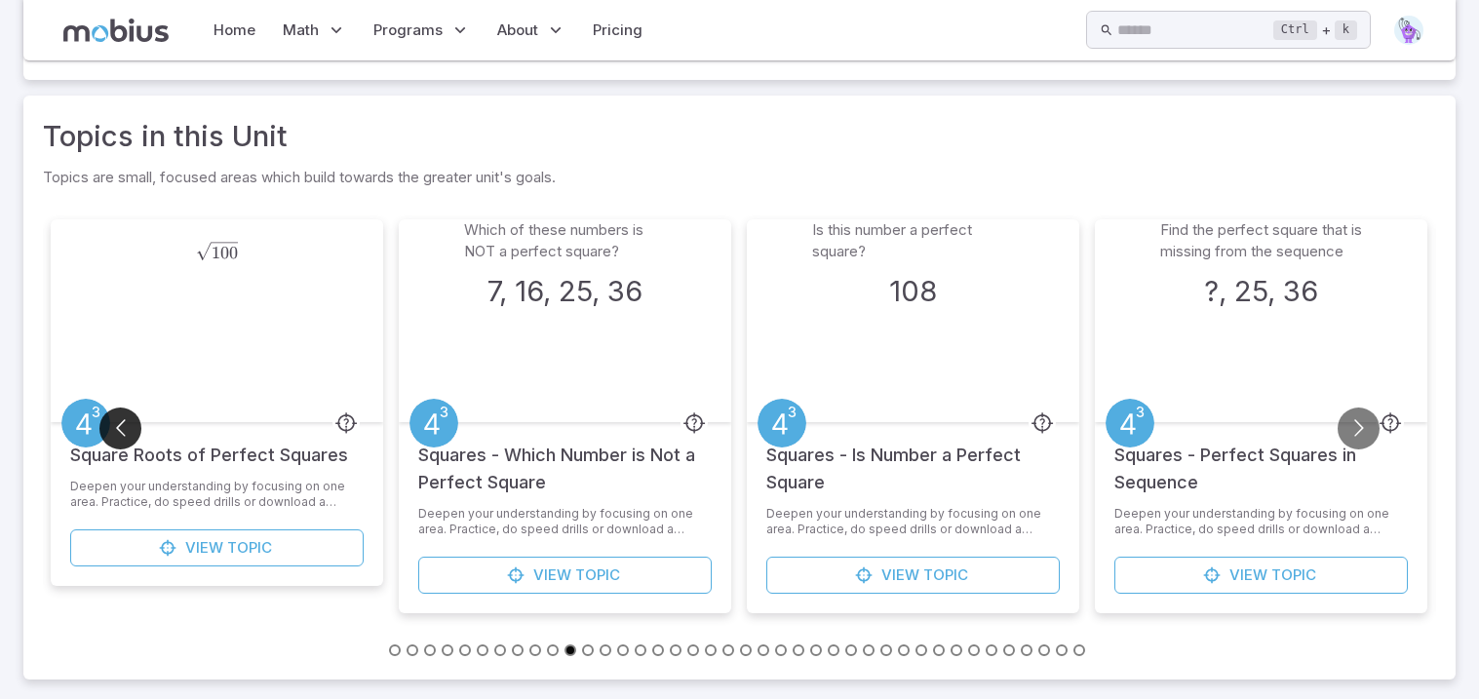
click at [128, 424] on button "Go to previous slide" at bounding box center [120, 428] width 42 height 42
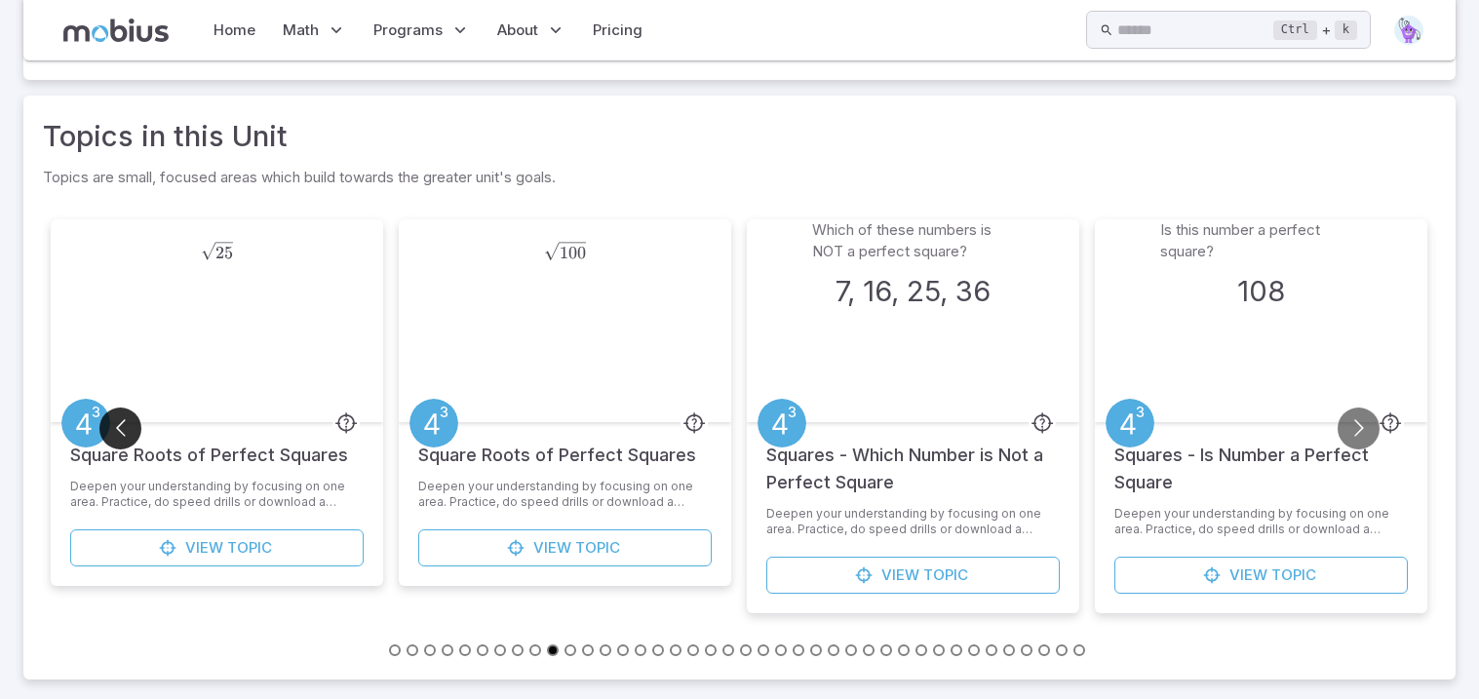
click at [128, 424] on button "Go to previous slide" at bounding box center [120, 428] width 42 height 42
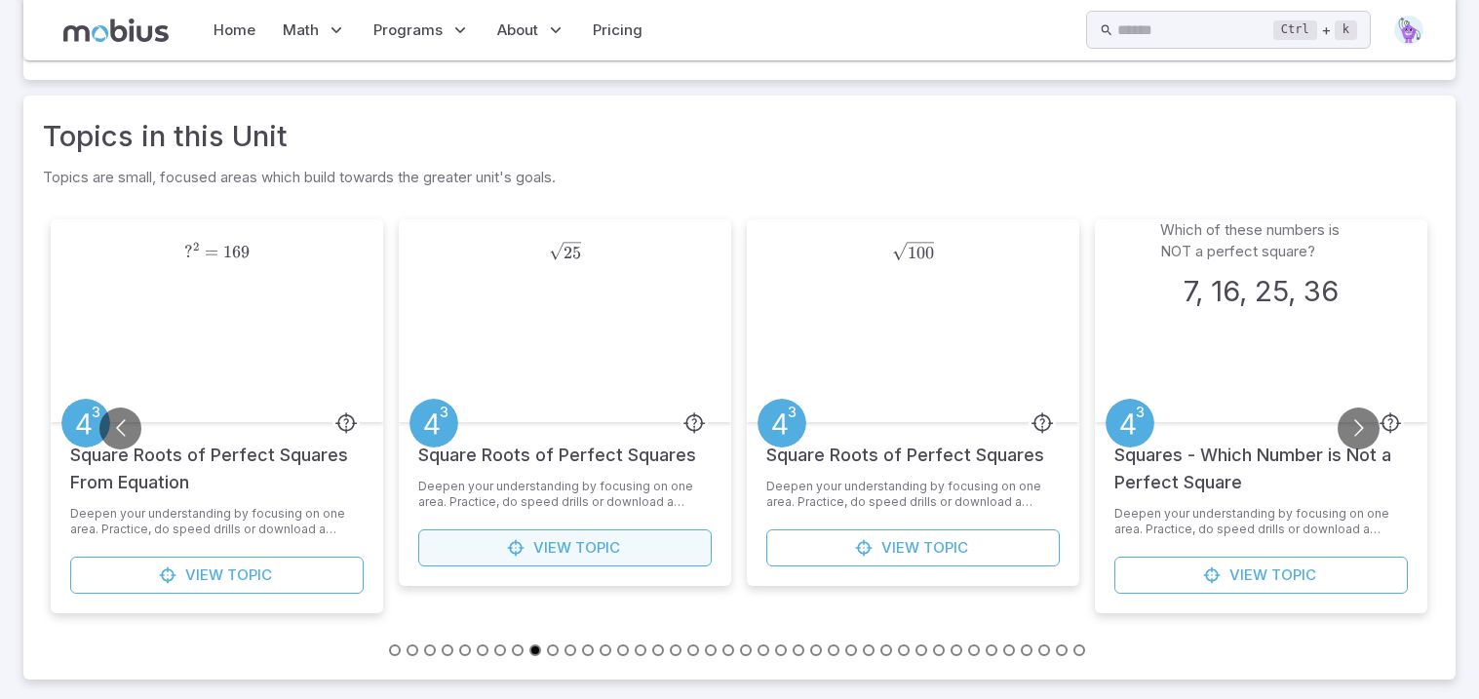
click at [487, 536] on link "View Topic" at bounding box center [564, 547] width 293 height 37
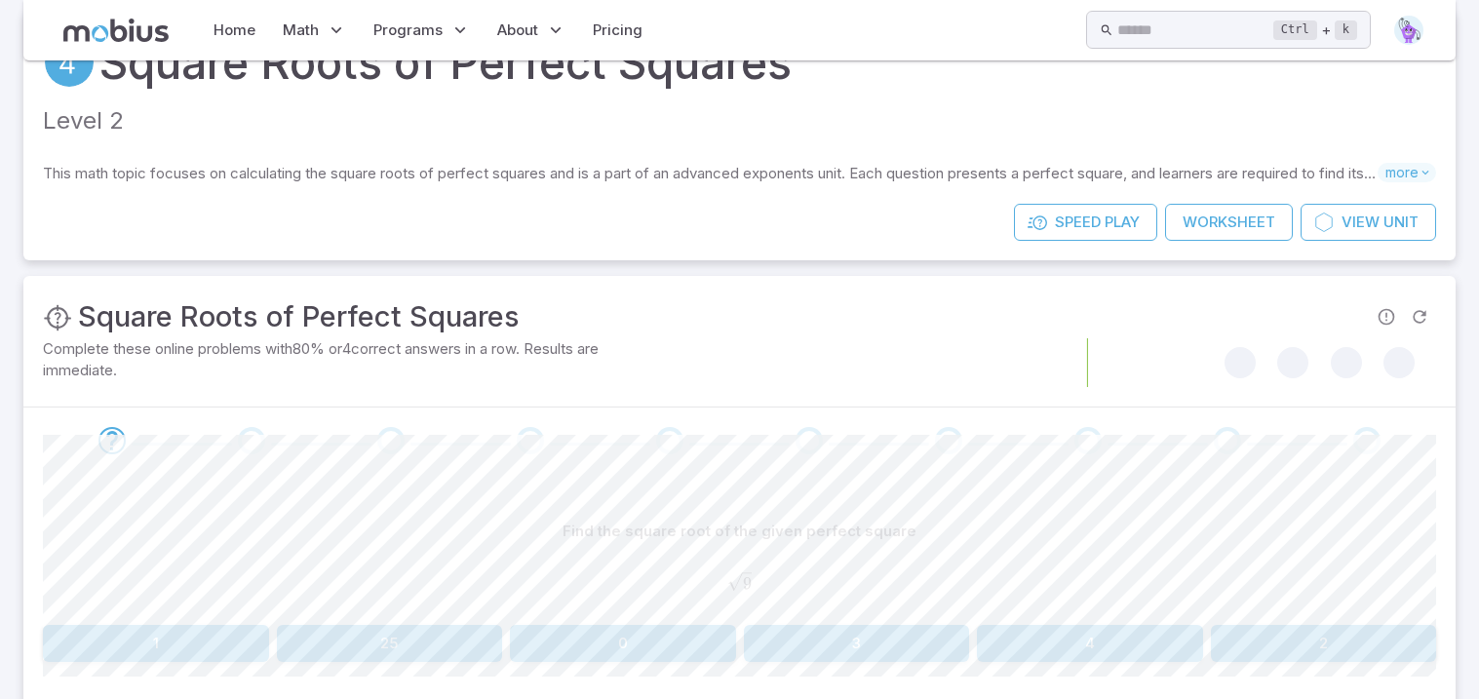
scroll to position [198, 0]
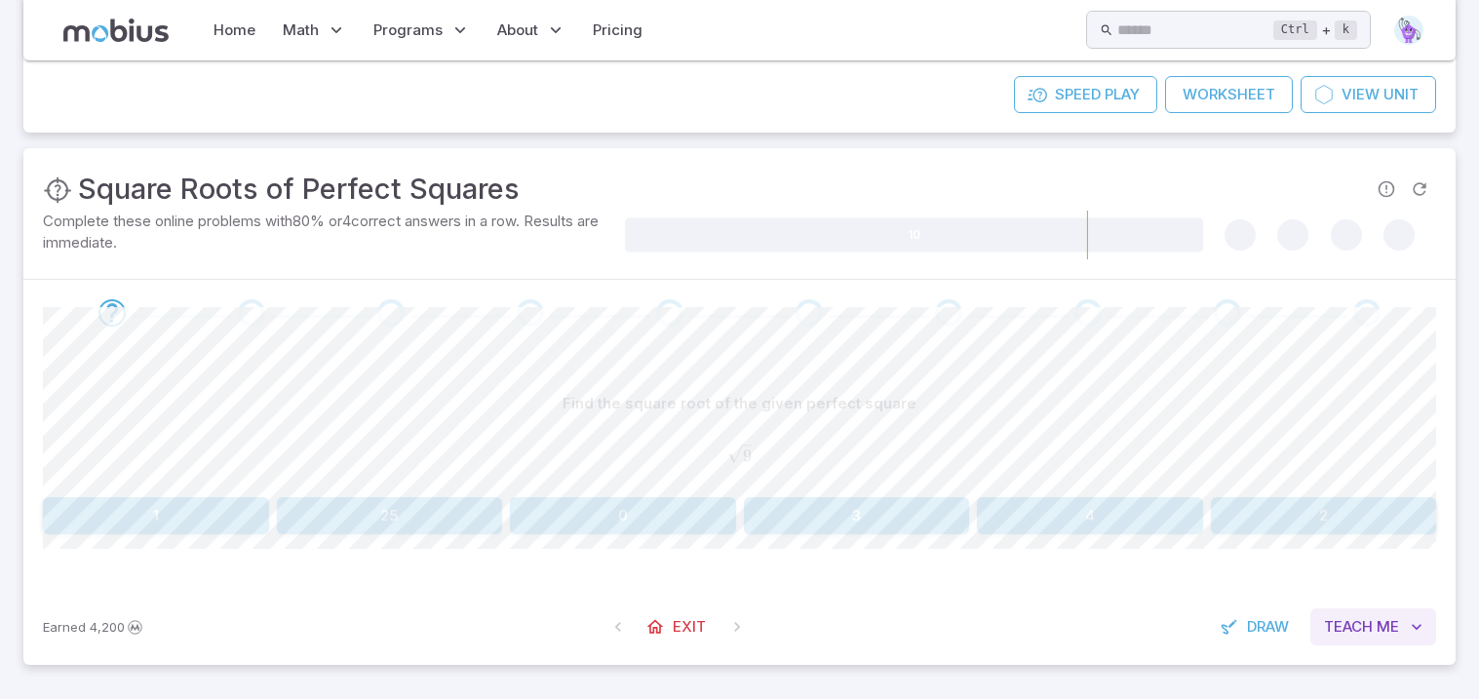
click at [1335, 616] on span "Teach" at bounding box center [1348, 626] width 49 height 21
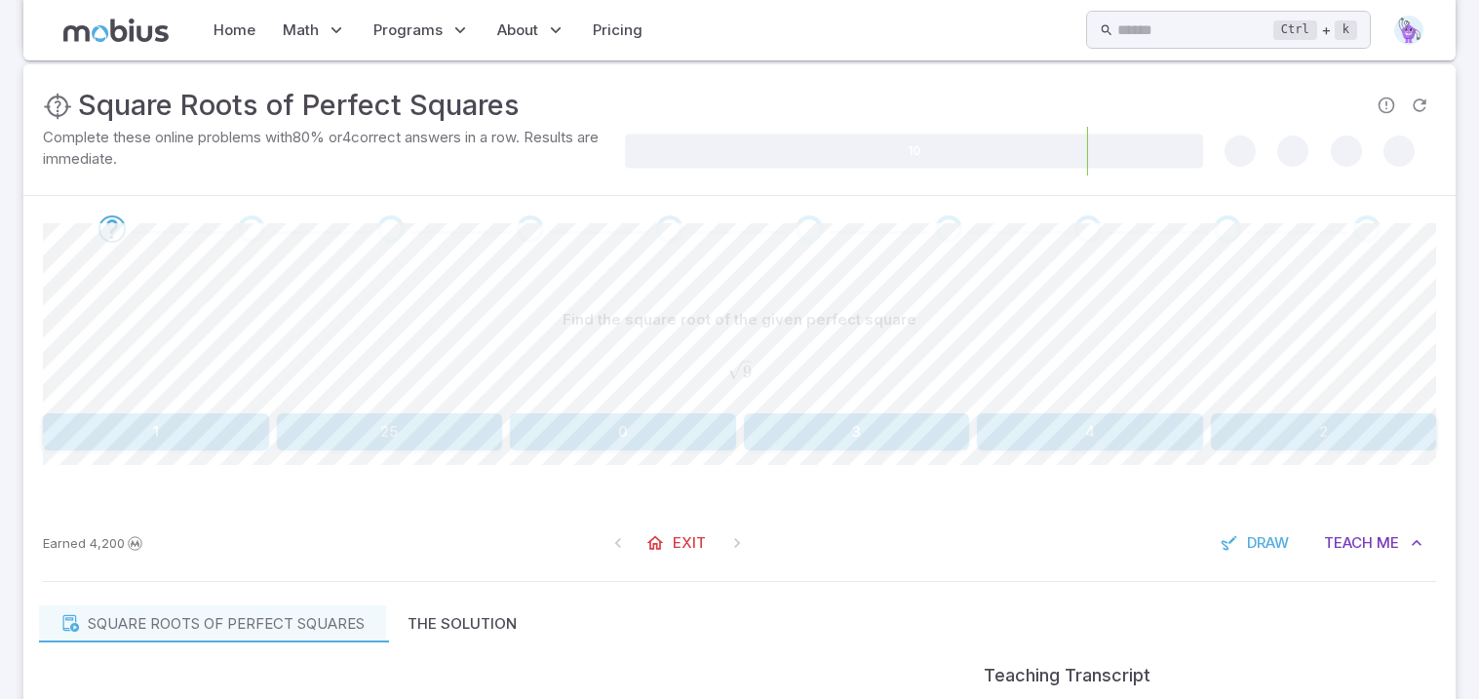
scroll to position [287, 0]
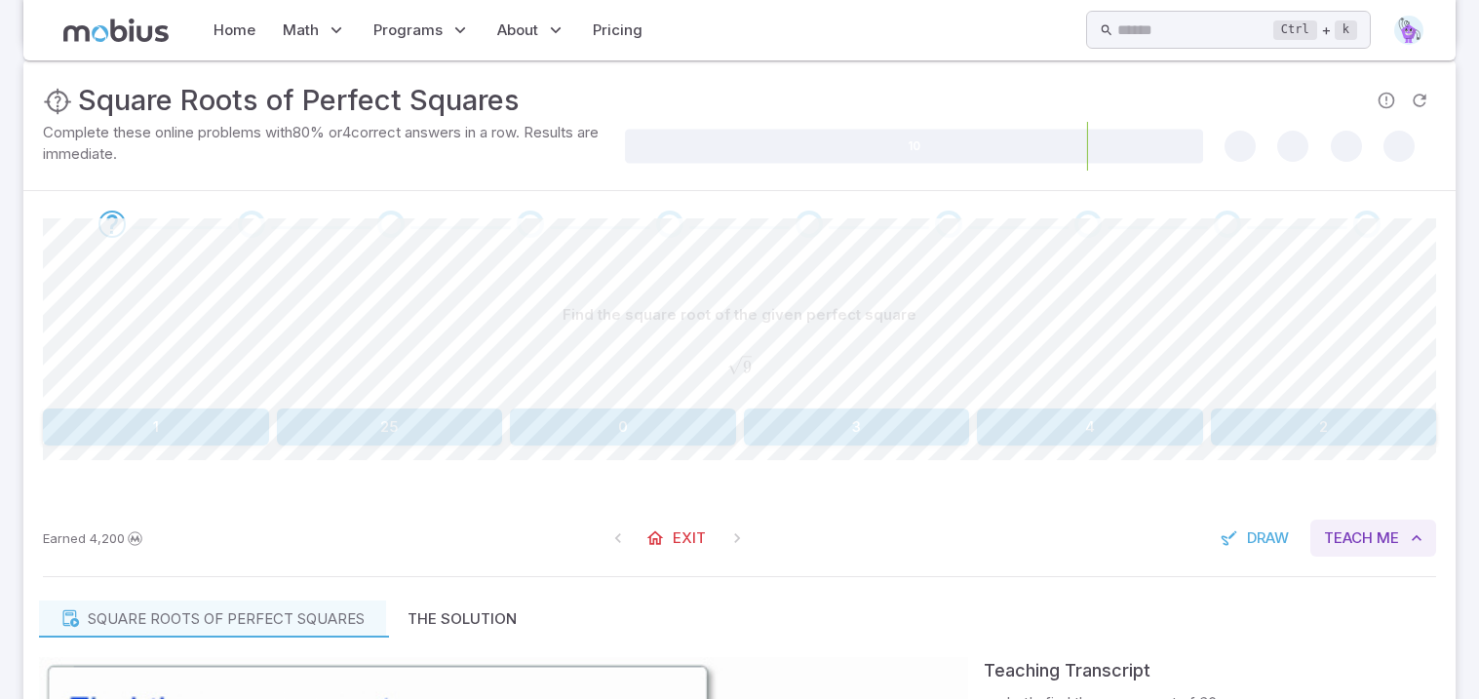
click at [1392, 535] on span "Me" at bounding box center [1387, 537] width 22 height 21
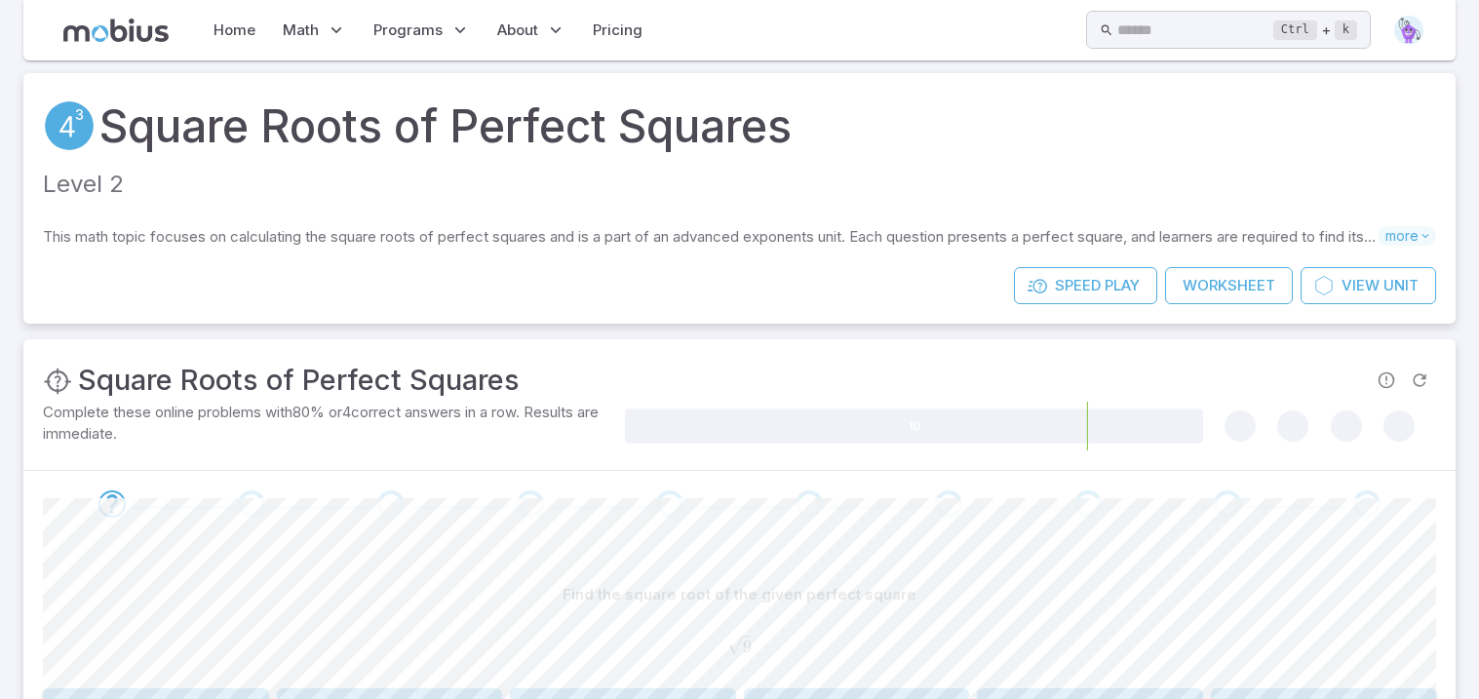
scroll to position [4, 0]
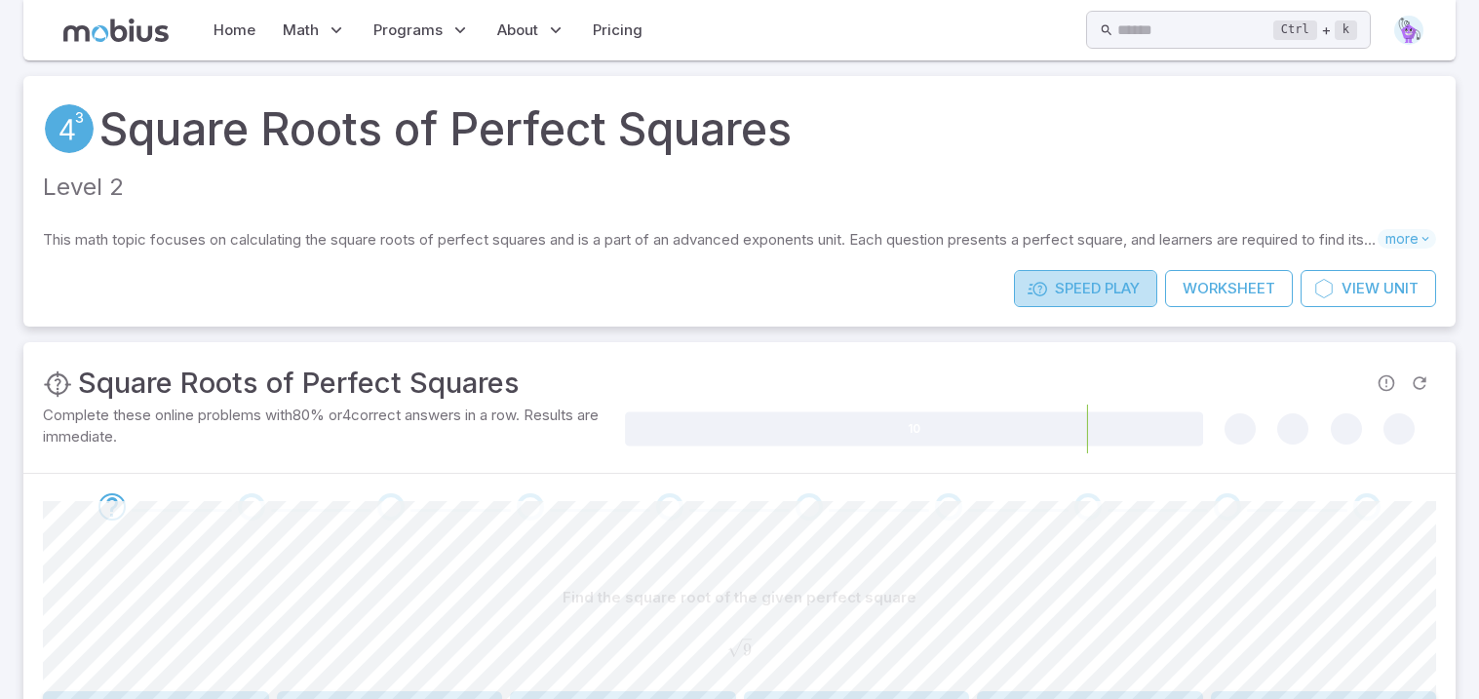
click at [1106, 280] on span "Play" at bounding box center [1121, 288] width 35 height 21
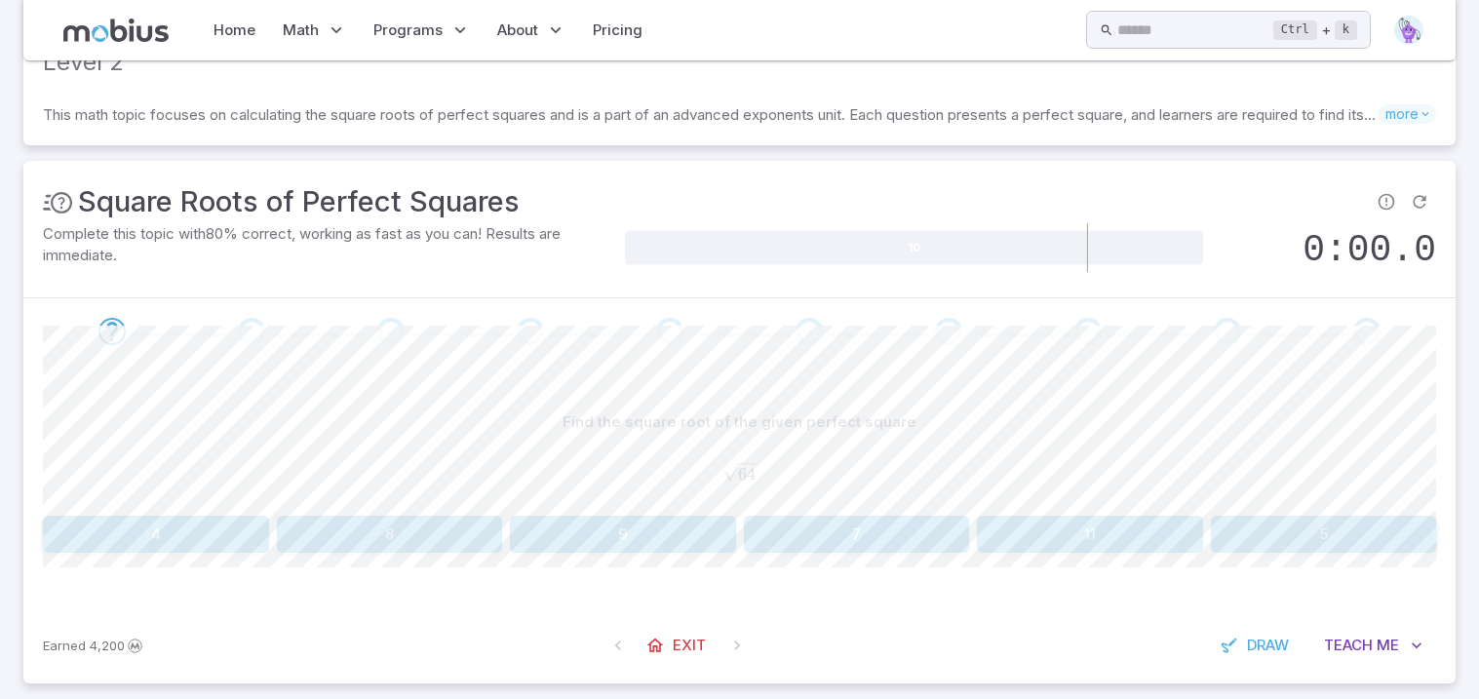
scroll to position [147, 0]
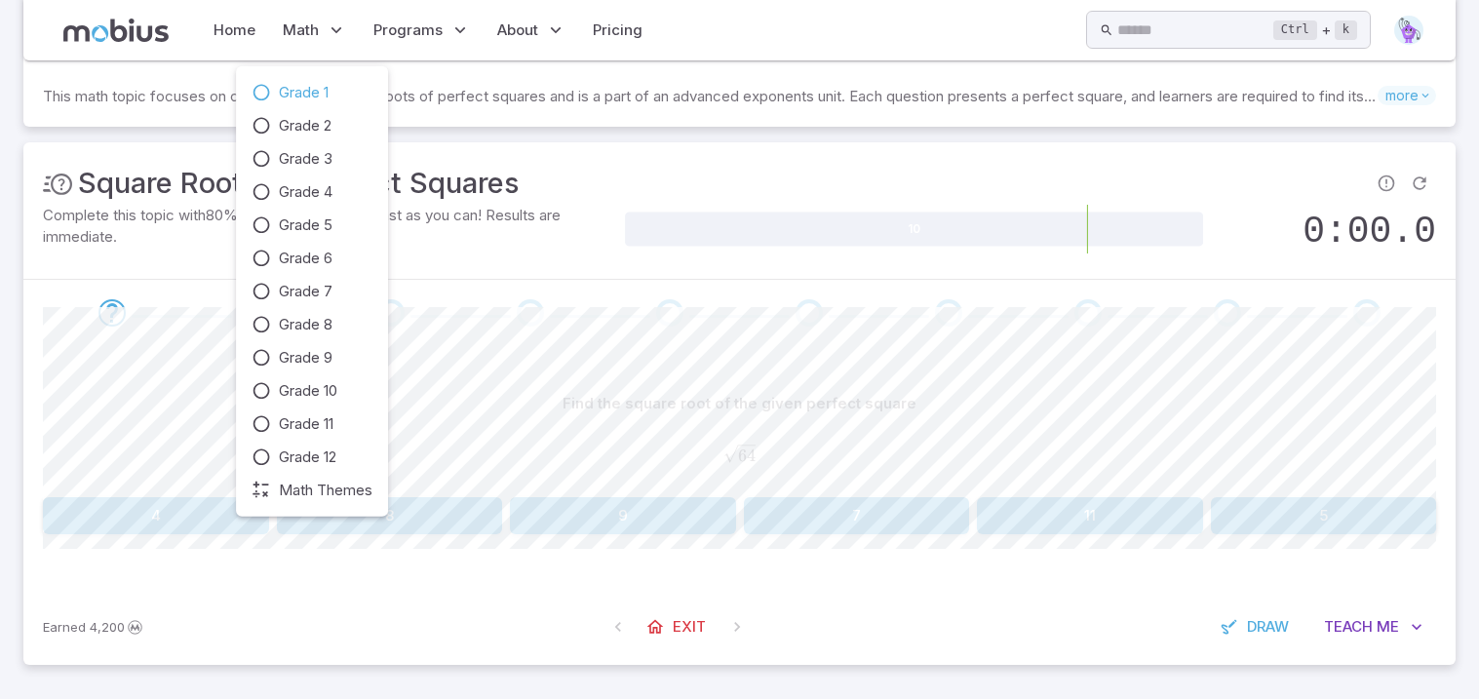
click at [332, 91] on link "Grade 1" at bounding box center [311, 92] width 121 height 21
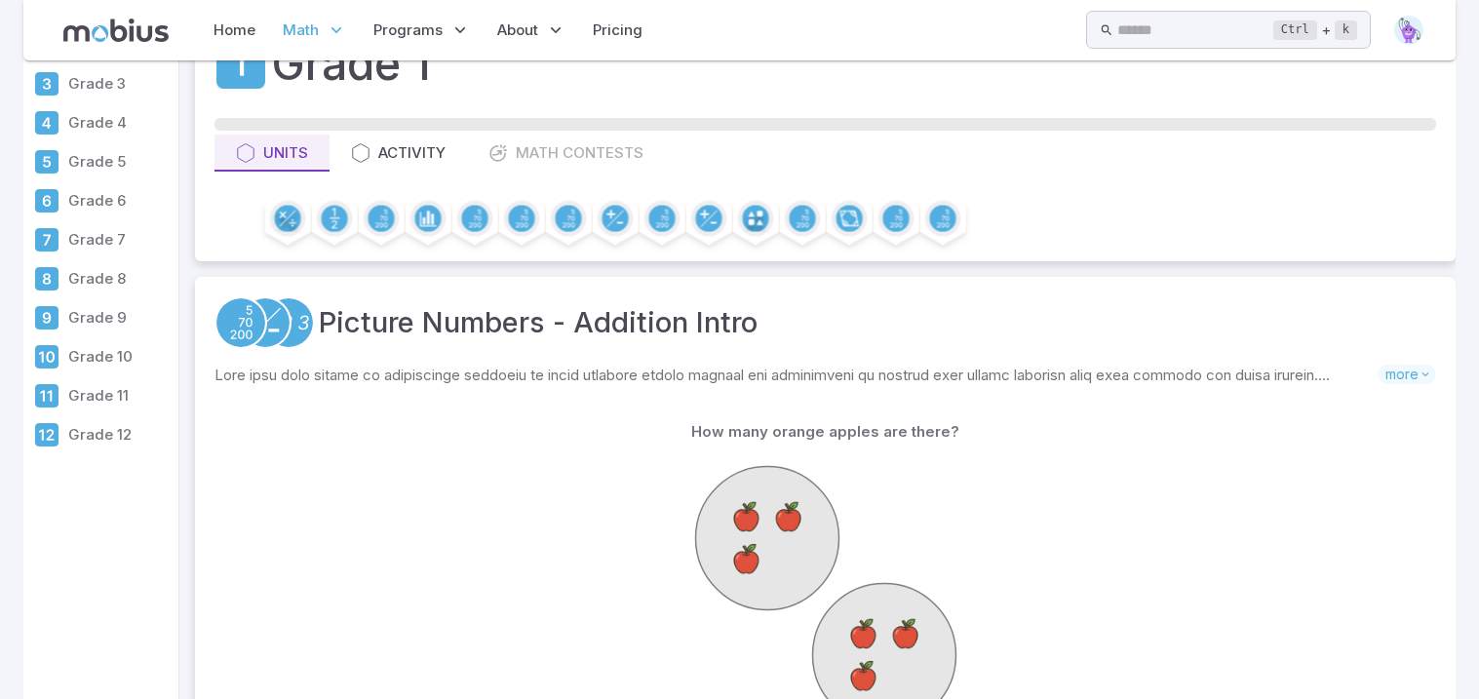
scroll to position [0, 0]
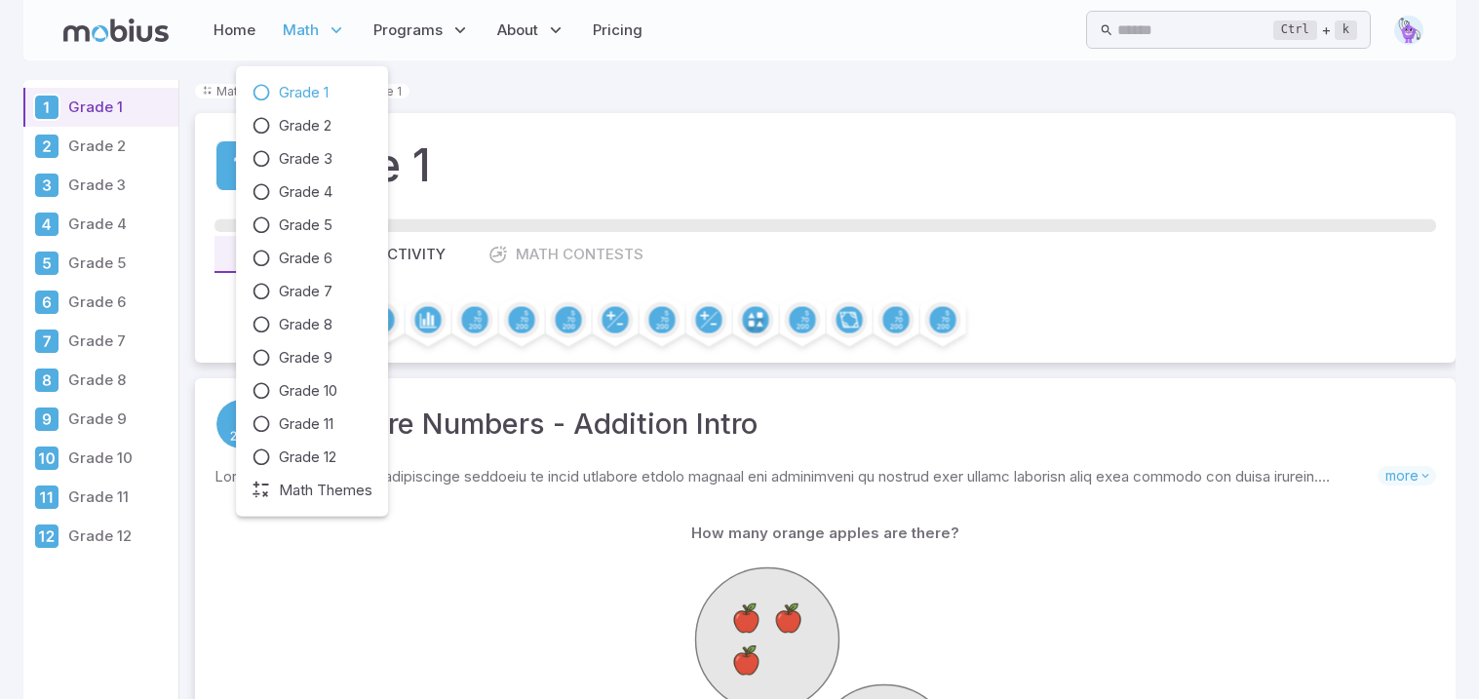
click at [321, 18] on p "Math" at bounding box center [314, 30] width 75 height 45
click at [328, 458] on span "Grade 12" at bounding box center [308, 456] width 58 height 21
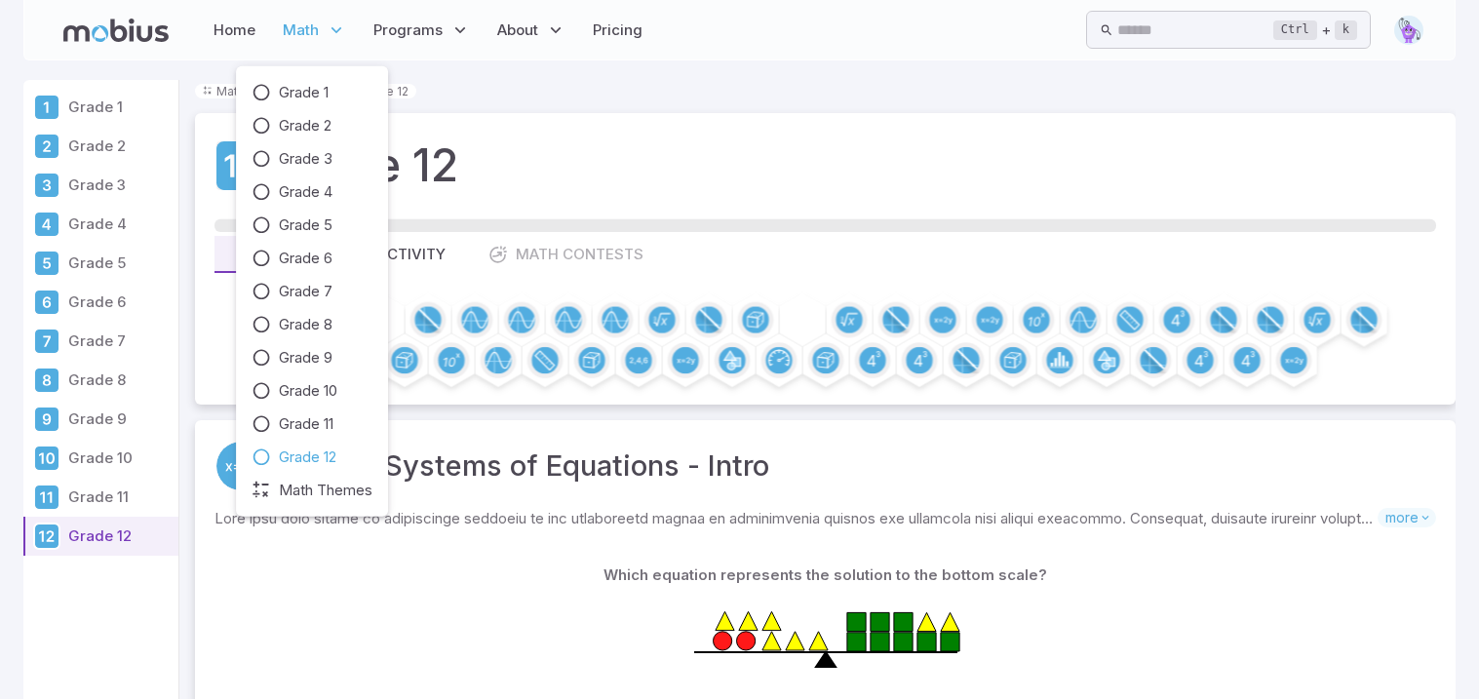
click at [285, 24] on span "Math" at bounding box center [301, 29] width 36 height 21
click at [324, 297] on span "Grade 7" at bounding box center [306, 291] width 54 height 21
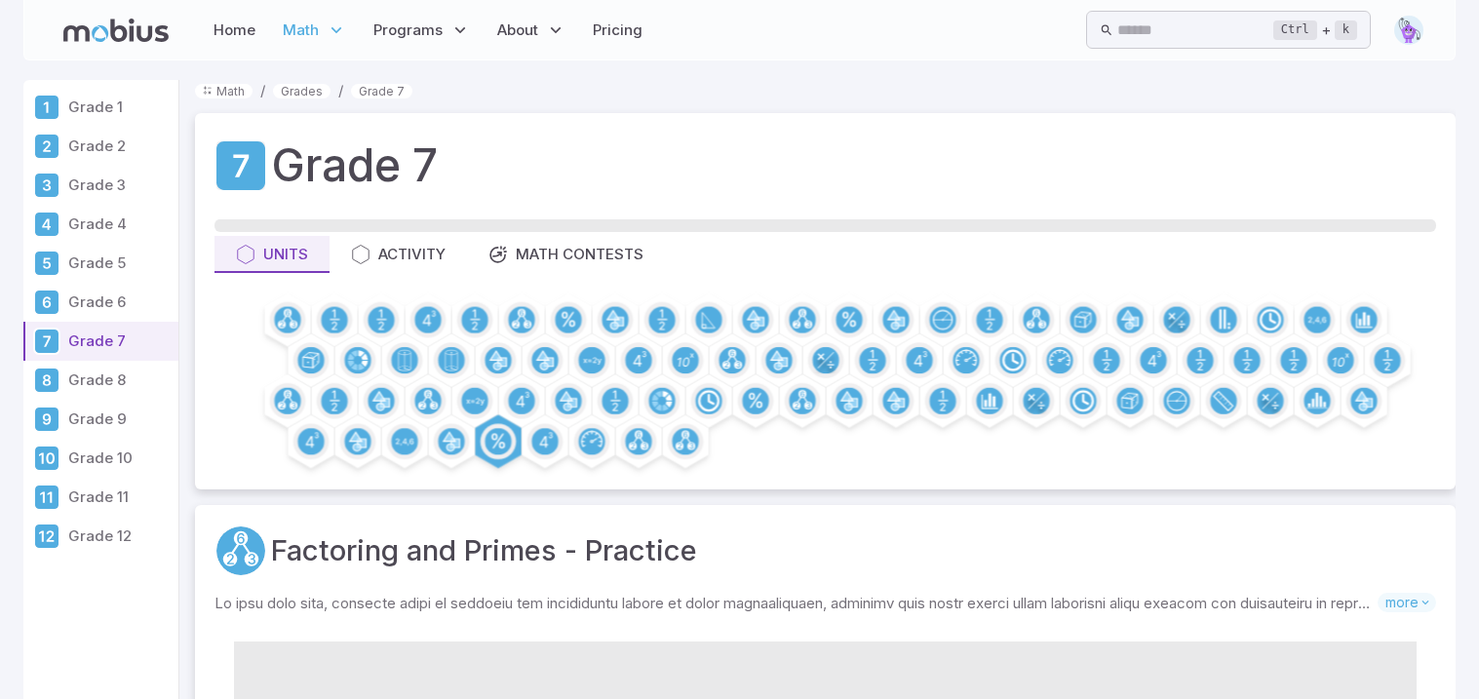
scroll to position [6, 0]
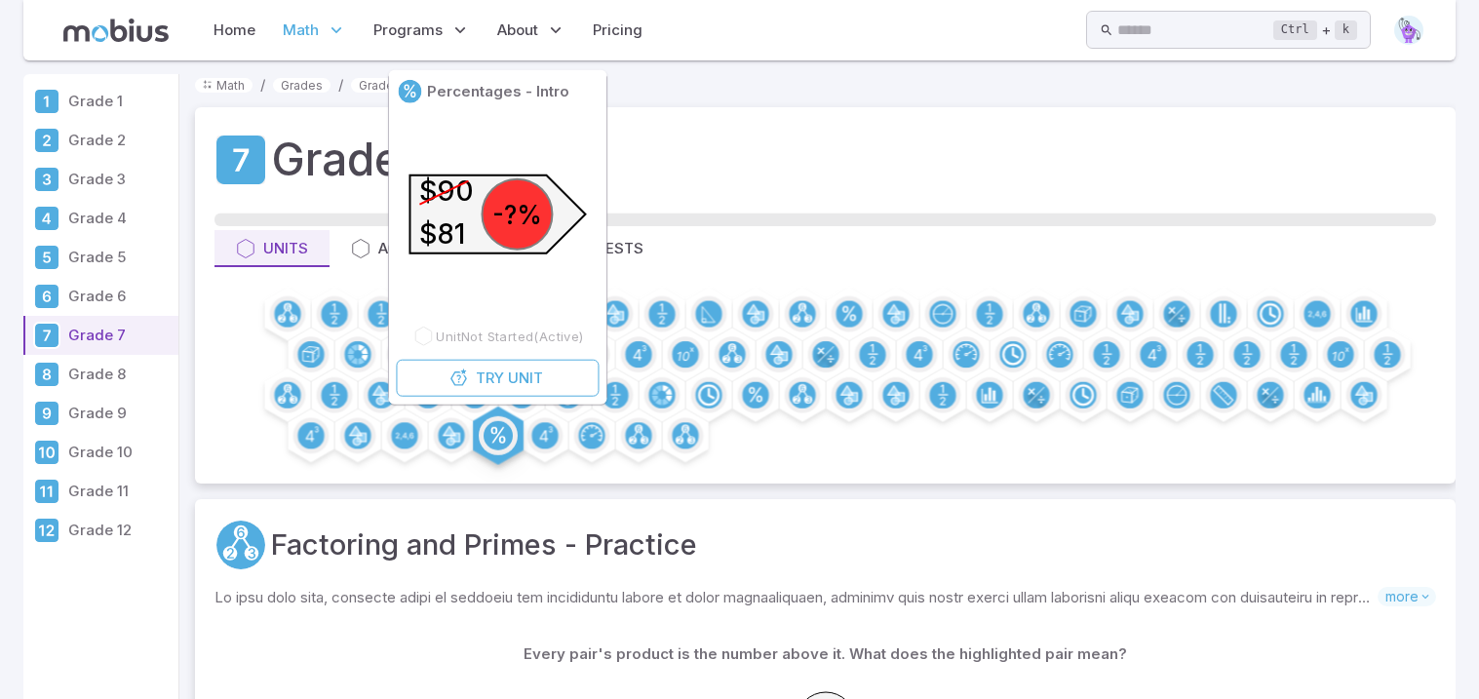
click at [504, 432] on circle at bounding box center [497, 435] width 29 height 29
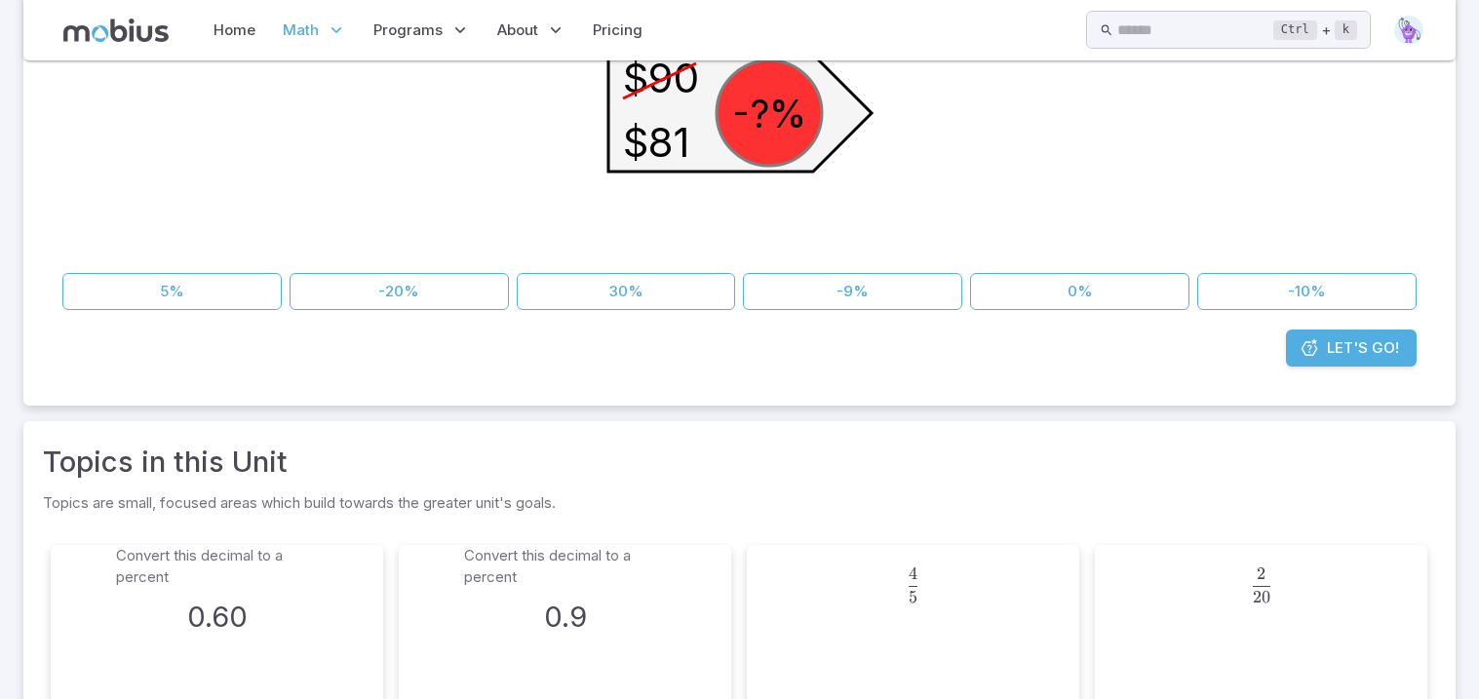
scroll to position [394, 0]
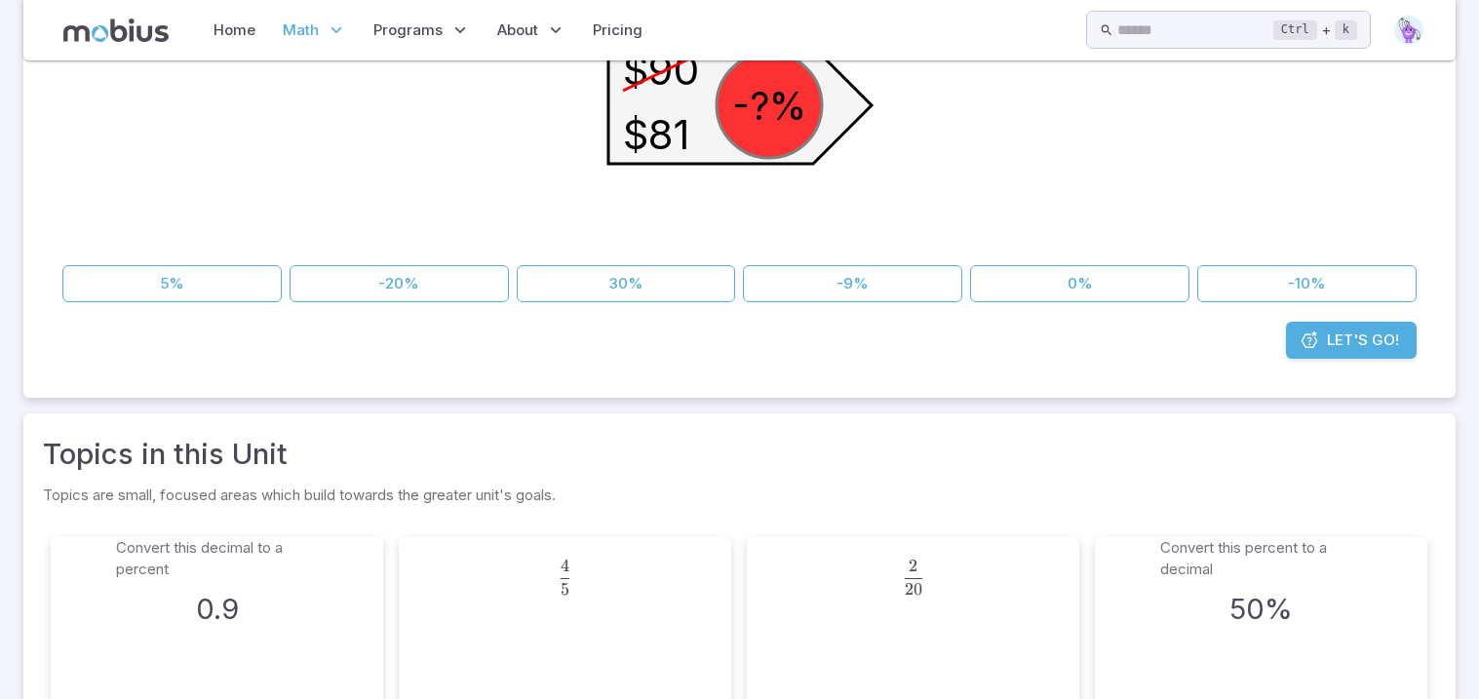
click at [1387, 342] on span "Let's Go!" at bounding box center [1363, 339] width 72 height 21
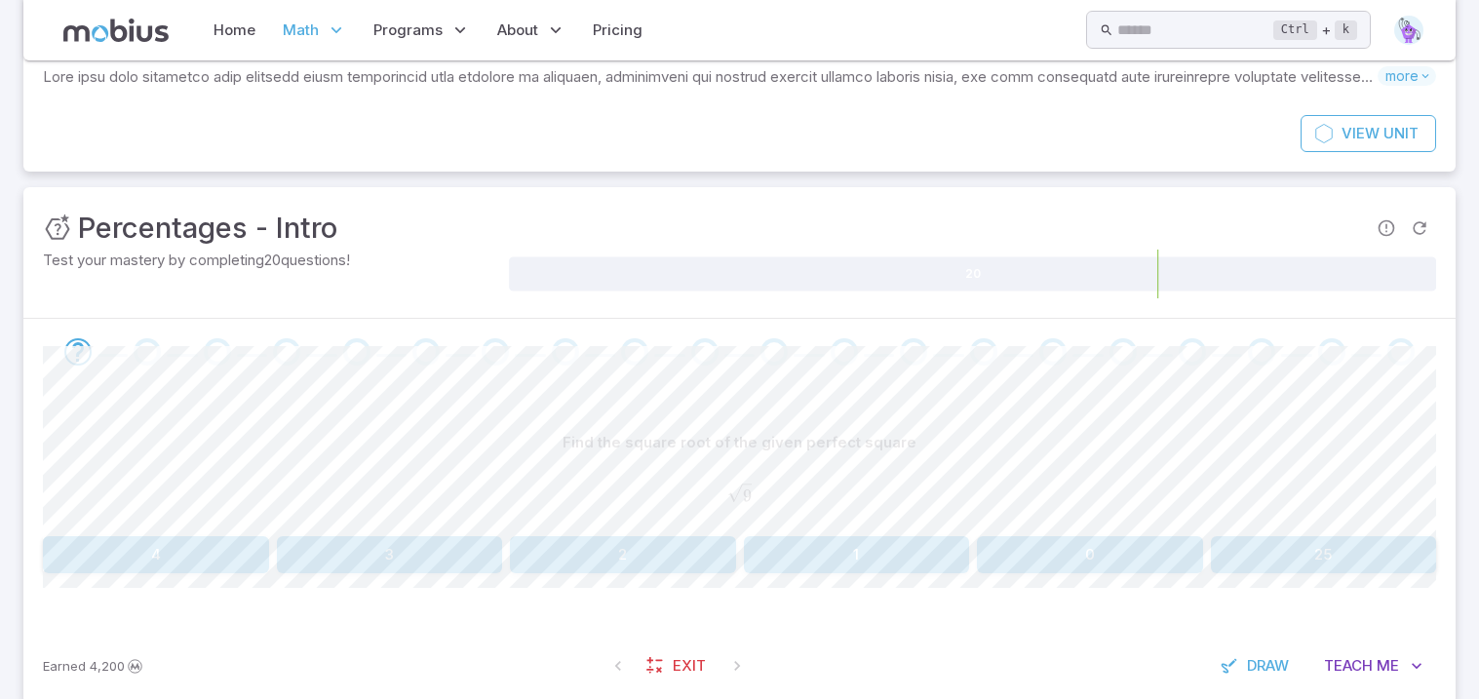
scroll to position [187, 0]
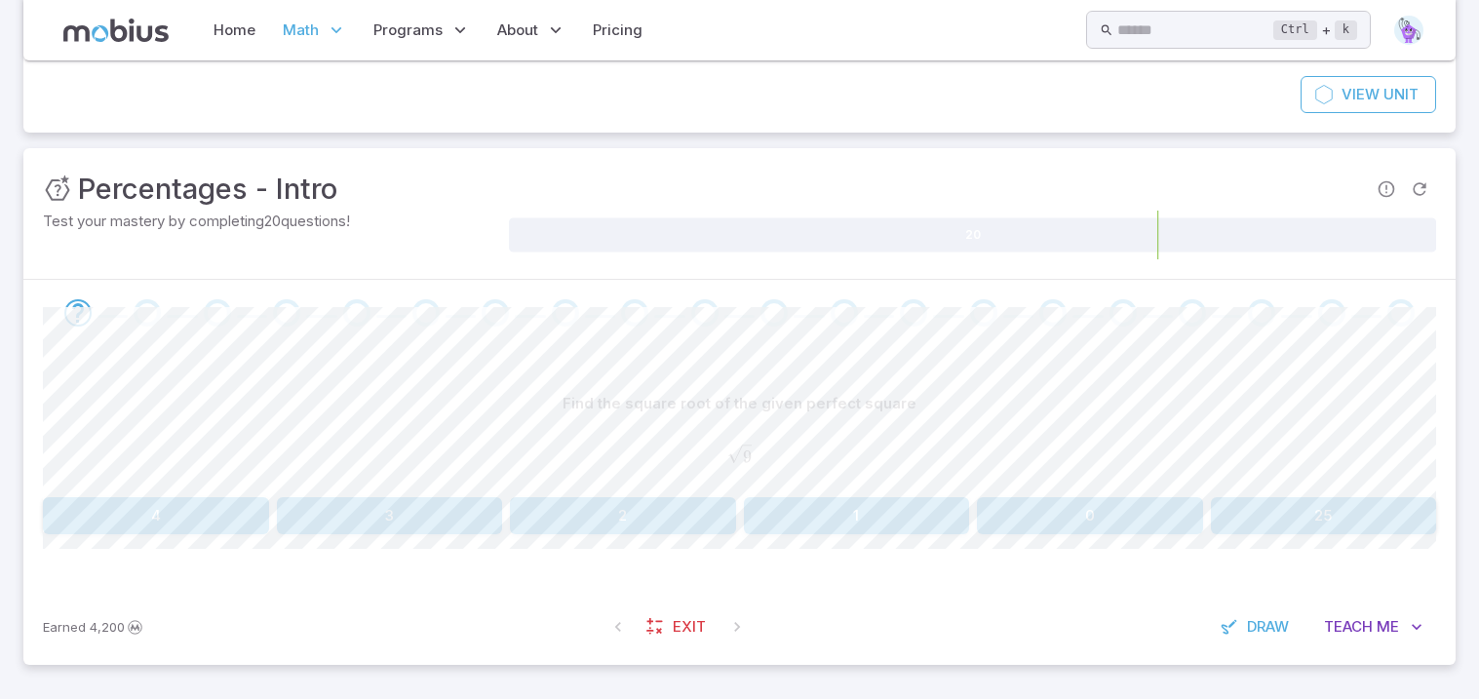
click at [366, 524] on button "3" at bounding box center [390, 515] width 226 height 37
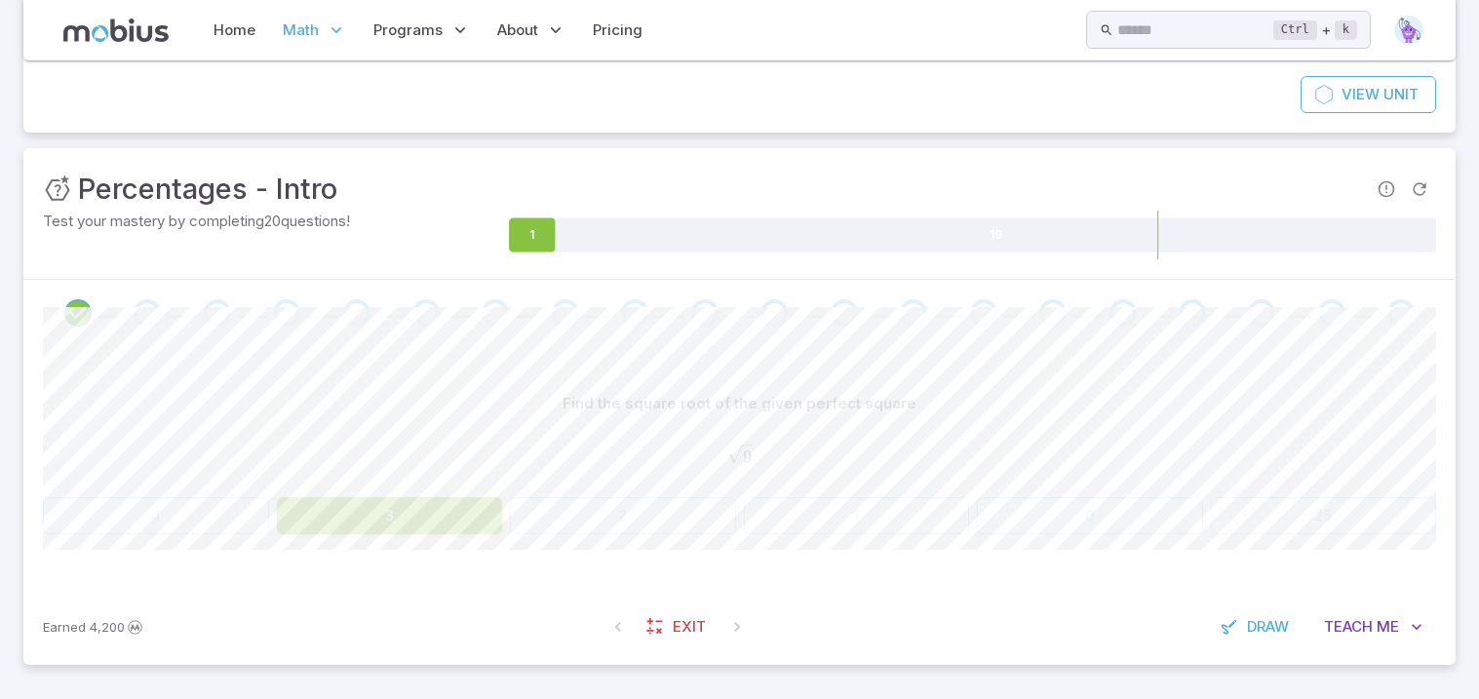
scroll to position [179, 0]
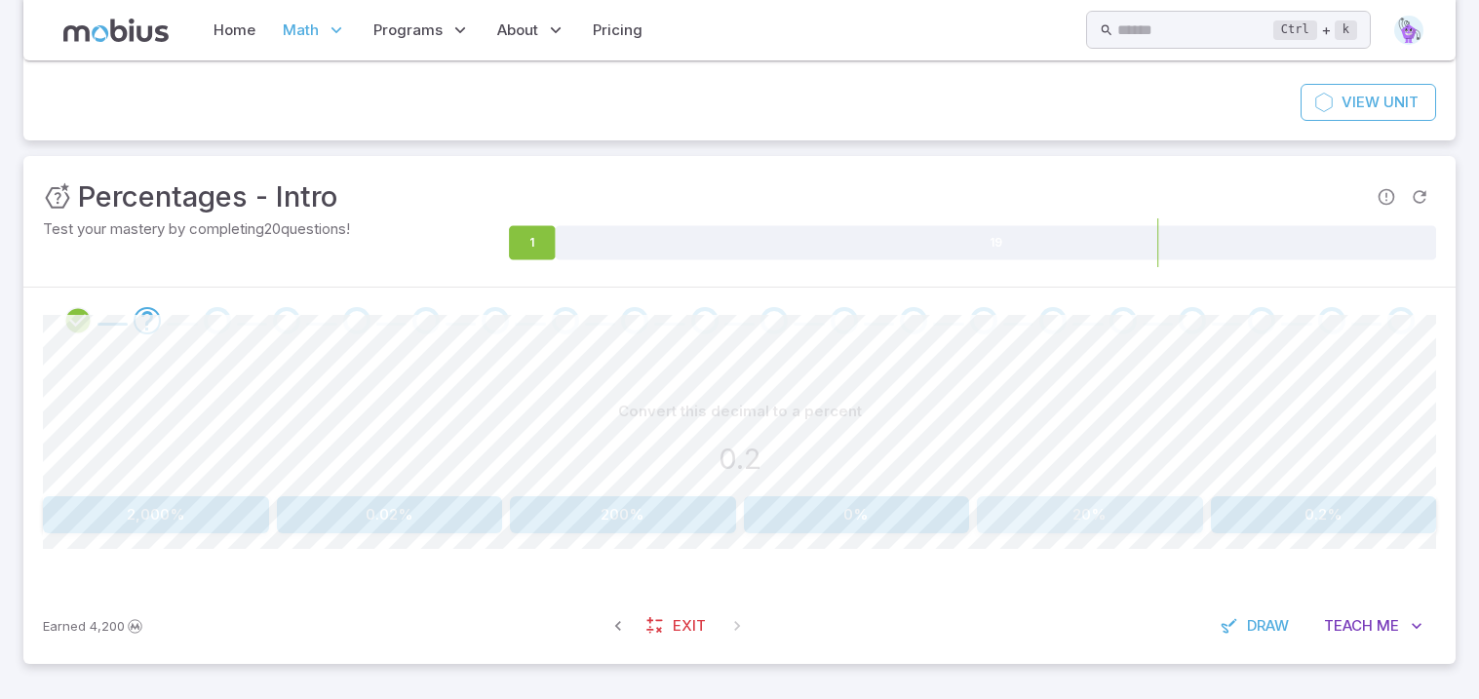
click at [1168, 528] on button "20%" at bounding box center [1090, 514] width 226 height 37
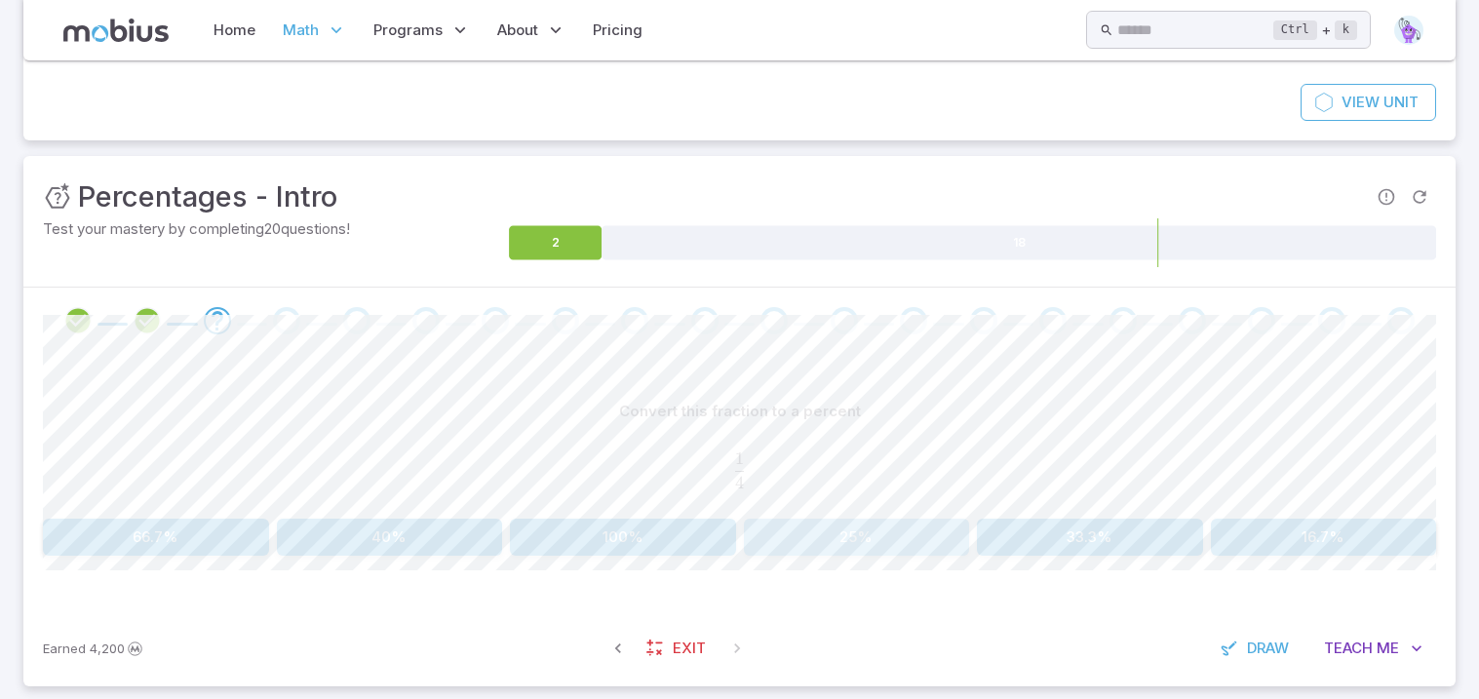
click at [816, 536] on button "25%" at bounding box center [857, 537] width 226 height 37
click at [220, 537] on button "35%" at bounding box center [156, 537] width 226 height 37
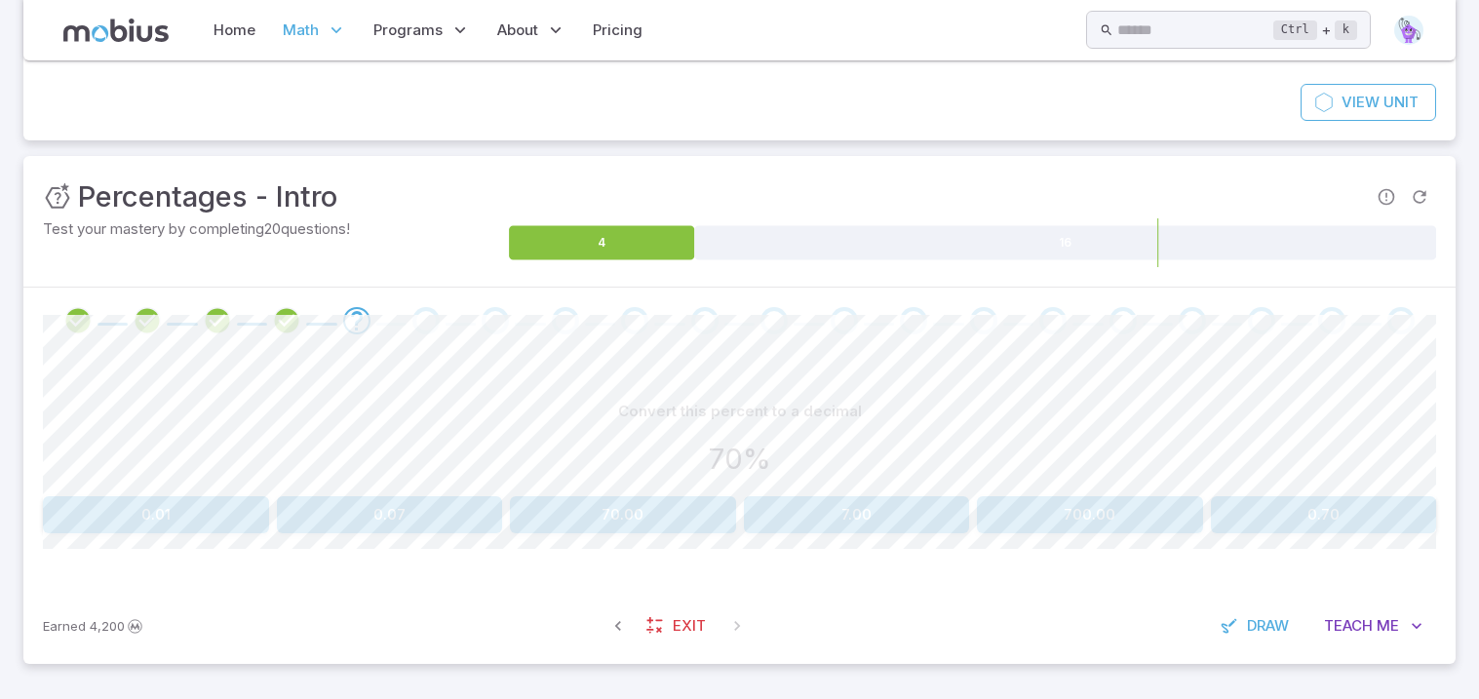
click at [1313, 518] on button "0.70" at bounding box center [1324, 514] width 226 height 37
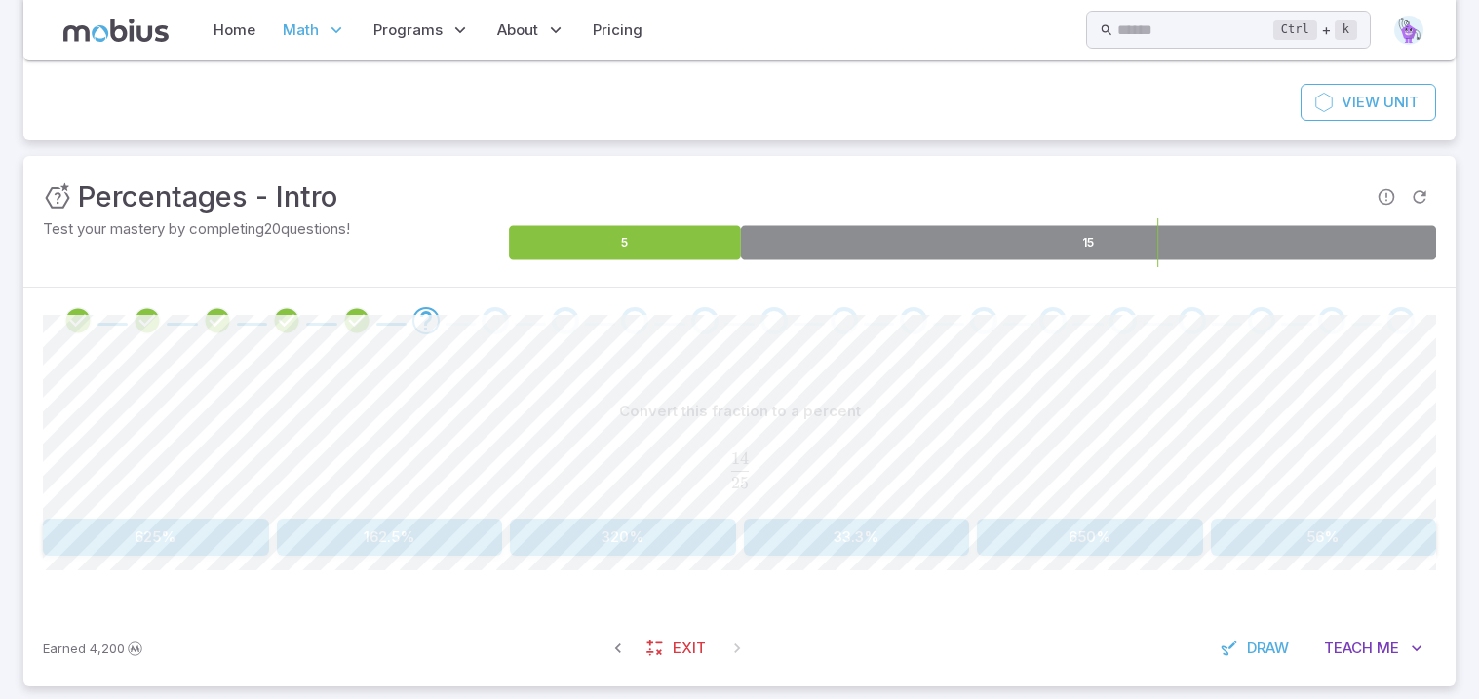
click at [1159, 255] on icon at bounding box center [1088, 243] width 695 height 34
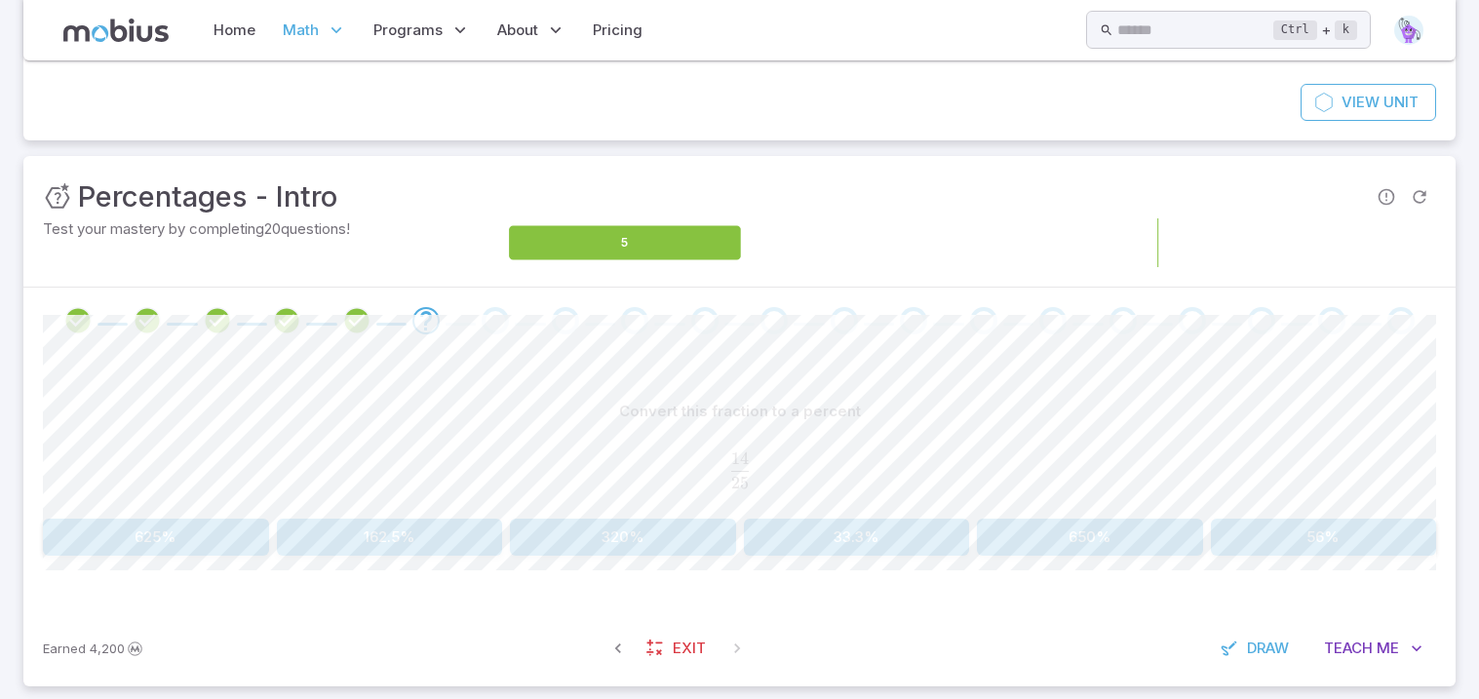
click at [1146, 233] on icon at bounding box center [1088, 243] width 695 height 34
click at [1257, 245] on icon at bounding box center [1088, 243] width 695 height 34
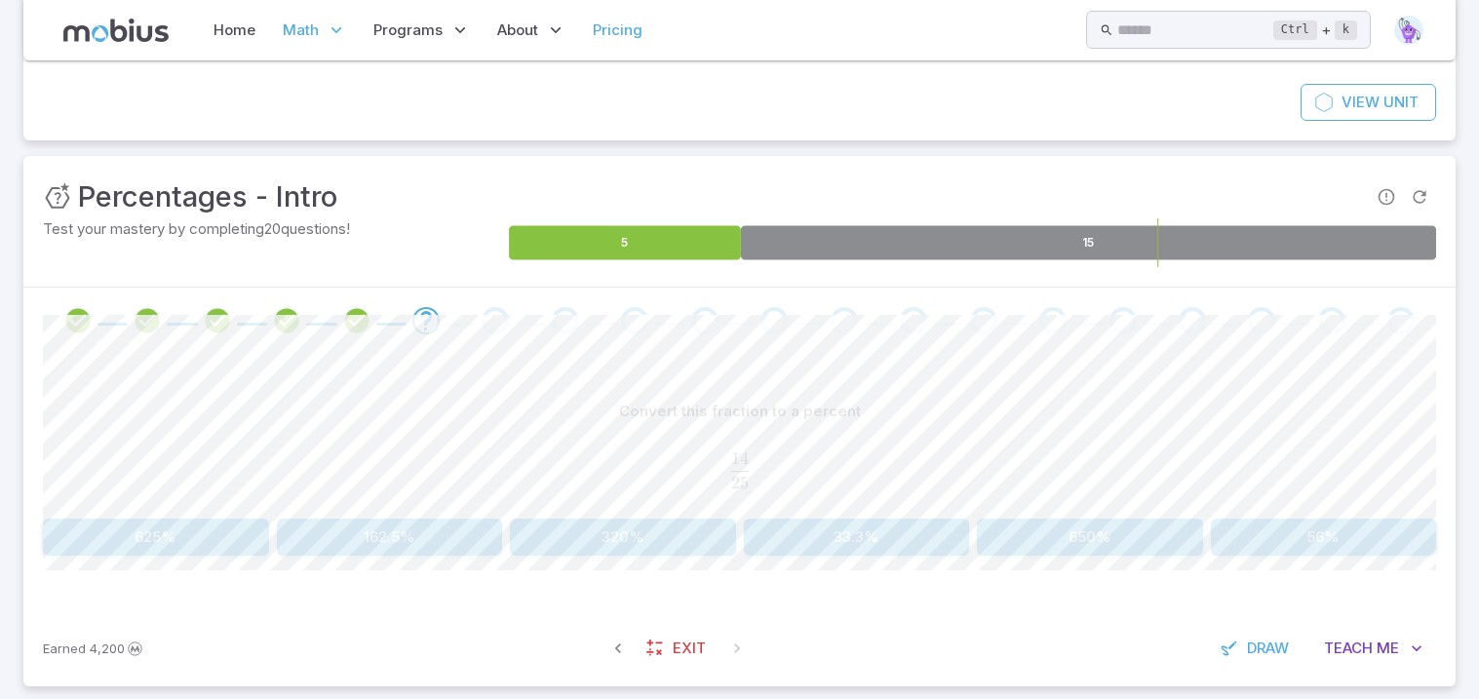
click at [623, 30] on link "Pricing" at bounding box center [617, 30] width 61 height 45
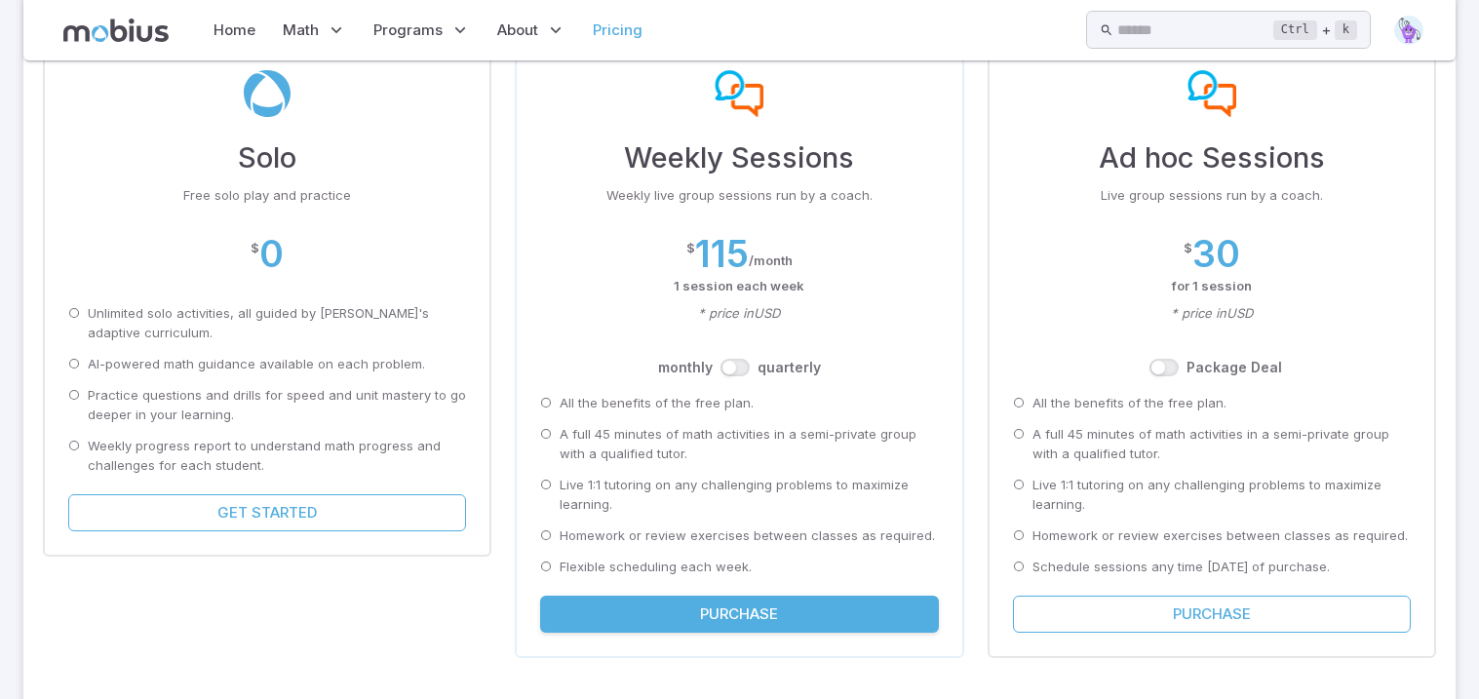
scroll to position [242, 0]
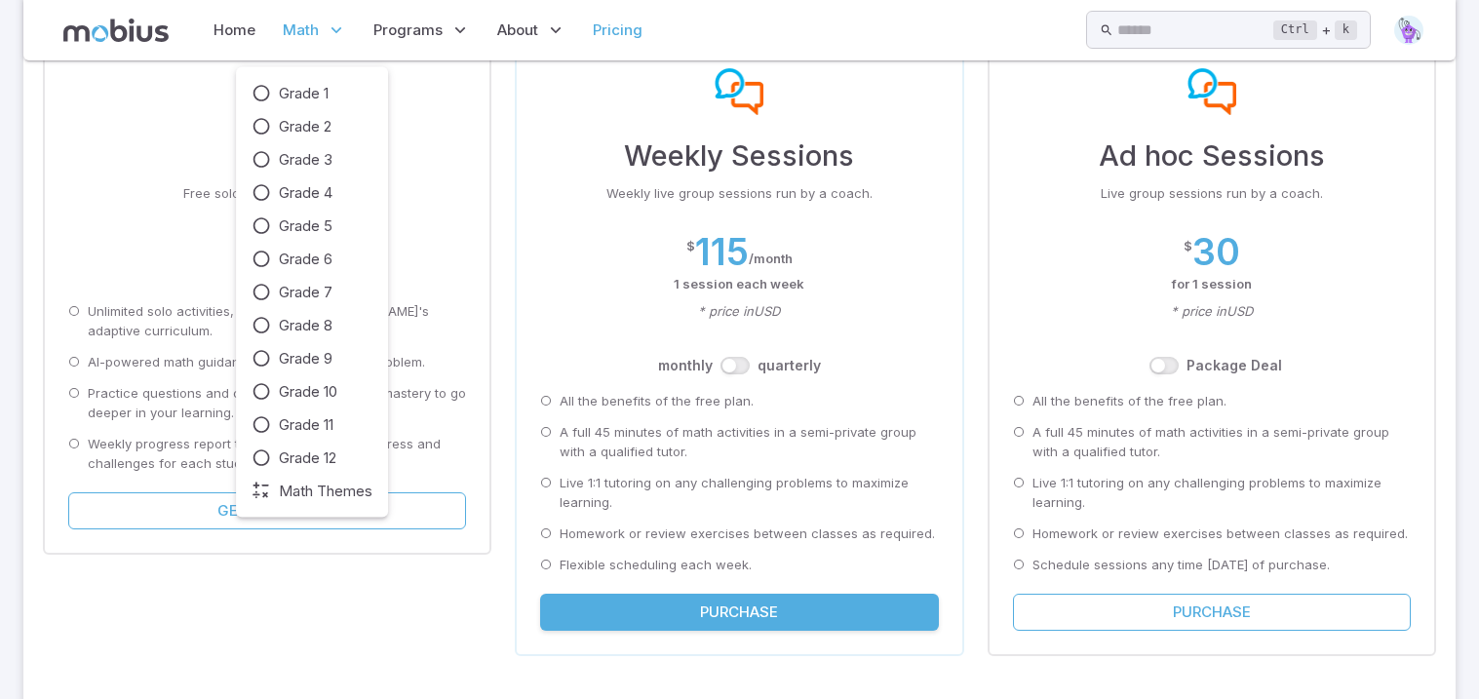
click at [289, 19] on span "Math" at bounding box center [301, 29] width 36 height 21
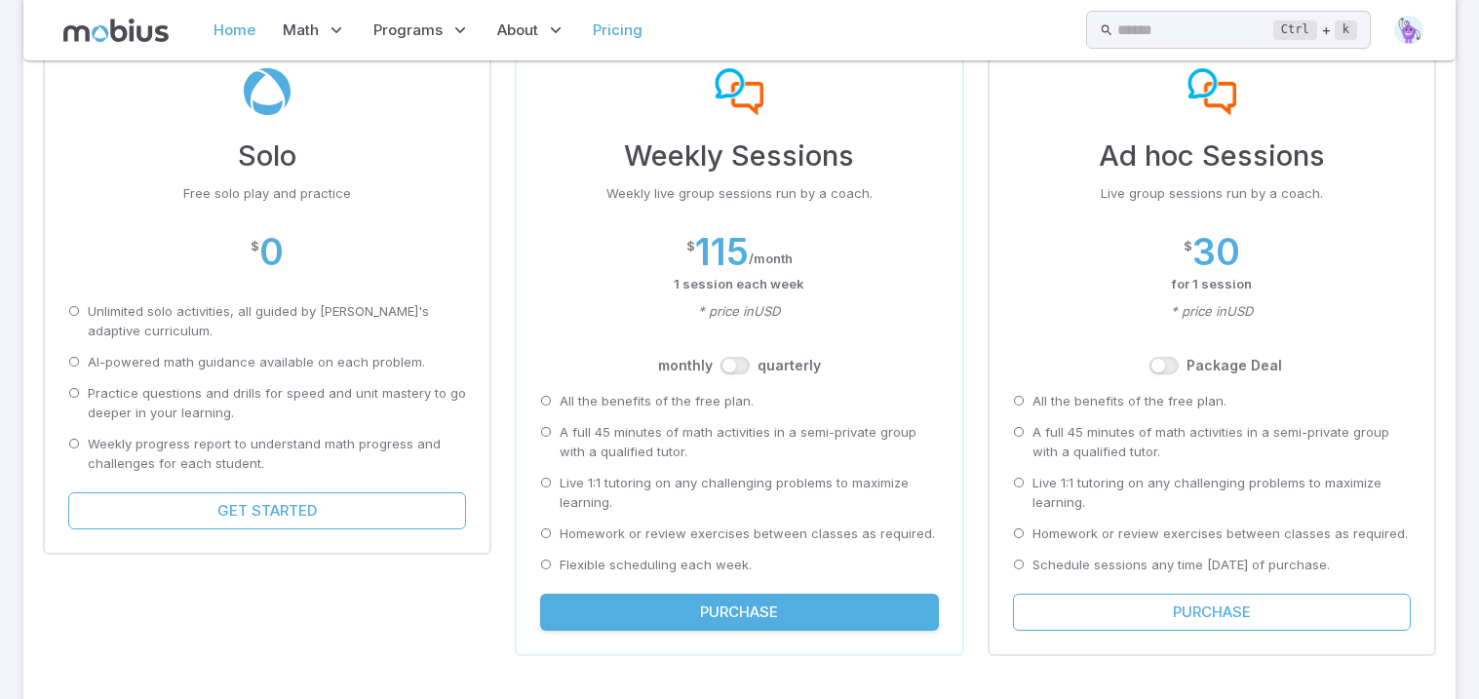
click at [245, 25] on link "Home" at bounding box center [235, 30] width 54 height 45
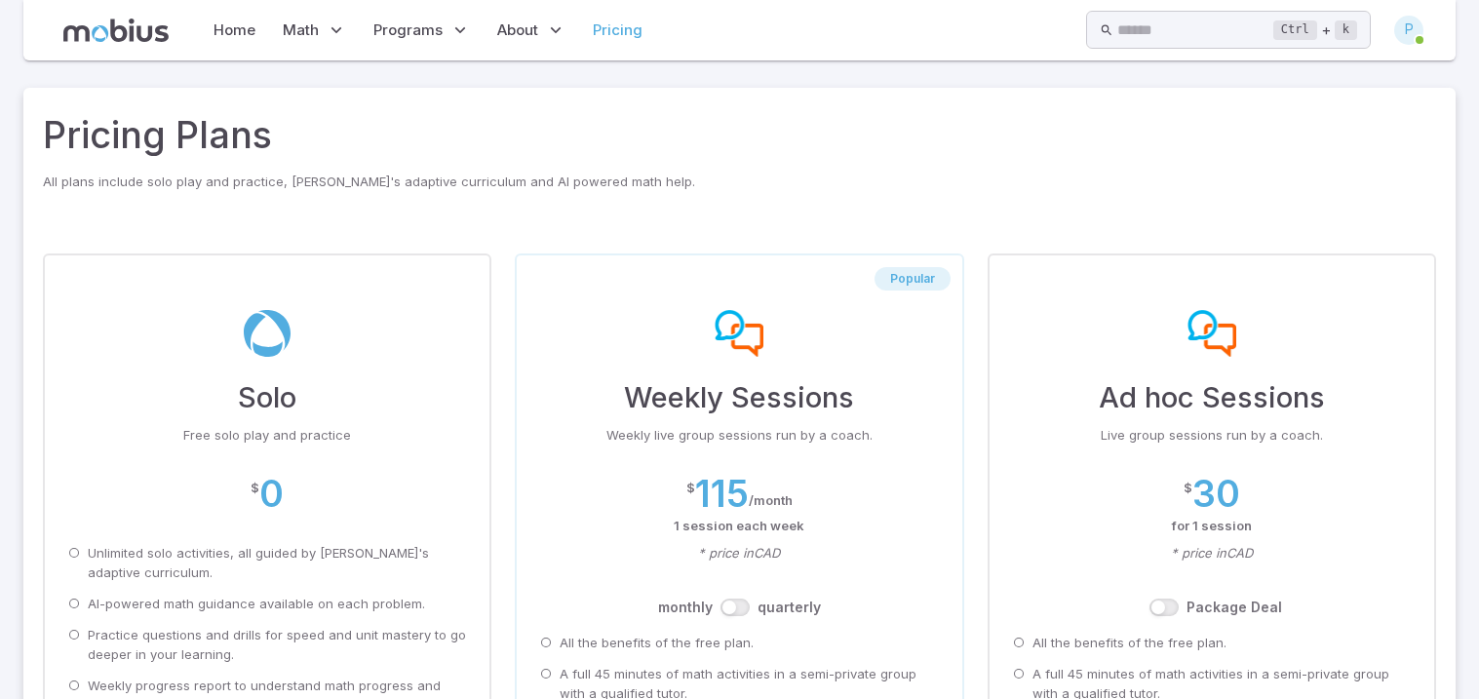
scroll to position [242, 0]
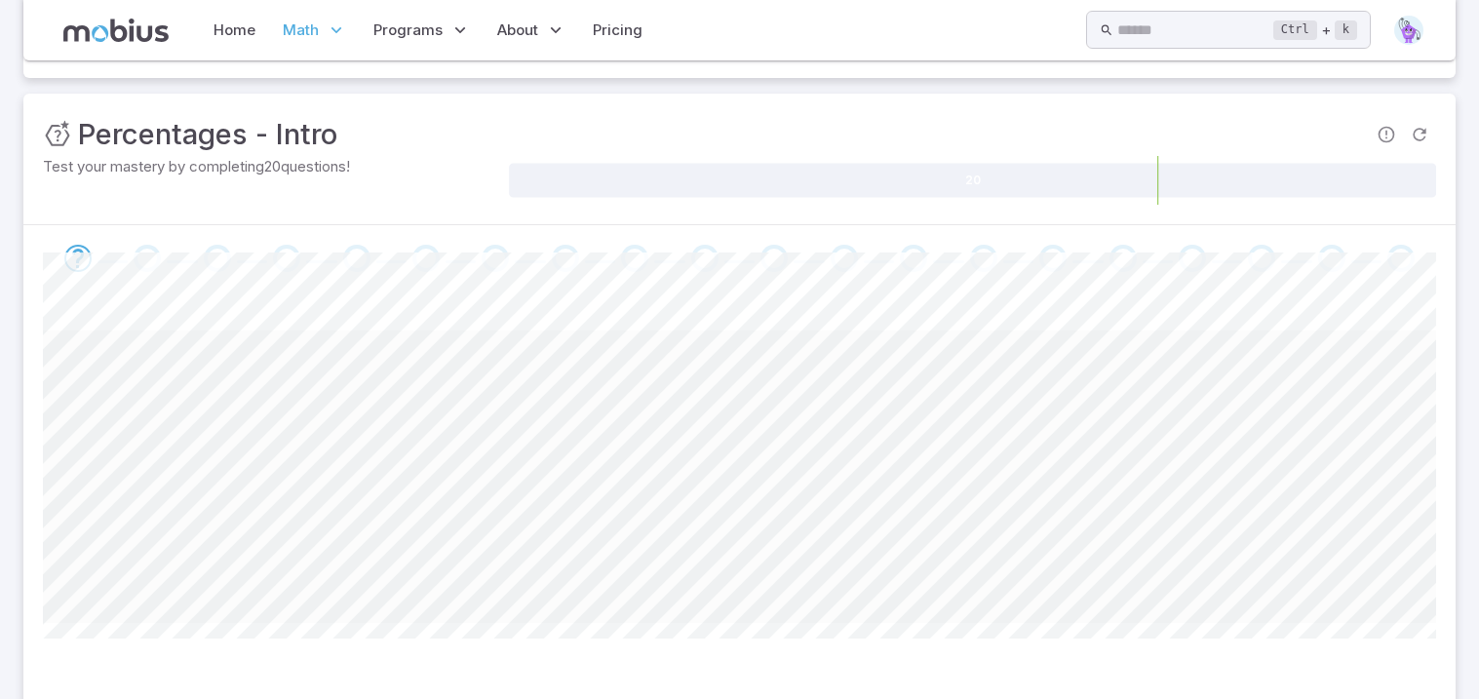
scroll to position [179, 0]
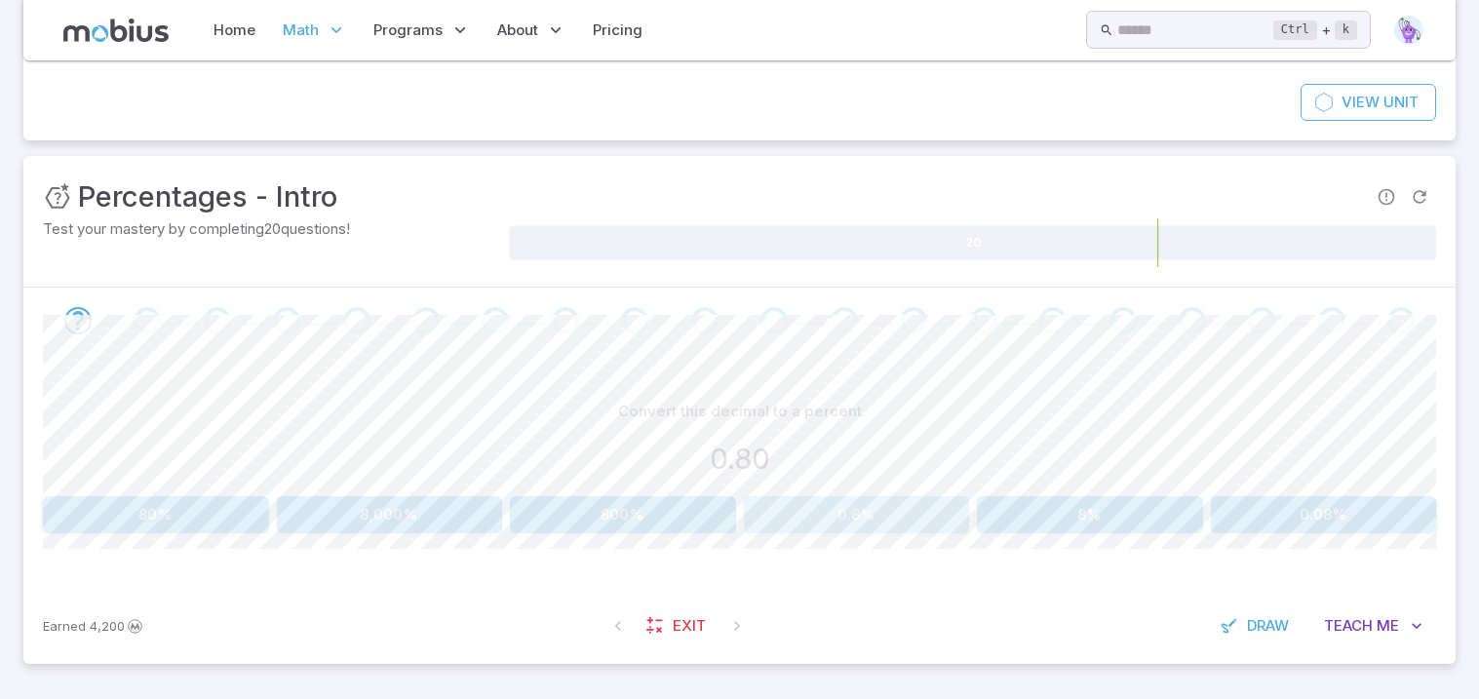
click at [869, 527] on button "0.8%" at bounding box center [857, 514] width 226 height 37
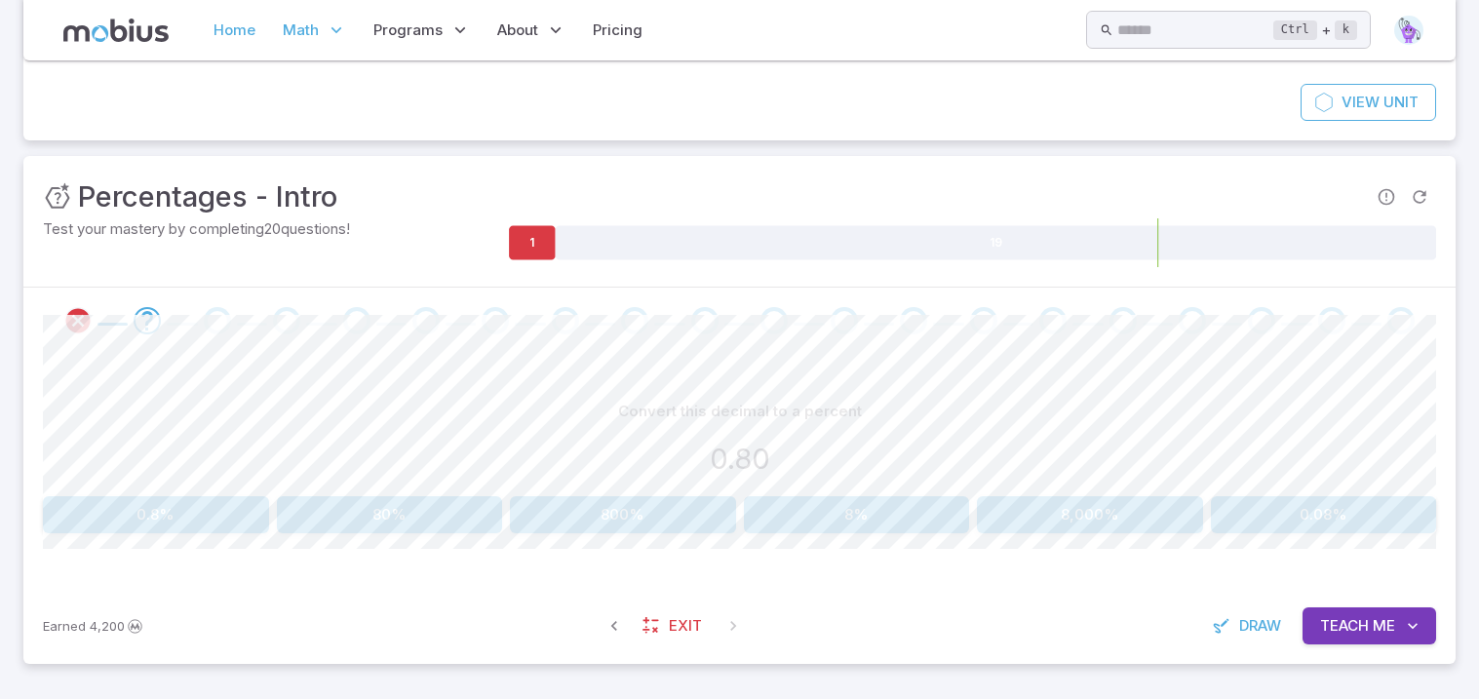
click at [240, 33] on link "Home" at bounding box center [235, 30] width 54 height 45
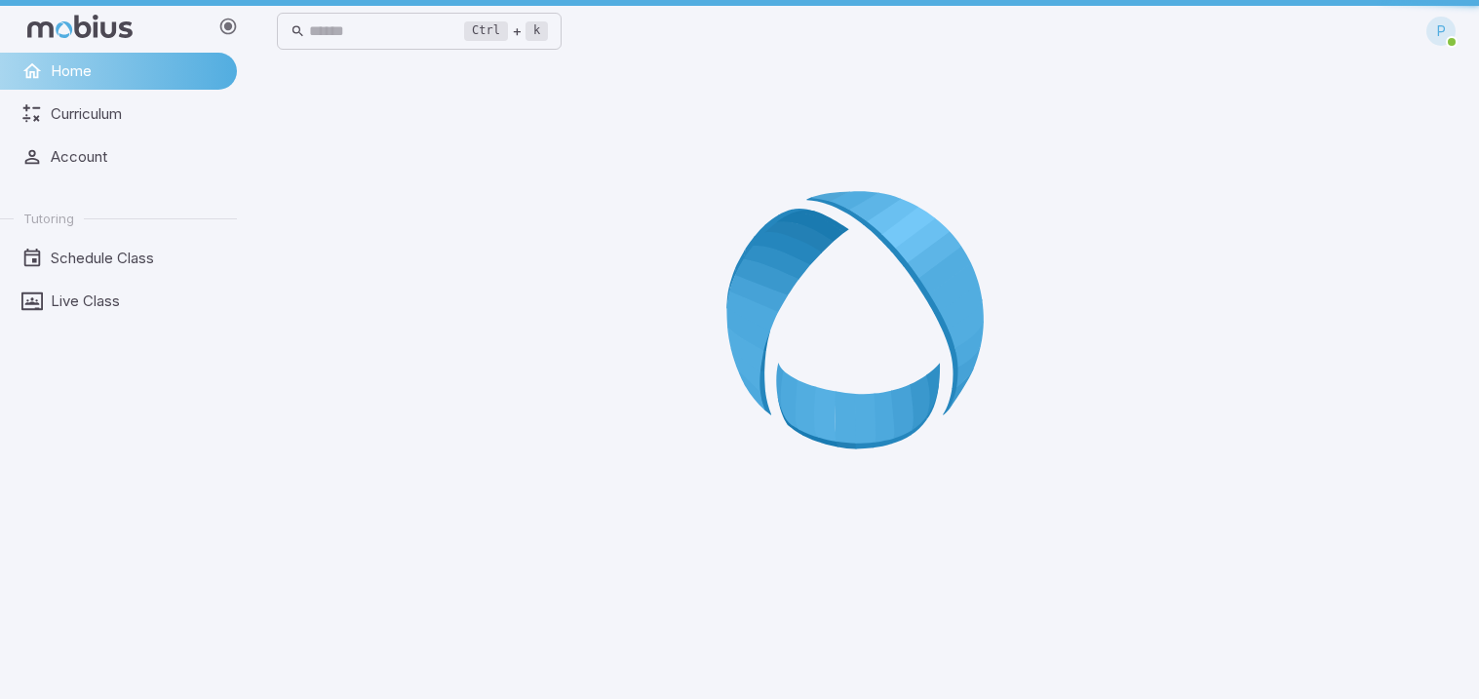
scroll to position [0, 0]
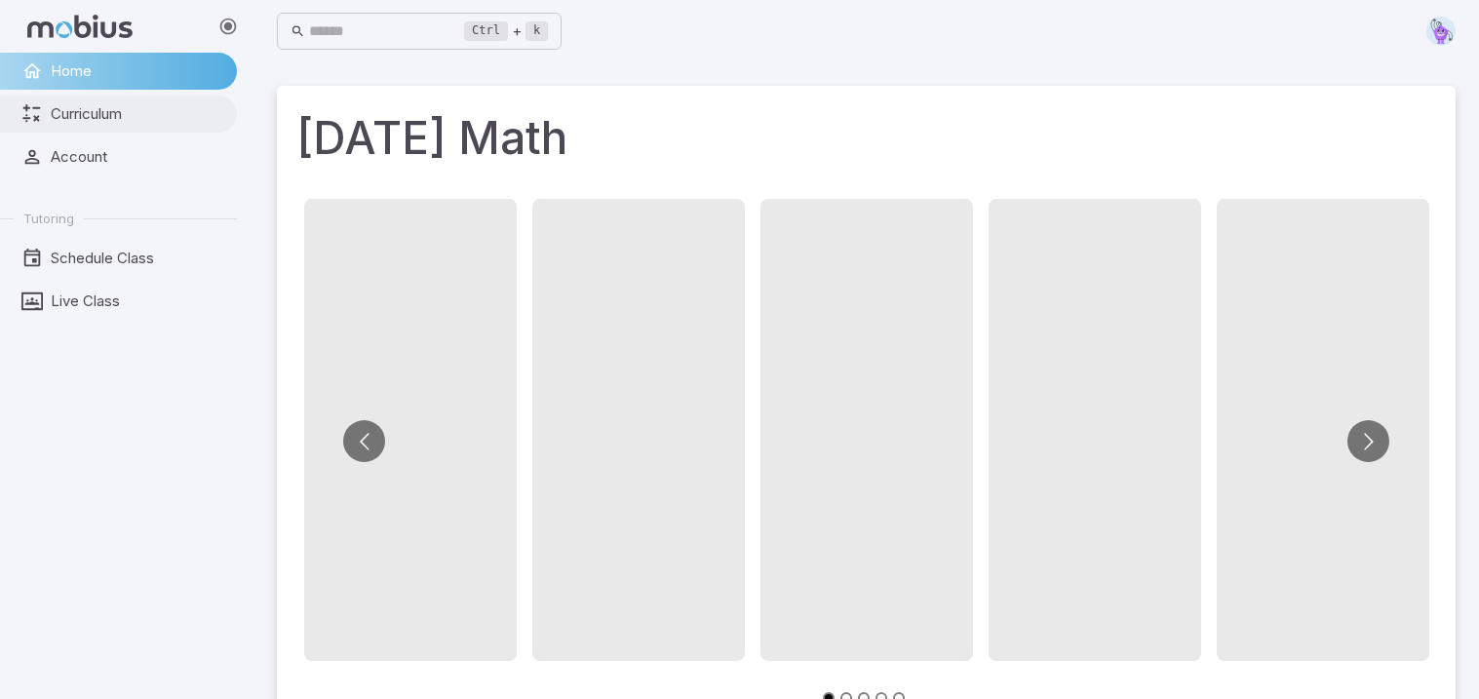
click at [139, 117] on span "Curriculum" at bounding box center [137, 113] width 173 height 21
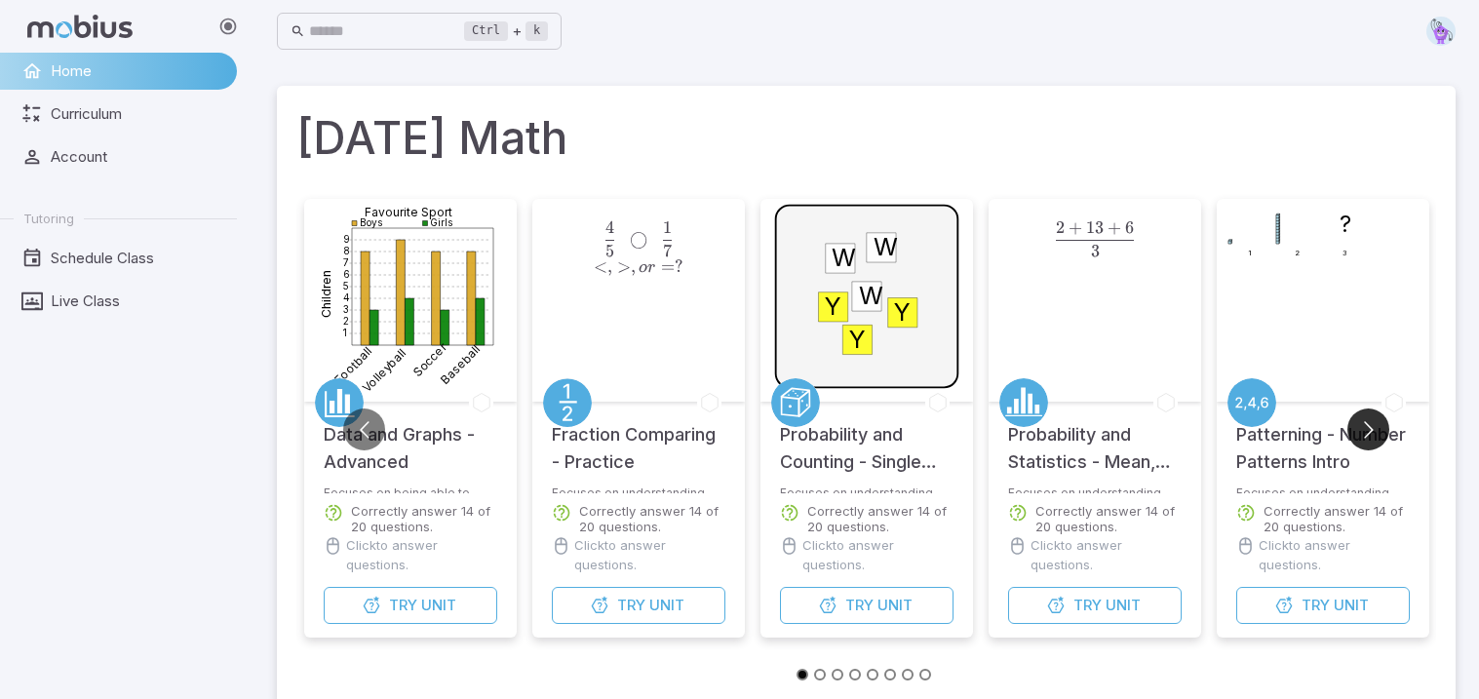
click at [1359, 436] on button "Go to next slide" at bounding box center [1368, 429] width 42 height 42
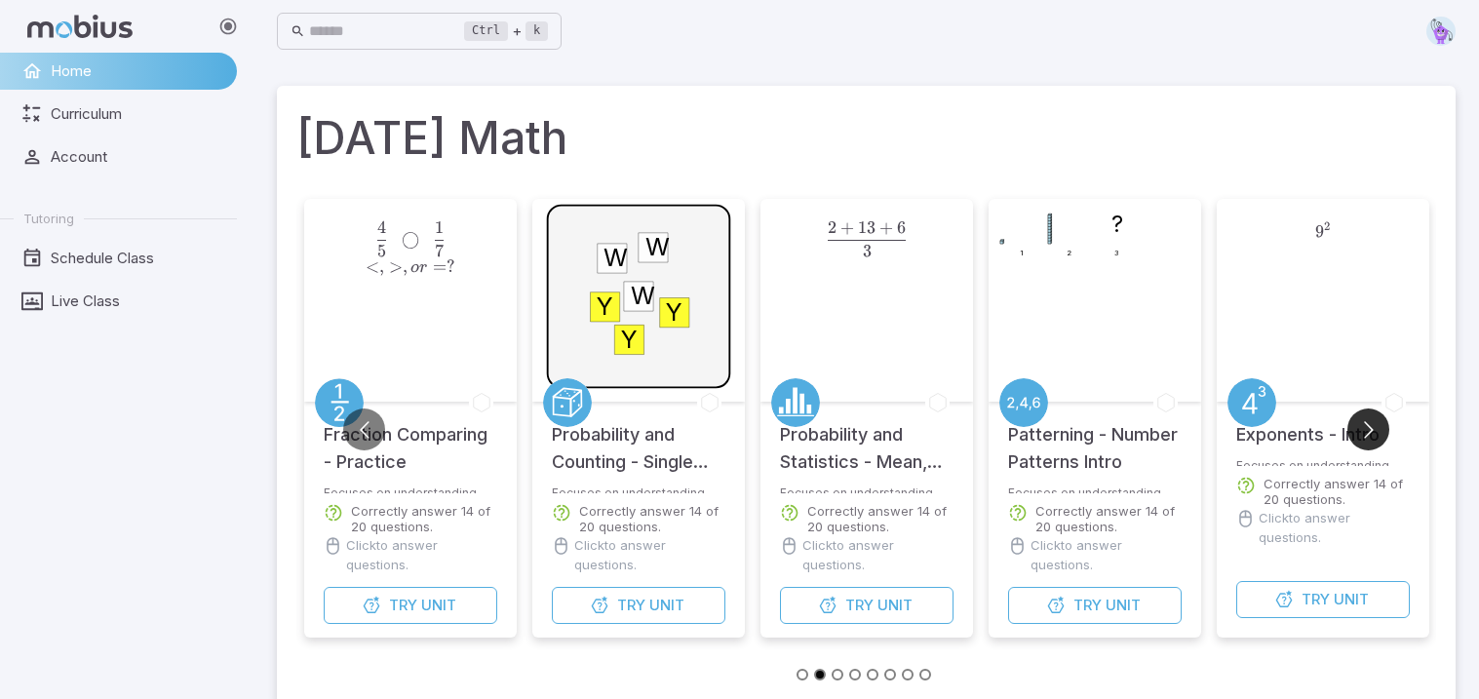
click at [1359, 436] on button "Go to next slide" at bounding box center [1368, 429] width 42 height 42
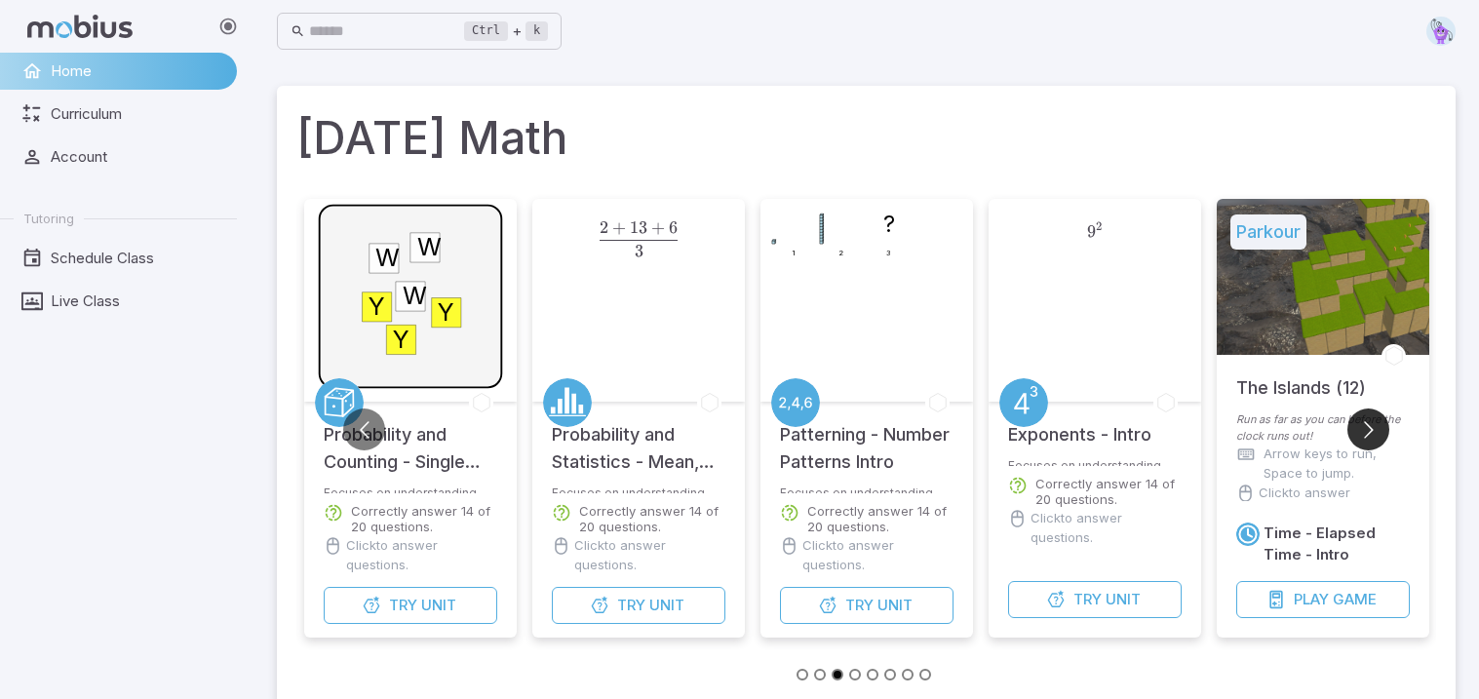
click at [1359, 436] on button "Go to next slide" at bounding box center [1368, 429] width 42 height 42
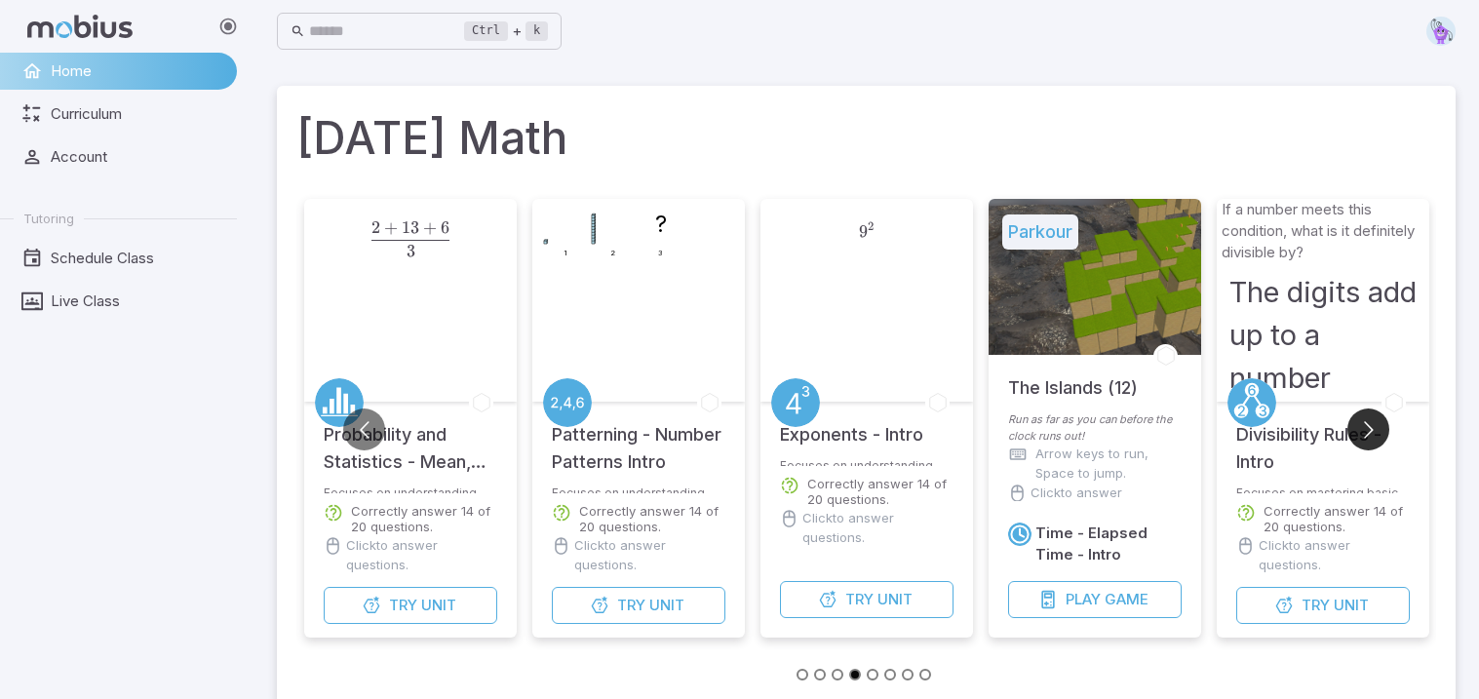
click at [1359, 436] on button "Go to next slide" at bounding box center [1368, 429] width 42 height 42
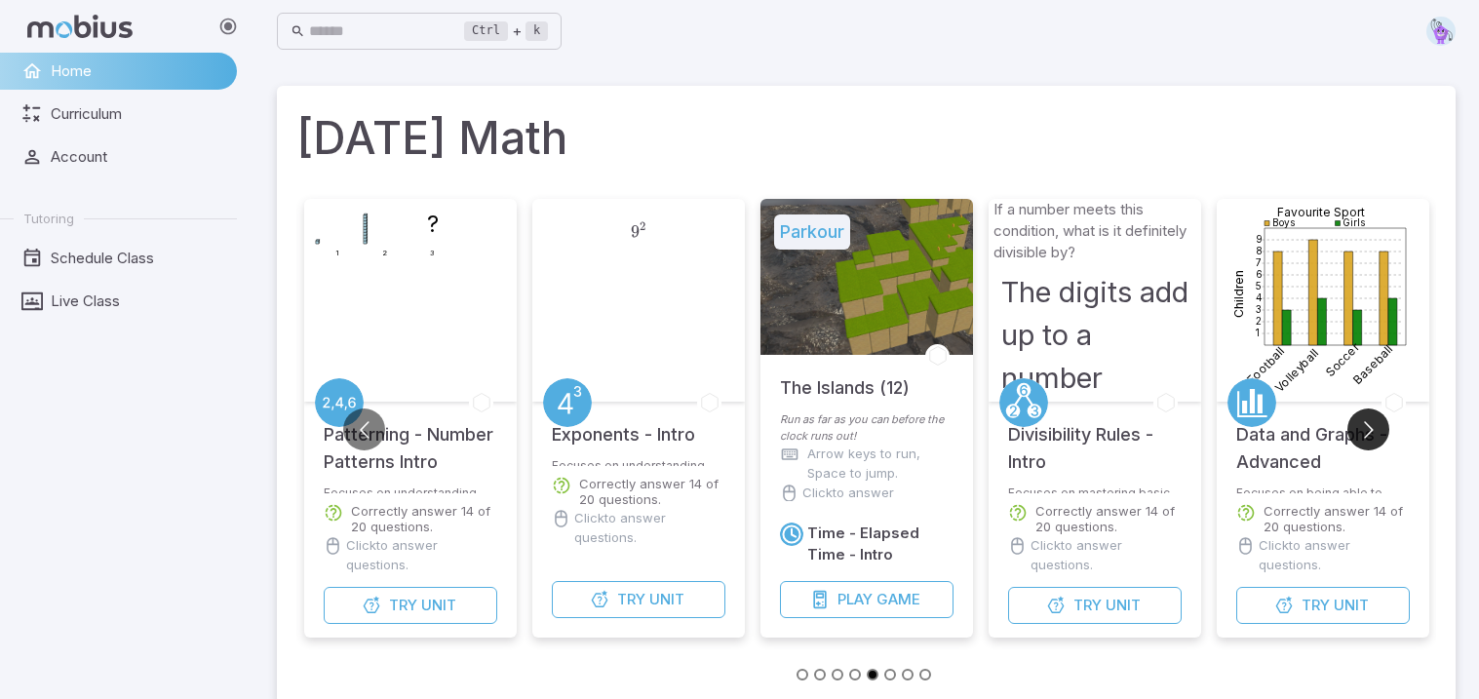
click at [1359, 436] on button "Go to next slide" at bounding box center [1368, 429] width 42 height 42
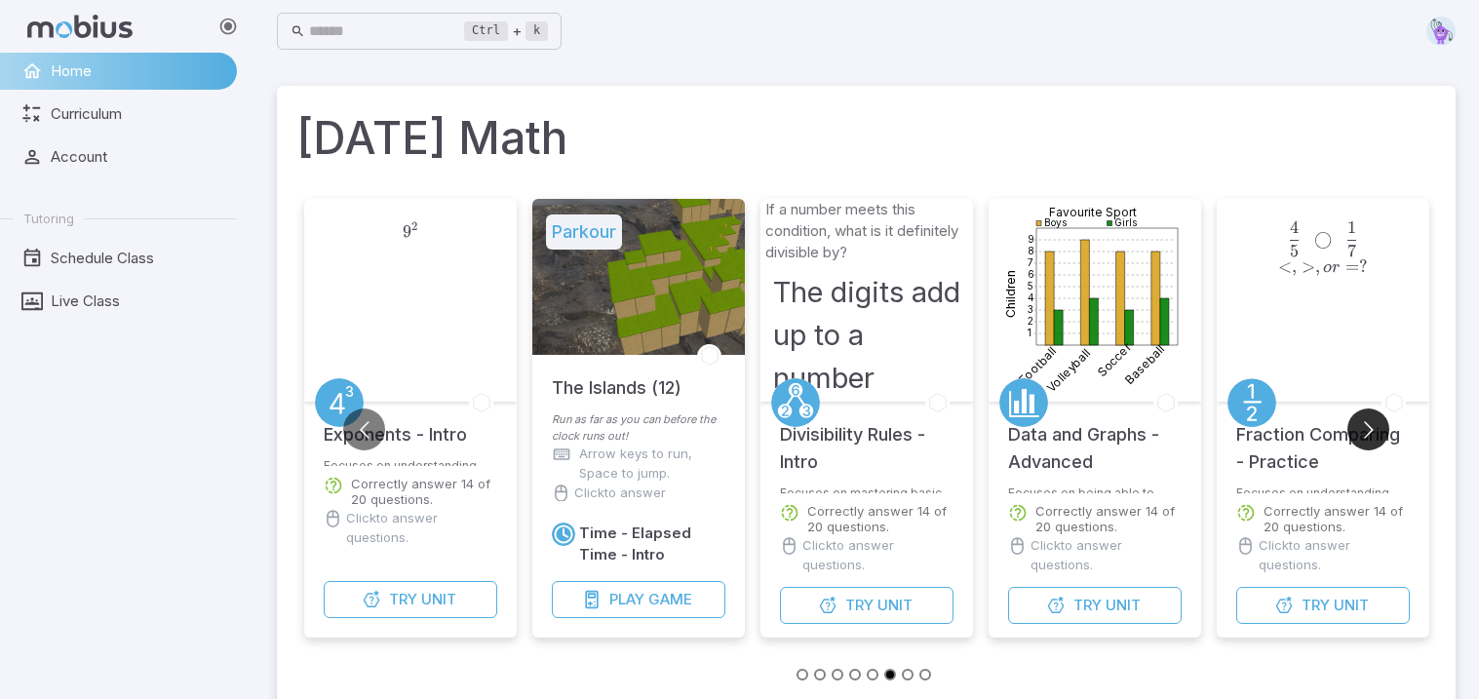
click at [1359, 436] on button "Go to next slide" at bounding box center [1368, 429] width 42 height 42
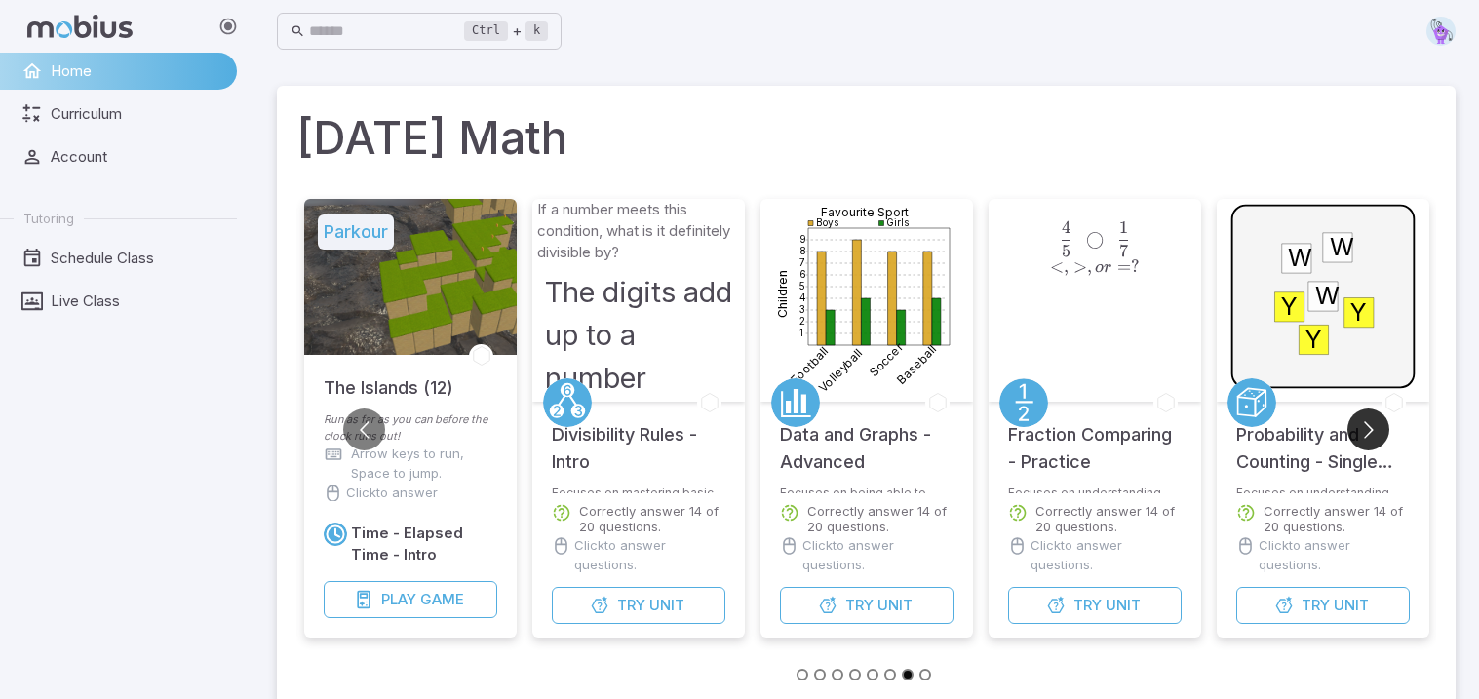
click at [1359, 436] on button "Go to next slide" at bounding box center [1368, 429] width 42 height 42
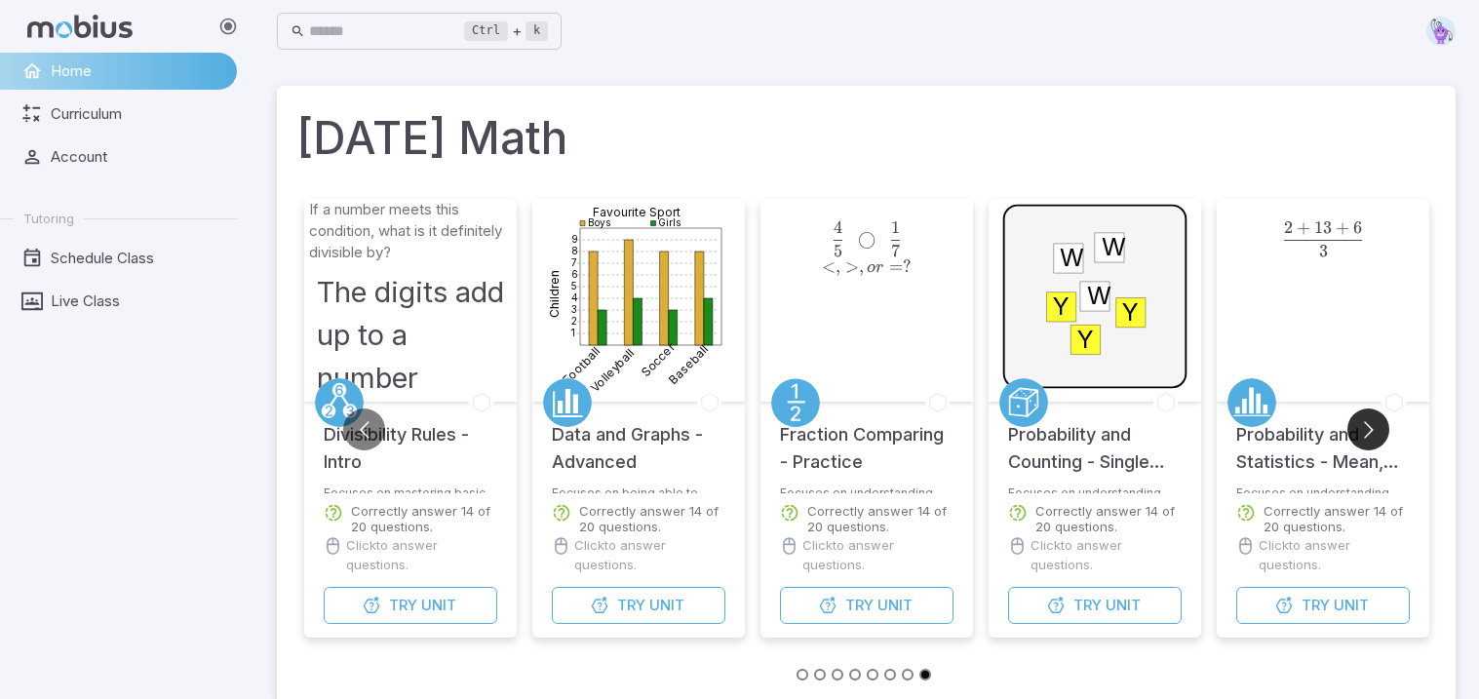
click at [1359, 436] on button "Go to next slide" at bounding box center [1368, 429] width 42 height 42
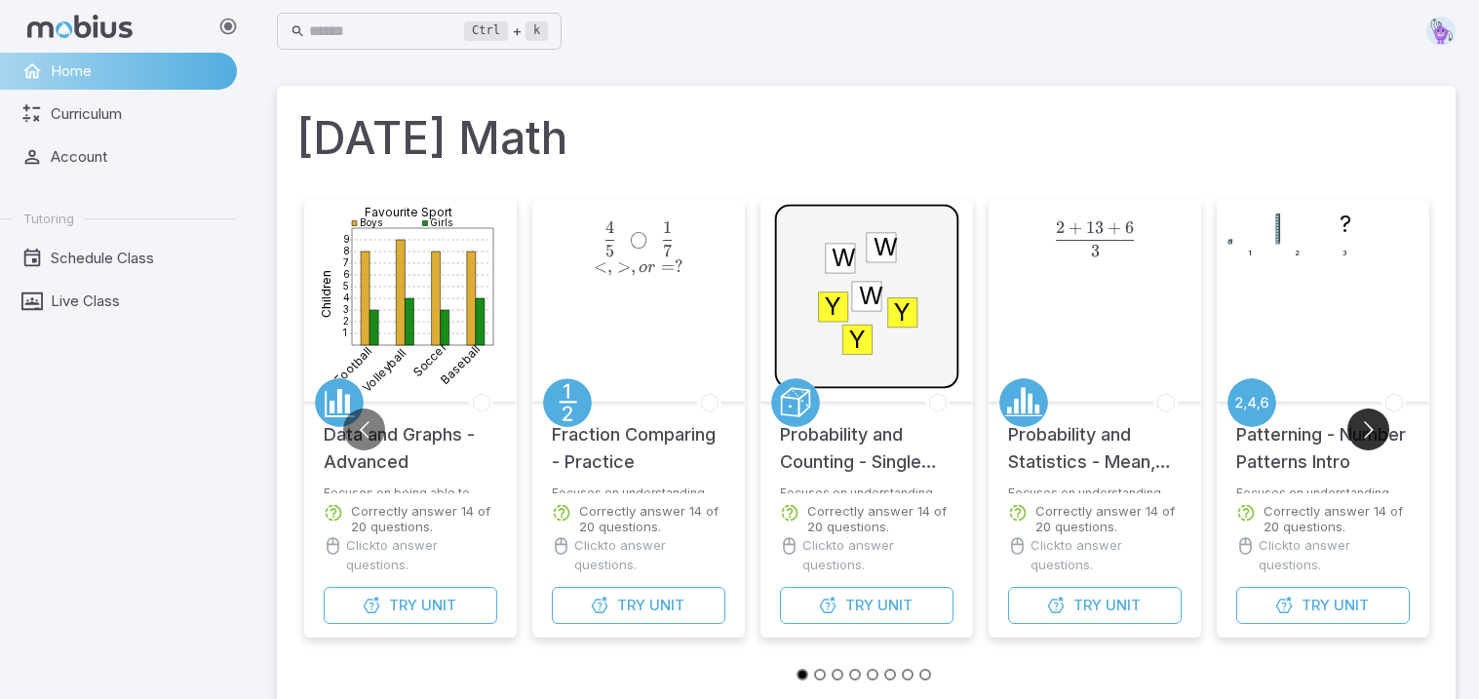
click at [1359, 436] on button "Go to next slide" at bounding box center [1368, 429] width 42 height 42
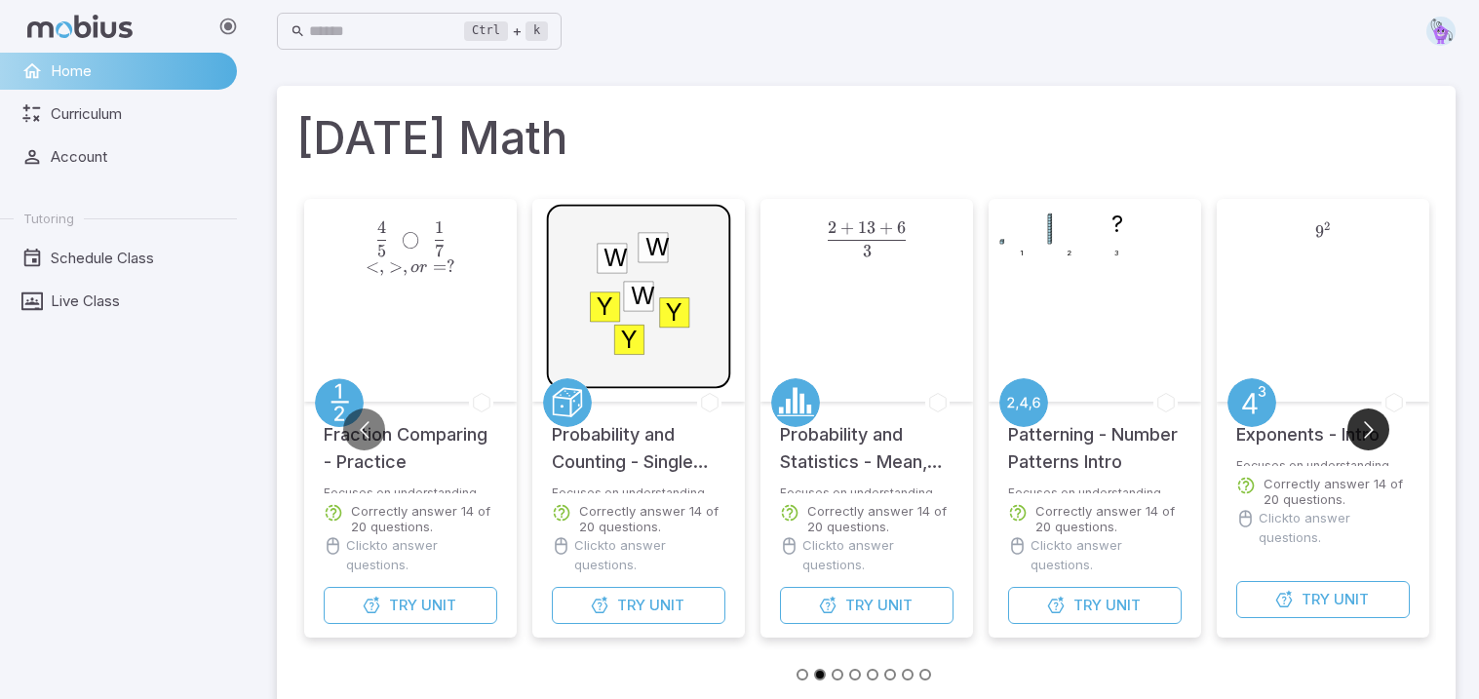
click at [1359, 436] on button "Go to next slide" at bounding box center [1368, 429] width 42 height 42
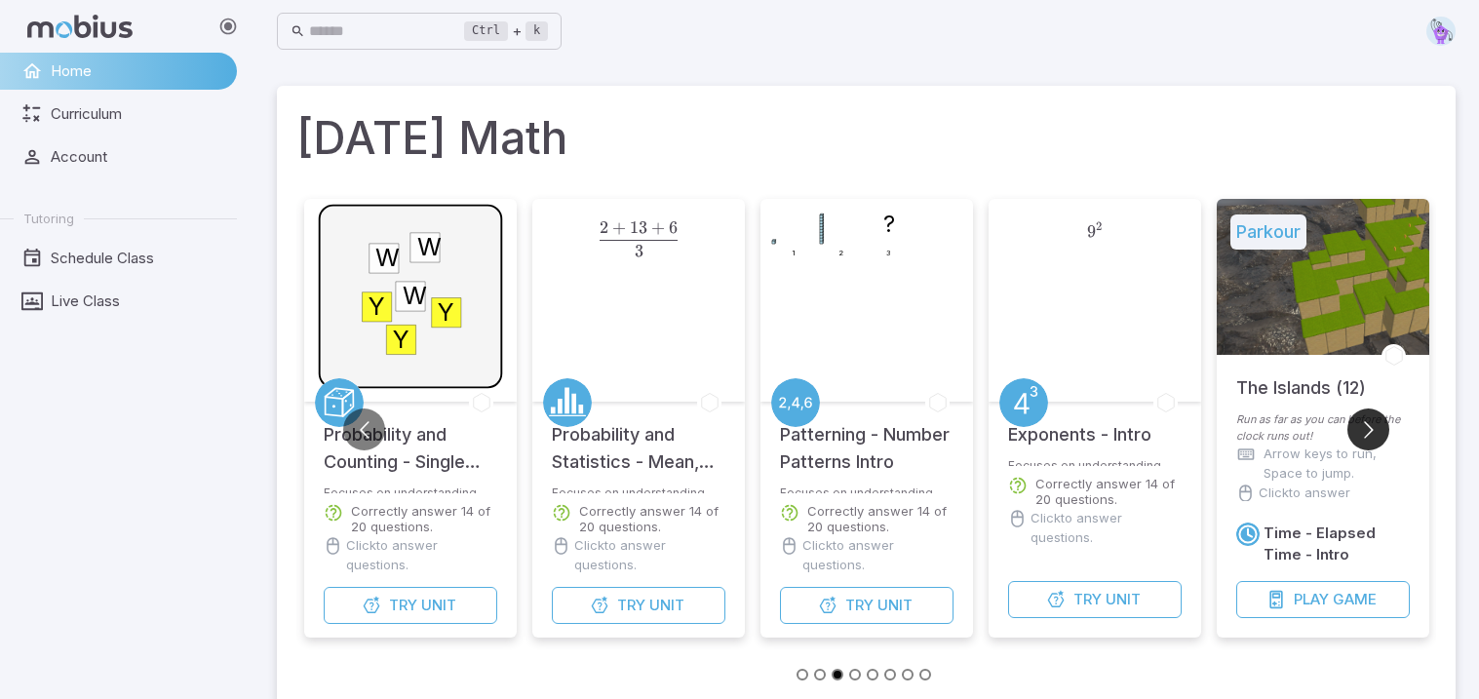
click at [1359, 436] on button "Go to next slide" at bounding box center [1368, 429] width 42 height 42
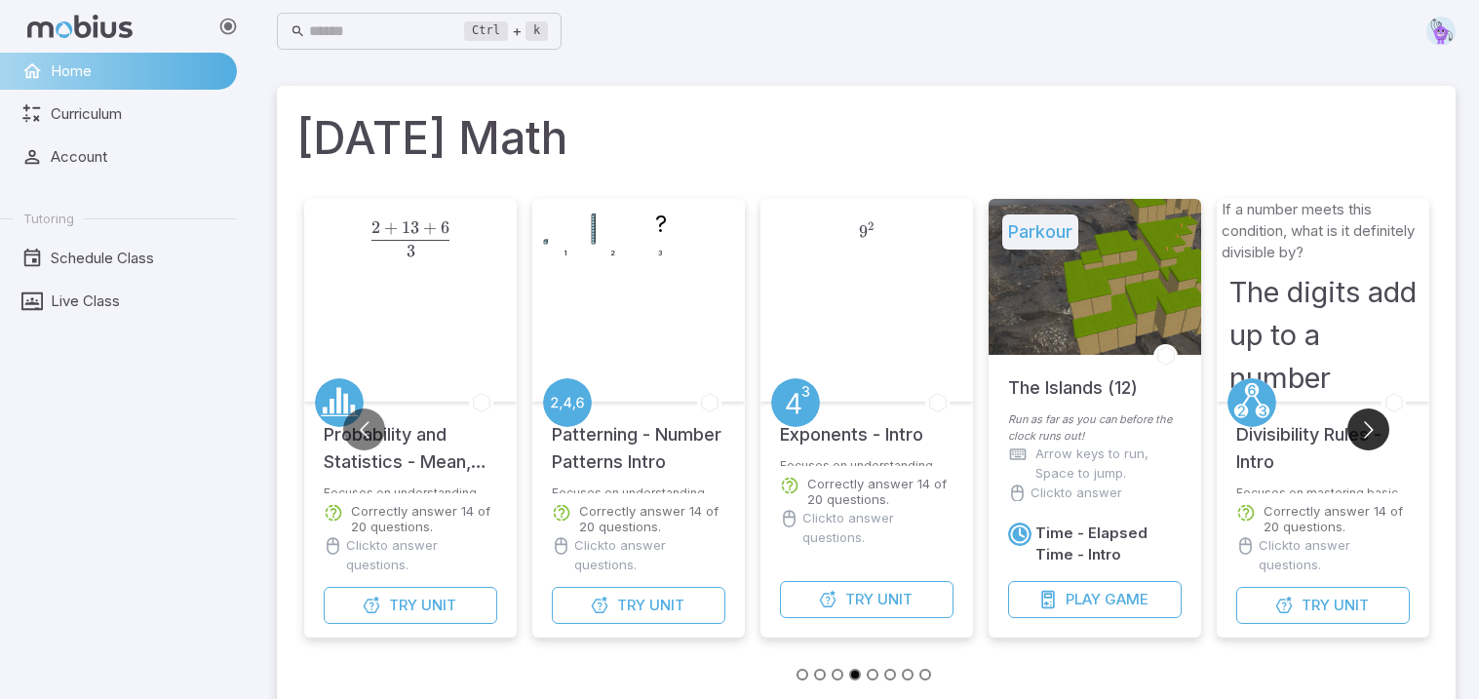
click at [1359, 436] on button "Go to next slide" at bounding box center [1368, 429] width 42 height 42
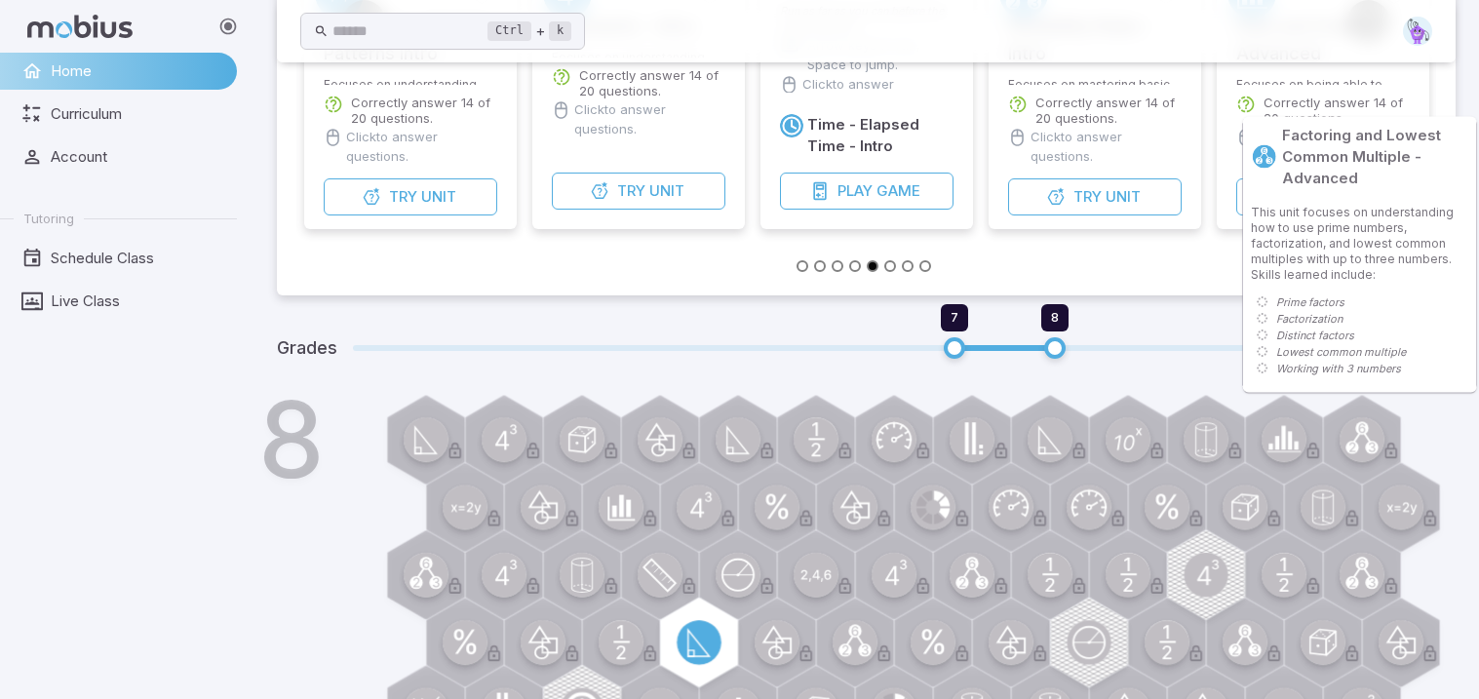
scroll to position [696, 0]
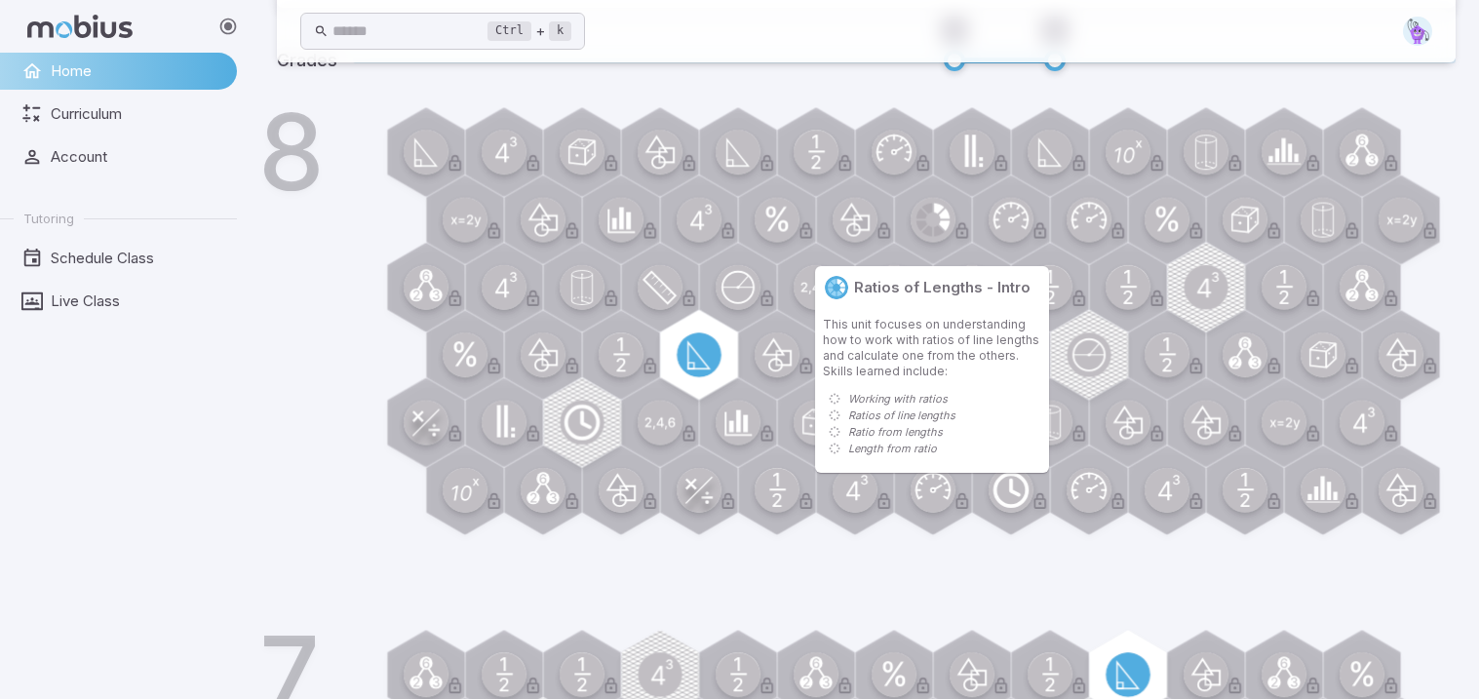
click at [910, 234] on div at bounding box center [933, 220] width 90 height 90
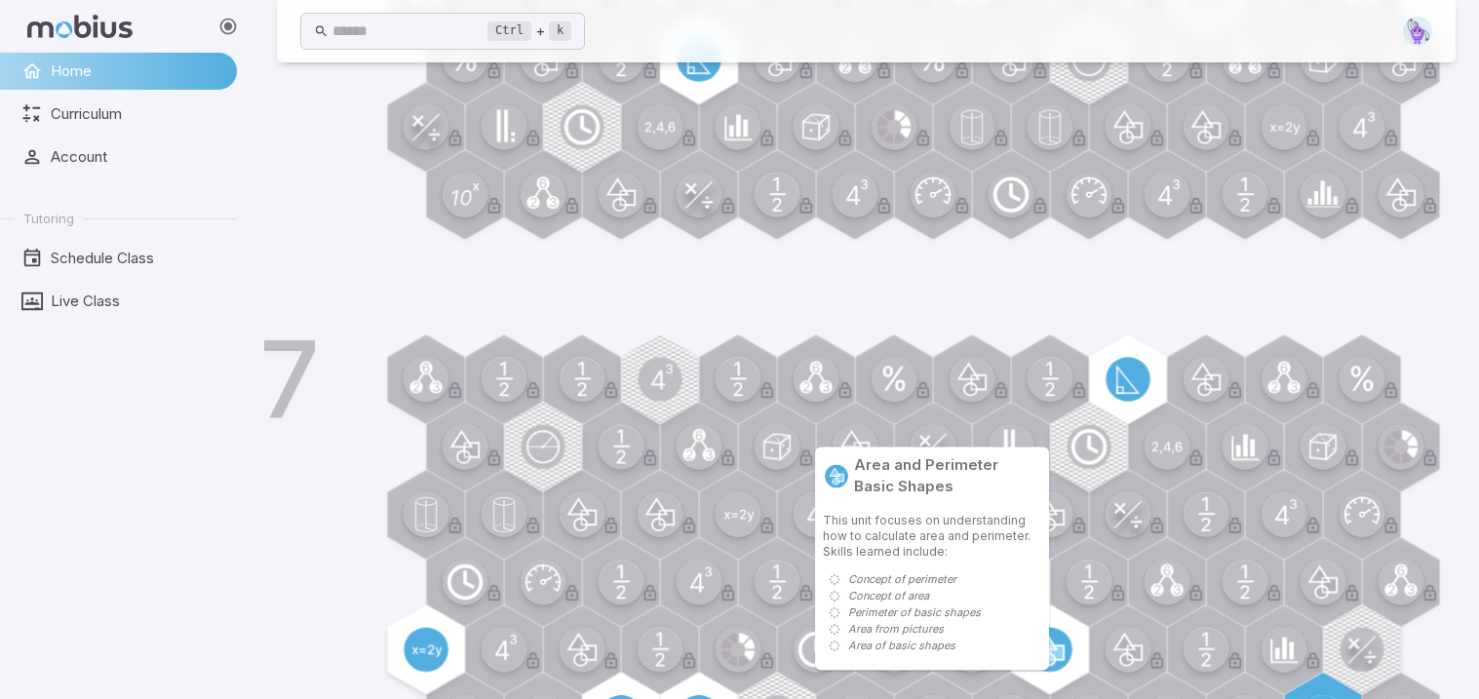
scroll to position [1154, 0]
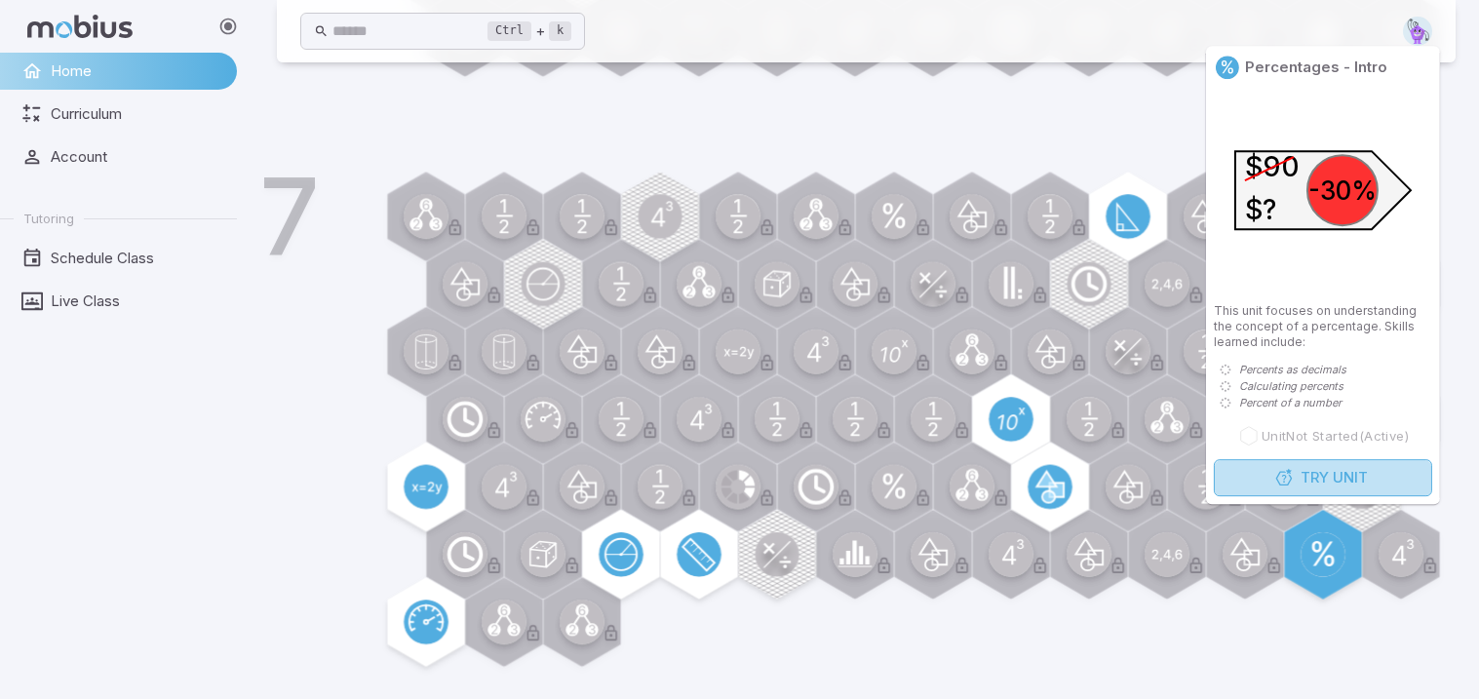
click at [1311, 476] on span "Try" at bounding box center [1314, 477] width 28 height 21
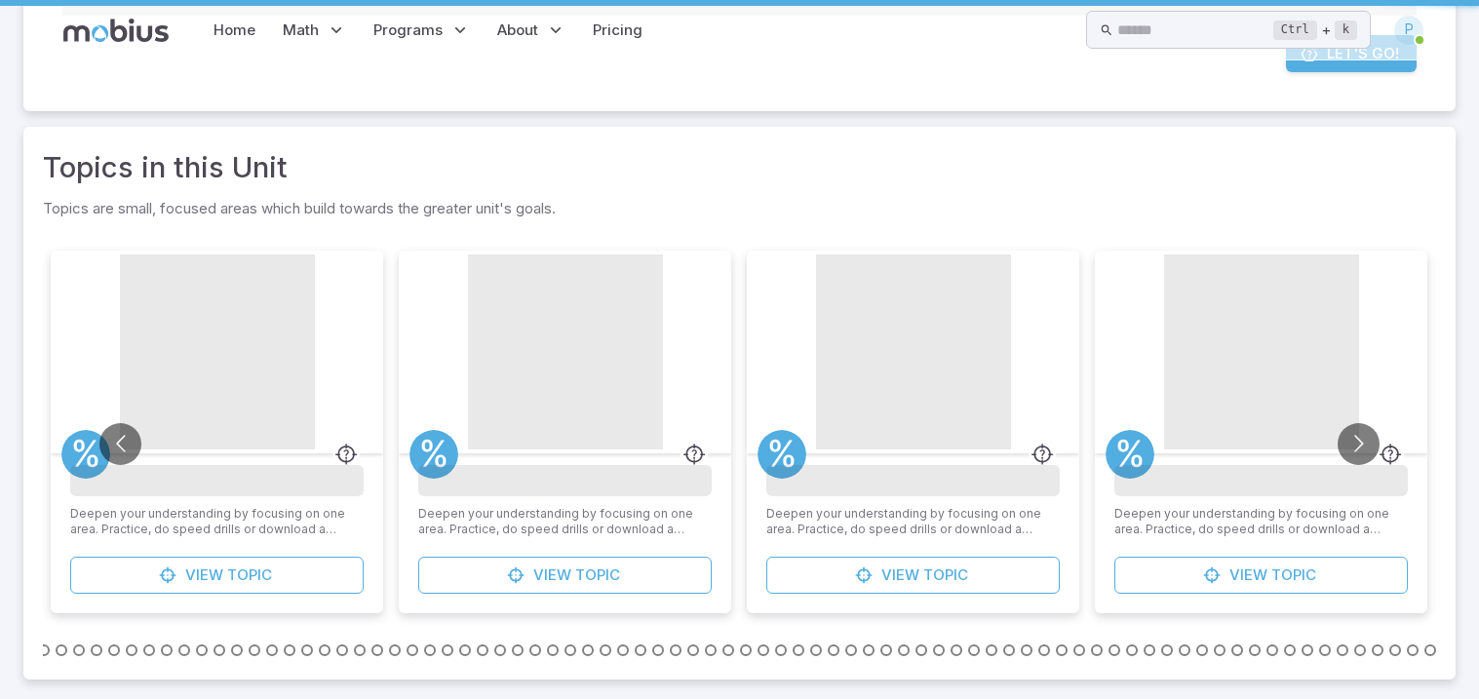
scroll to position [0, 0]
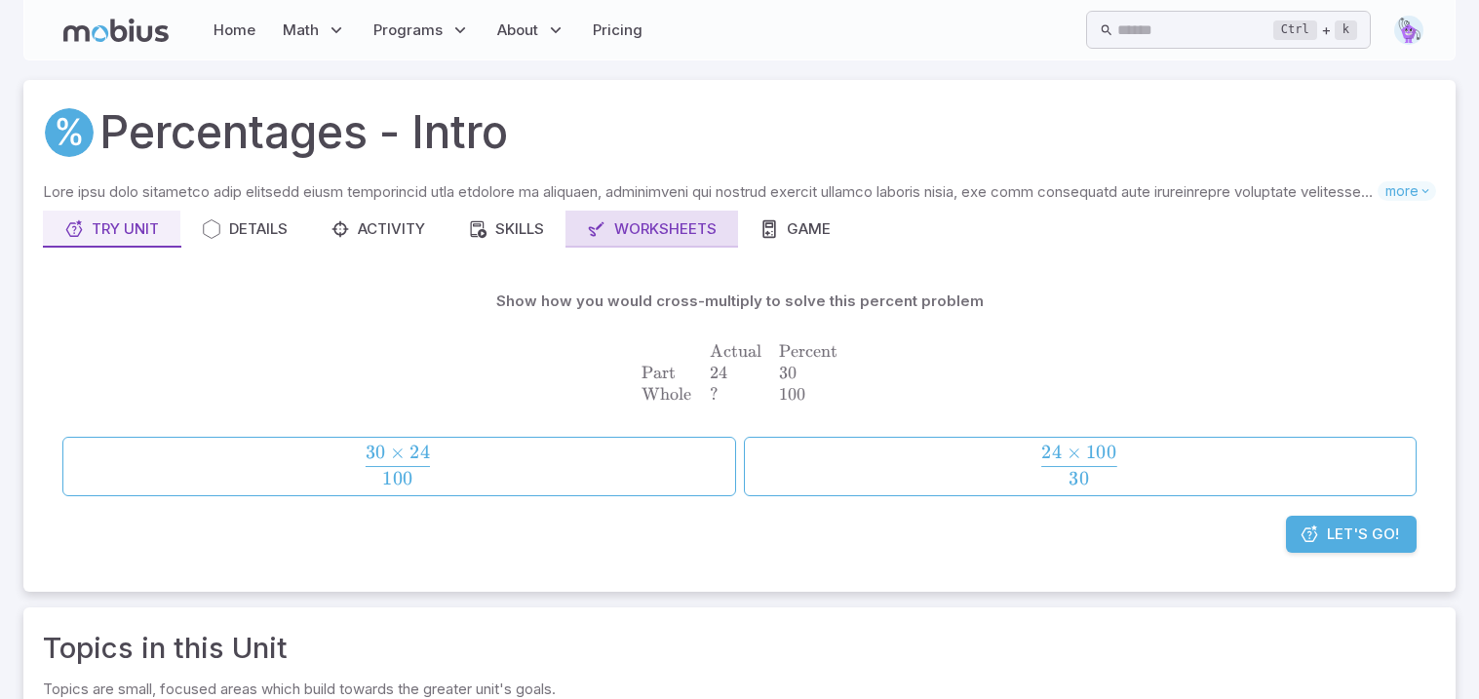
click at [685, 212] on button "Worksheets" at bounding box center [651, 229] width 173 height 37
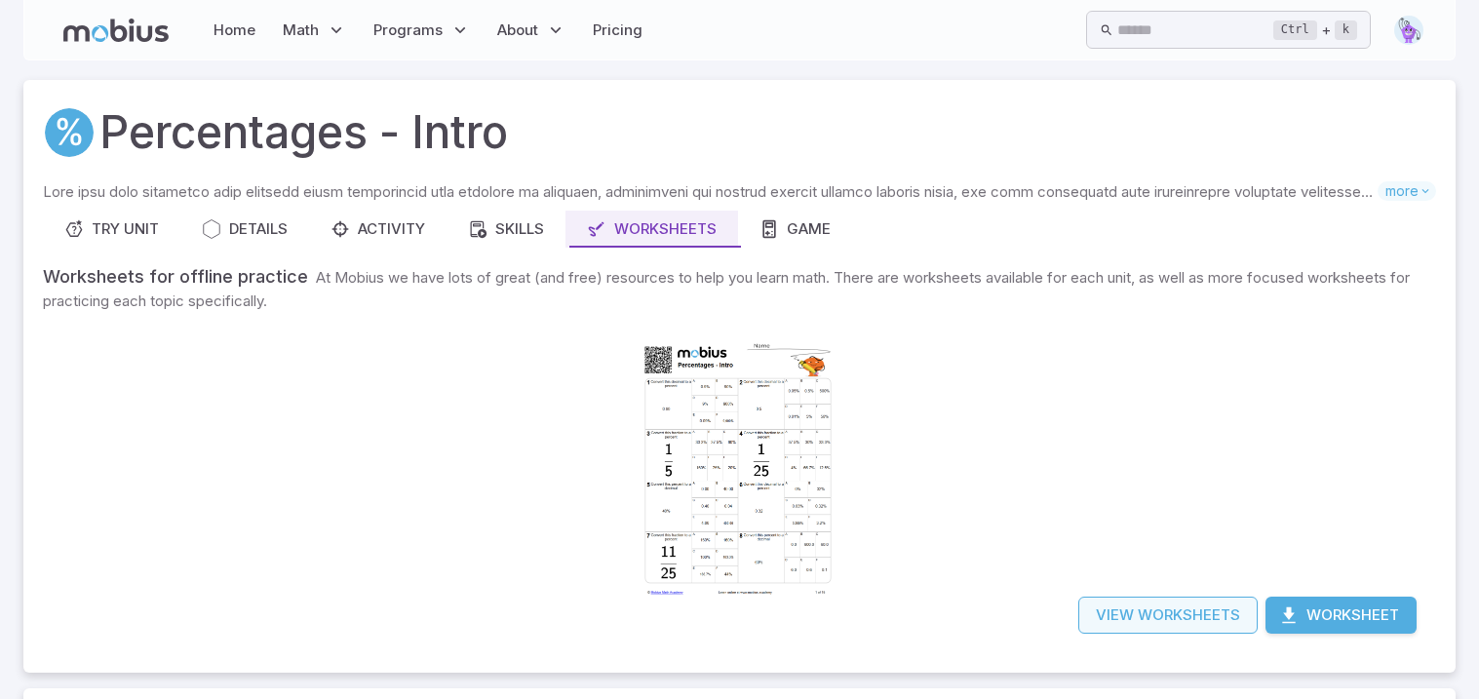
click at [1146, 618] on link "View Worksheets" at bounding box center [1167, 615] width 179 height 37
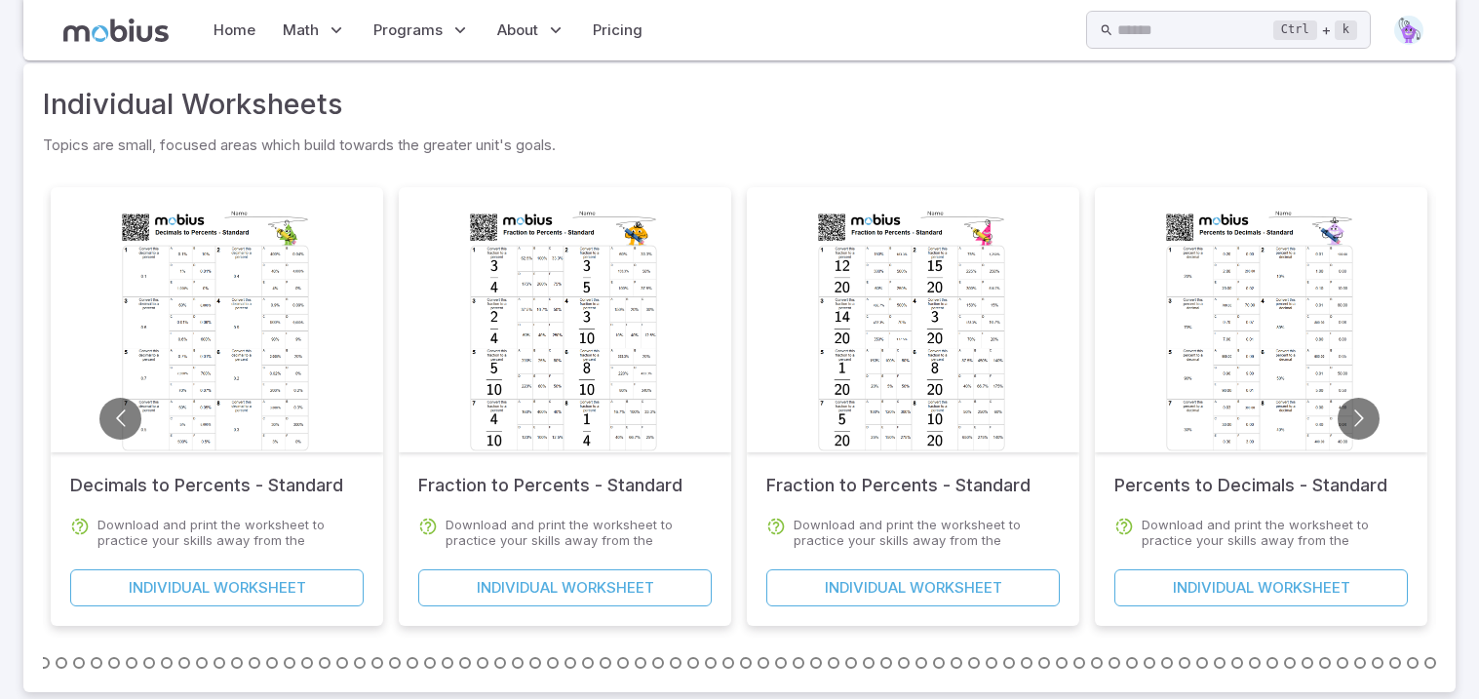
scroll to position [501, 0]
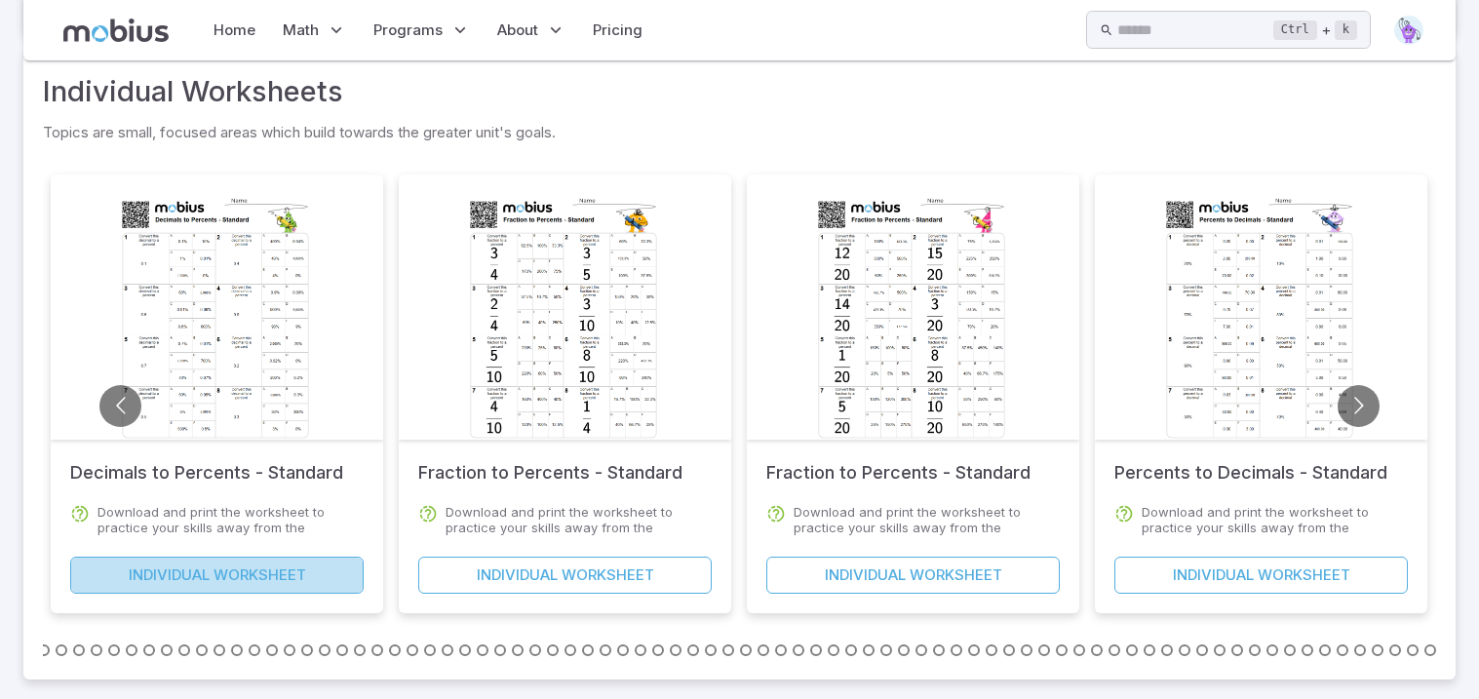
click at [309, 571] on link "Individual Worksheet" at bounding box center [216, 575] width 293 height 37
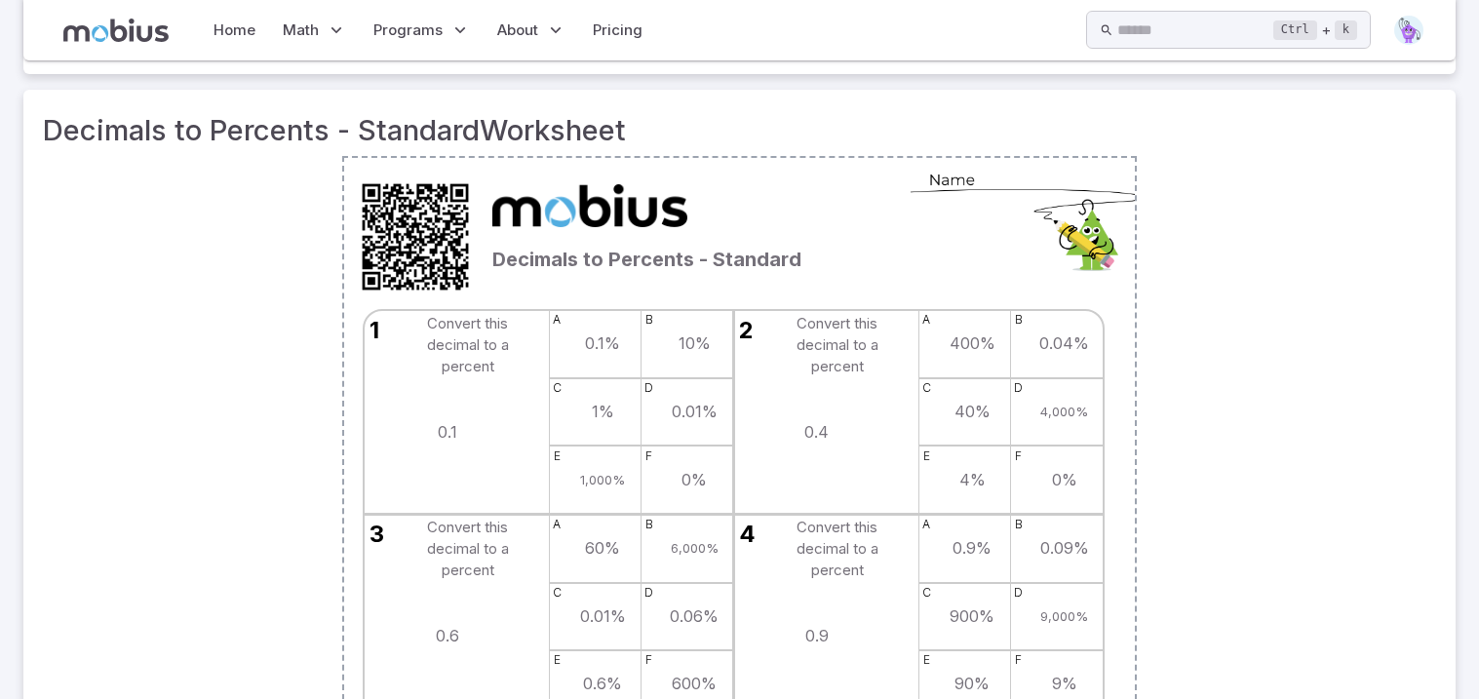
scroll to position [260, 0]
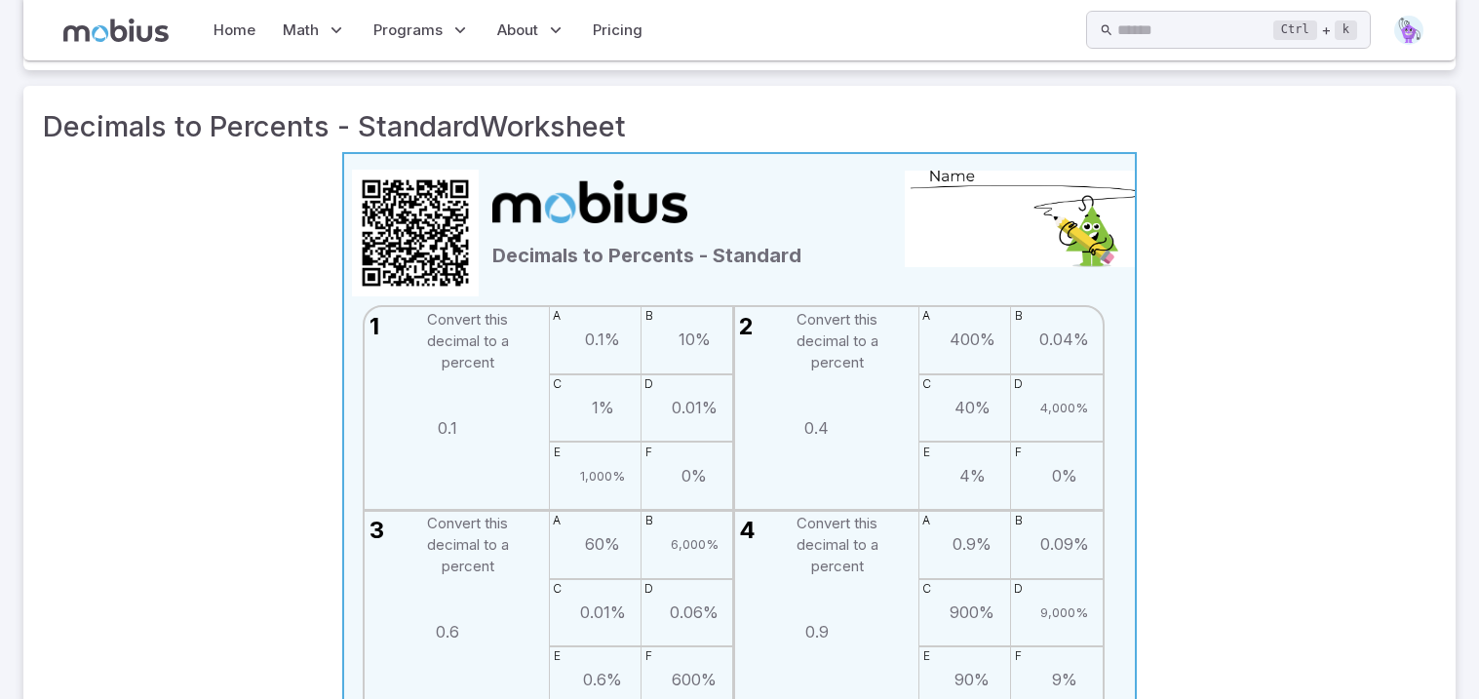
click at [676, 397] on td "0.01%" at bounding box center [695, 408] width 46 height 22
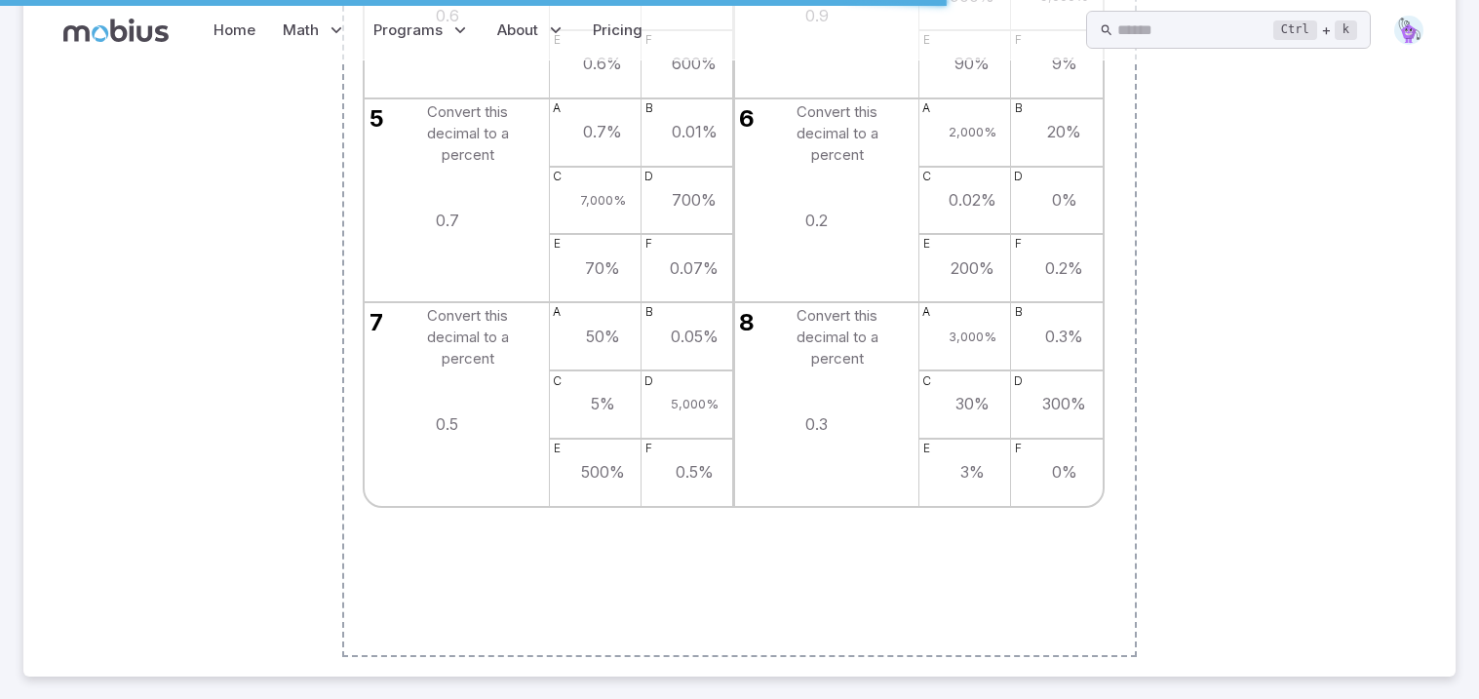
scroll to position [0, 0]
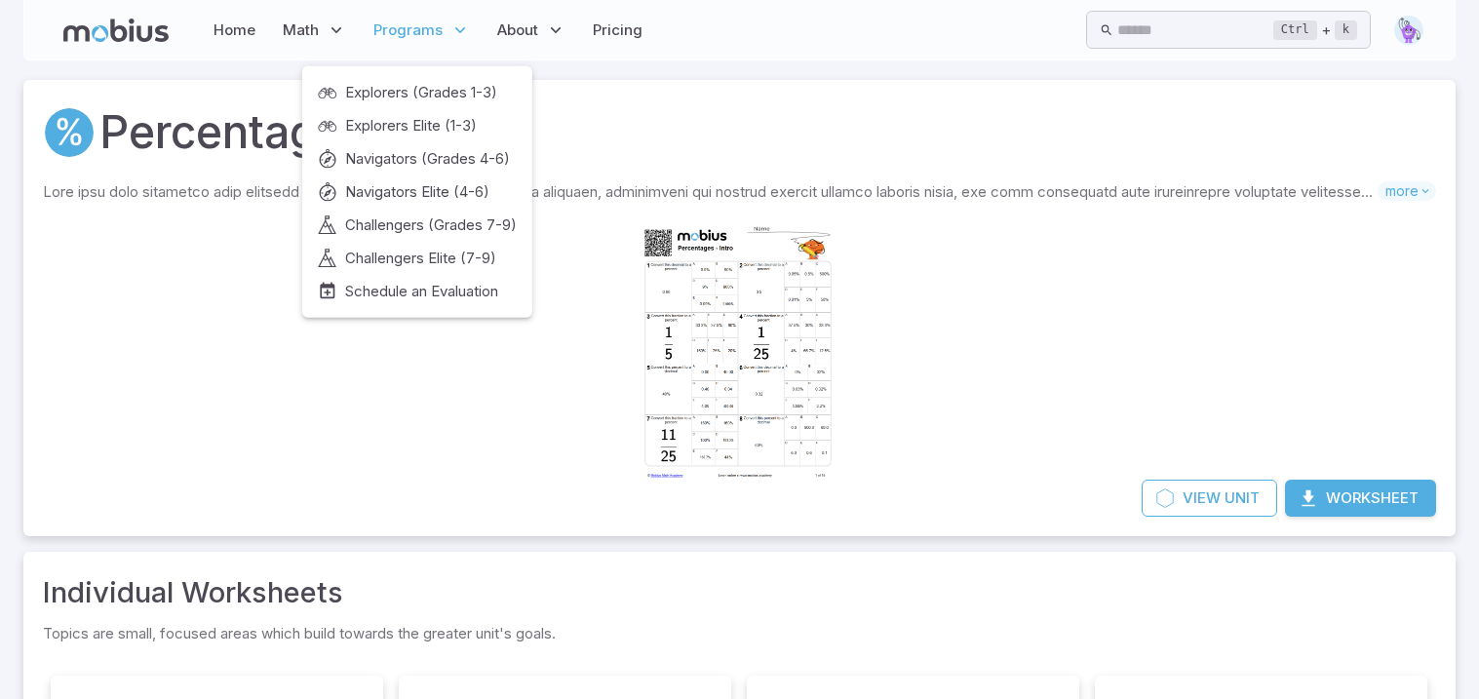
click at [434, 22] on span "Programs" at bounding box center [407, 29] width 69 height 21
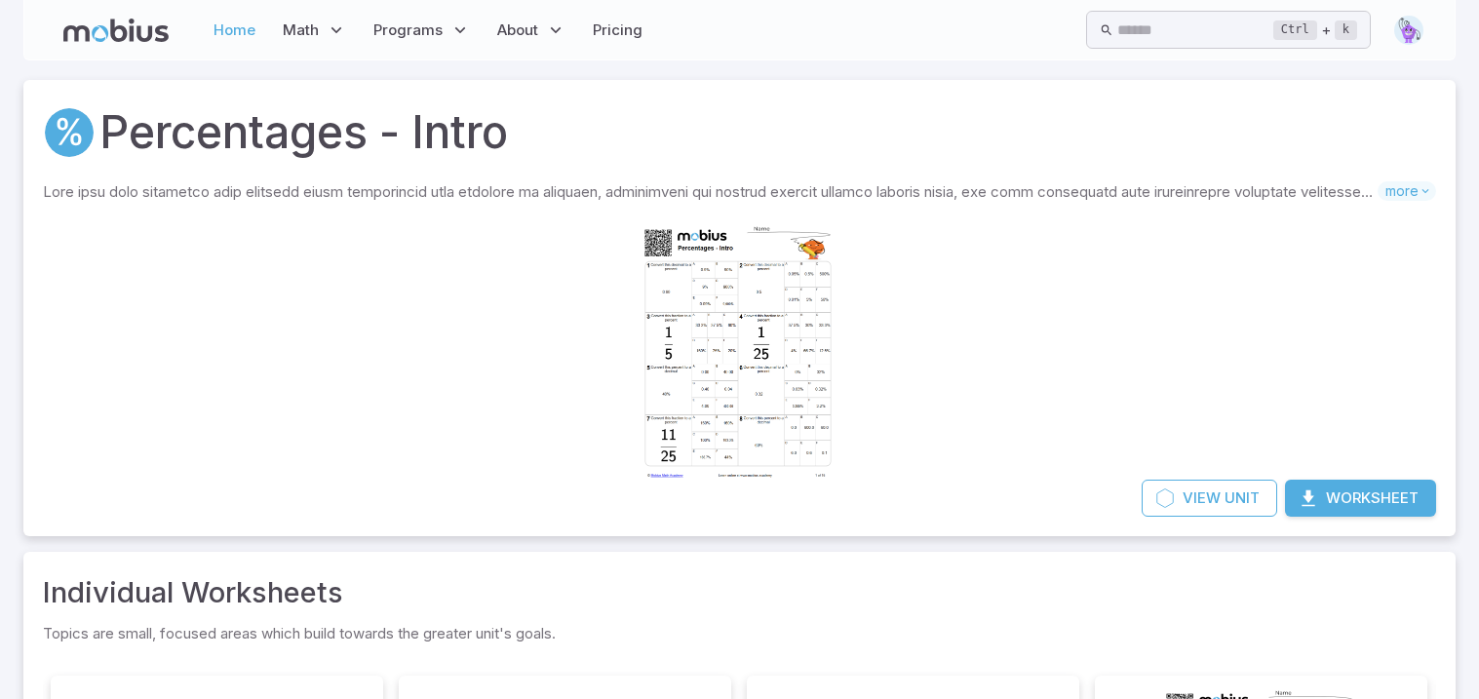
click at [237, 25] on link "Home" at bounding box center [235, 30] width 54 height 45
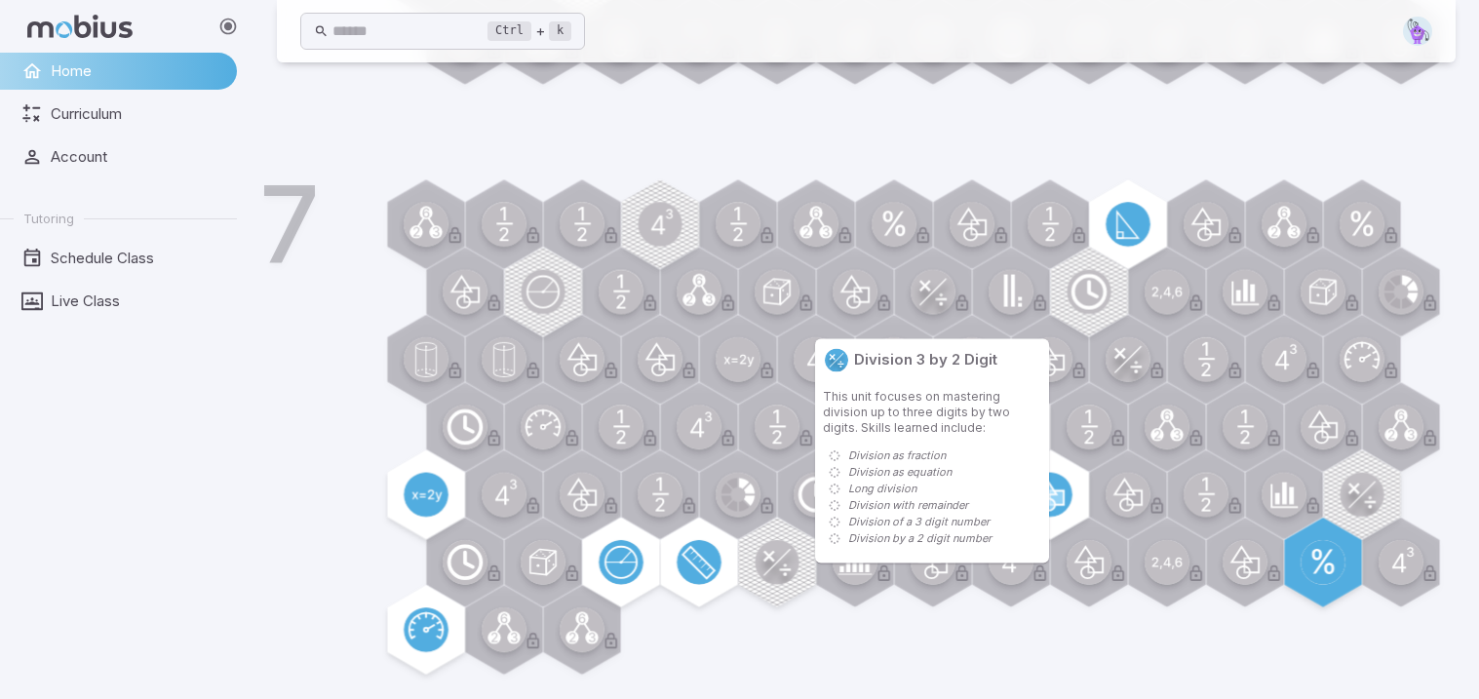
scroll to position [1154, 0]
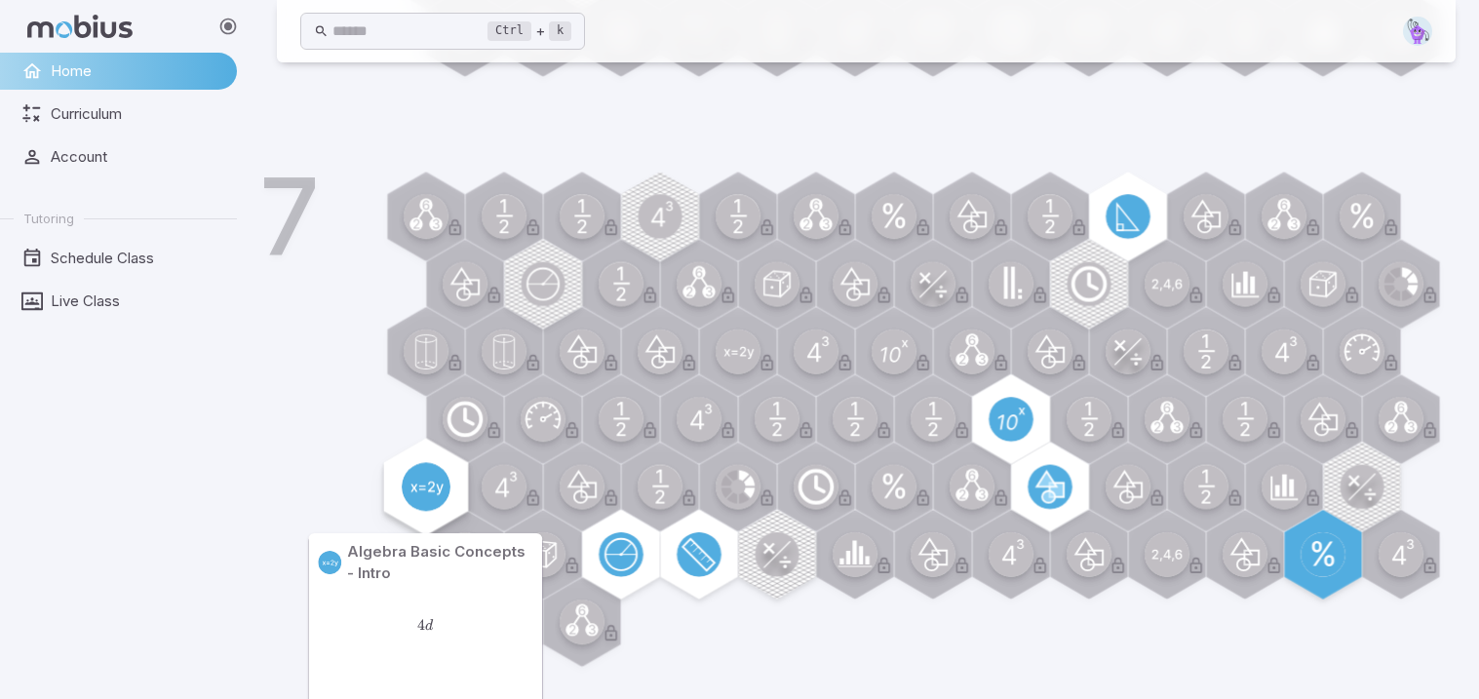
click at [453, 494] on div at bounding box center [425, 486] width 97 height 97
click at [421, 481] on circle at bounding box center [426, 486] width 49 height 49
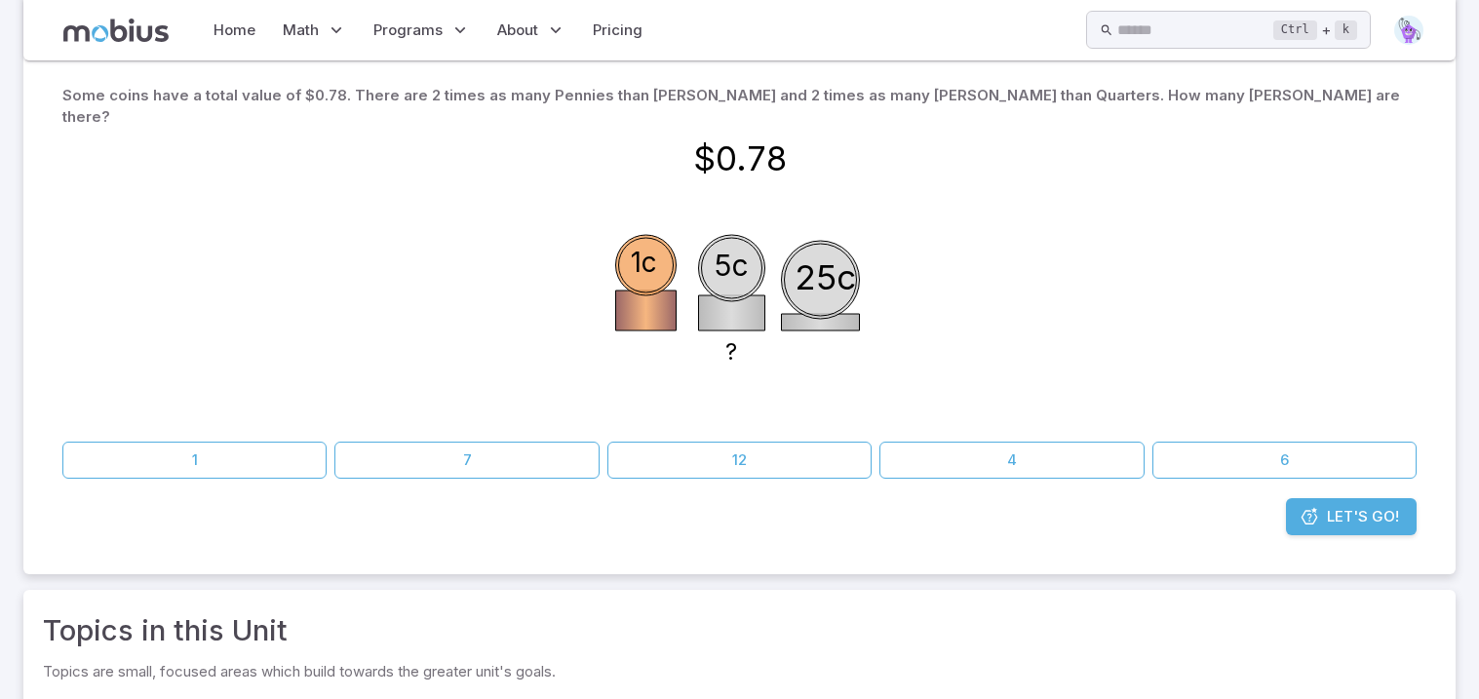
scroll to position [196, 0]
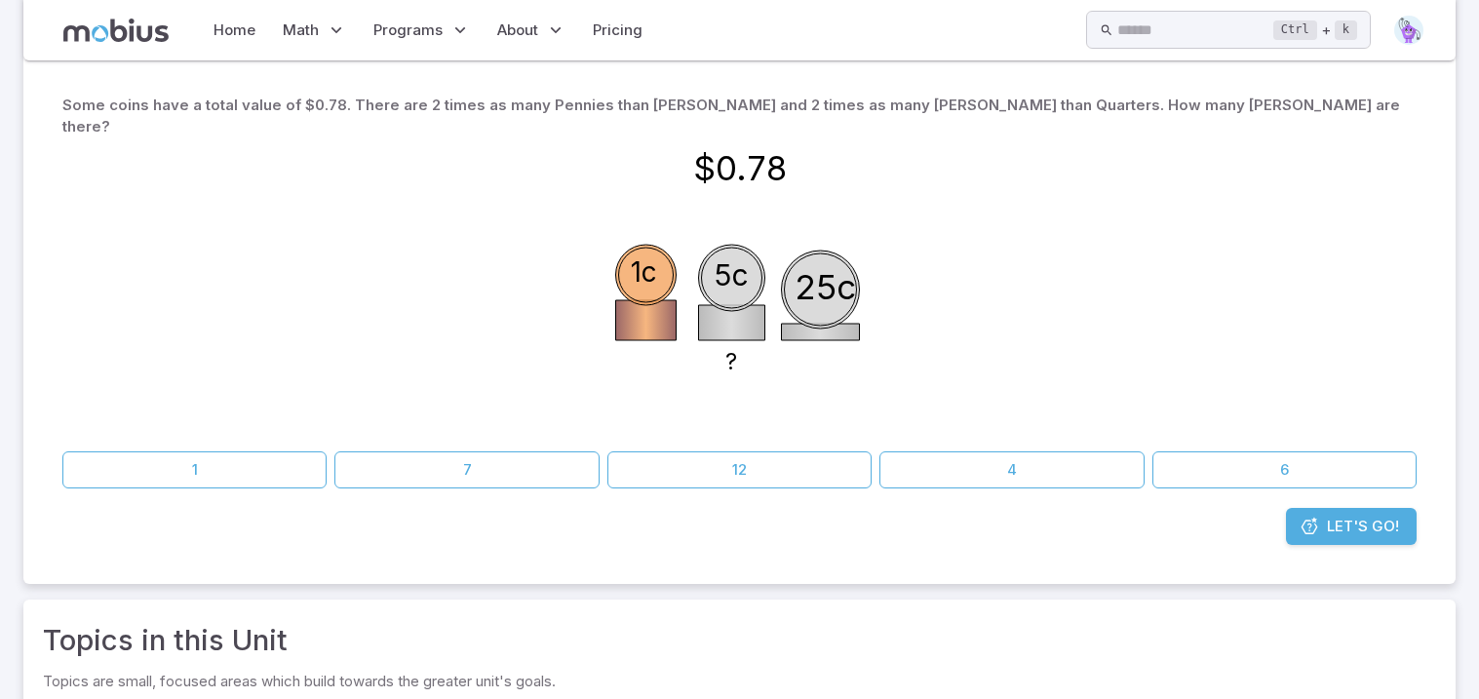
click at [1351, 516] on span "Let's Go!" at bounding box center [1363, 526] width 72 height 21
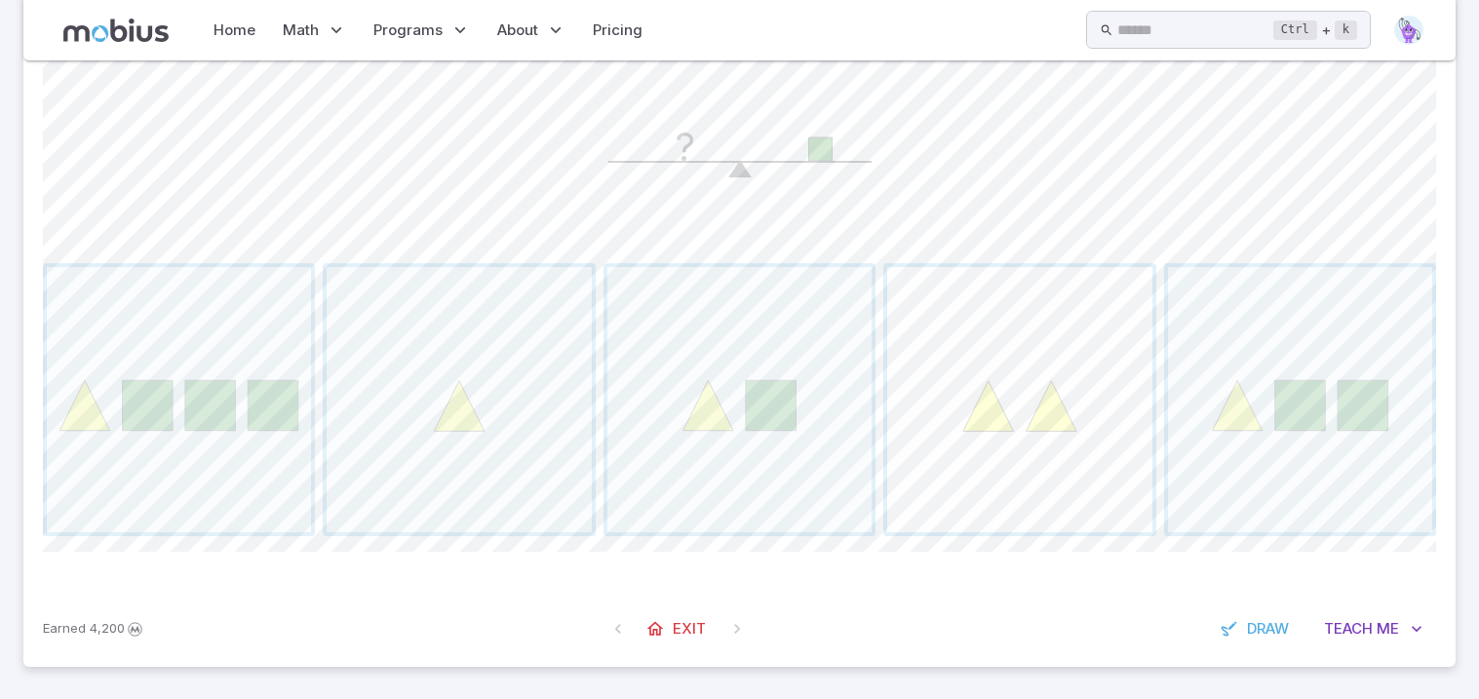
scroll to position [621, 0]
click at [1026, 388] on span "button" at bounding box center [1019, 397] width 264 height 264
